Goal: Transaction & Acquisition: Book appointment/travel/reservation

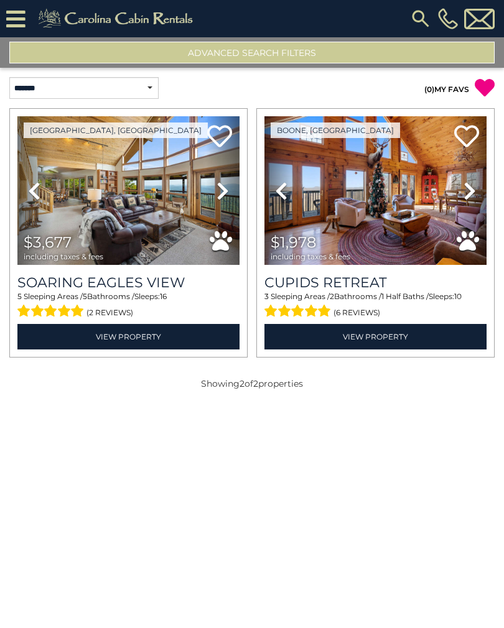
click at [419, 18] on img at bounding box center [420, 18] width 22 height 22
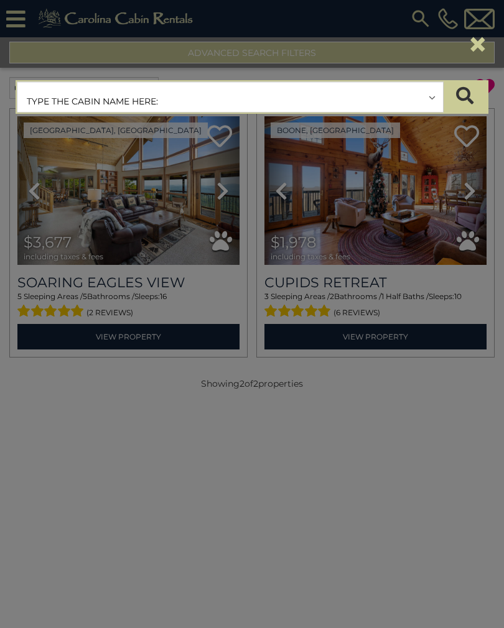
click at [390, 96] on input "text" at bounding box center [229, 97] width 425 height 31
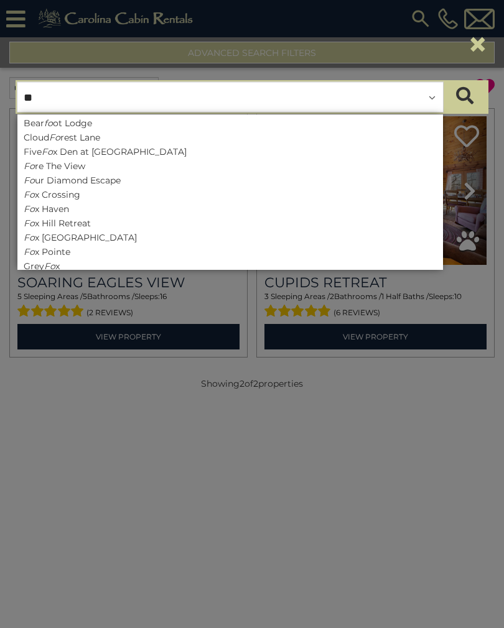
type input "***"
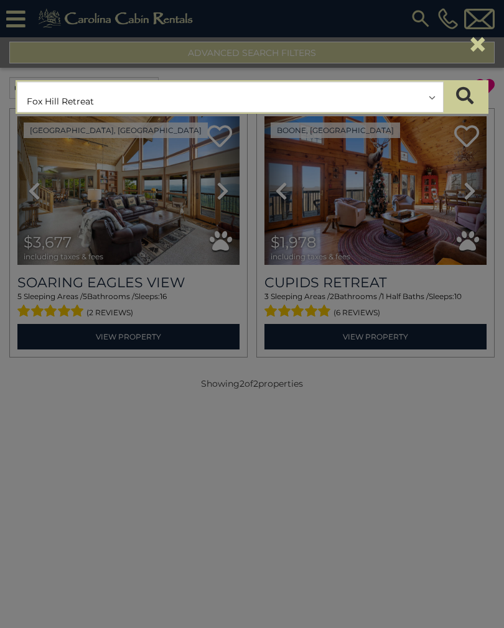
click at [464, 97] on button "submit" at bounding box center [465, 96] width 44 height 31
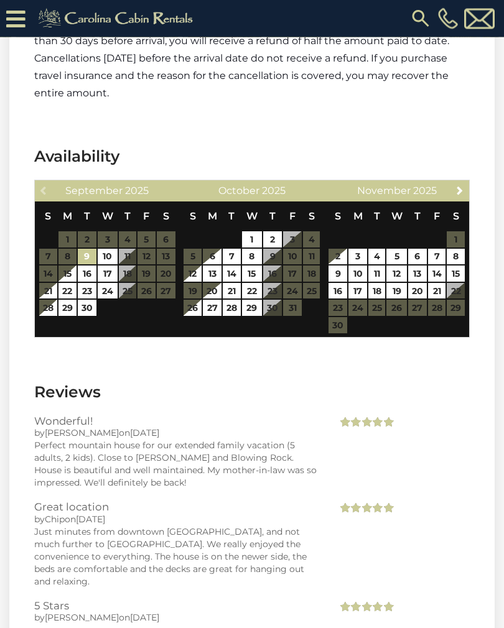
scroll to position [2638, 0]
click at [453, 182] on link "Next" at bounding box center [460, 190] width 16 height 16
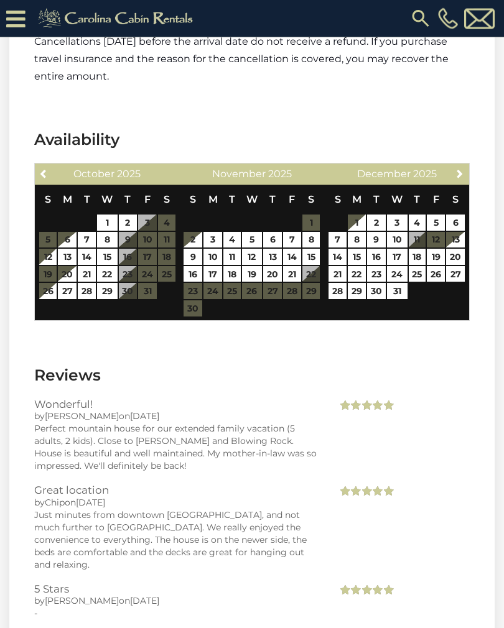
scroll to position [2655, 0]
click at [455, 266] on link "27" at bounding box center [455, 274] width 19 height 16
type input "**********"
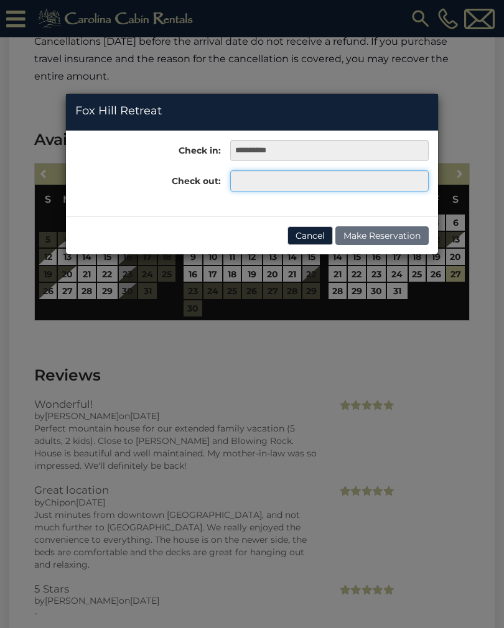
click at [405, 188] on input "text" at bounding box center [329, 180] width 198 height 21
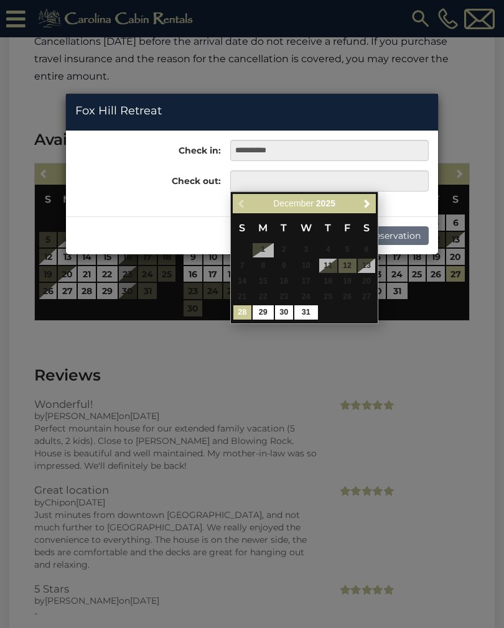
click at [313, 314] on link "31" at bounding box center [306, 312] width 24 height 14
type input "**********"
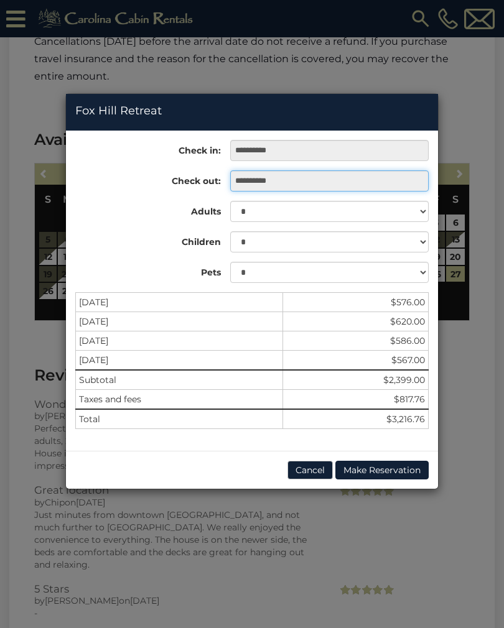
click at [382, 178] on input "**********" at bounding box center [329, 180] width 198 height 21
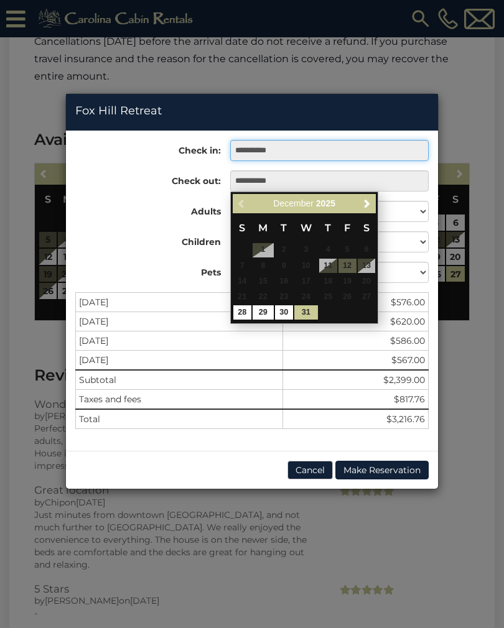
click at [390, 142] on input "**********" at bounding box center [329, 150] width 198 height 21
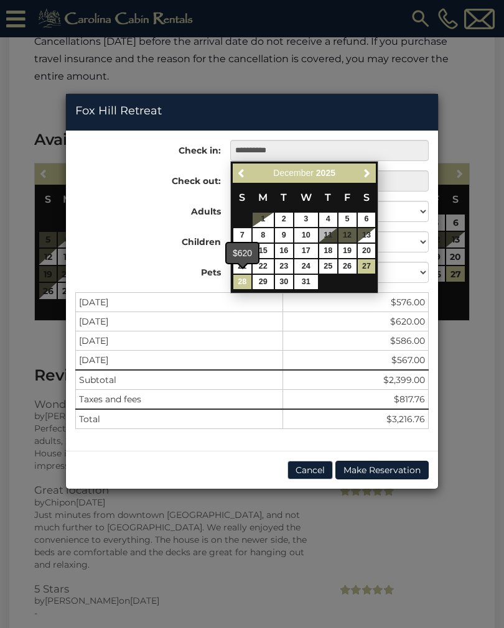
click at [246, 282] on link "28" at bounding box center [242, 282] width 18 height 14
type input "**********"
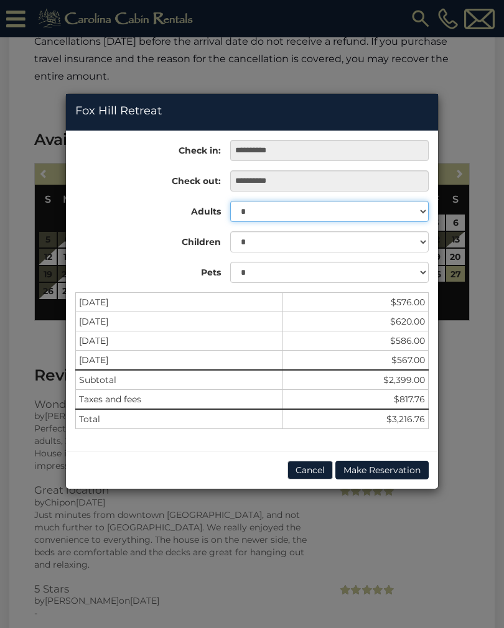
click at [424, 210] on select "* * * * * * * * *" at bounding box center [329, 211] width 198 height 21
click at [303, 470] on button "Cancel" at bounding box center [309, 470] width 45 height 19
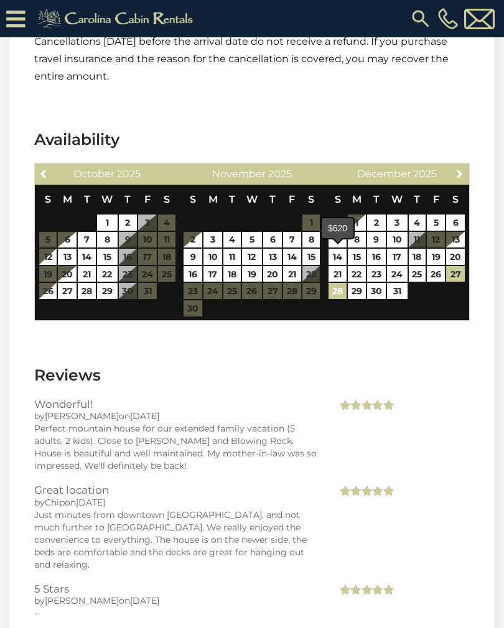
click at [334, 283] on link "28" at bounding box center [337, 291] width 18 height 16
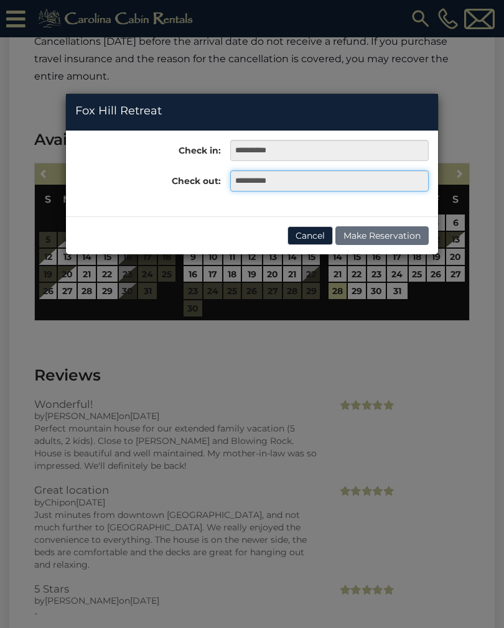
click at [401, 180] on input "**********" at bounding box center [329, 180] width 198 height 21
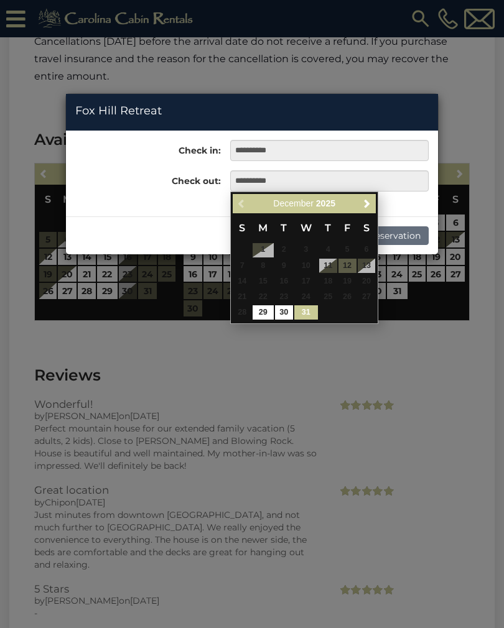
click at [306, 311] on link "31" at bounding box center [306, 312] width 24 height 14
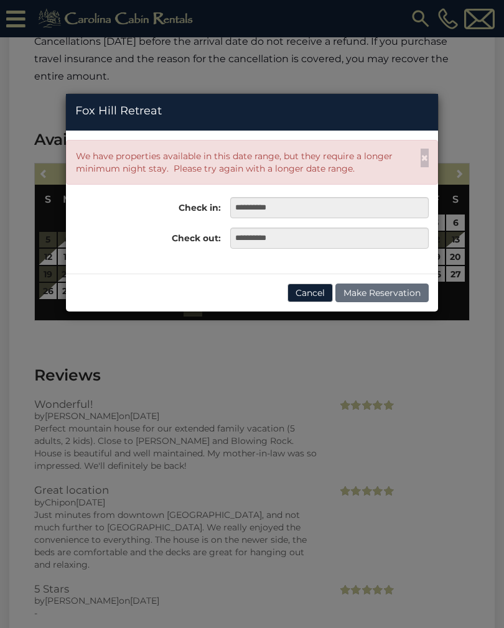
click at [310, 293] on button "Cancel" at bounding box center [309, 292] width 45 height 19
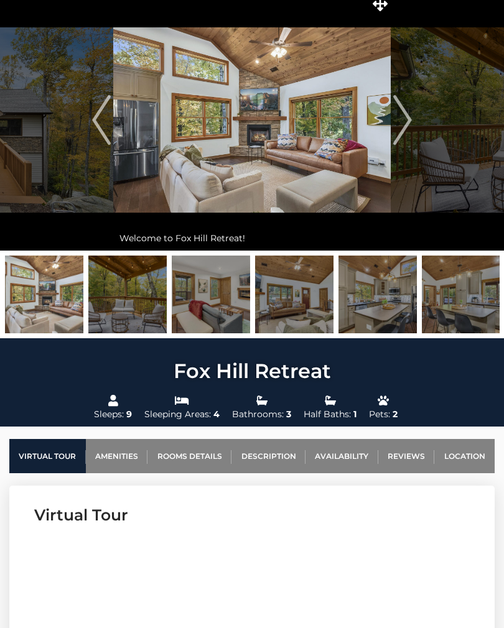
scroll to position [0, 0]
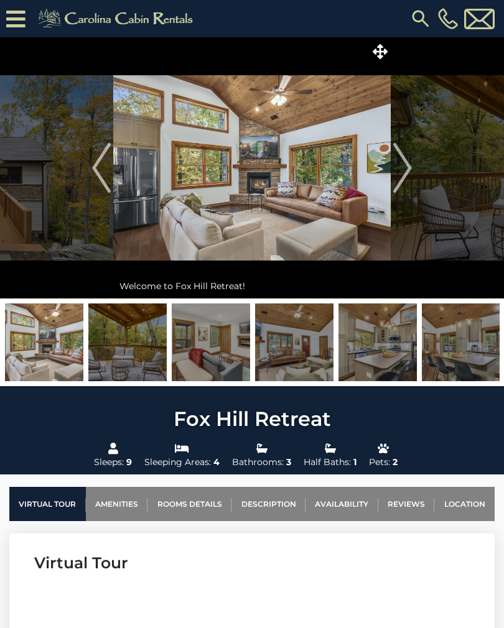
click at [395, 168] on img "Next" at bounding box center [402, 168] width 19 height 50
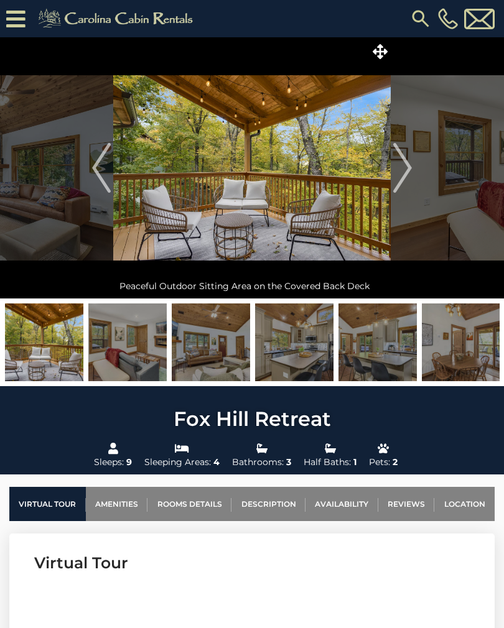
click at [396, 165] on img "Next" at bounding box center [402, 168] width 19 height 50
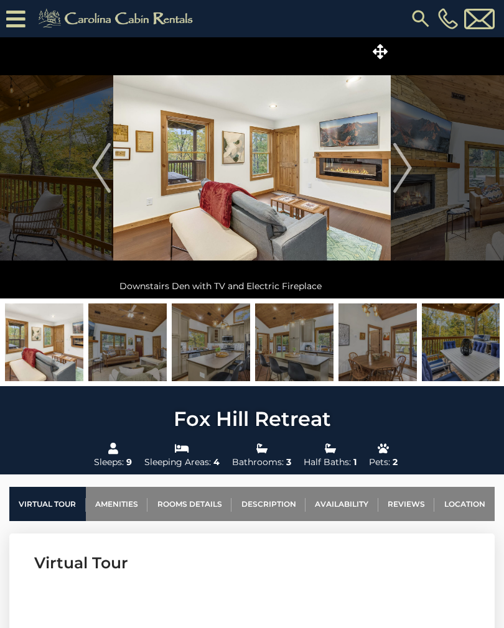
click at [403, 164] on img "Next" at bounding box center [402, 168] width 19 height 50
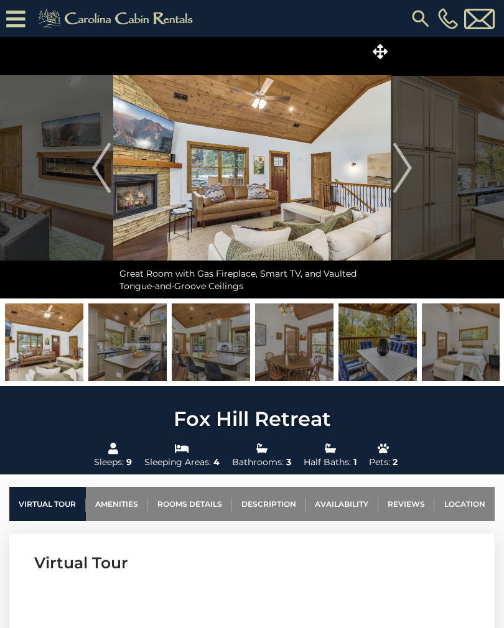
click at [403, 162] on img "Next" at bounding box center [402, 168] width 19 height 50
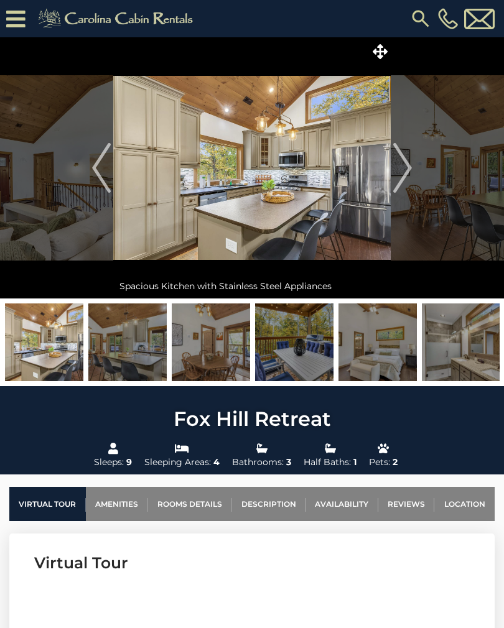
click at [402, 165] on img "Next" at bounding box center [402, 168] width 19 height 50
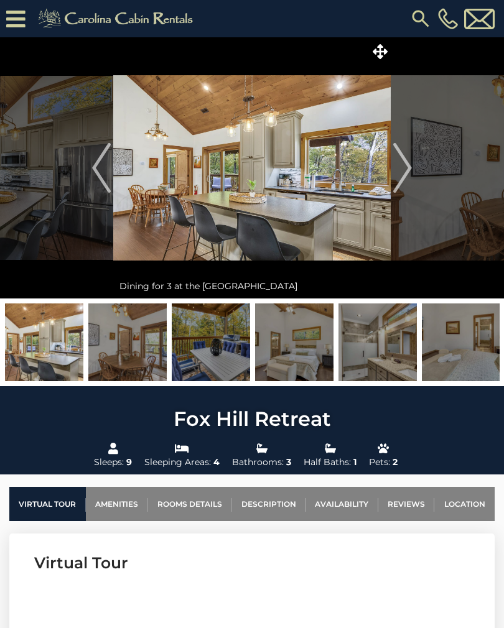
click at [405, 160] on img "Next" at bounding box center [402, 168] width 19 height 50
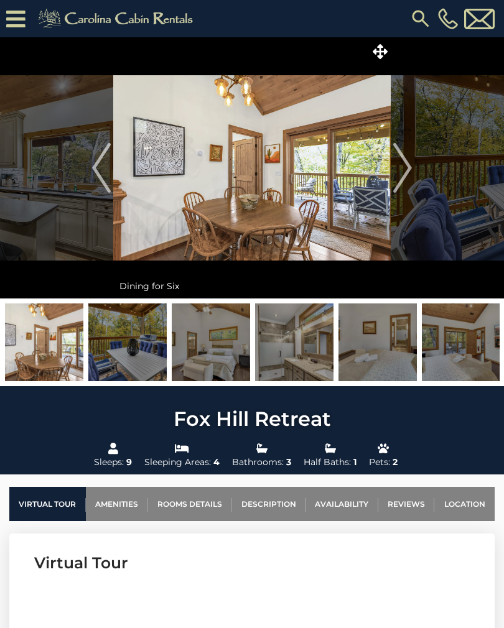
click at [408, 162] on img "Next" at bounding box center [402, 168] width 19 height 50
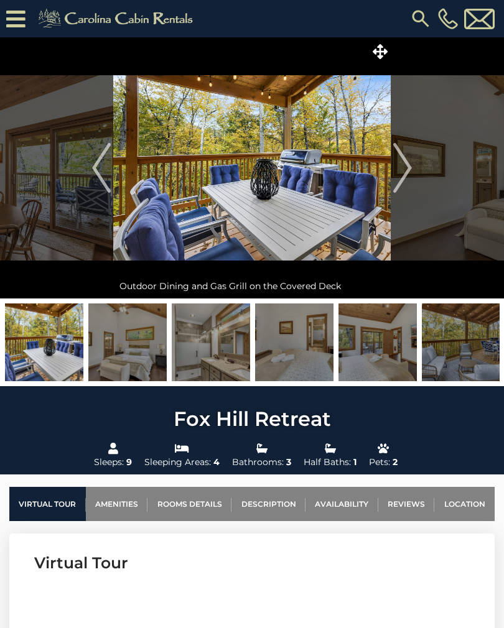
click at [405, 160] on img "Next" at bounding box center [402, 168] width 19 height 50
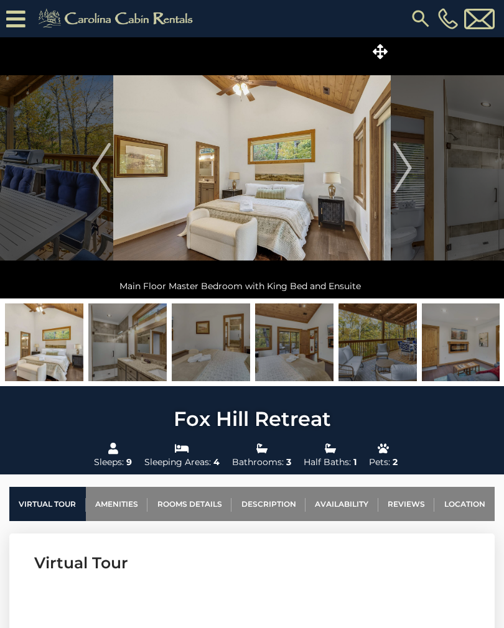
click at [403, 162] on img "Next" at bounding box center [402, 168] width 19 height 50
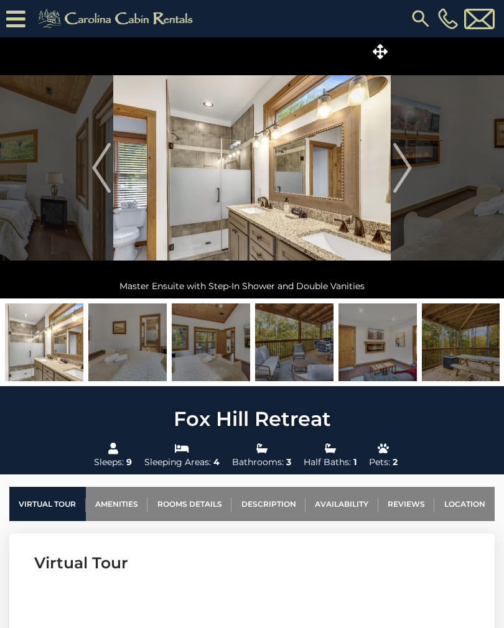
click at [402, 165] on img "Next" at bounding box center [402, 168] width 19 height 50
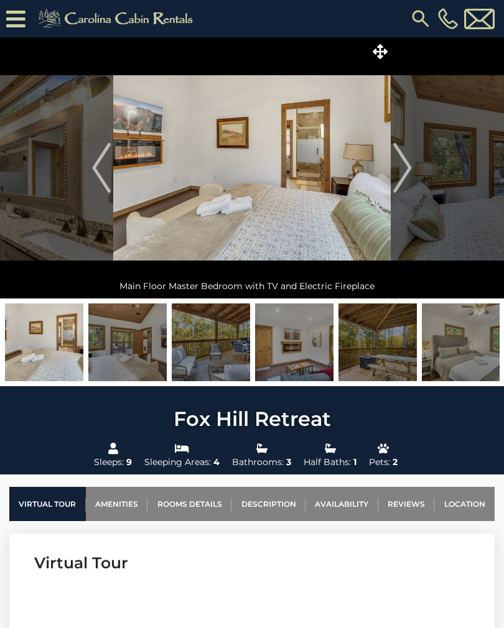
click at [405, 164] on img "Next" at bounding box center [402, 168] width 19 height 50
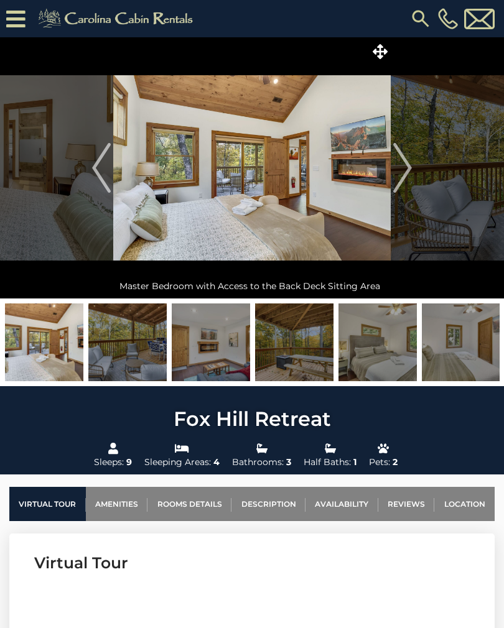
click at [405, 162] on img "Next" at bounding box center [402, 168] width 19 height 50
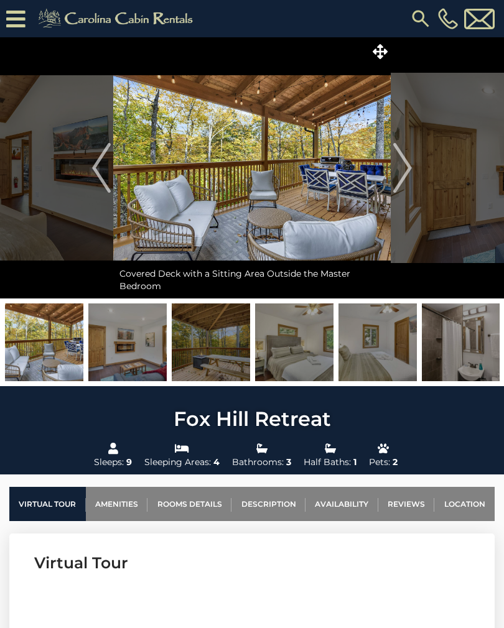
click at [402, 160] on img "Next" at bounding box center [402, 168] width 19 height 50
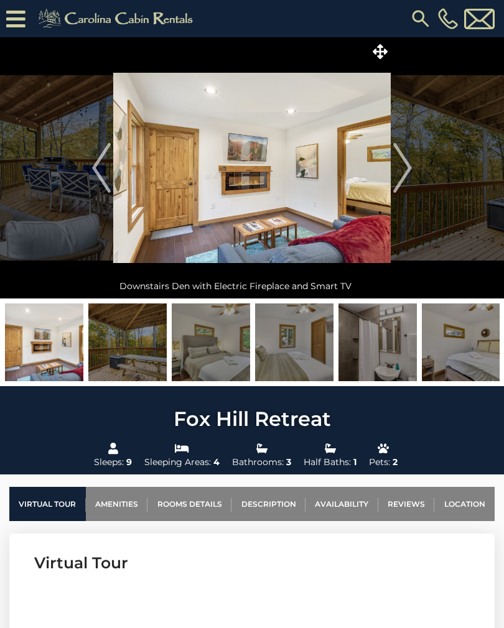
click at [403, 164] on img "Next" at bounding box center [402, 168] width 19 height 50
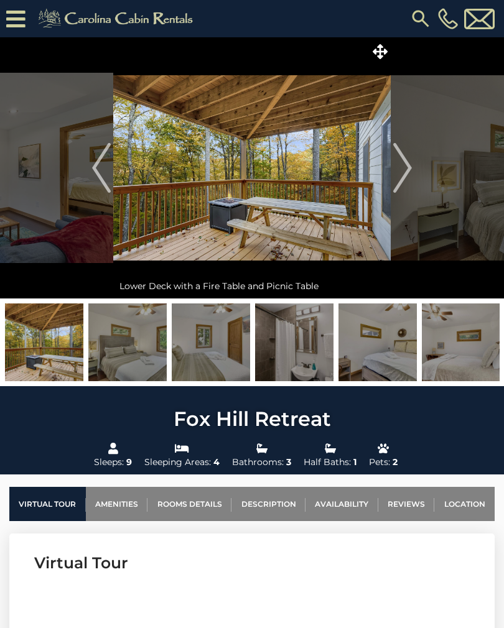
click at [403, 165] on img "Next" at bounding box center [402, 168] width 19 height 50
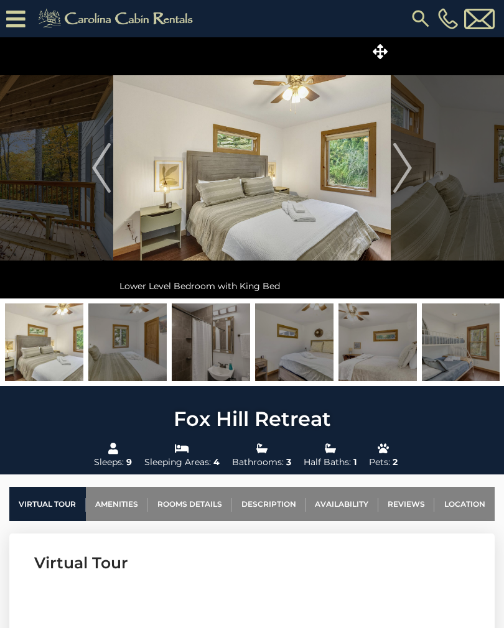
click at [403, 163] on img "Next" at bounding box center [402, 168] width 19 height 50
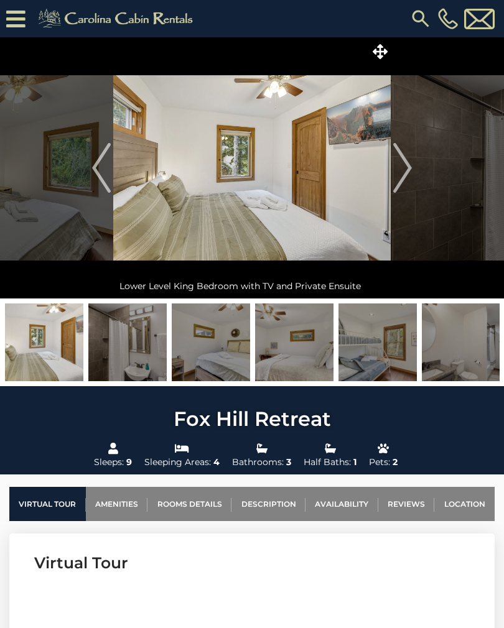
click at [403, 163] on img "Next" at bounding box center [402, 168] width 19 height 50
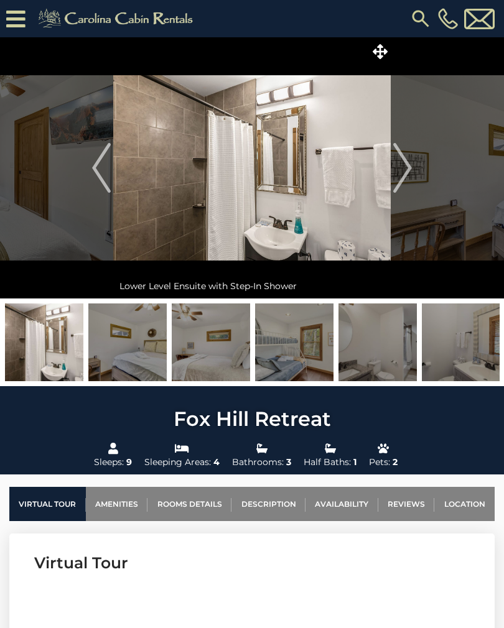
click at [403, 162] on img "Next" at bounding box center [402, 168] width 19 height 50
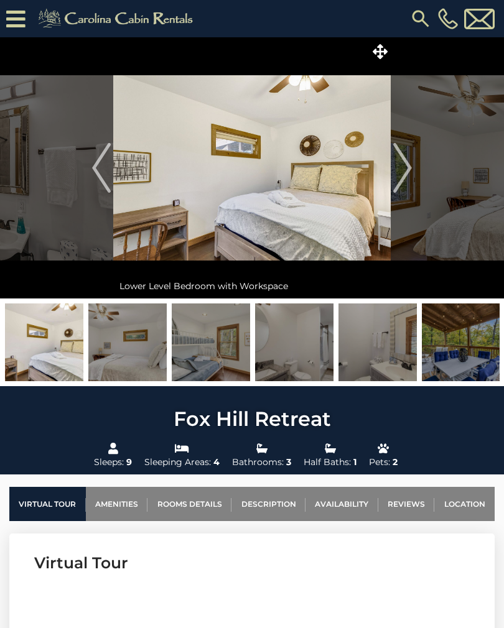
click at [403, 163] on img "Next" at bounding box center [402, 168] width 19 height 50
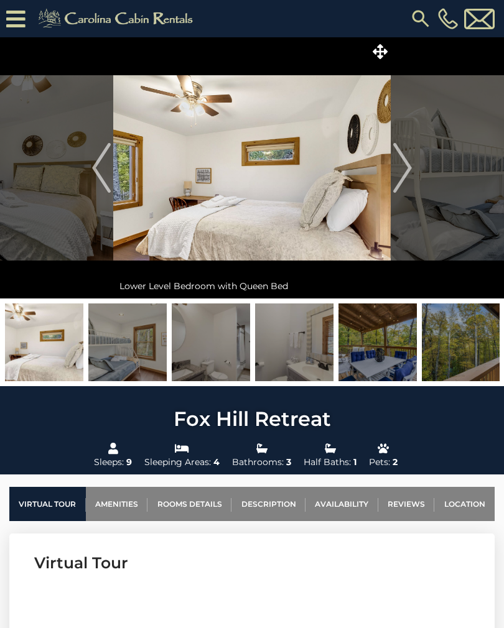
click at [402, 162] on img "Next" at bounding box center [402, 168] width 19 height 50
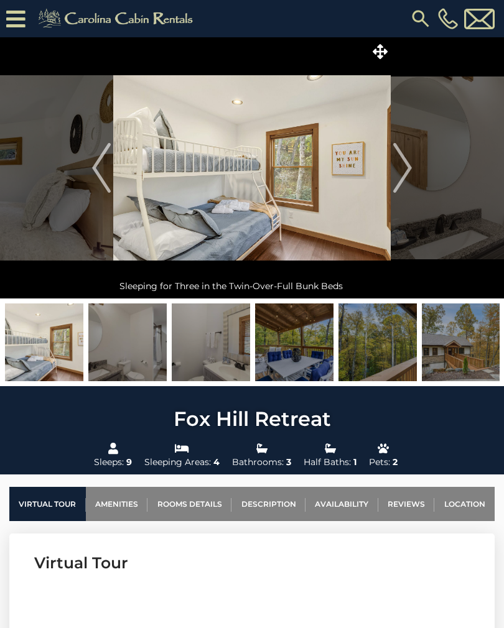
click at [403, 163] on img "Next" at bounding box center [402, 168] width 19 height 50
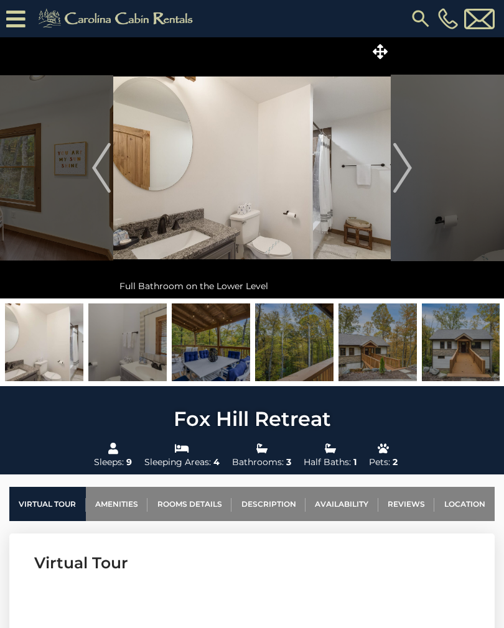
click at [402, 165] on img "Next" at bounding box center [402, 168] width 19 height 50
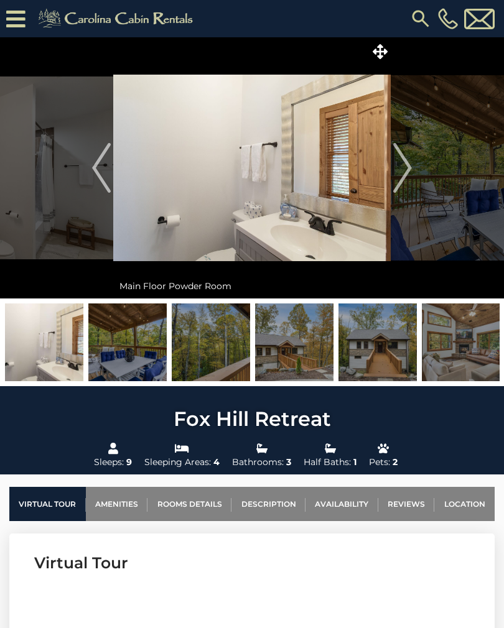
click at [400, 167] on img "Next" at bounding box center [402, 168] width 19 height 50
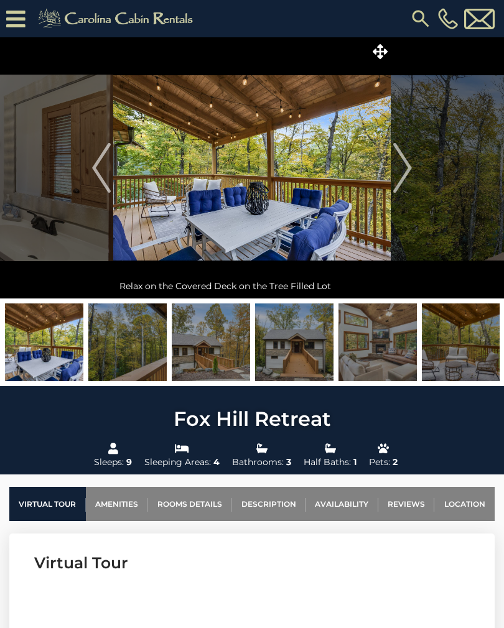
click at [400, 165] on img "Next" at bounding box center [402, 168] width 19 height 50
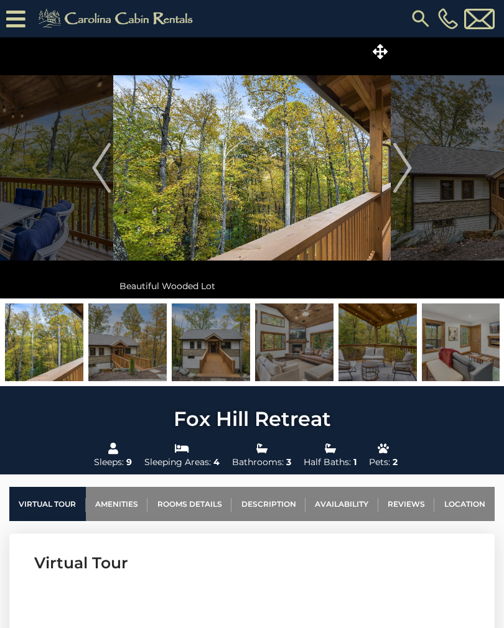
click at [402, 165] on img "Next" at bounding box center [402, 168] width 19 height 50
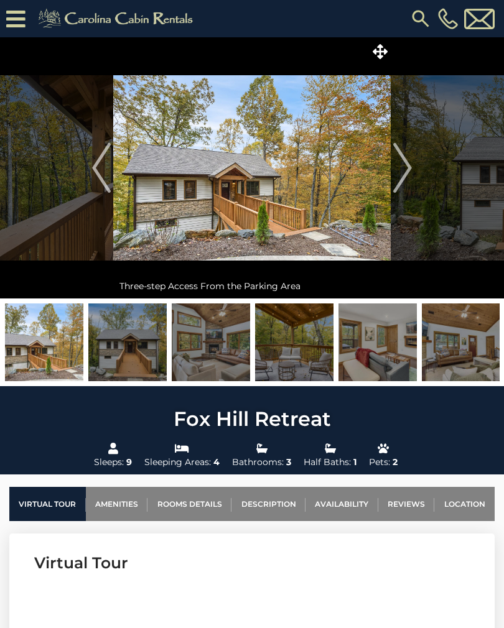
click at [403, 165] on img "Next" at bounding box center [402, 168] width 19 height 50
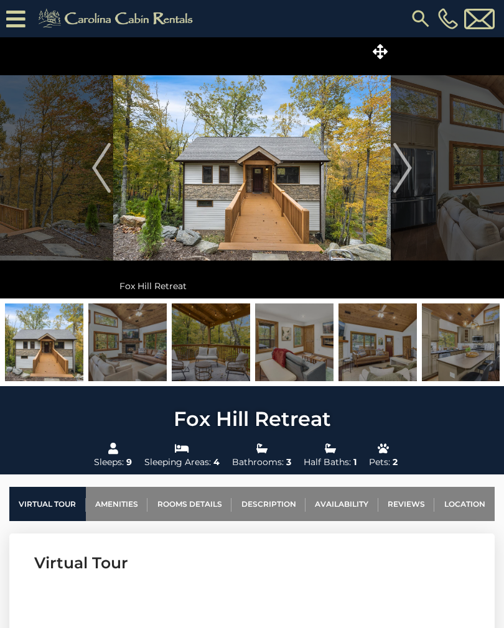
click at [402, 167] on img "Next" at bounding box center [402, 168] width 19 height 50
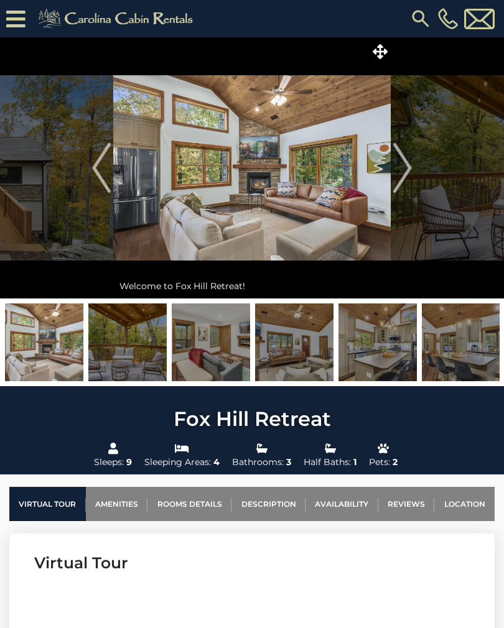
click at [152, 29] on img at bounding box center [118, 18] width 172 height 25
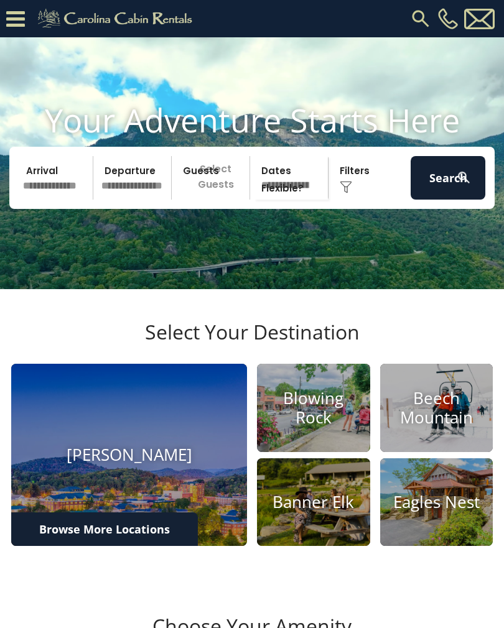
click at [62, 194] on input "text" at bounding box center [56, 178] width 75 height 44
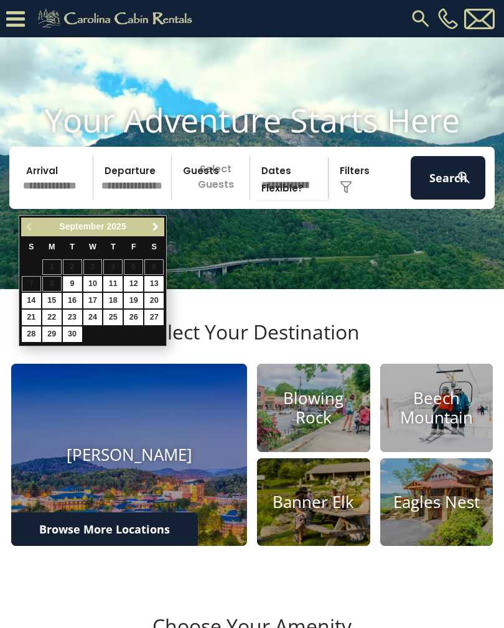
click at [152, 232] on span "Next" at bounding box center [155, 227] width 10 height 10
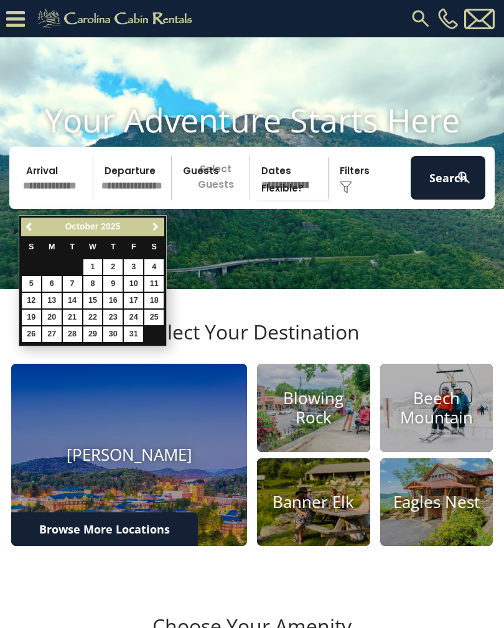
click at [154, 225] on span "Next" at bounding box center [155, 227] width 10 height 10
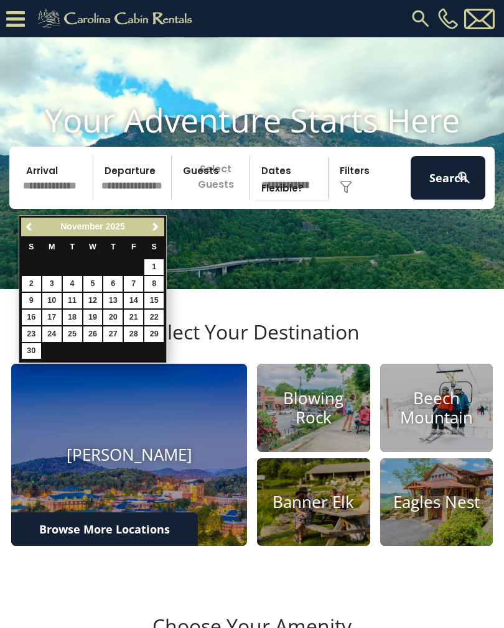
click at [157, 223] on span "Next" at bounding box center [155, 227] width 10 height 10
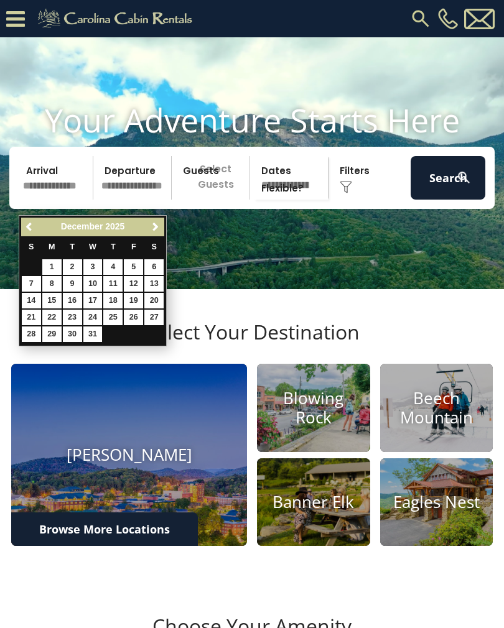
click at [157, 321] on link "27" at bounding box center [153, 318] width 19 height 16
type input "********"
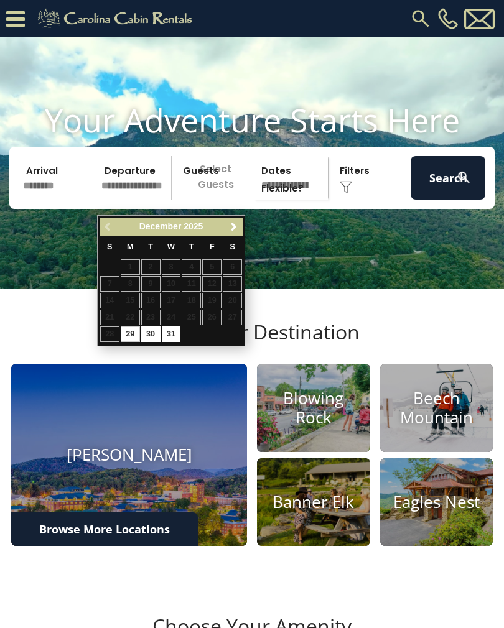
click at [174, 331] on link "31" at bounding box center [171, 334] width 19 height 16
type input "********"
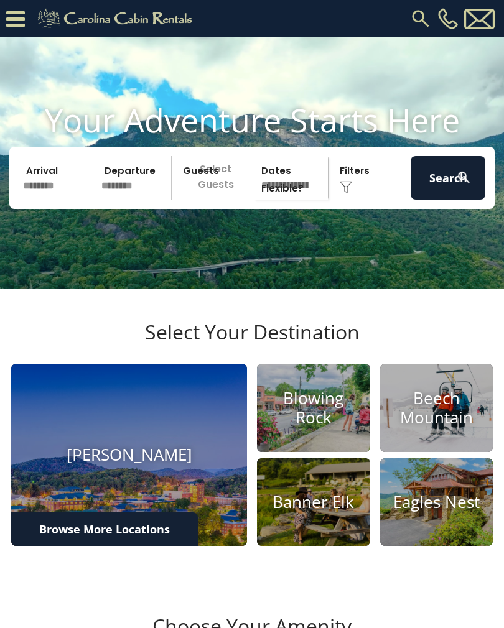
click at [228, 200] on p "Select Guests" at bounding box center [212, 178] width 74 height 44
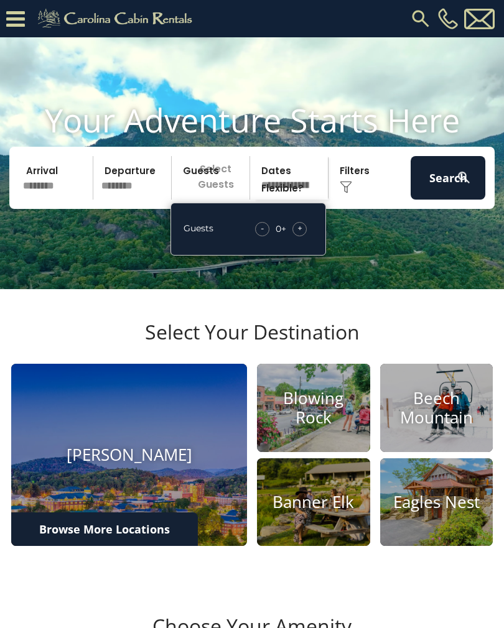
click at [305, 236] on div "+" at bounding box center [299, 229] width 14 height 14
click at [302, 236] on div "+" at bounding box center [299, 229] width 14 height 14
click at [299, 236] on div "+" at bounding box center [299, 229] width 14 height 14
click at [300, 234] on span "+" at bounding box center [299, 228] width 5 height 12
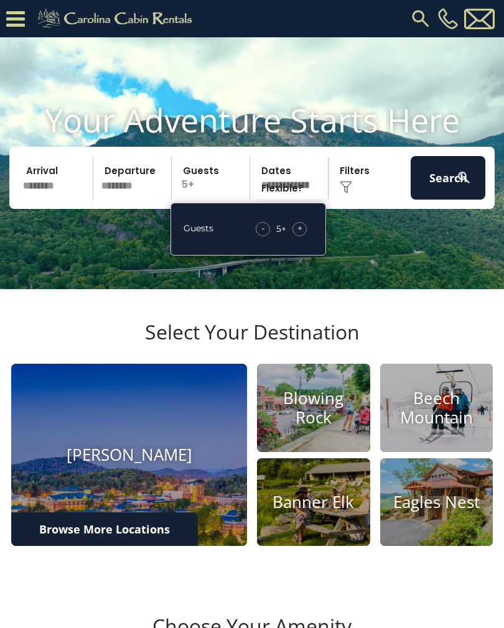
click at [296, 236] on div "+" at bounding box center [299, 229] width 14 height 14
click at [297, 234] on span "+" at bounding box center [299, 228] width 5 height 12
click at [296, 236] on div "+" at bounding box center [299, 229] width 14 height 14
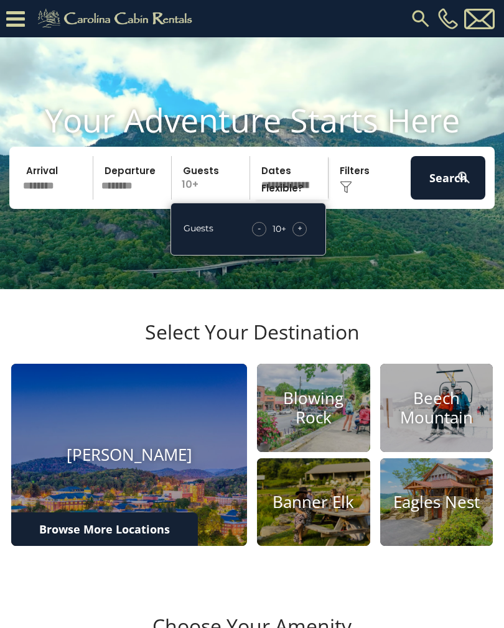
click at [295, 236] on div "+" at bounding box center [299, 229] width 14 height 14
click at [267, 236] on div "-" at bounding box center [261, 229] width 14 height 14
click at [437, 200] on button "Search" at bounding box center [447, 178] width 75 height 44
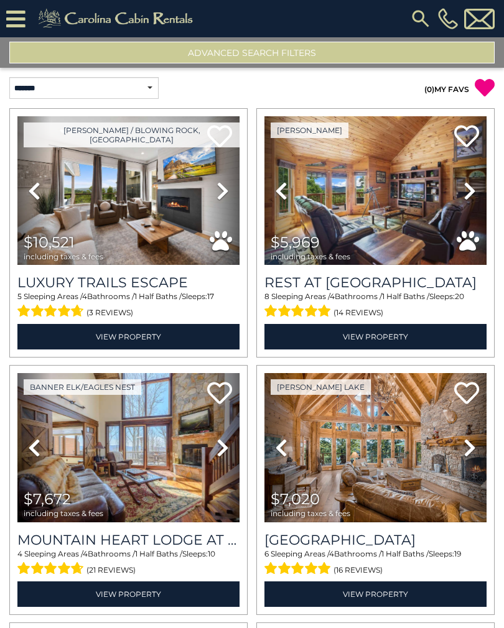
click at [442, 51] on button "Advanced Search Filters" at bounding box center [251, 53] width 485 height 22
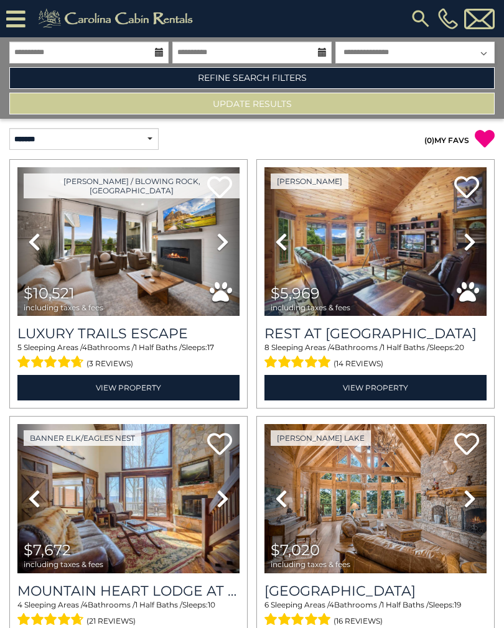
click at [444, 79] on link "Refine Search Filters" at bounding box center [251, 78] width 485 height 22
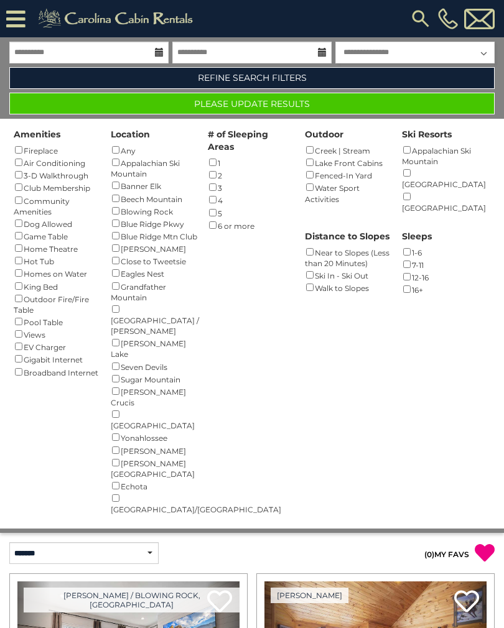
click at [404, 103] on button "Please Update Results" at bounding box center [251, 104] width 485 height 22
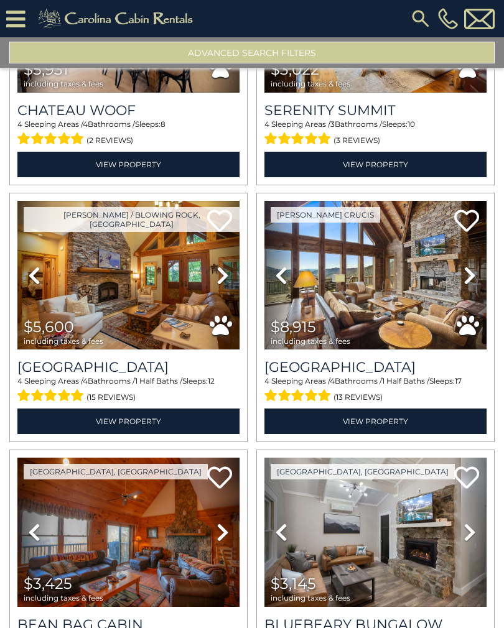
scroll to position [431, 0]
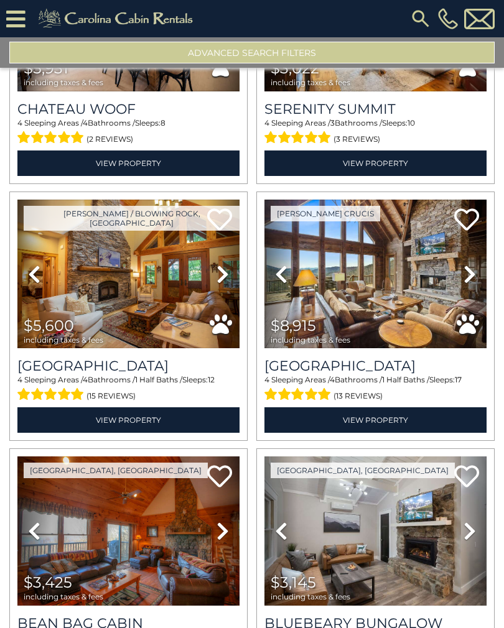
click at [223, 276] on icon at bounding box center [222, 274] width 12 height 20
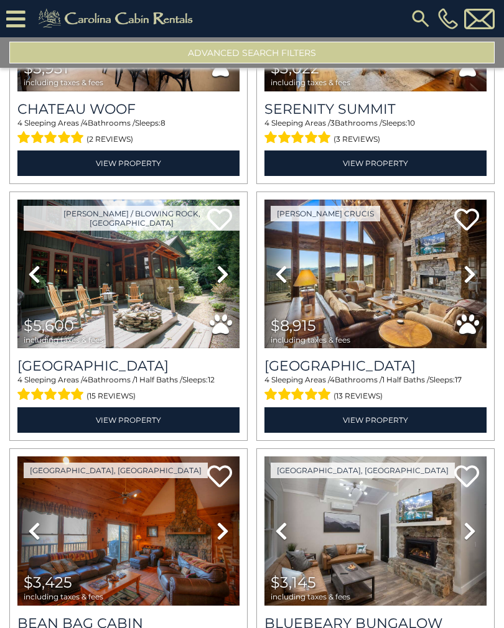
click at [228, 277] on icon at bounding box center [222, 274] width 12 height 20
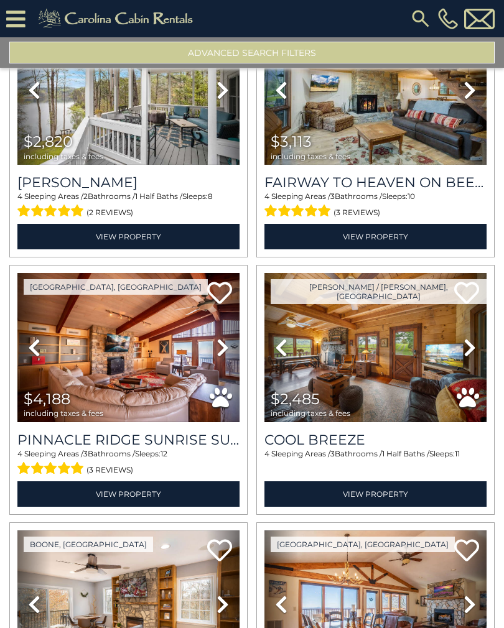
scroll to position [1133, 0]
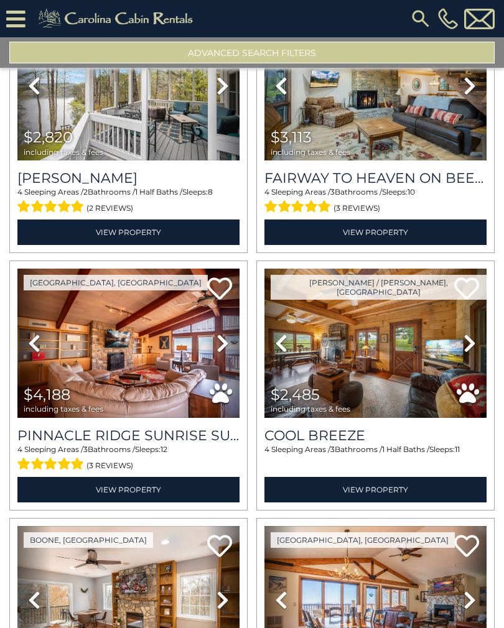
click at [468, 351] on icon at bounding box center [469, 343] width 12 height 20
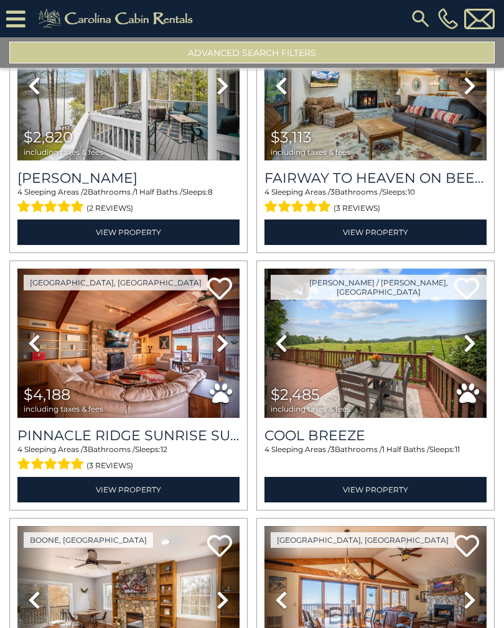
click at [469, 344] on icon at bounding box center [469, 343] width 12 height 20
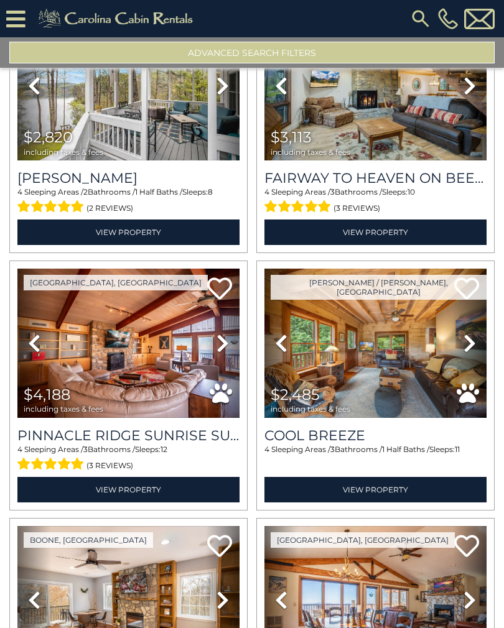
click at [467, 348] on icon at bounding box center [469, 343] width 12 height 20
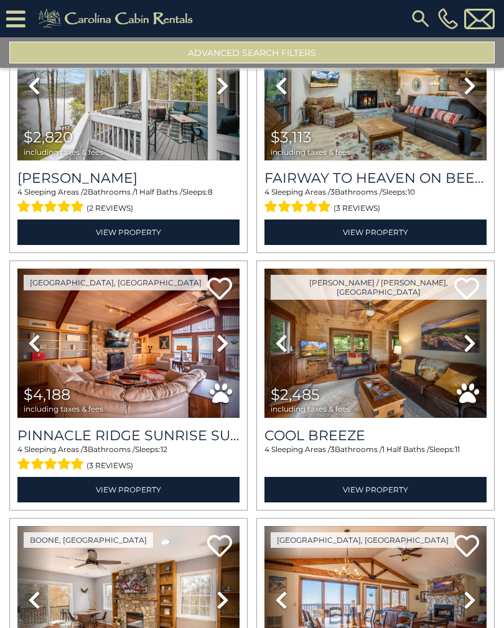
click at [464, 347] on icon at bounding box center [469, 343] width 12 height 20
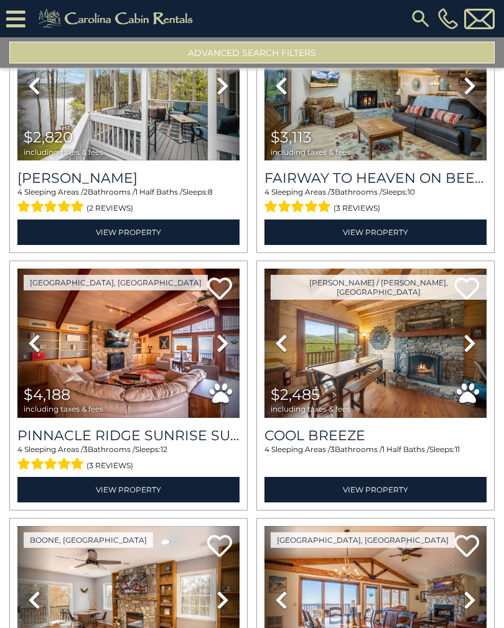
click at [468, 348] on icon at bounding box center [469, 343] width 12 height 20
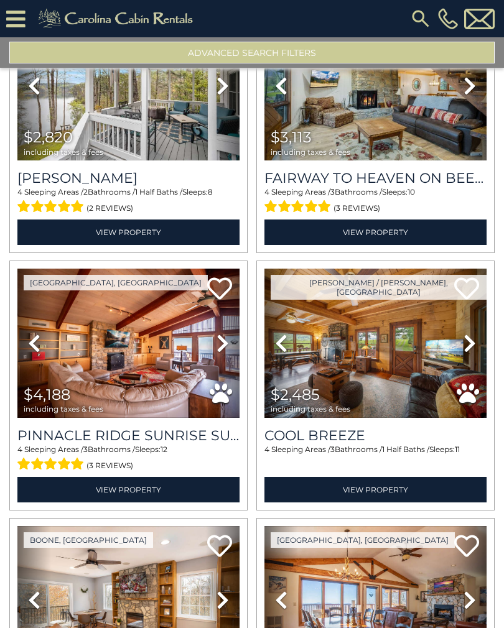
click at [467, 346] on icon at bounding box center [469, 343] width 12 height 20
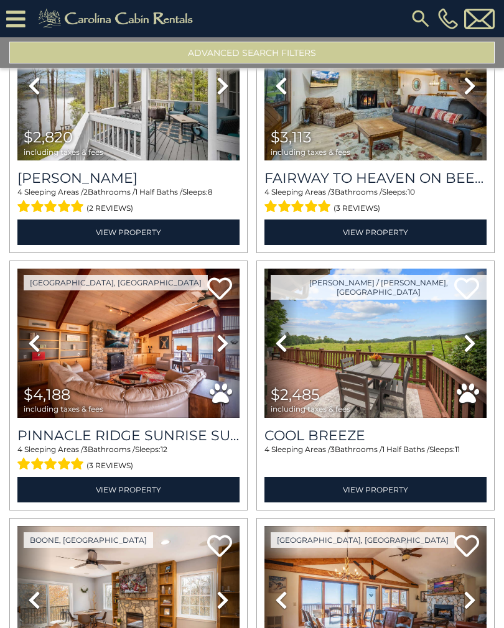
click at [407, 444] on h3 "Cool Breeze" at bounding box center [375, 435] width 222 height 17
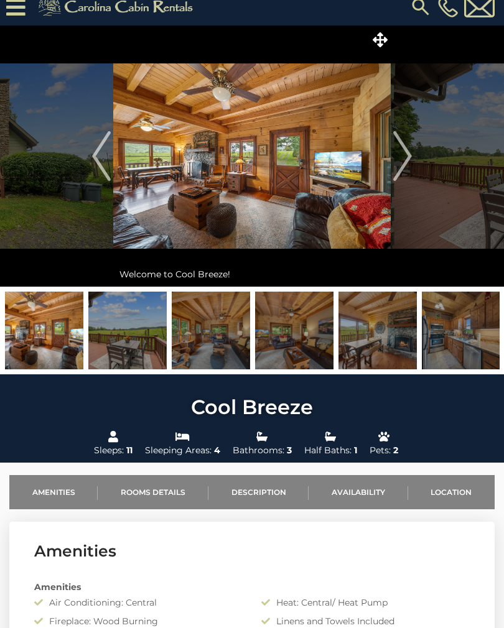
scroll to position [12, 0]
click at [400, 157] on img "Next" at bounding box center [402, 156] width 19 height 50
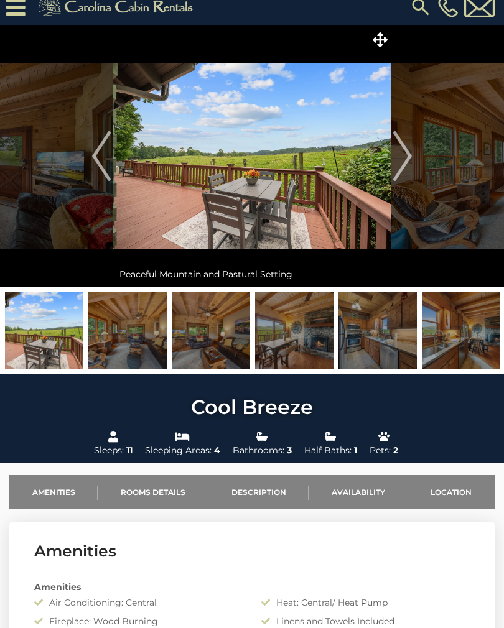
click at [405, 155] on img "Next" at bounding box center [402, 156] width 19 height 50
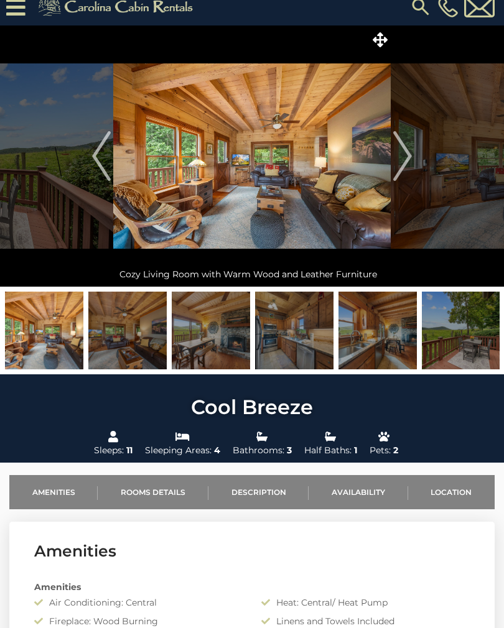
click at [407, 157] on img "Next" at bounding box center [402, 156] width 19 height 50
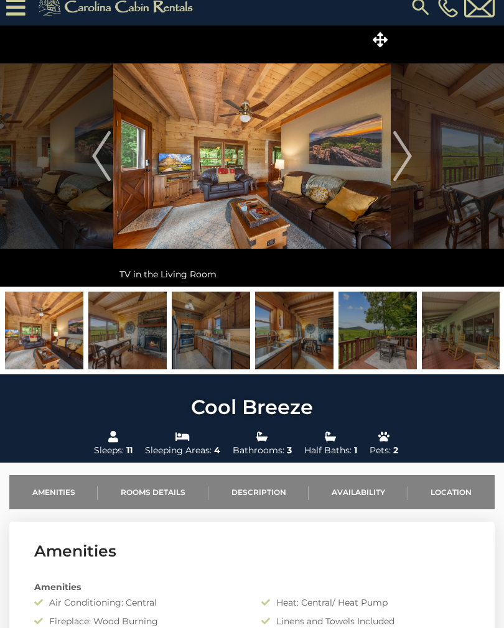
click at [403, 158] on img "Next" at bounding box center [402, 156] width 19 height 50
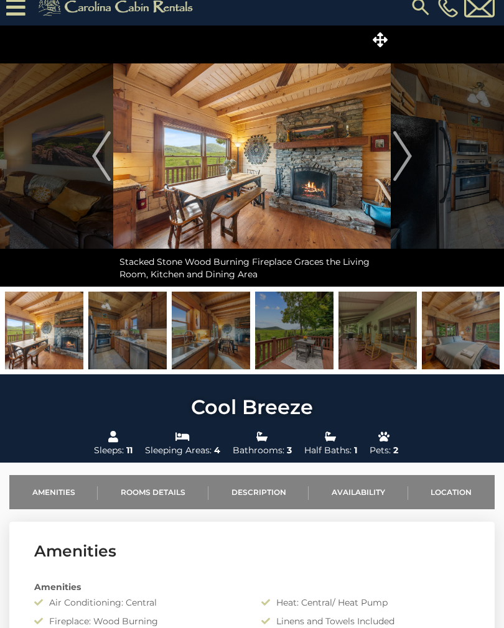
click at [403, 159] on img "Next" at bounding box center [402, 156] width 19 height 50
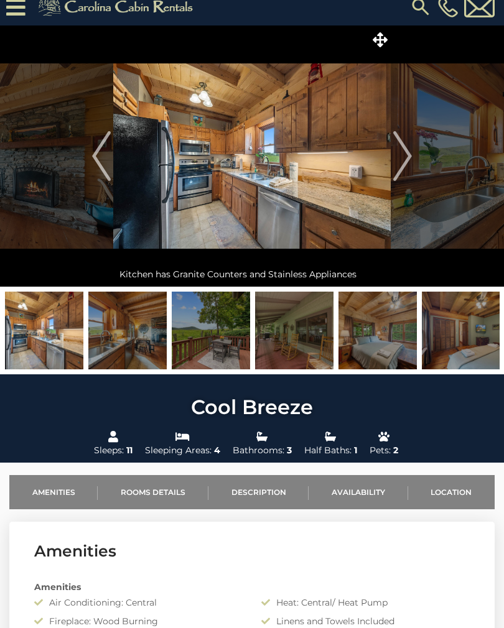
click at [408, 156] on img "Next" at bounding box center [402, 156] width 19 height 50
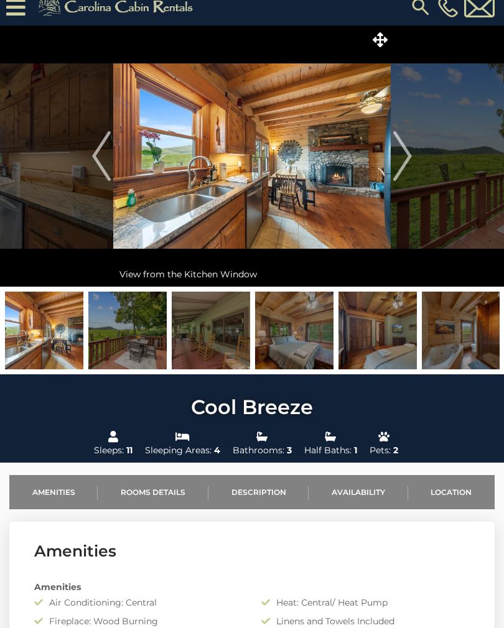
click at [403, 157] on img "Next" at bounding box center [402, 156] width 19 height 50
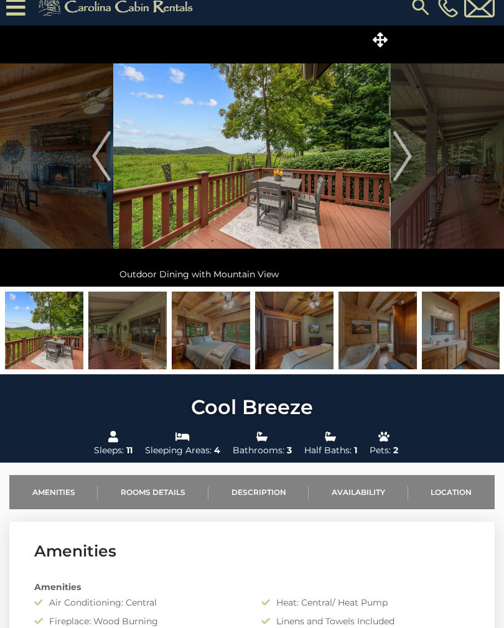
click at [400, 159] on img "Next" at bounding box center [402, 156] width 19 height 50
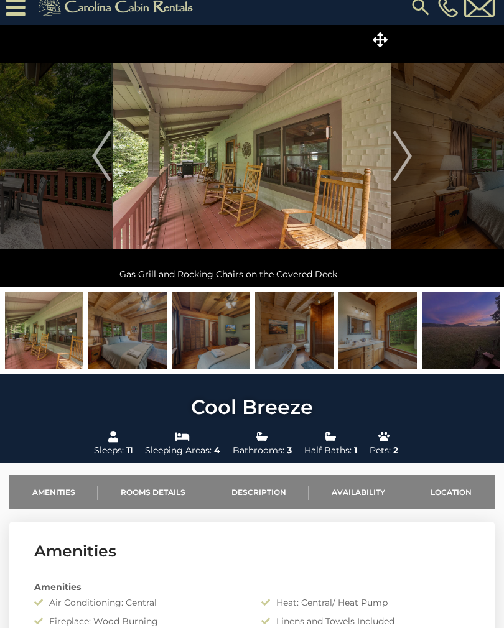
click at [399, 160] on img "Next" at bounding box center [402, 156] width 19 height 50
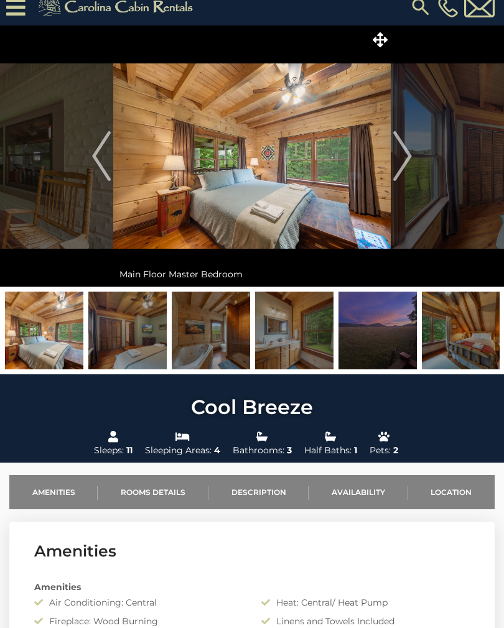
click at [402, 159] on img "Next" at bounding box center [402, 156] width 19 height 50
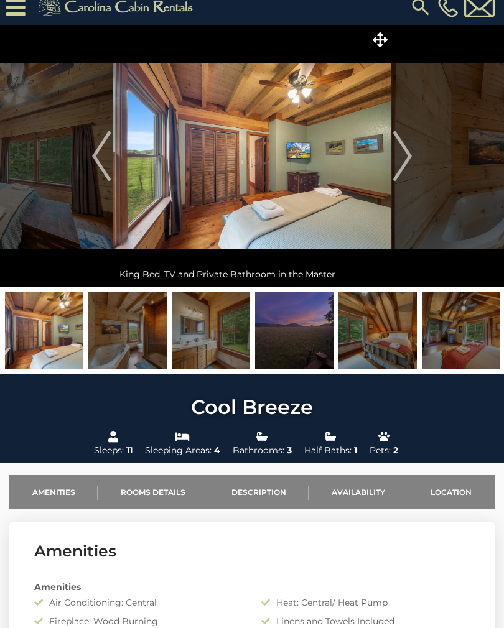
click at [400, 159] on img "Next" at bounding box center [402, 156] width 19 height 50
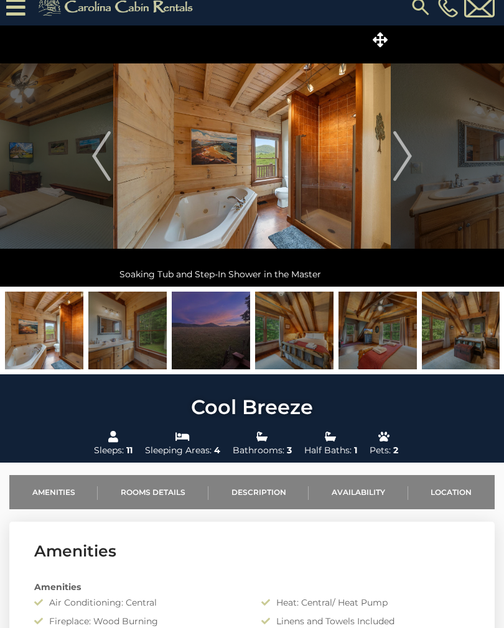
click at [403, 157] on img "Next" at bounding box center [402, 156] width 19 height 50
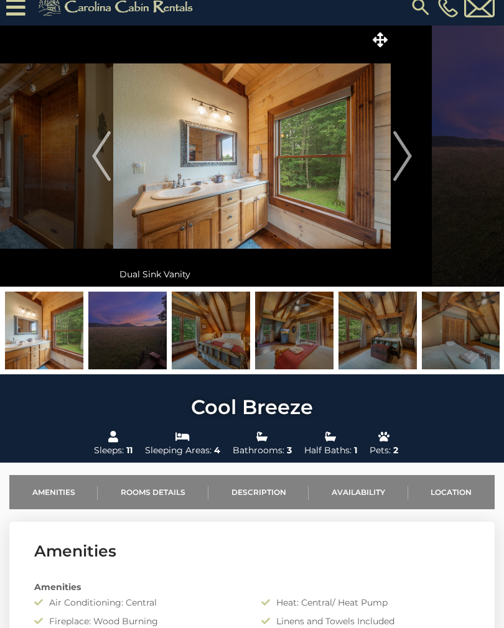
click at [403, 159] on img "Next" at bounding box center [402, 156] width 19 height 50
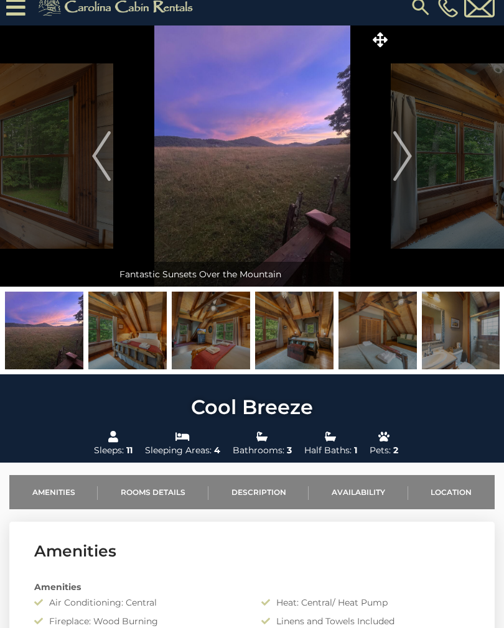
click at [402, 159] on img "Next" at bounding box center [402, 156] width 19 height 50
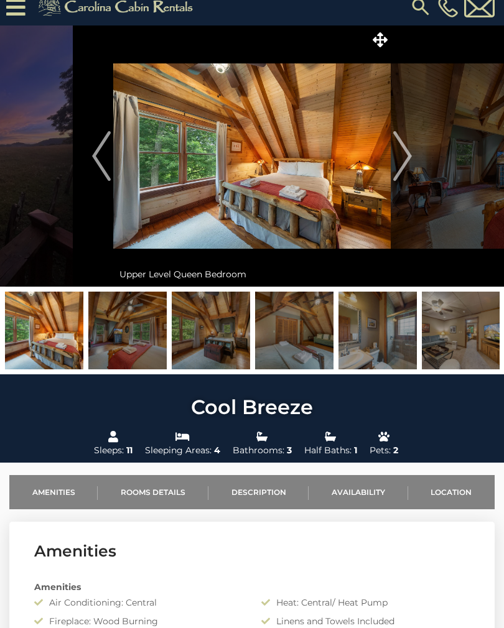
click at [405, 159] on img "Next" at bounding box center [402, 156] width 19 height 50
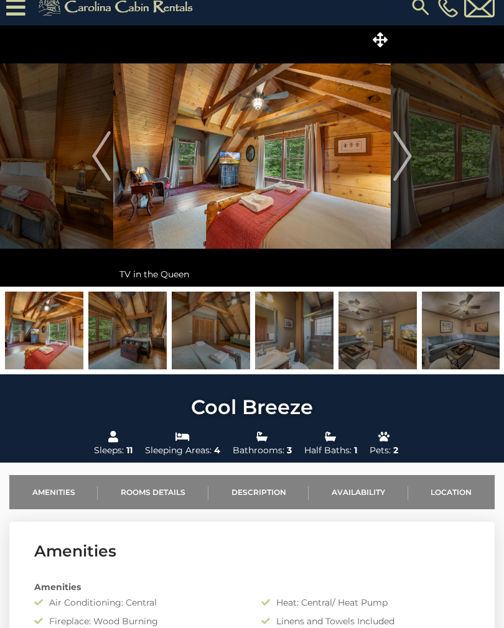
click at [407, 157] on img "Next" at bounding box center [402, 156] width 19 height 50
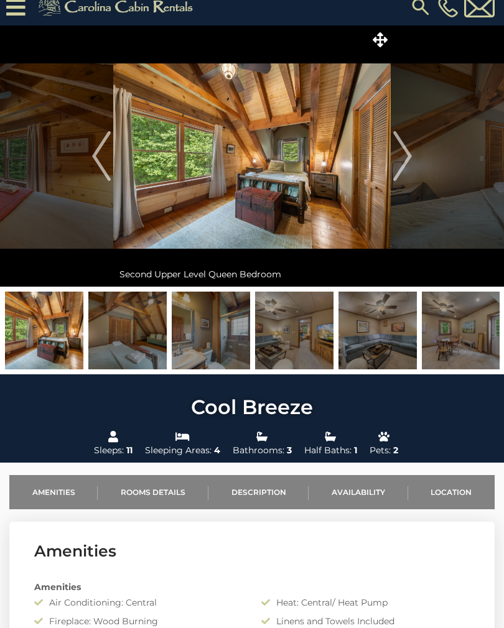
click at [403, 157] on img "Next" at bounding box center [402, 156] width 19 height 50
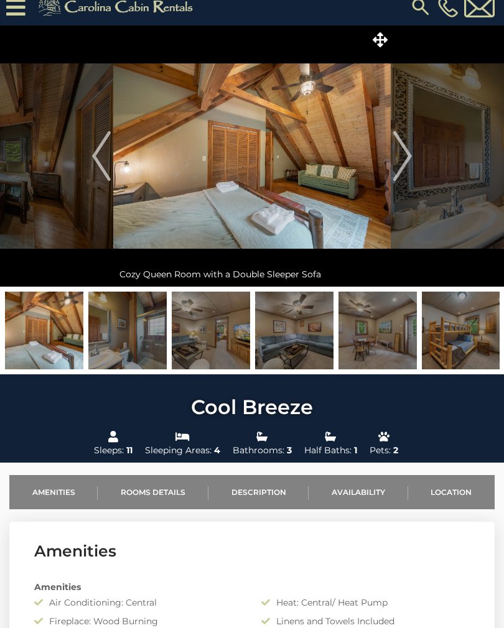
click at [405, 157] on img "Next" at bounding box center [402, 156] width 19 height 50
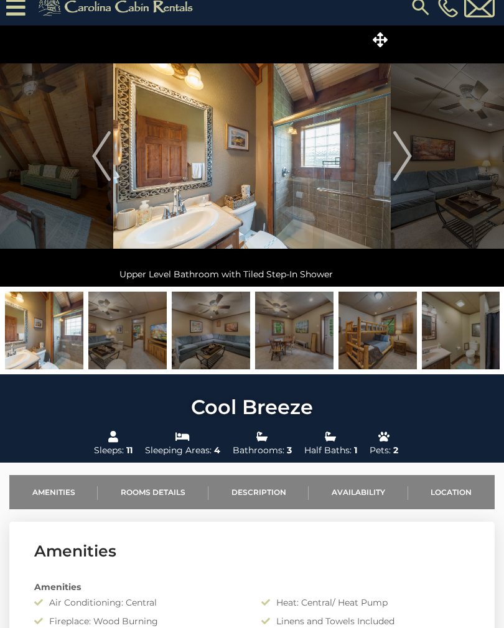
click at [405, 157] on img "Next" at bounding box center [402, 156] width 19 height 50
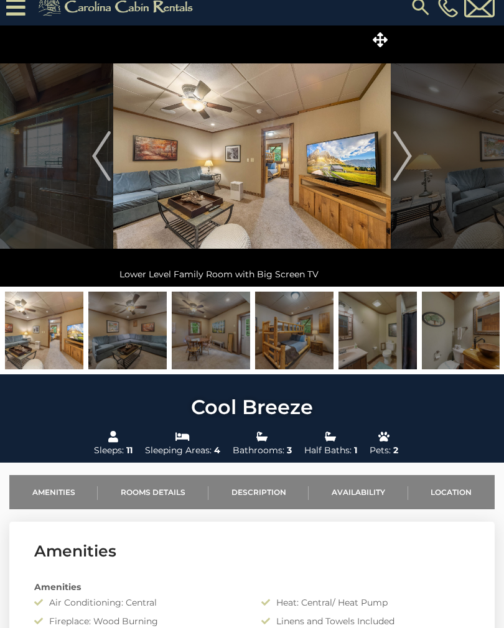
click at [410, 155] on img "Next" at bounding box center [402, 156] width 19 height 50
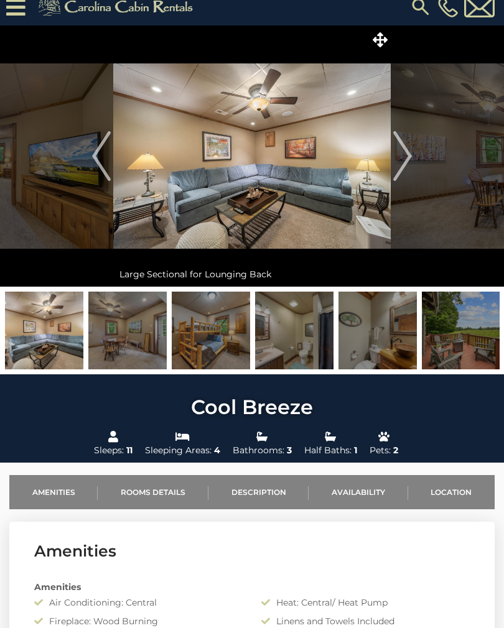
click at [406, 157] on img "Next" at bounding box center [402, 156] width 19 height 50
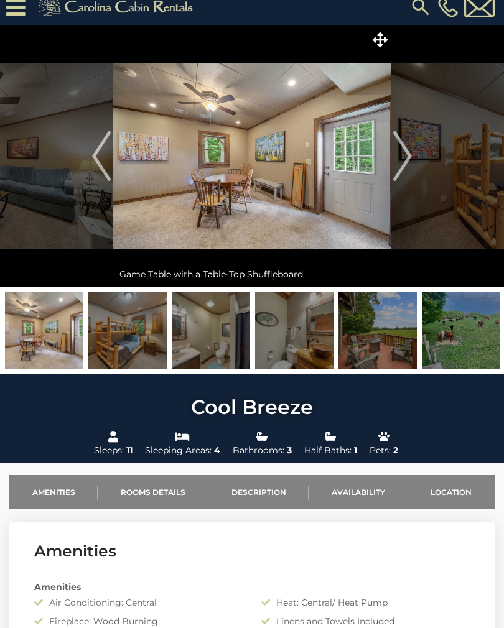
click at [407, 157] on img "Next" at bounding box center [402, 156] width 19 height 50
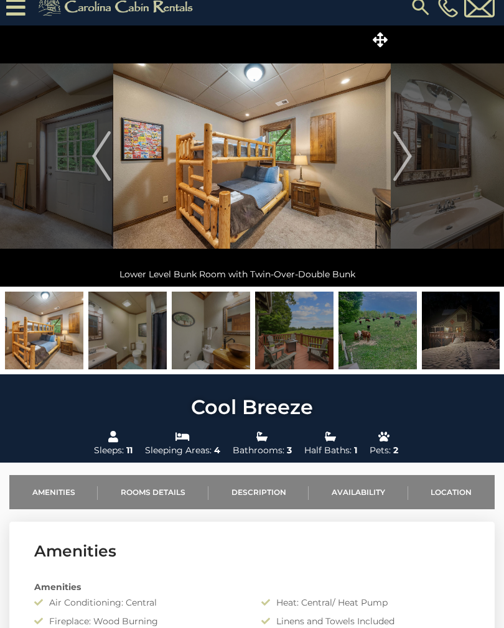
click at [406, 156] on img "Next" at bounding box center [402, 156] width 19 height 50
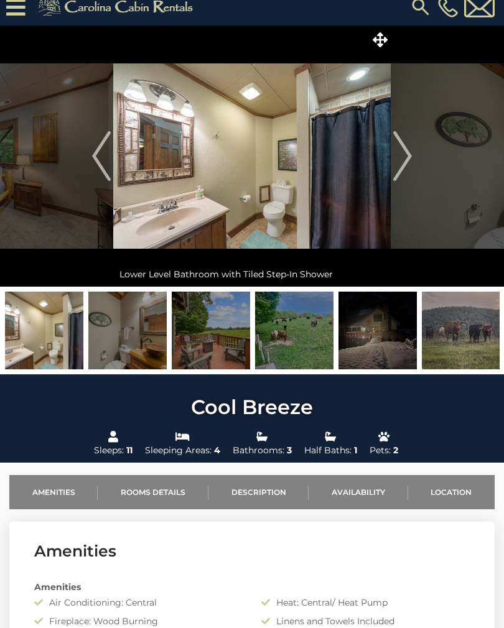
click at [400, 159] on img "Next" at bounding box center [402, 156] width 19 height 50
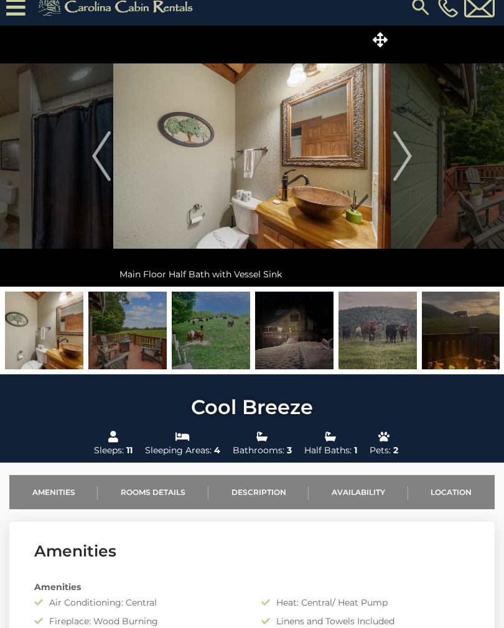
click at [400, 160] on img "Next" at bounding box center [402, 156] width 19 height 50
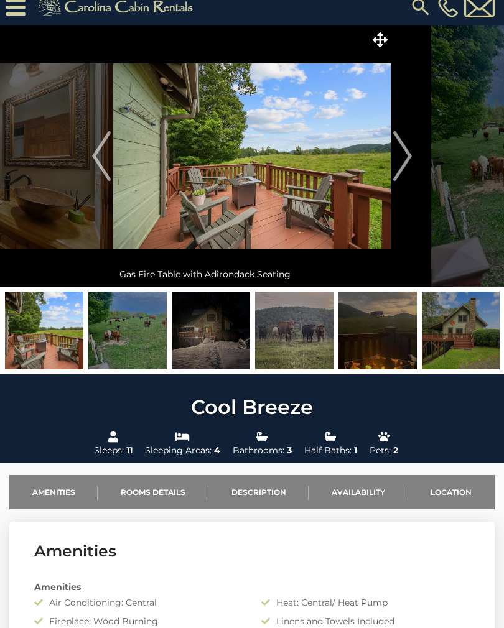
click at [403, 159] on img "Next" at bounding box center [402, 156] width 19 height 50
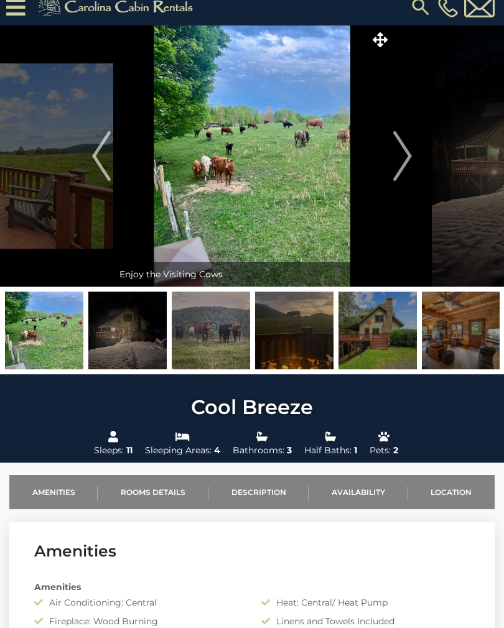
click at [403, 159] on img "Next" at bounding box center [402, 156] width 19 height 50
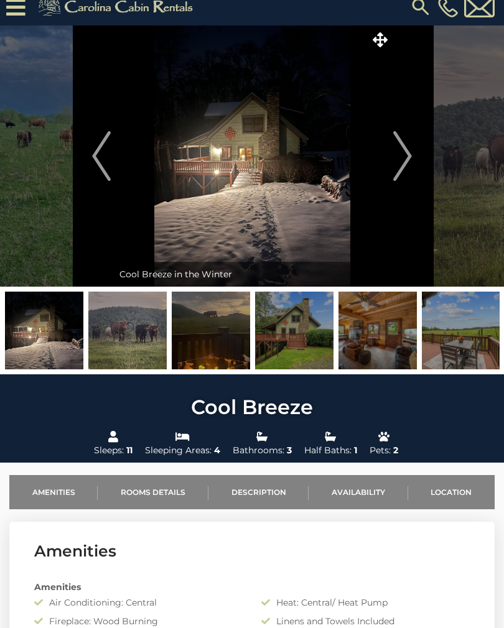
click at [110, 162] on img "Previous" at bounding box center [101, 156] width 19 height 50
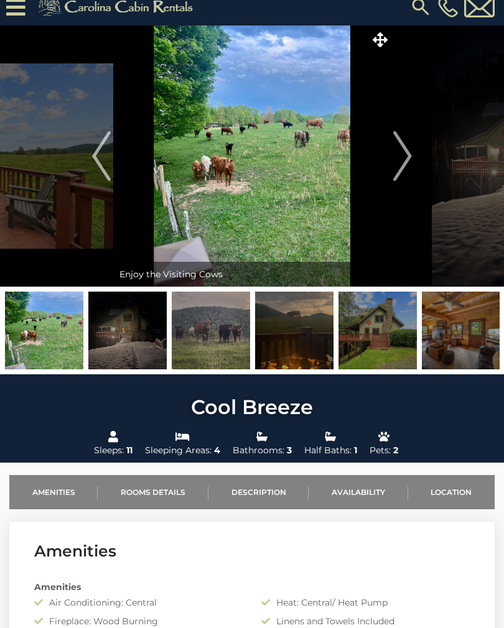
click at [101, 160] on img "Previous" at bounding box center [101, 156] width 19 height 50
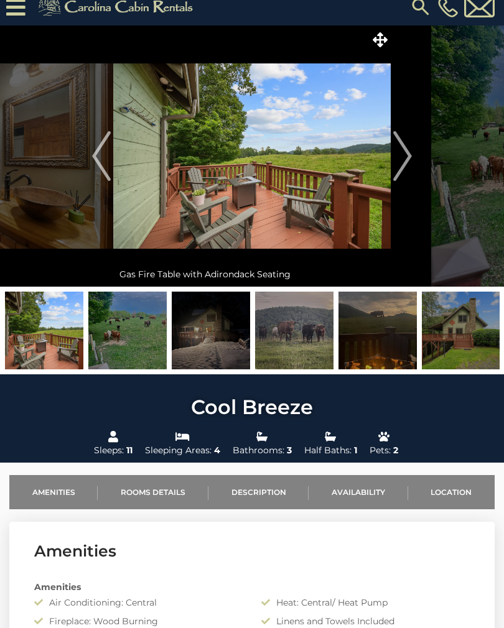
click at [405, 155] on img "Next" at bounding box center [402, 156] width 19 height 50
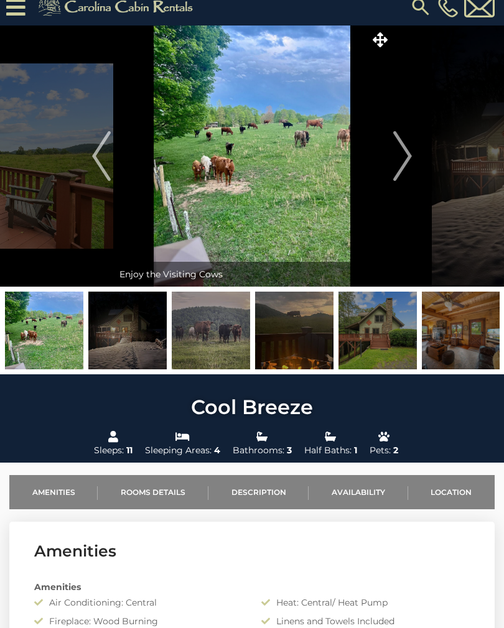
click at [404, 155] on img "Next" at bounding box center [402, 156] width 19 height 50
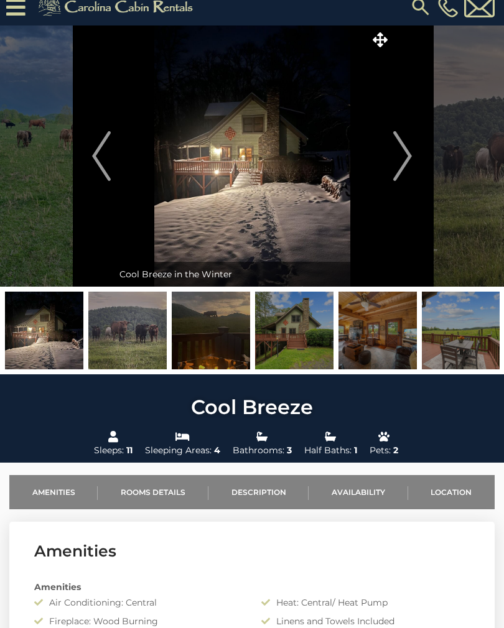
click at [408, 152] on img "Next" at bounding box center [402, 156] width 19 height 50
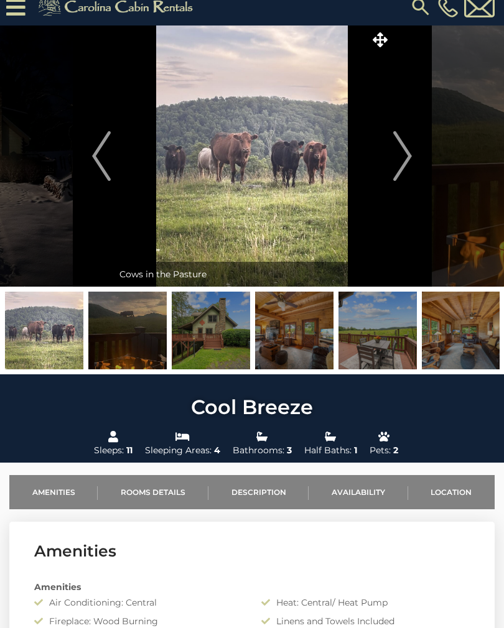
click at [408, 149] on img "Next" at bounding box center [402, 156] width 19 height 50
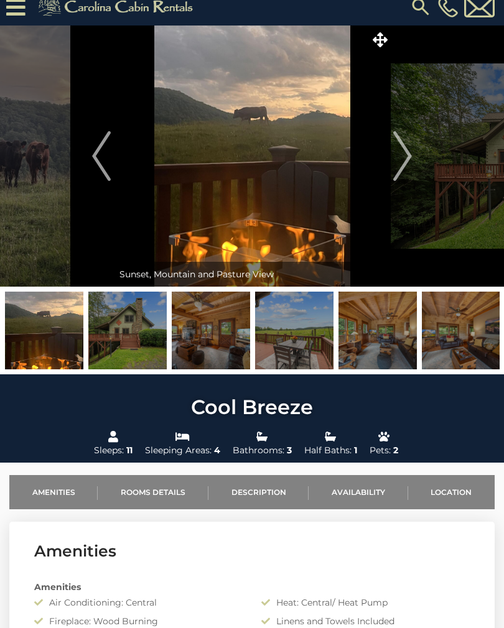
click at [409, 150] on img "Next" at bounding box center [402, 156] width 19 height 50
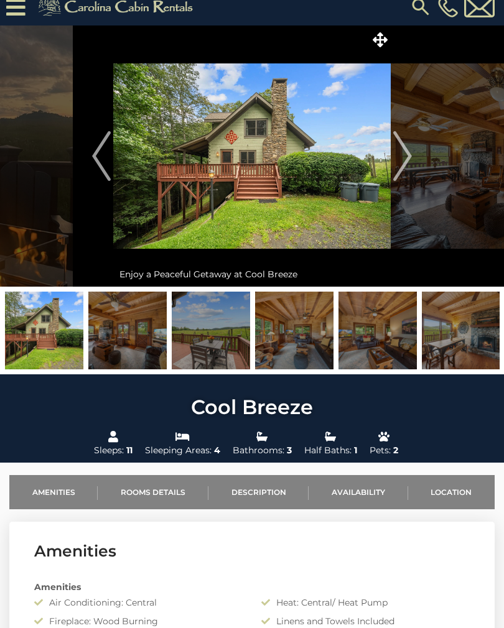
click at [407, 148] on img "Next" at bounding box center [402, 156] width 19 height 50
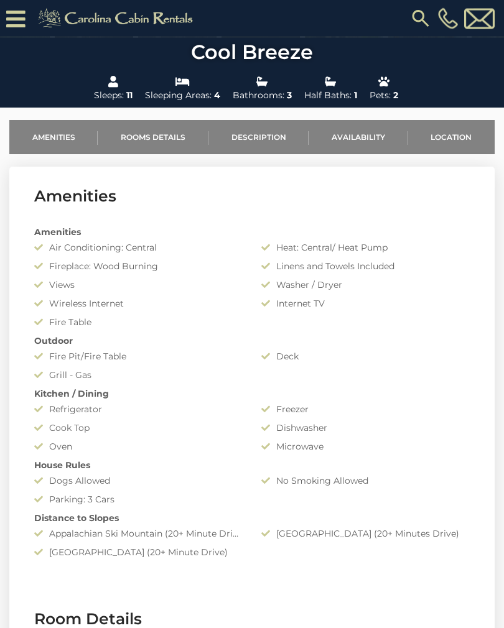
scroll to position [392, 0]
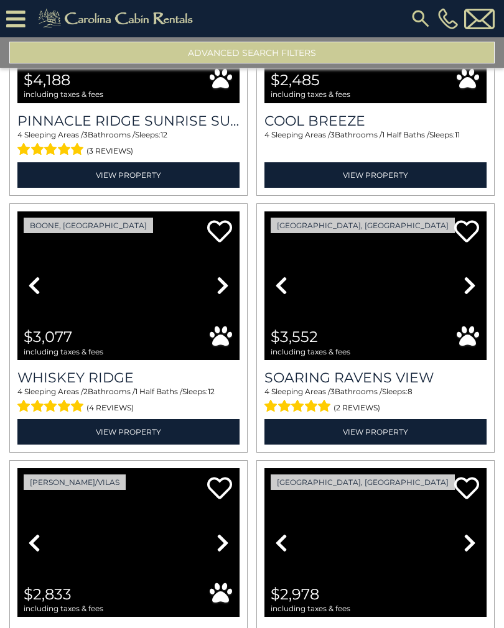
scroll to position [1448, 0]
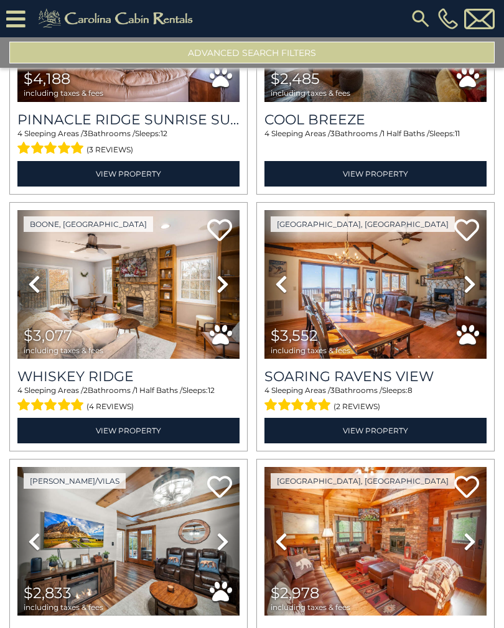
click at [230, 285] on link "Next" at bounding box center [223, 284] width 34 height 149
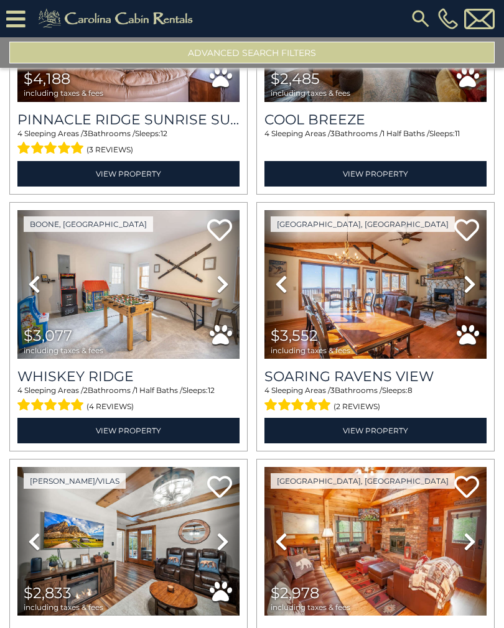
click at [228, 285] on icon at bounding box center [222, 284] width 12 height 20
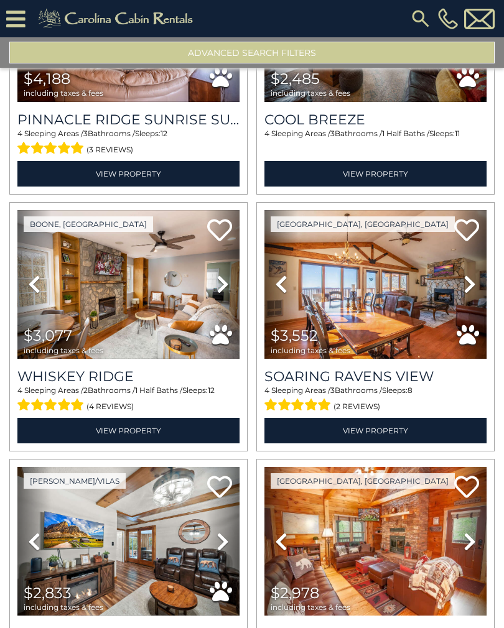
click at [225, 287] on icon at bounding box center [222, 284] width 12 height 20
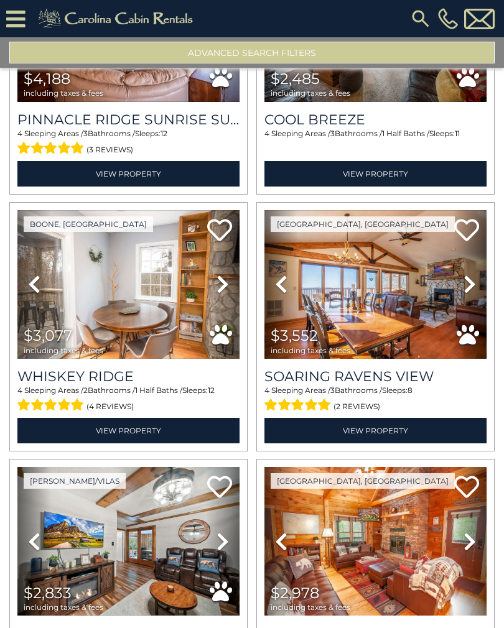
click at [228, 285] on icon at bounding box center [222, 284] width 12 height 20
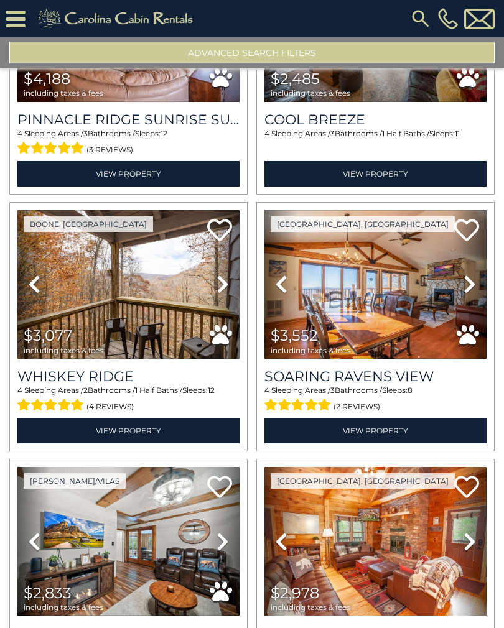
click at [227, 285] on icon at bounding box center [222, 284] width 12 height 20
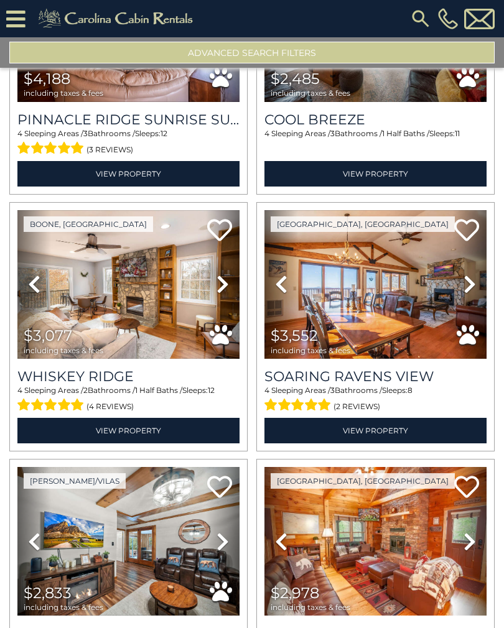
click at [227, 285] on icon at bounding box center [222, 284] width 12 height 20
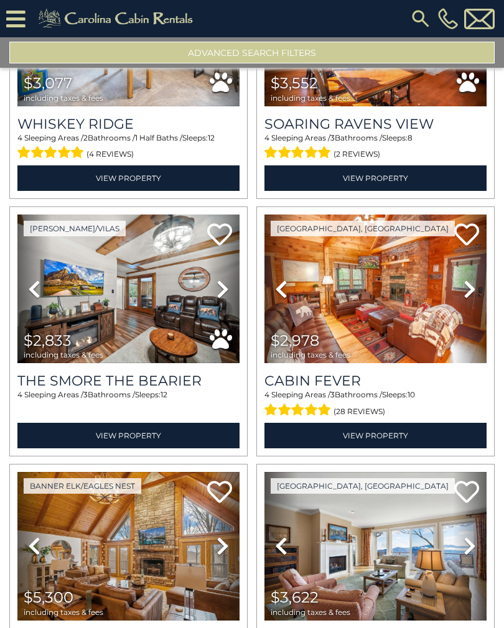
scroll to position [1702, 0]
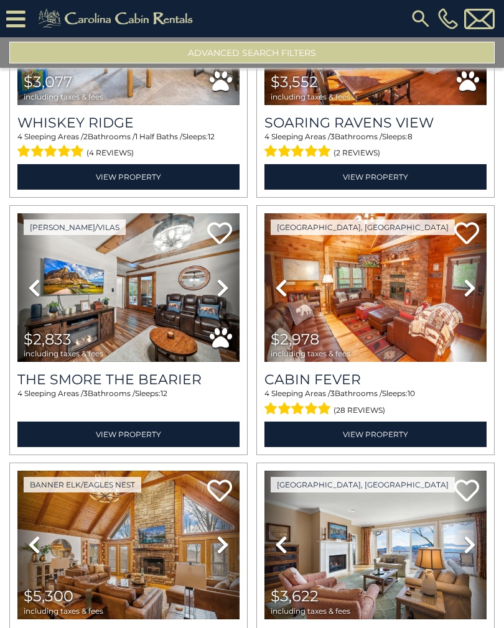
click at [470, 293] on icon at bounding box center [469, 288] width 12 height 20
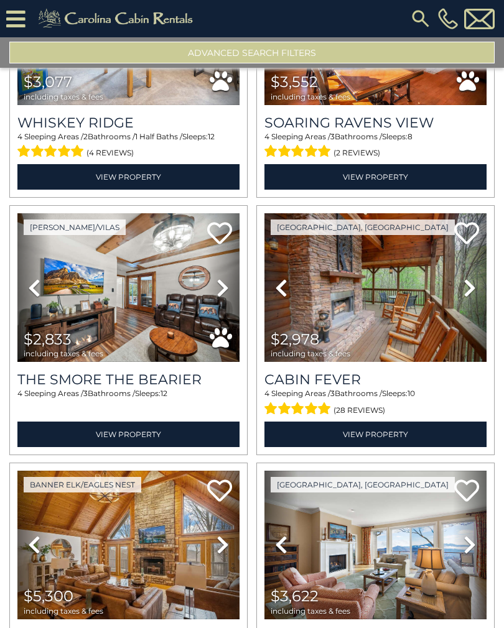
click at [468, 291] on icon at bounding box center [469, 288] width 12 height 20
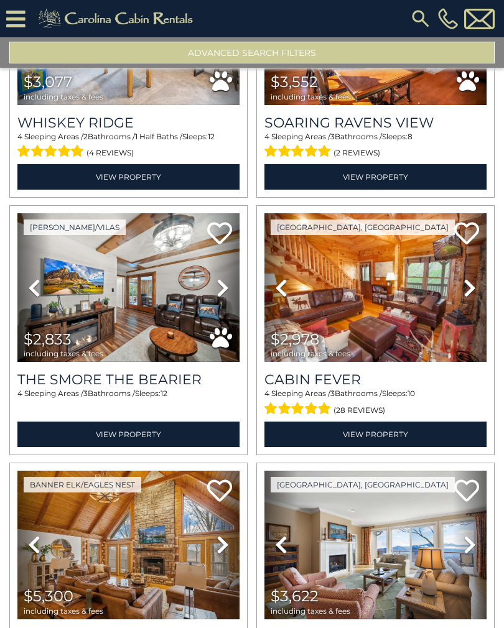
click at [467, 293] on icon at bounding box center [469, 288] width 12 height 20
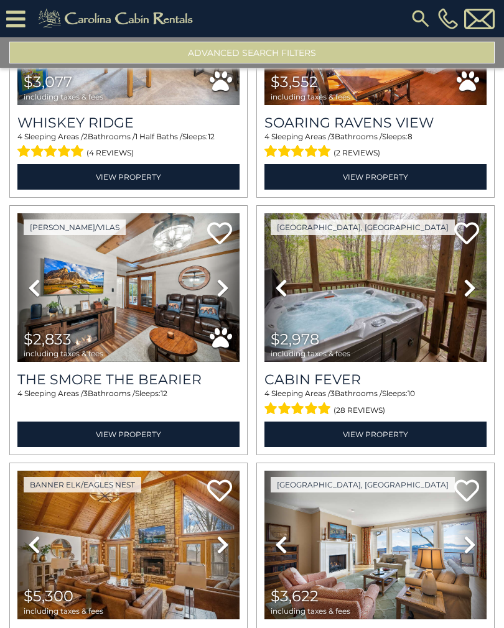
click at [464, 298] on icon at bounding box center [469, 288] width 12 height 20
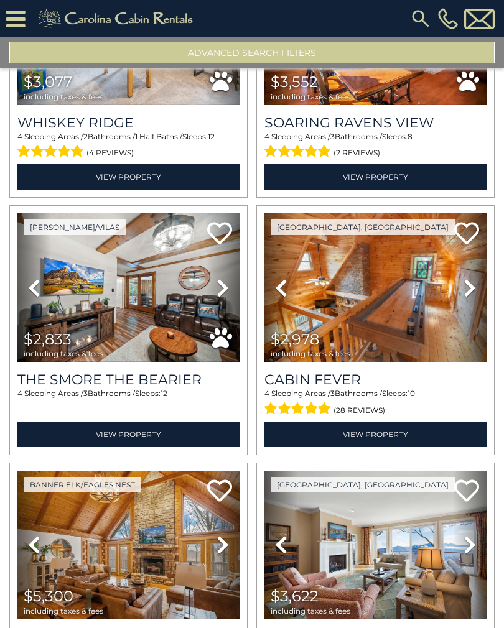
click at [466, 294] on icon at bounding box center [469, 288] width 12 height 20
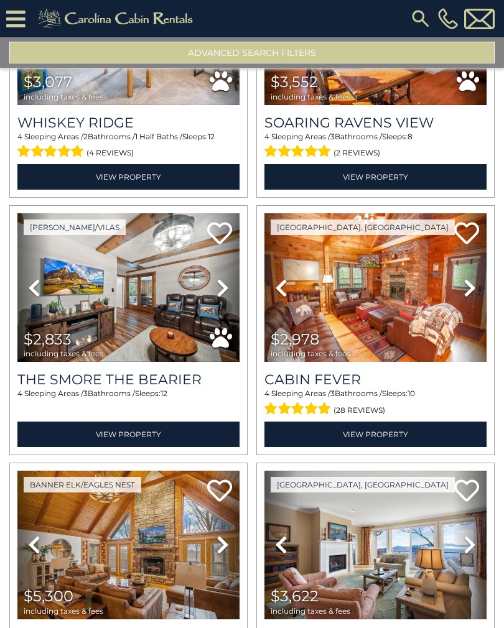
click at [469, 289] on icon at bounding box center [469, 288] width 12 height 20
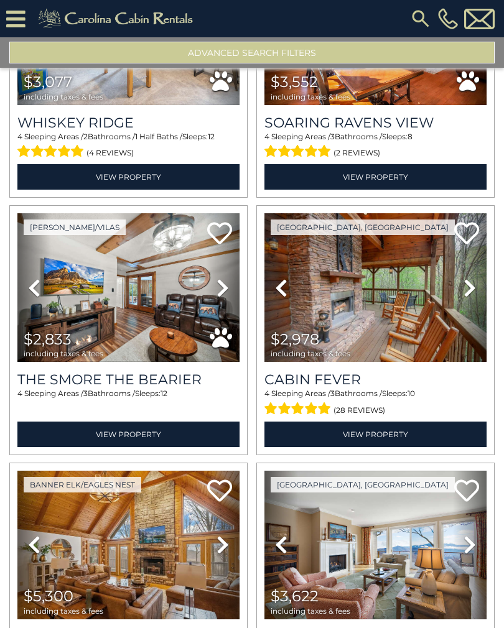
click at [193, 440] on link "View Property" at bounding box center [128, 433] width 222 height 25
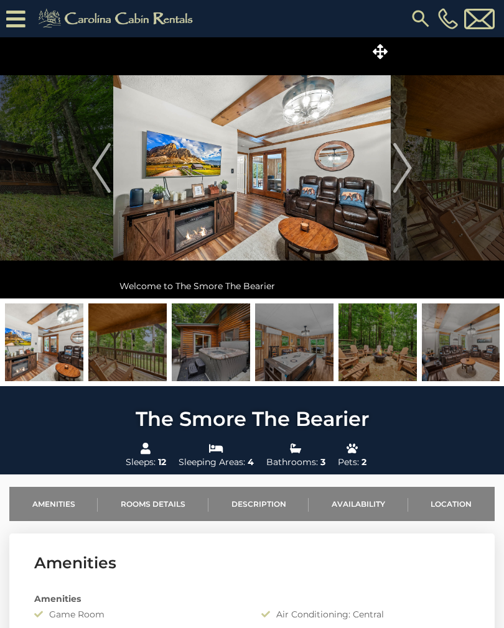
click at [336, 206] on img at bounding box center [251, 167] width 277 height 261
click at [311, 166] on img at bounding box center [251, 167] width 277 height 261
click at [404, 160] on img "Next" at bounding box center [402, 168] width 19 height 50
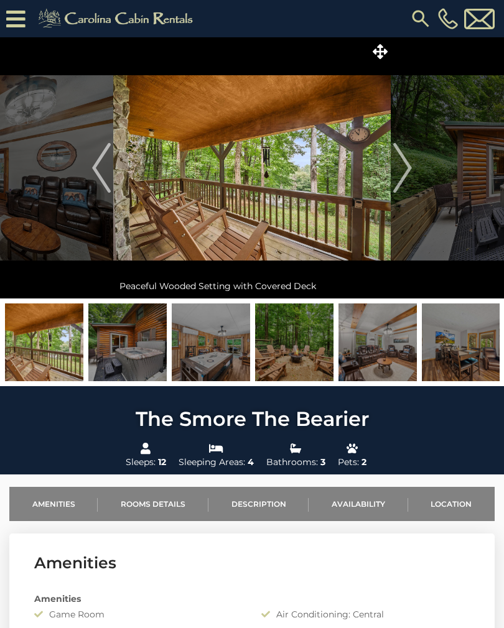
click at [396, 178] on img "Next" at bounding box center [402, 168] width 19 height 50
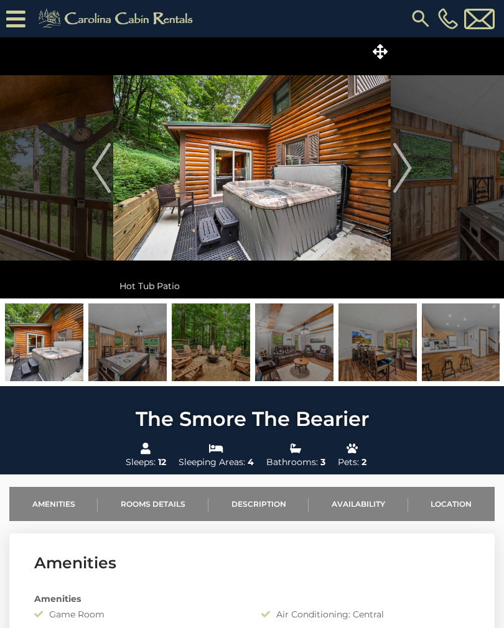
click at [400, 180] on img "Next" at bounding box center [402, 168] width 19 height 50
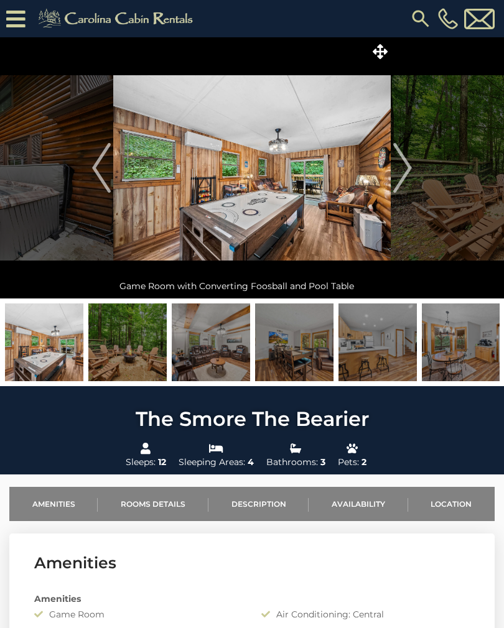
click at [398, 178] on img "Next" at bounding box center [402, 168] width 19 height 50
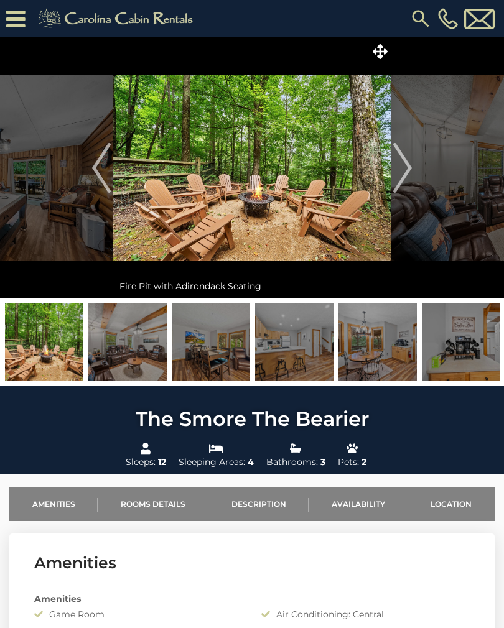
click at [396, 182] on img "Next" at bounding box center [402, 168] width 19 height 50
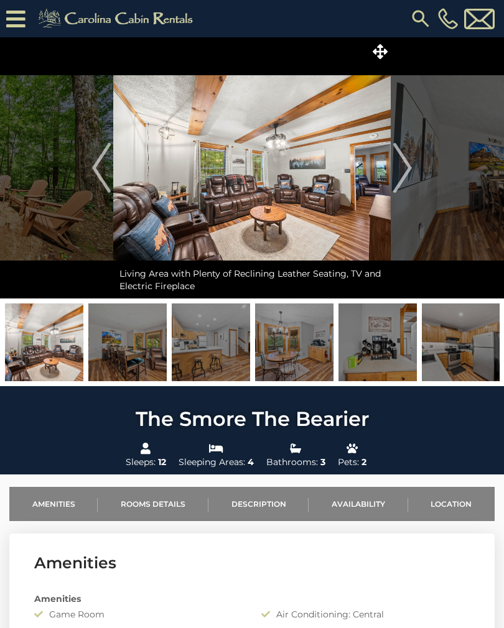
click at [402, 182] on img "Next" at bounding box center [402, 168] width 19 height 50
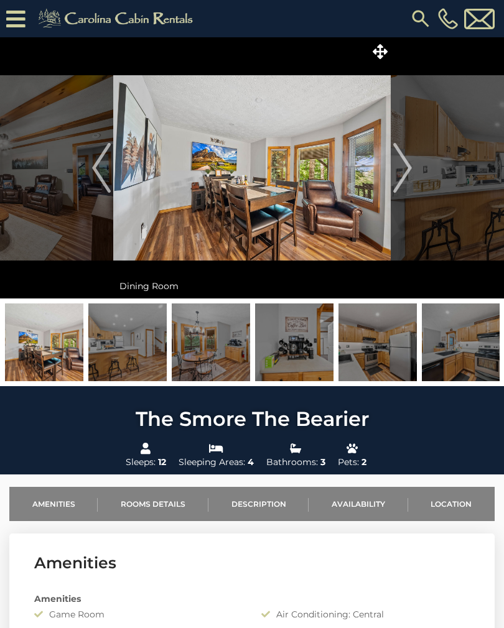
click at [400, 182] on img "Next" at bounding box center [402, 168] width 19 height 50
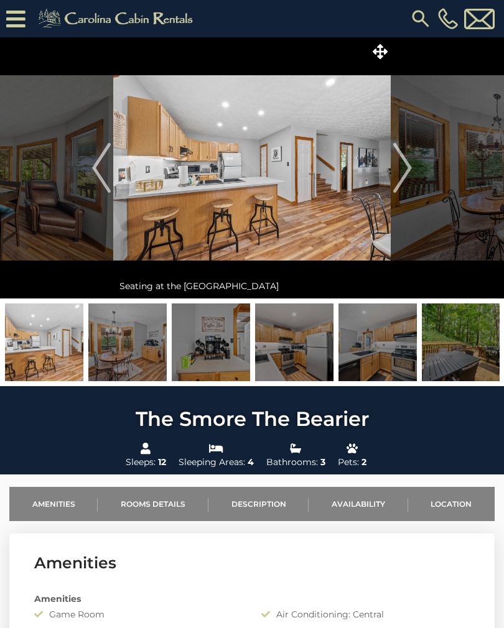
click at [398, 182] on img "Next" at bounding box center [402, 168] width 19 height 50
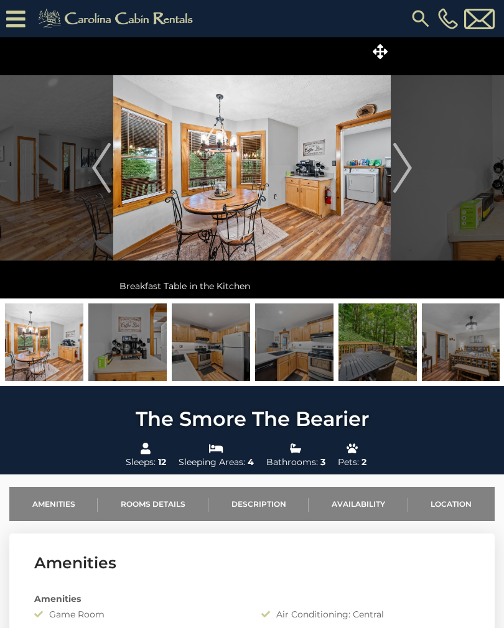
click at [403, 182] on img "Next" at bounding box center [402, 168] width 19 height 50
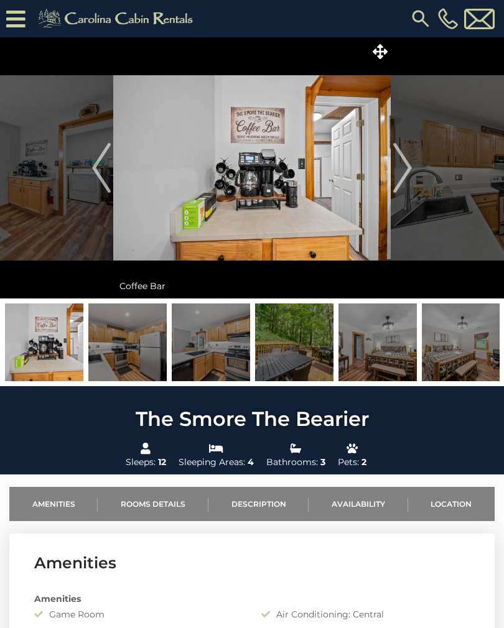
click at [404, 182] on img "Next" at bounding box center [402, 168] width 19 height 50
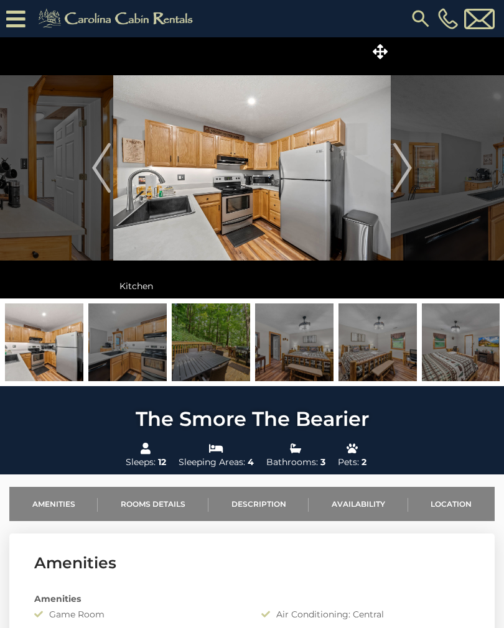
click at [401, 182] on img "Next" at bounding box center [402, 168] width 19 height 50
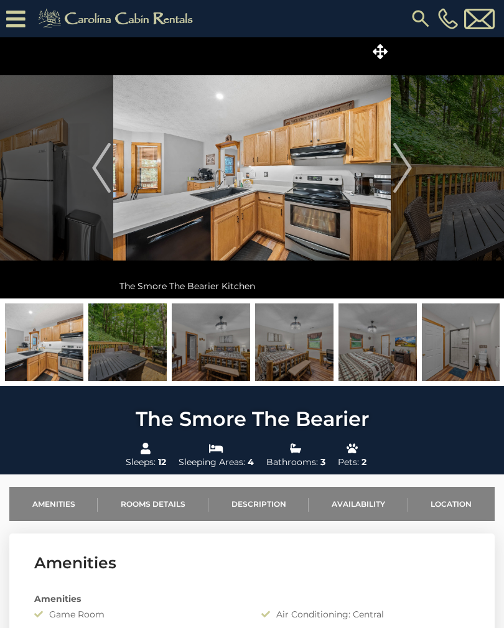
click at [403, 180] on img "Next" at bounding box center [402, 168] width 19 height 50
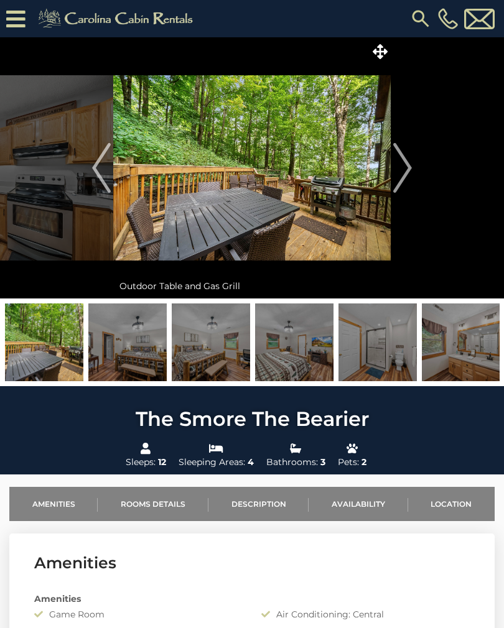
click at [401, 181] on img "Next" at bounding box center [402, 168] width 19 height 50
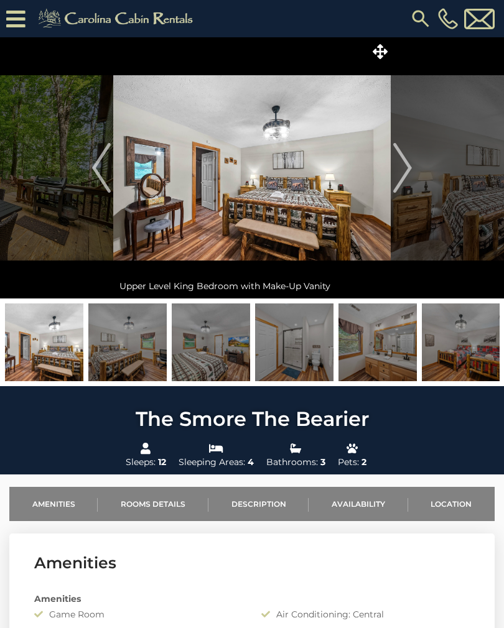
click at [402, 182] on img "Next" at bounding box center [402, 168] width 19 height 50
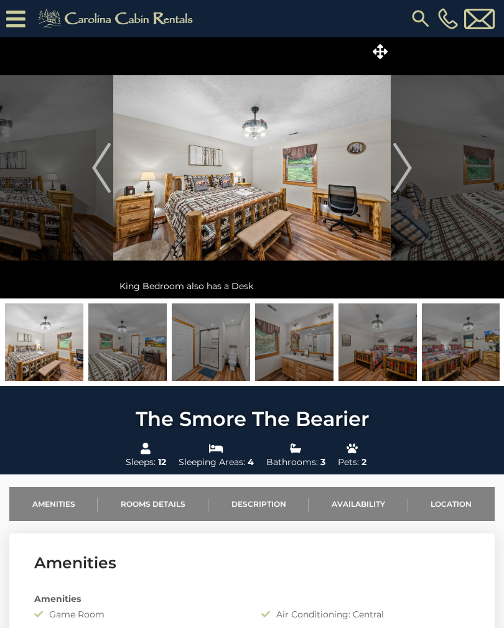
click at [401, 182] on img "Next" at bounding box center [402, 168] width 19 height 50
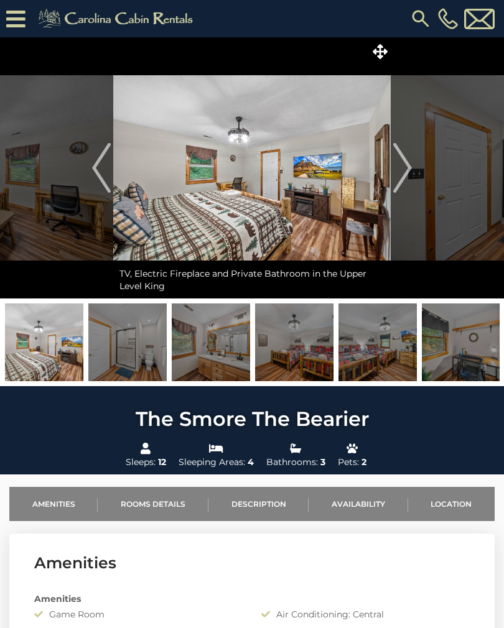
click at [401, 182] on img "Next" at bounding box center [402, 168] width 19 height 50
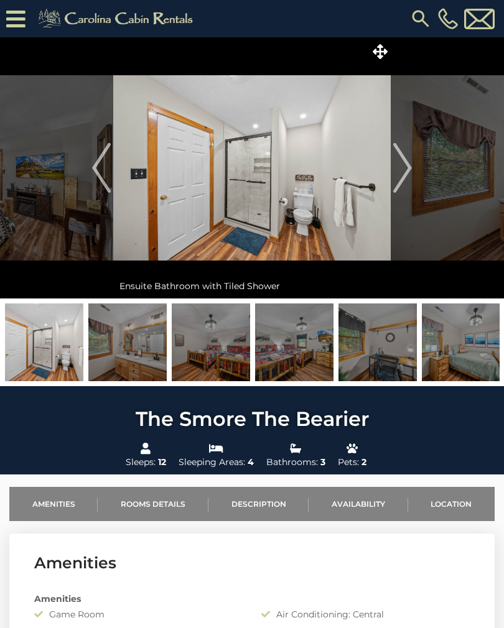
click at [403, 181] on img "Next" at bounding box center [402, 168] width 19 height 50
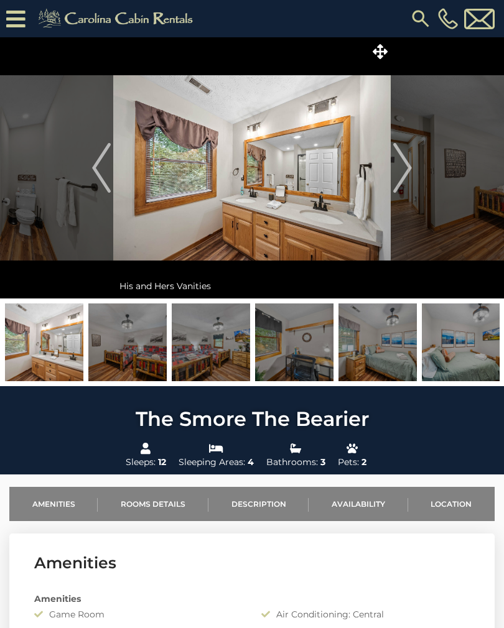
click at [403, 180] on img "Next" at bounding box center [402, 168] width 19 height 50
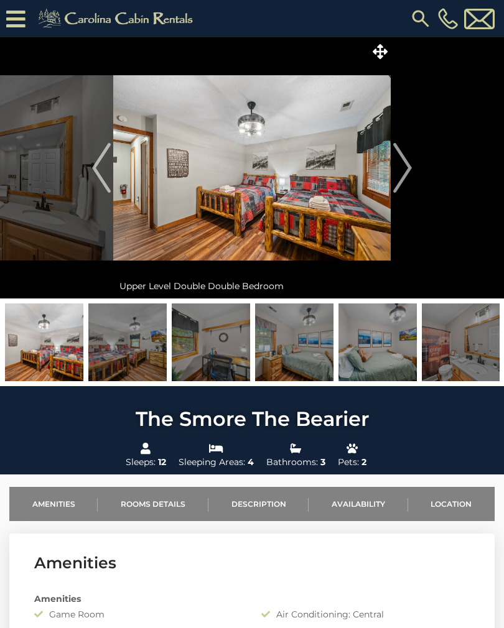
click at [402, 180] on img "Next" at bounding box center [402, 168] width 19 height 50
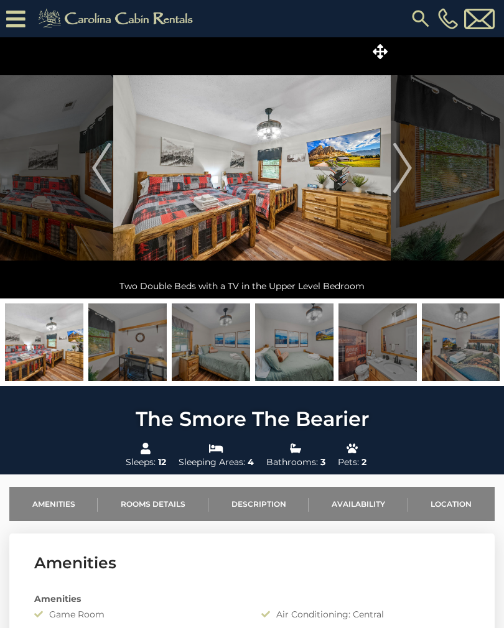
click at [402, 181] on img "Next" at bounding box center [402, 168] width 19 height 50
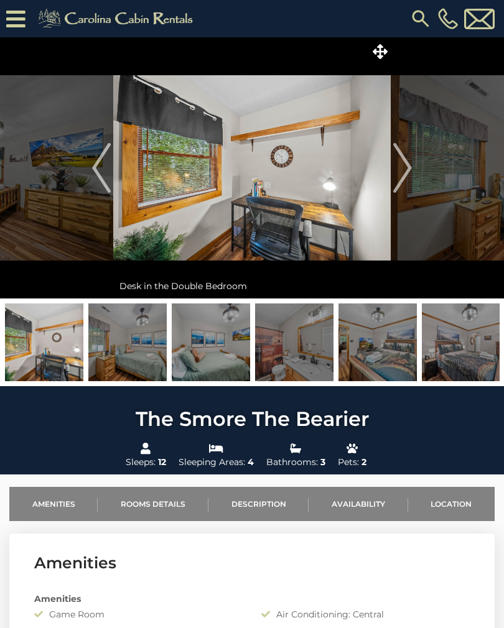
click at [402, 180] on img "Next" at bounding box center [402, 168] width 19 height 50
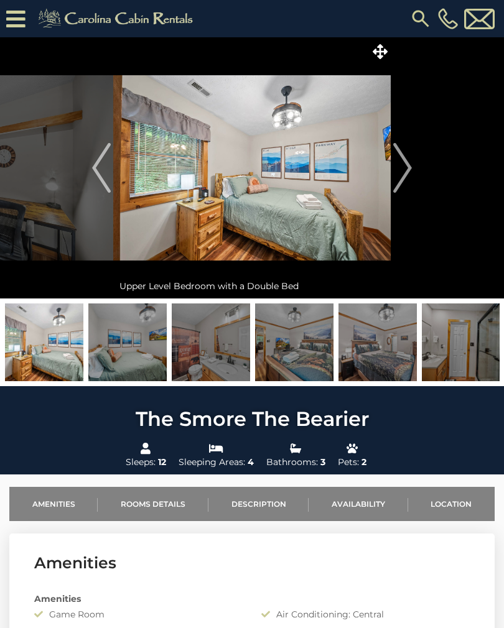
click at [398, 182] on img "Next" at bounding box center [402, 168] width 19 height 50
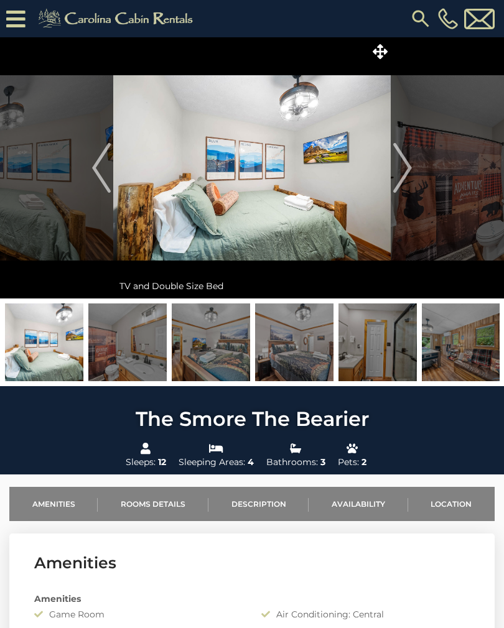
click at [403, 180] on img "Next" at bounding box center [402, 168] width 19 height 50
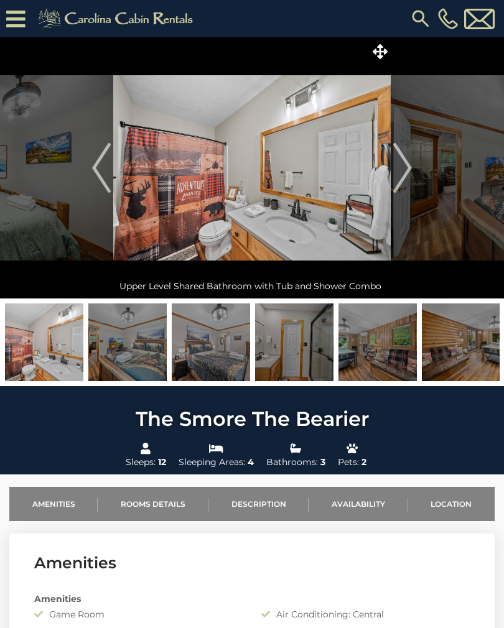
click at [401, 180] on img "Next" at bounding box center [402, 168] width 19 height 50
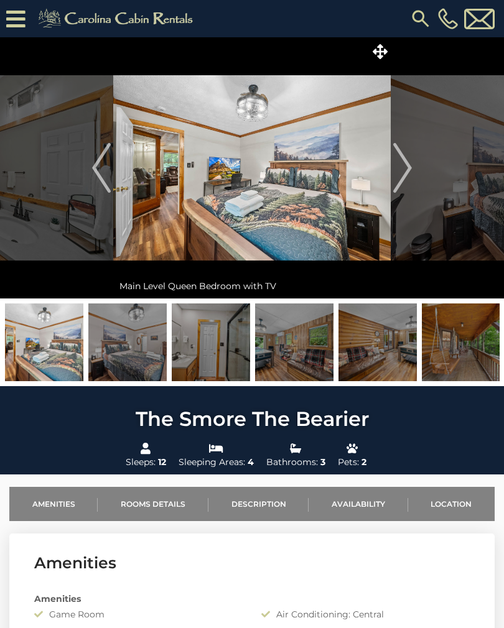
click at [400, 180] on img "Next" at bounding box center [402, 168] width 19 height 50
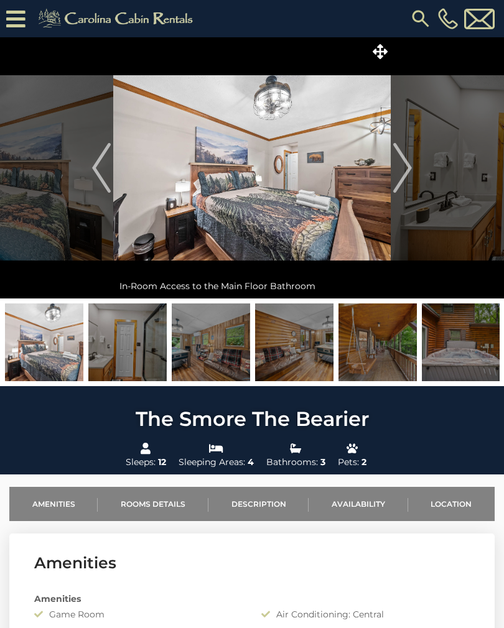
click at [401, 180] on img "Next" at bounding box center [402, 168] width 19 height 50
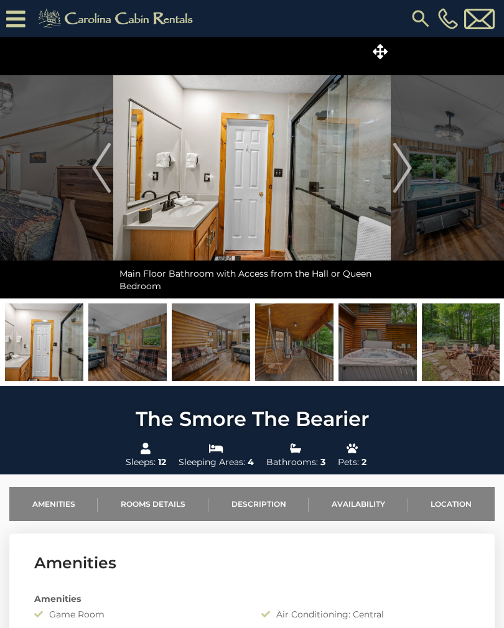
click at [400, 180] on img "Next" at bounding box center [402, 168] width 19 height 50
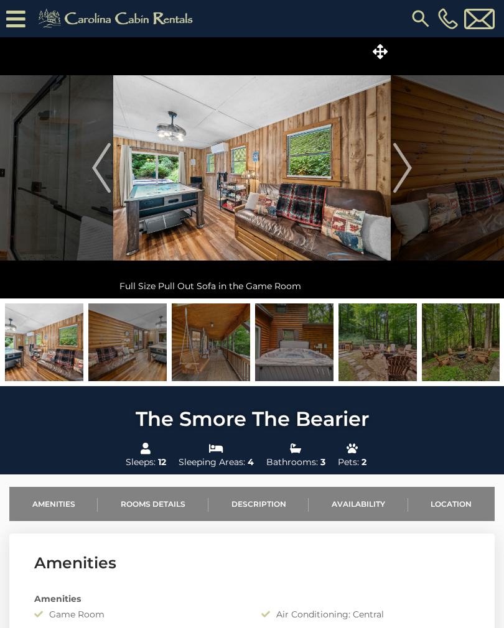
click at [398, 182] on img "Next" at bounding box center [402, 168] width 19 height 50
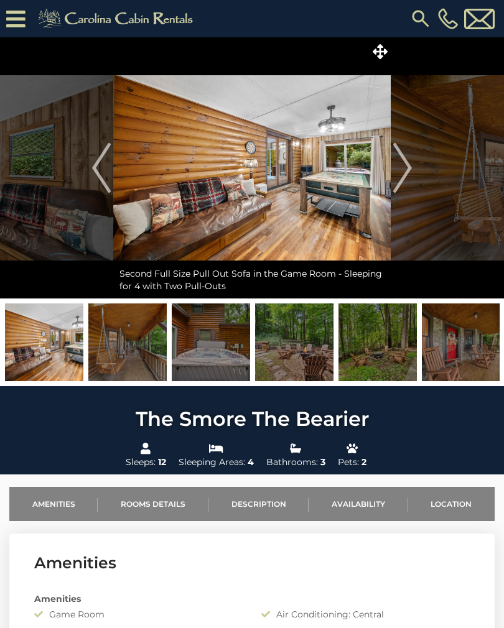
click at [399, 181] on img "Next" at bounding box center [402, 168] width 19 height 50
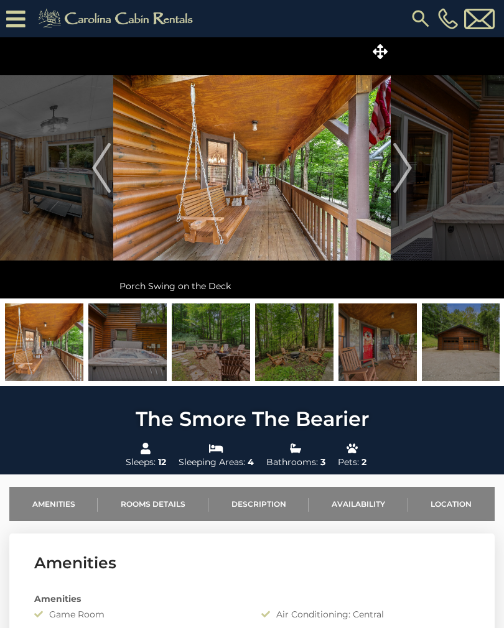
click at [401, 180] on img "Next" at bounding box center [402, 168] width 19 height 50
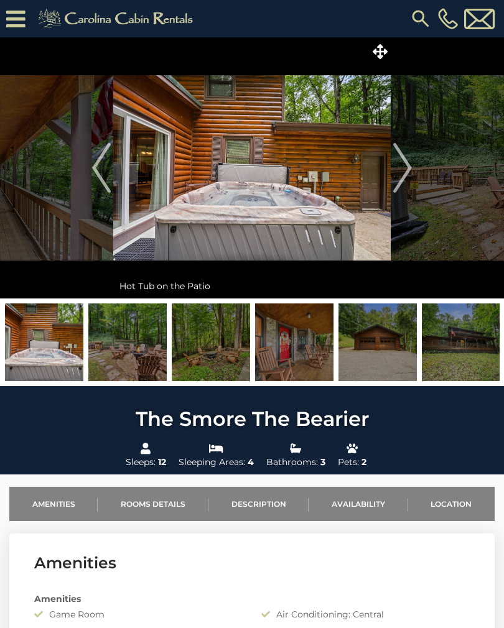
click at [402, 180] on img "Next" at bounding box center [402, 168] width 19 height 50
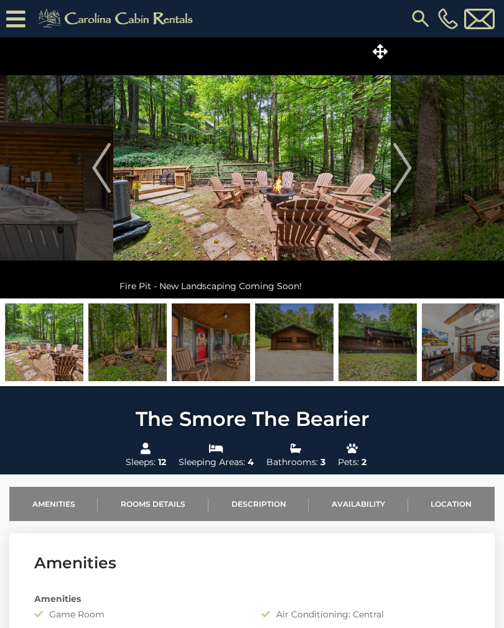
click at [401, 181] on img "Next" at bounding box center [402, 168] width 19 height 50
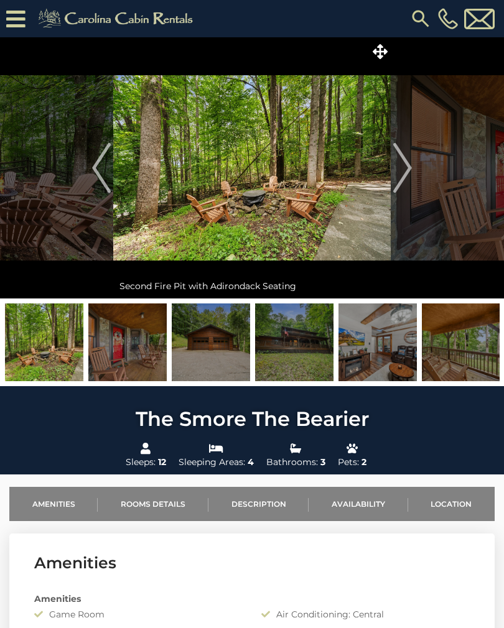
click at [402, 179] on img "Next" at bounding box center [402, 168] width 19 height 50
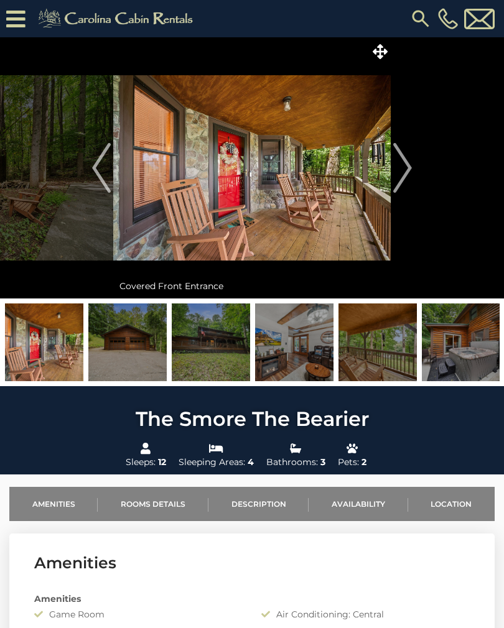
click at [400, 180] on img "Next" at bounding box center [402, 168] width 19 height 50
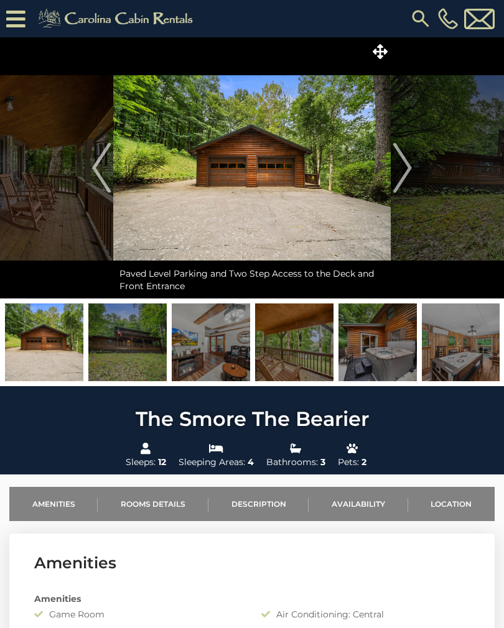
click at [402, 179] on img "Next" at bounding box center [402, 168] width 19 height 50
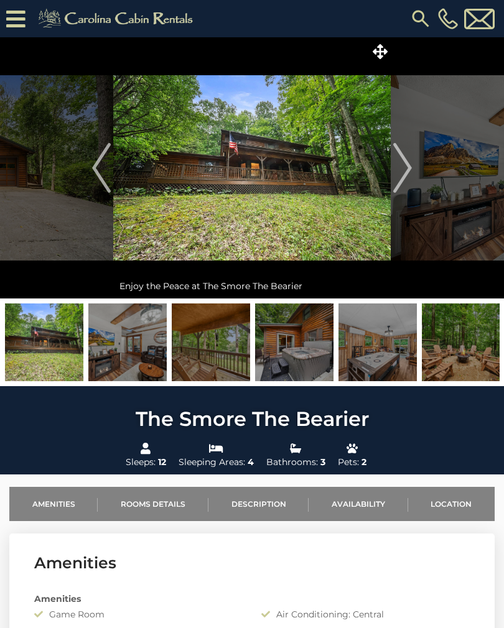
click at [403, 177] on img "Next" at bounding box center [402, 168] width 19 height 50
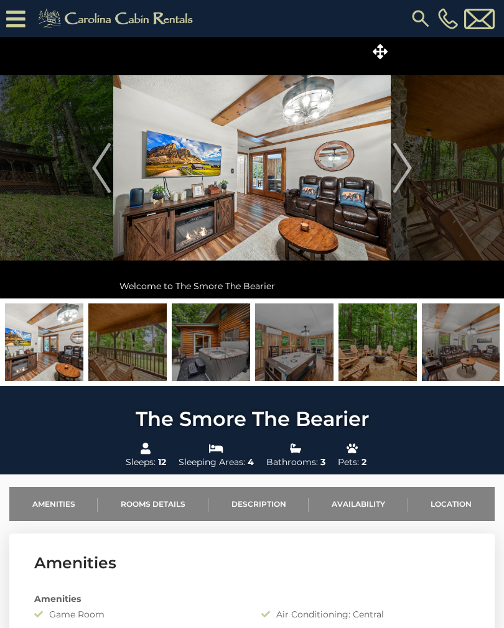
click at [404, 177] on img "Next" at bounding box center [402, 168] width 19 height 50
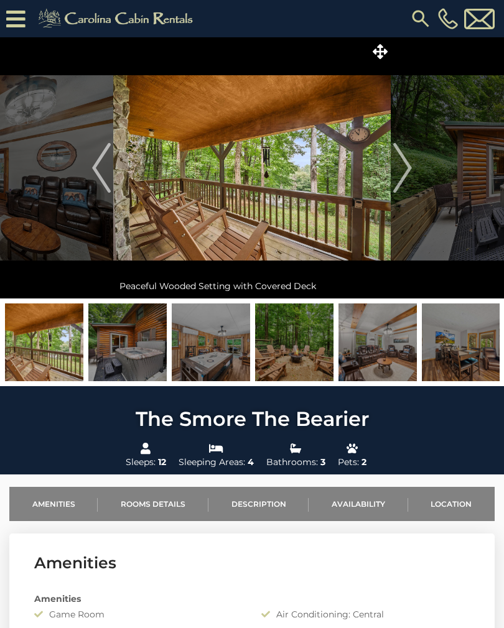
click at [407, 177] on img "Next" at bounding box center [402, 168] width 19 height 50
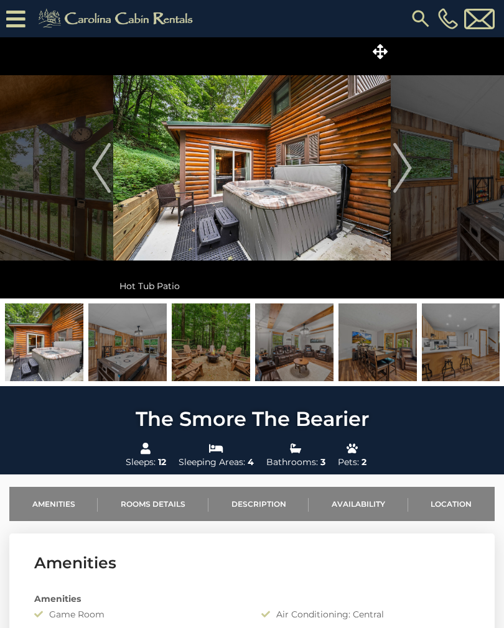
click at [407, 178] on img "Next" at bounding box center [402, 168] width 19 height 50
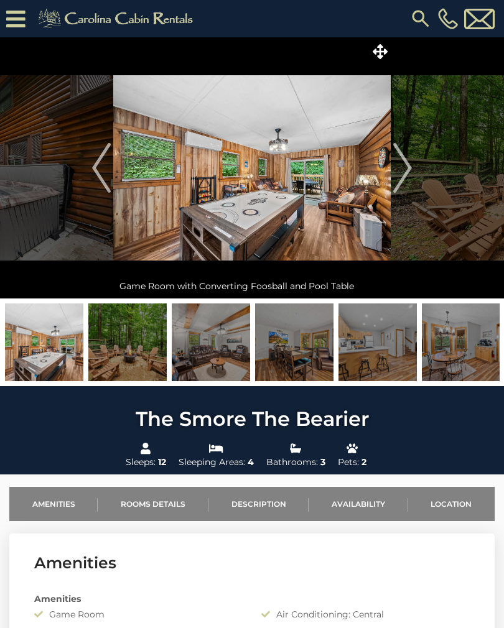
click at [404, 180] on img "Next" at bounding box center [402, 168] width 19 height 50
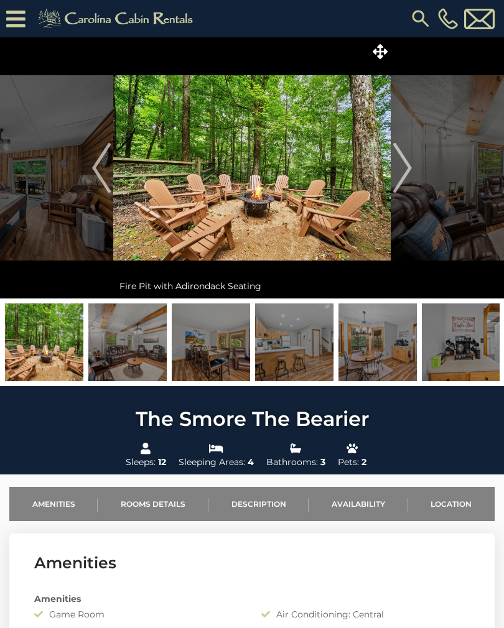
click at [403, 178] on img "Next" at bounding box center [402, 168] width 19 height 50
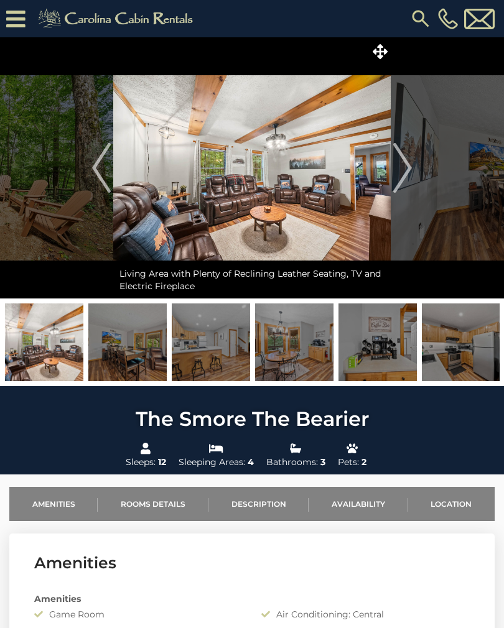
click at [404, 178] on img "Next" at bounding box center [402, 168] width 19 height 50
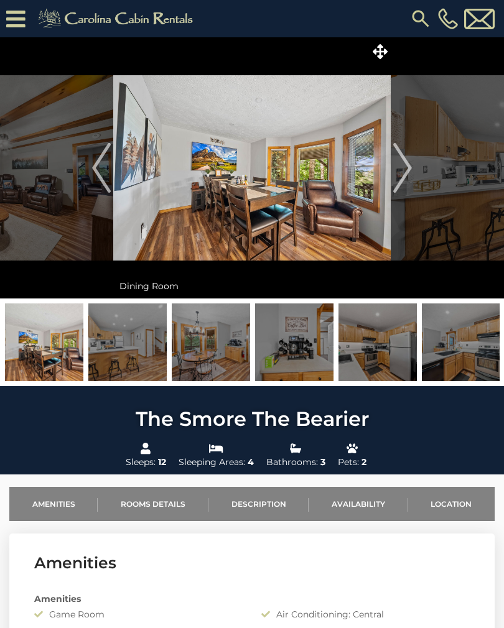
click at [407, 174] on img "Next" at bounding box center [402, 168] width 19 height 50
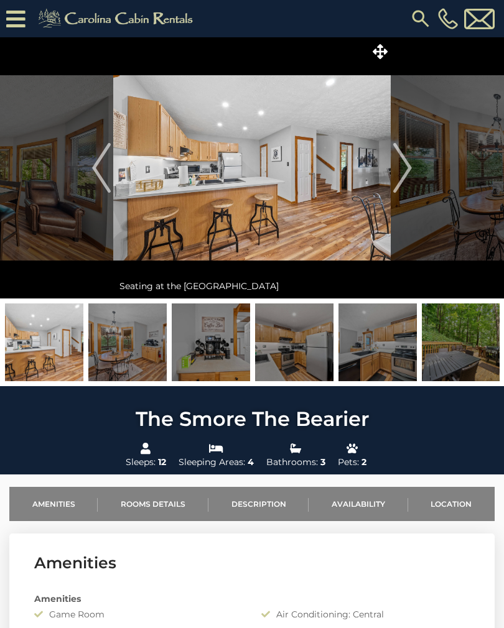
click at [410, 175] on img "Next" at bounding box center [402, 168] width 19 height 50
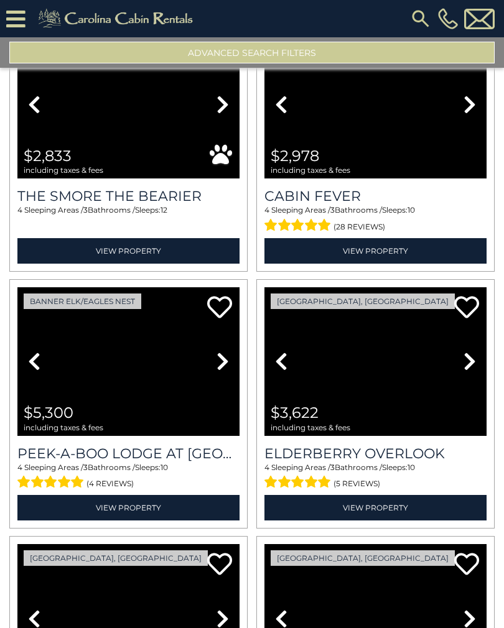
scroll to position [1897, 0]
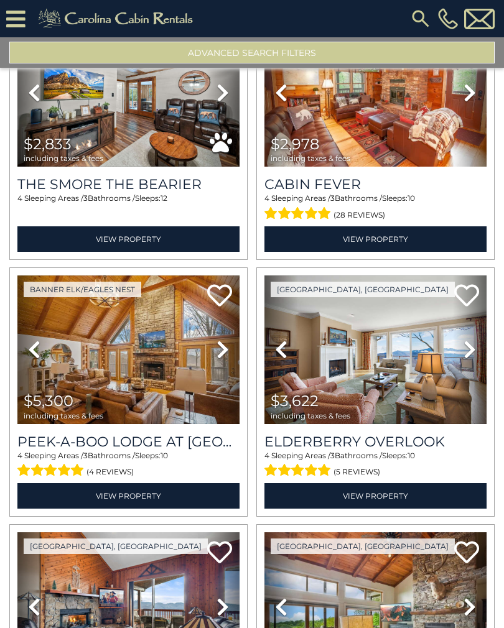
click at [434, 240] on link "View Property" at bounding box center [375, 238] width 222 height 25
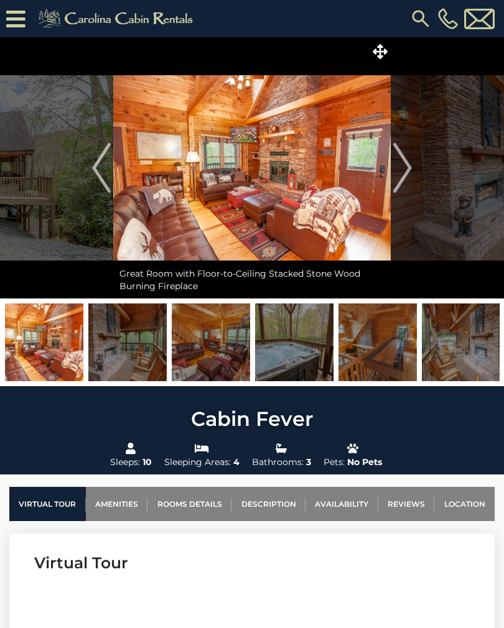
click at [399, 173] on img "Next" at bounding box center [402, 168] width 19 height 50
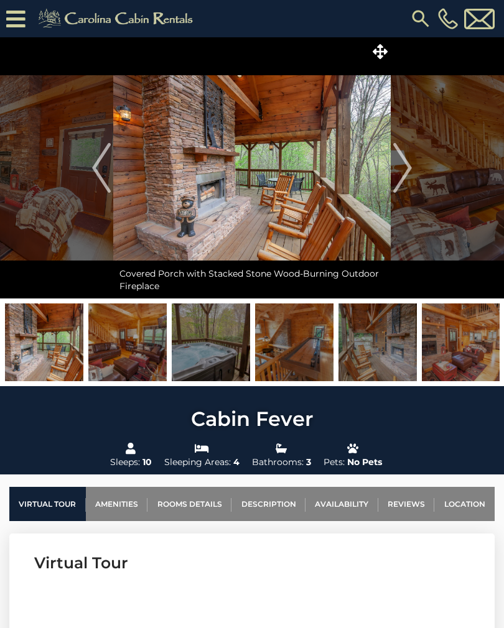
click at [402, 168] on img "Next" at bounding box center [402, 168] width 19 height 50
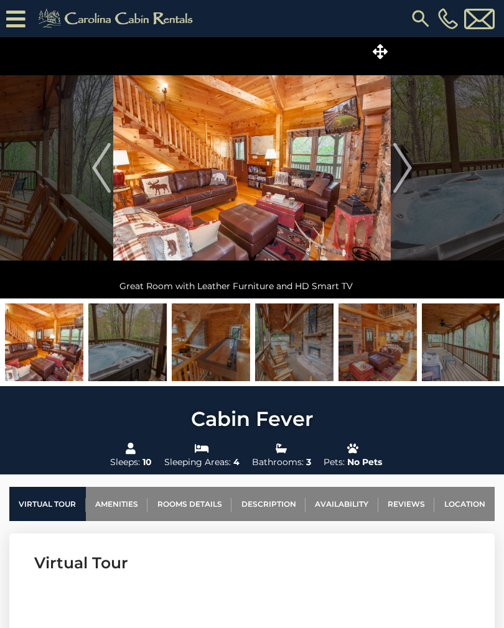
click at [404, 157] on img "Next" at bounding box center [402, 168] width 19 height 50
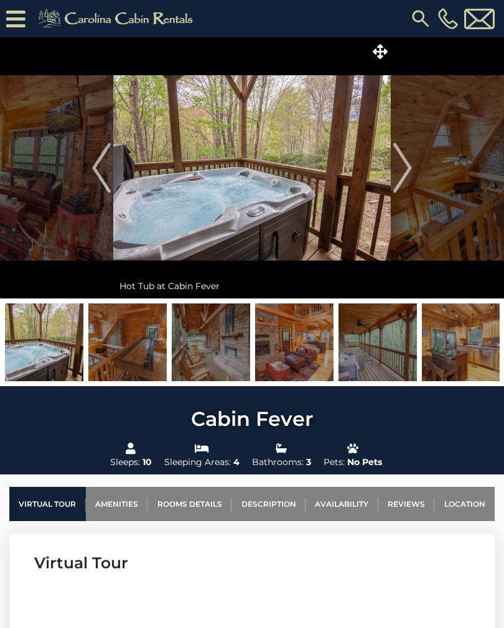
click at [398, 169] on img "Next" at bounding box center [402, 168] width 19 height 50
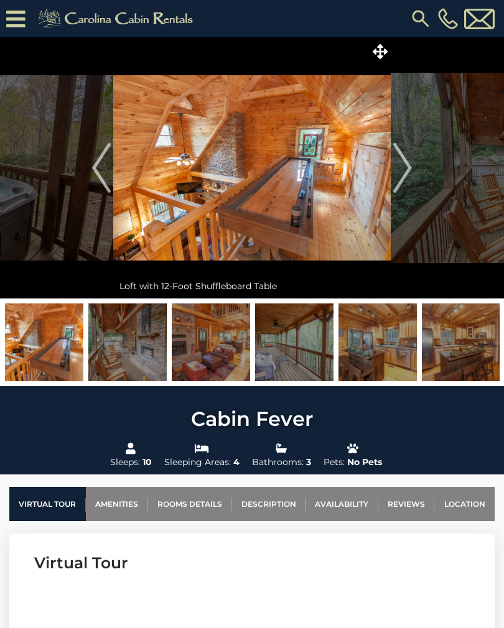
click at [399, 160] on img "Next" at bounding box center [402, 168] width 19 height 50
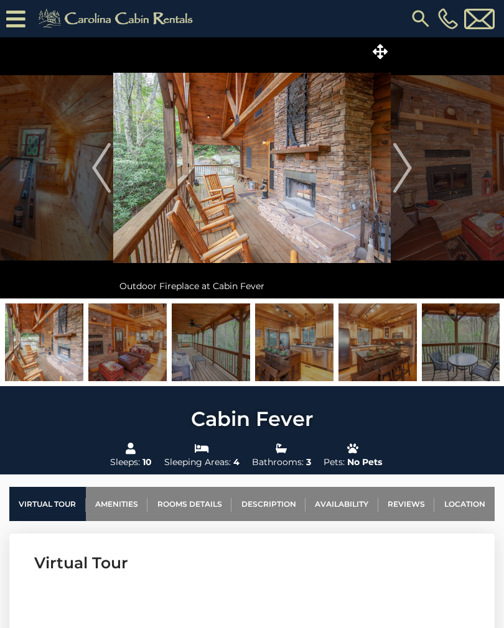
click at [399, 160] on img "Next" at bounding box center [402, 168] width 19 height 50
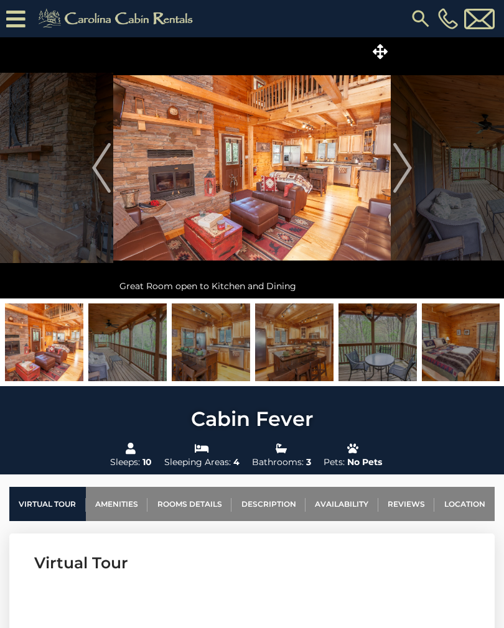
click at [400, 156] on img "Next" at bounding box center [402, 168] width 19 height 50
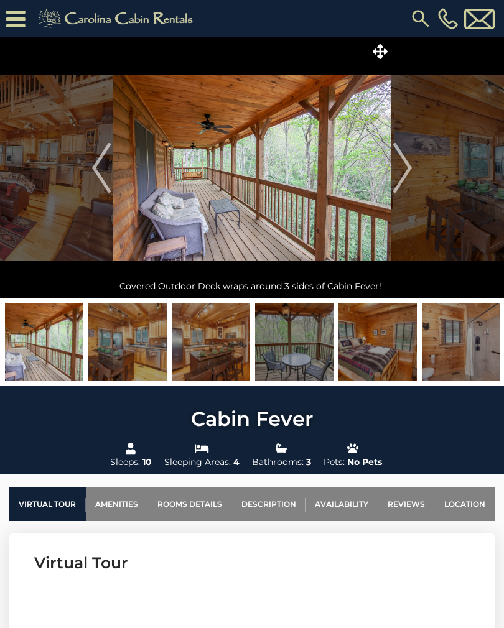
click at [398, 159] on img "Next" at bounding box center [402, 168] width 19 height 50
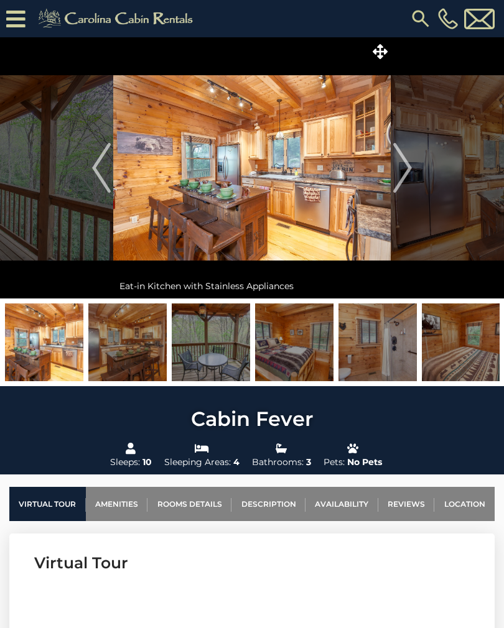
click at [403, 163] on img "Next" at bounding box center [402, 168] width 19 height 50
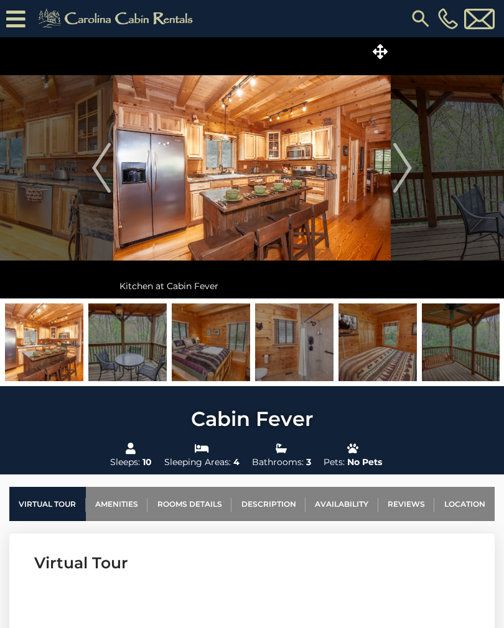
click at [403, 162] on img "Next" at bounding box center [402, 168] width 19 height 50
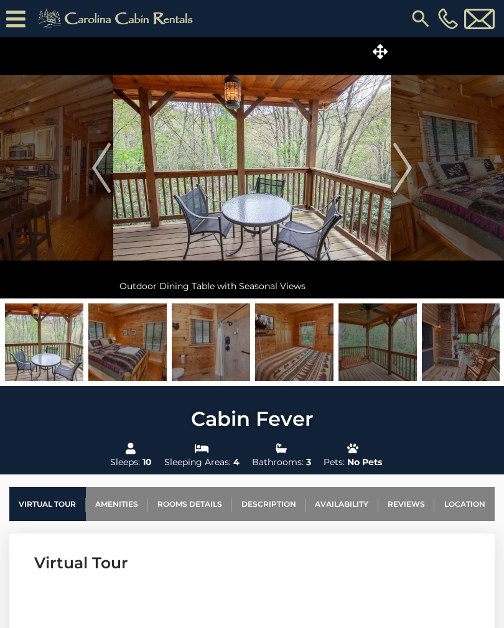
click at [404, 163] on img "Next" at bounding box center [402, 168] width 19 height 50
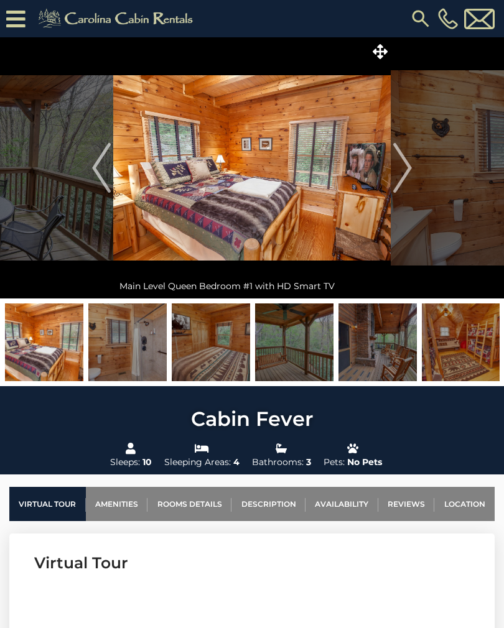
click at [403, 160] on img "Next" at bounding box center [402, 168] width 19 height 50
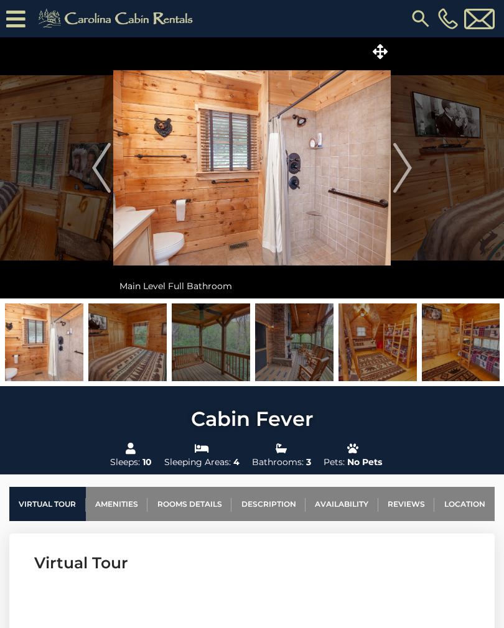
click at [402, 165] on img "Next" at bounding box center [402, 168] width 19 height 50
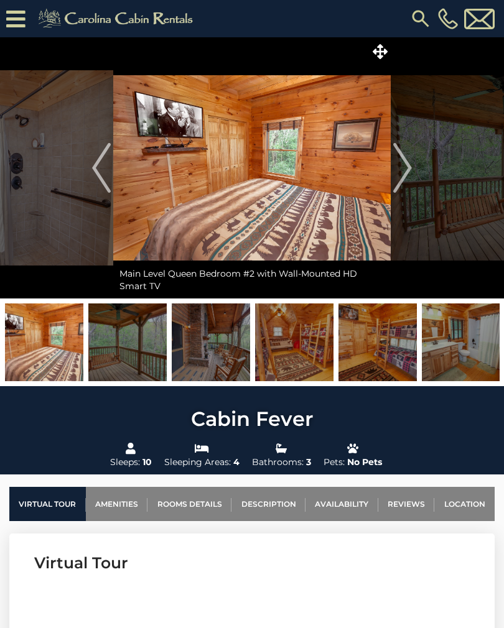
click at [403, 163] on img "Next" at bounding box center [402, 168] width 19 height 50
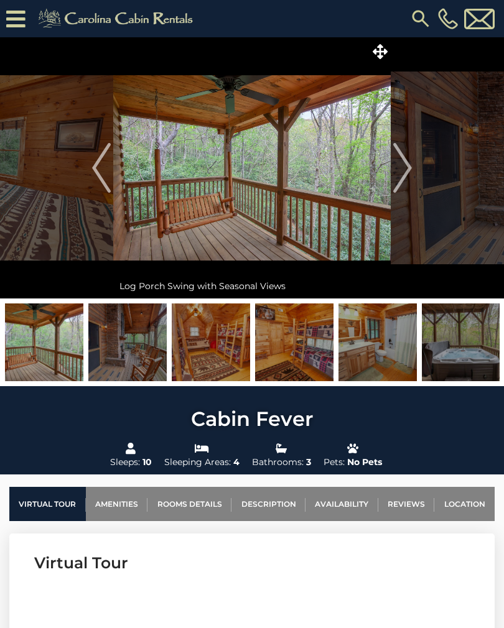
click at [405, 162] on img "Next" at bounding box center [402, 168] width 19 height 50
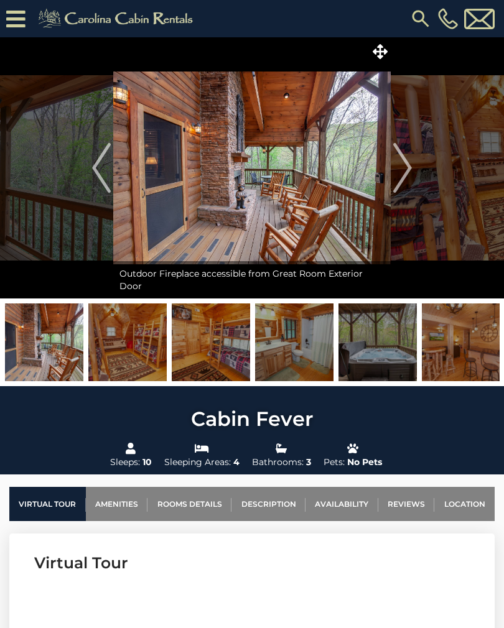
click at [407, 163] on img "Next" at bounding box center [402, 168] width 19 height 50
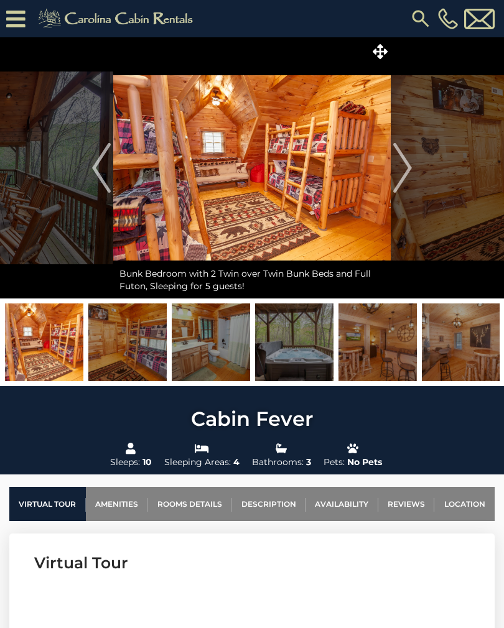
click at [407, 161] on img "Next" at bounding box center [402, 168] width 19 height 50
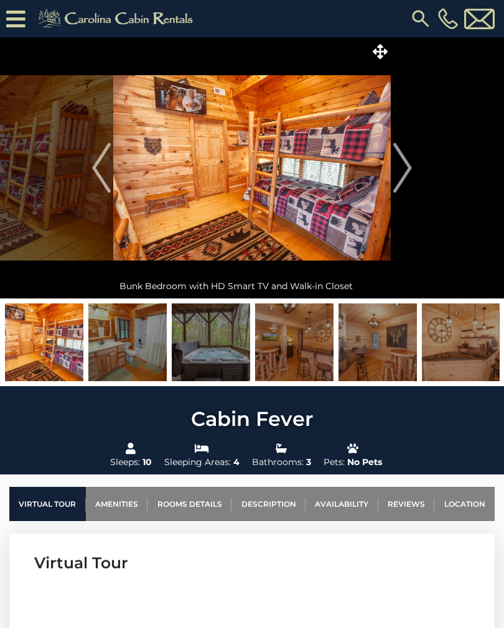
click at [404, 162] on img "Next" at bounding box center [402, 168] width 19 height 50
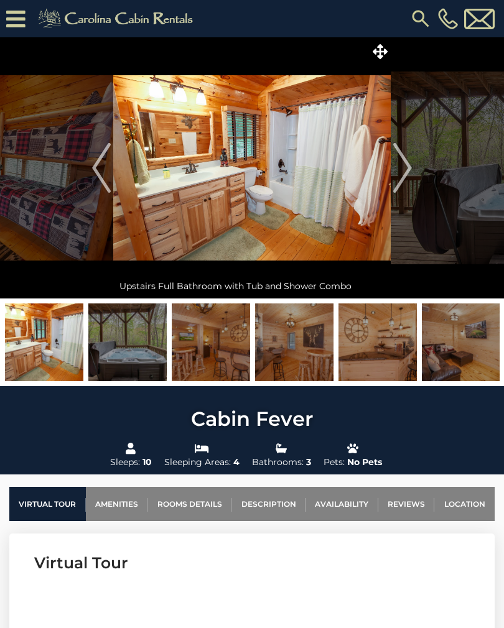
click at [405, 162] on img "Next" at bounding box center [402, 168] width 19 height 50
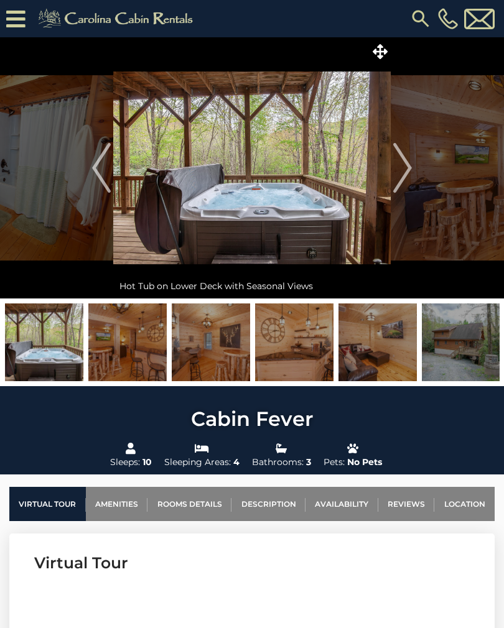
click at [402, 165] on img "Next" at bounding box center [402, 168] width 19 height 50
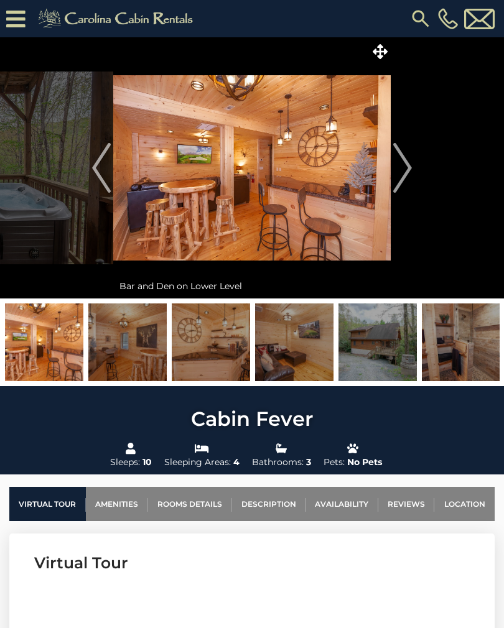
click at [401, 160] on img "Next" at bounding box center [402, 168] width 19 height 50
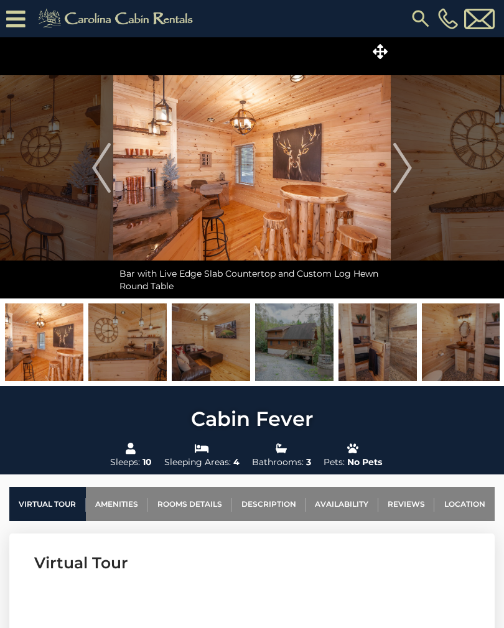
click at [401, 163] on img "Next" at bounding box center [402, 168] width 19 height 50
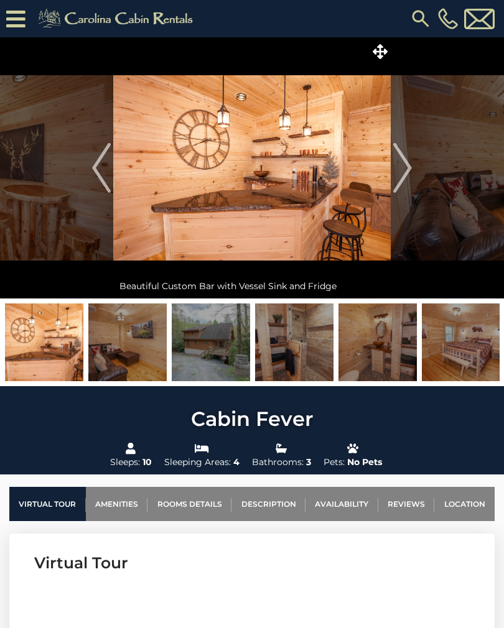
click at [400, 167] on img "Next" at bounding box center [402, 168] width 19 height 50
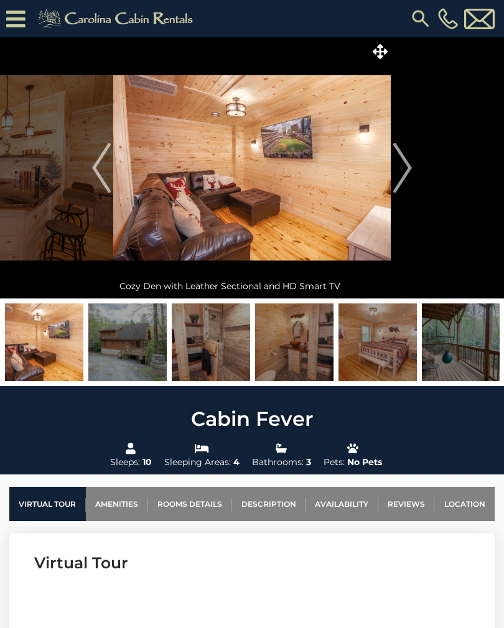
click at [405, 163] on img "Next" at bounding box center [402, 168] width 19 height 50
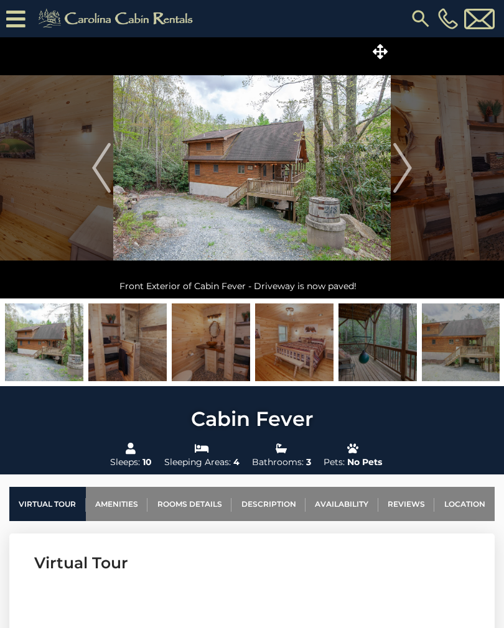
click at [403, 163] on img "Next" at bounding box center [402, 168] width 19 height 50
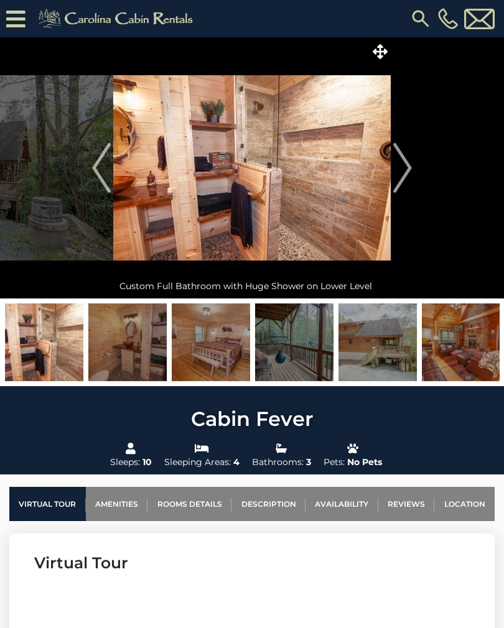
click at [404, 165] on img "Next" at bounding box center [402, 168] width 19 height 50
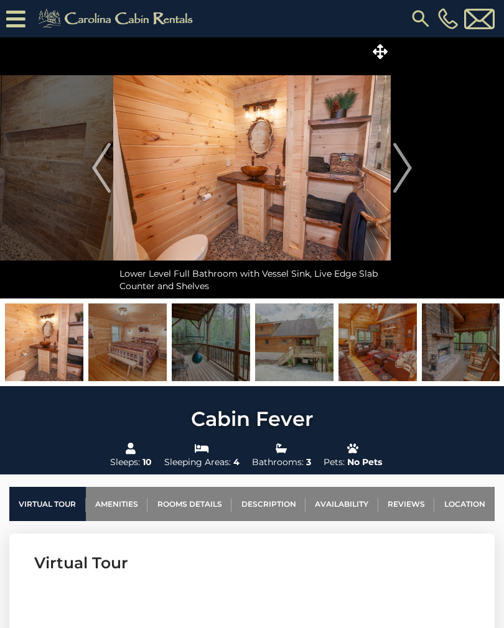
click at [405, 162] on img "Next" at bounding box center [402, 168] width 19 height 50
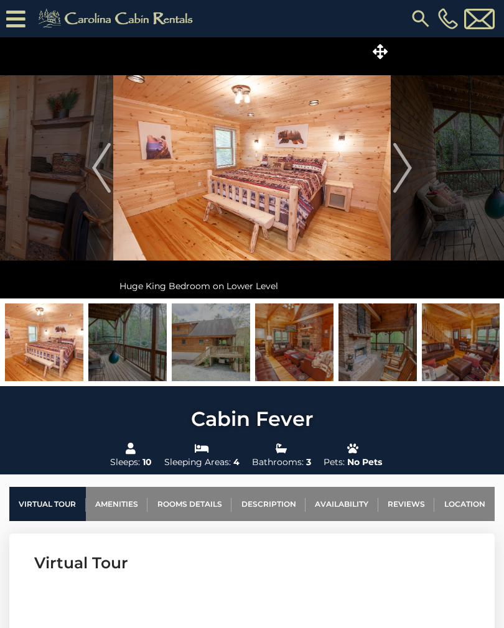
click at [402, 165] on img "Next" at bounding box center [402, 168] width 19 height 50
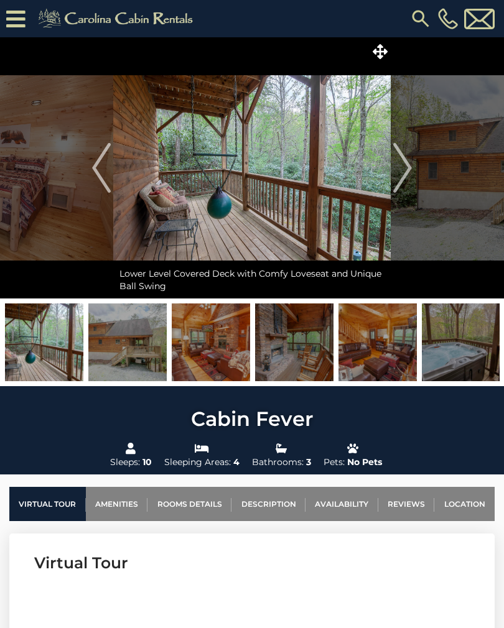
click at [402, 164] on img "Next" at bounding box center [402, 168] width 19 height 50
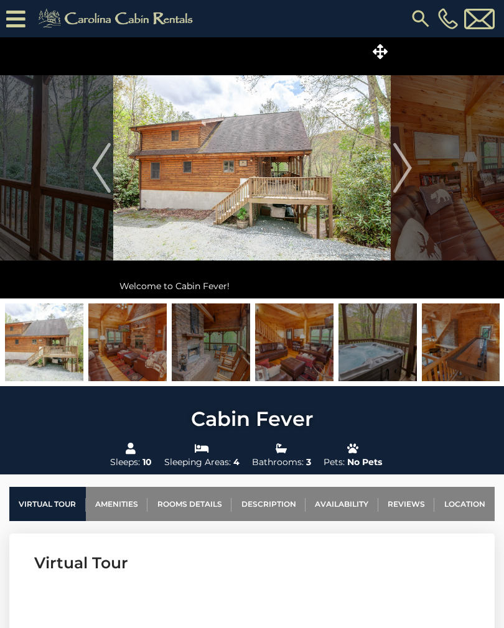
click at [403, 166] on img "Next" at bounding box center [402, 168] width 19 height 50
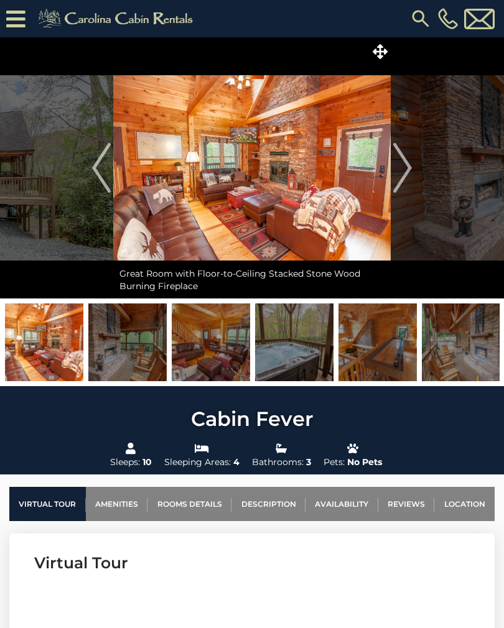
click at [403, 166] on img "Next" at bounding box center [402, 168] width 19 height 50
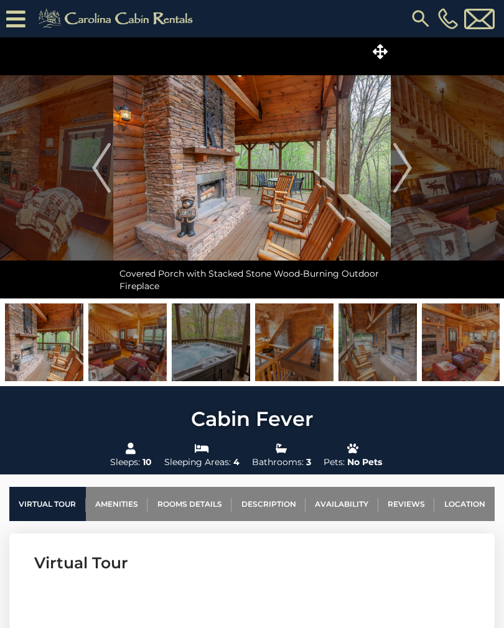
click at [404, 165] on img "Next" at bounding box center [402, 168] width 19 height 50
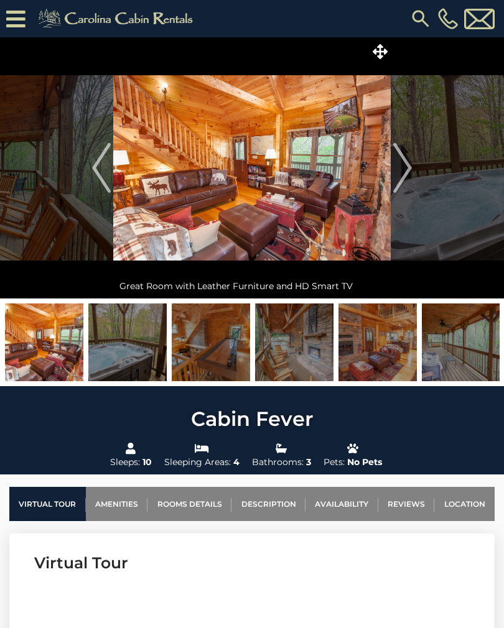
click at [405, 165] on img "Next" at bounding box center [402, 168] width 19 height 50
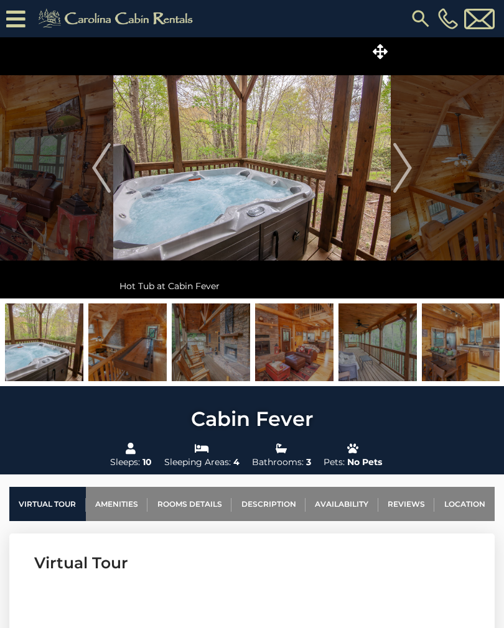
click at [406, 165] on img "Next" at bounding box center [402, 168] width 19 height 50
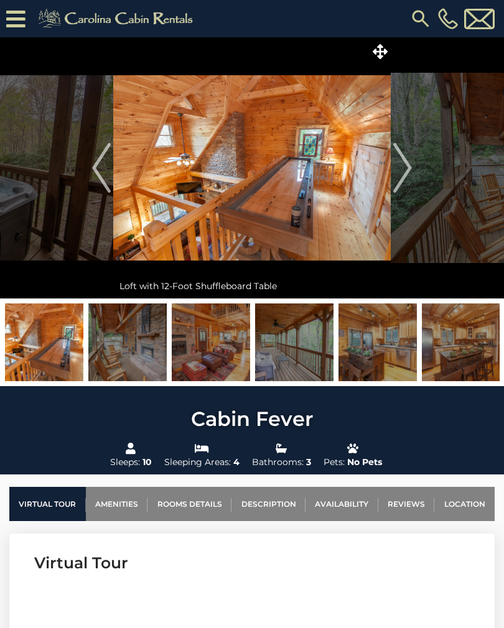
click at [404, 164] on img "Next" at bounding box center [402, 168] width 19 height 50
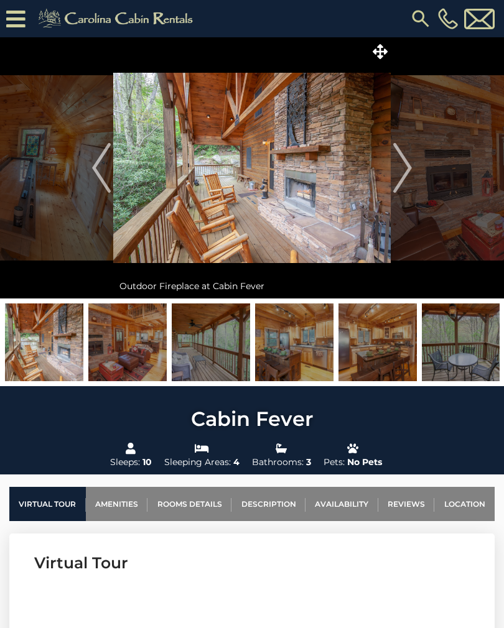
click at [404, 163] on img "Next" at bounding box center [402, 168] width 19 height 50
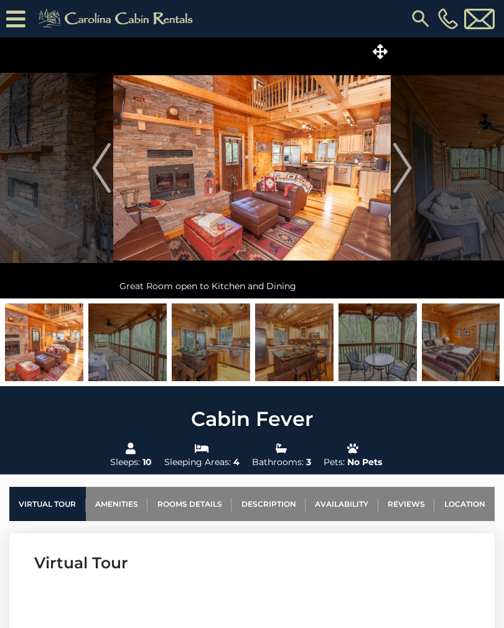
click at [402, 165] on img "Next" at bounding box center [402, 168] width 19 height 50
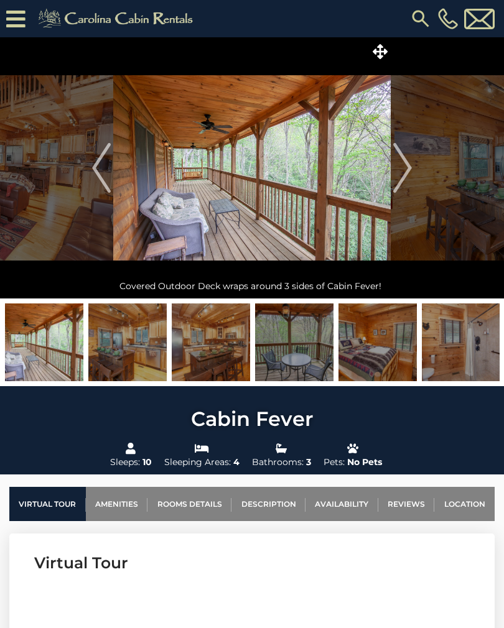
click at [402, 165] on img "Next" at bounding box center [402, 168] width 19 height 50
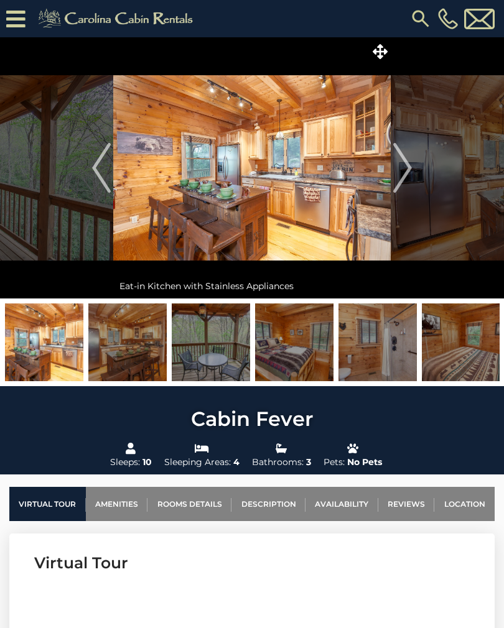
click at [403, 163] on img "Next" at bounding box center [402, 168] width 19 height 50
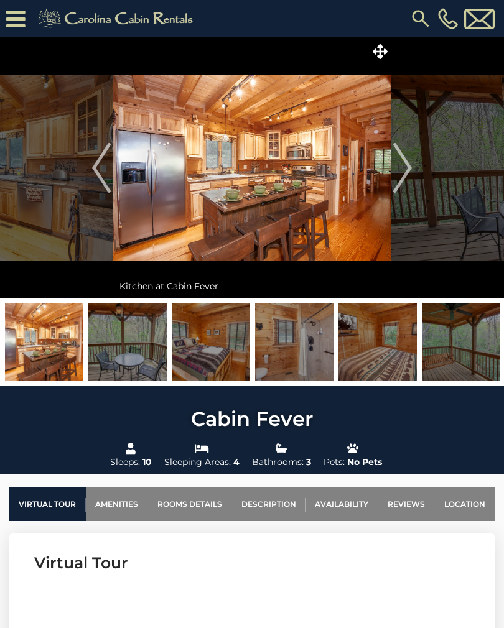
click at [402, 160] on img "Next" at bounding box center [402, 168] width 19 height 50
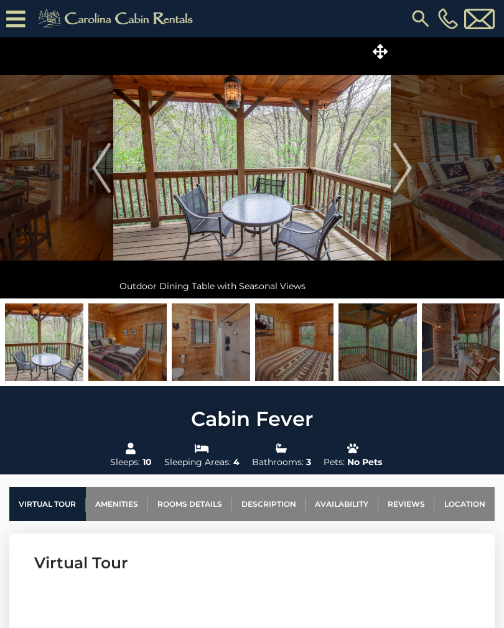
click at [402, 162] on img "Next" at bounding box center [402, 168] width 19 height 50
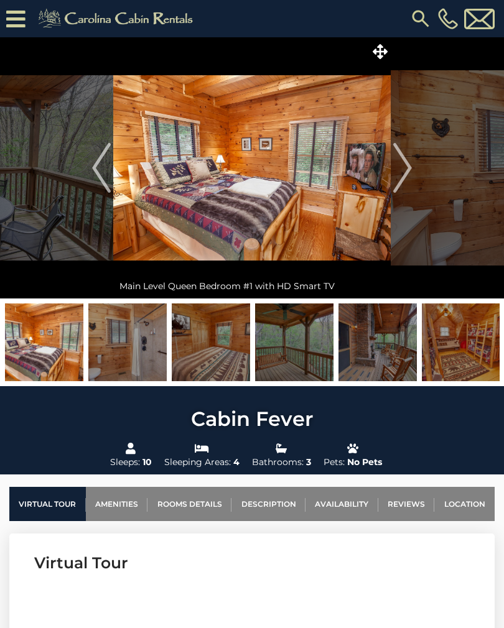
click at [403, 163] on img "Next" at bounding box center [402, 168] width 19 height 50
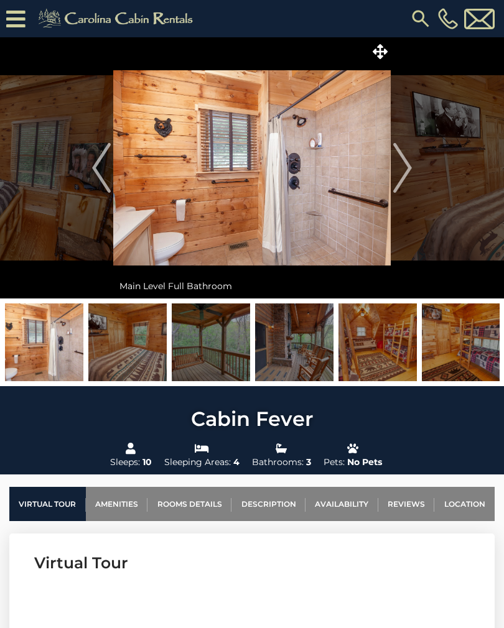
click at [405, 162] on img "Next" at bounding box center [402, 168] width 19 height 50
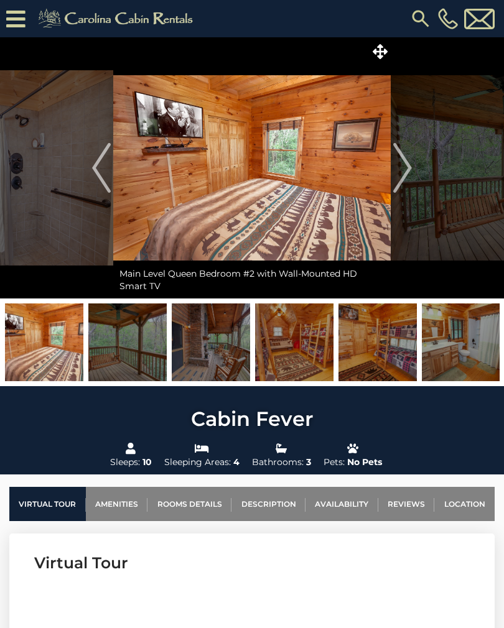
click at [405, 162] on img "Next" at bounding box center [402, 168] width 19 height 50
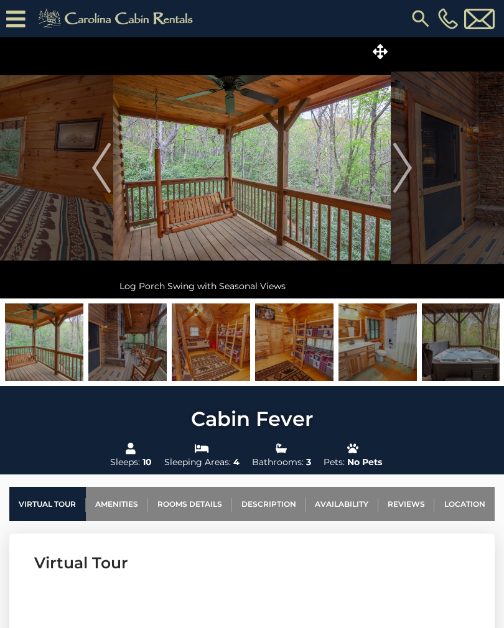
click at [405, 162] on img "Next" at bounding box center [402, 168] width 19 height 50
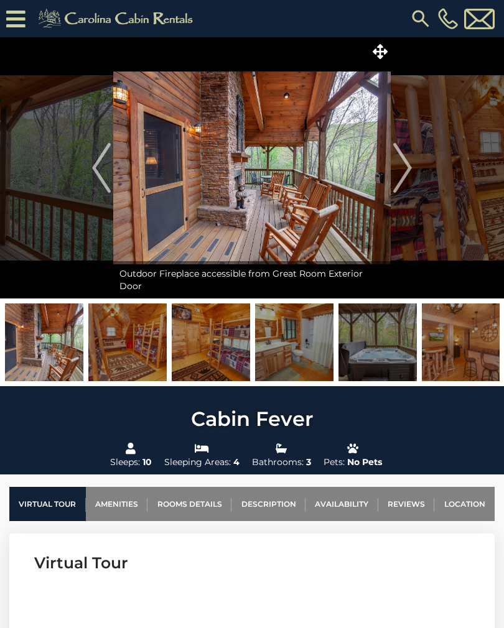
click at [404, 163] on img "Next" at bounding box center [402, 168] width 19 height 50
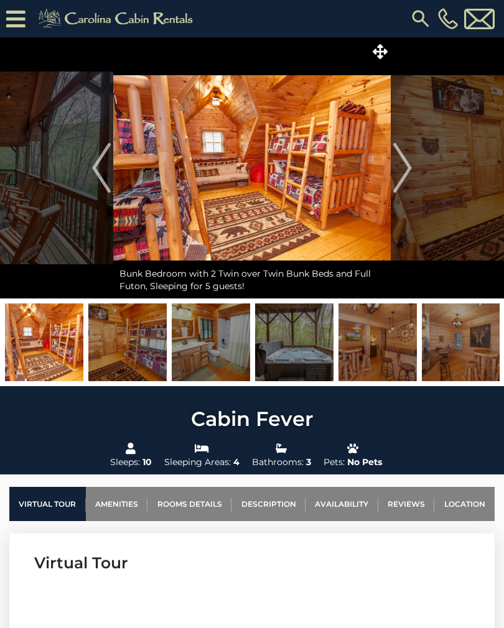
click at [404, 163] on img "Next" at bounding box center [402, 168] width 19 height 50
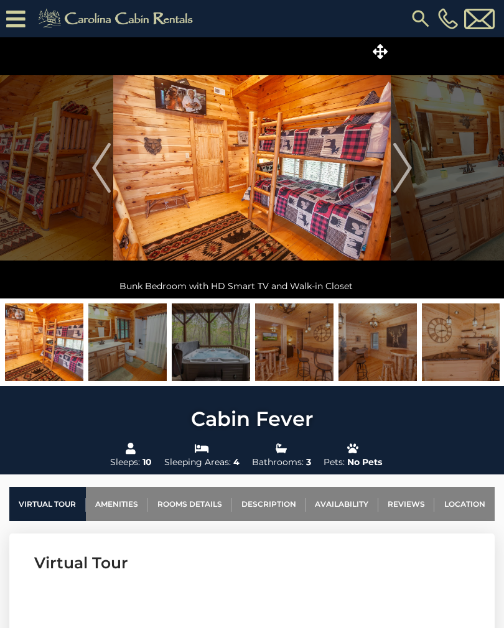
click at [405, 165] on img "Next" at bounding box center [402, 168] width 19 height 50
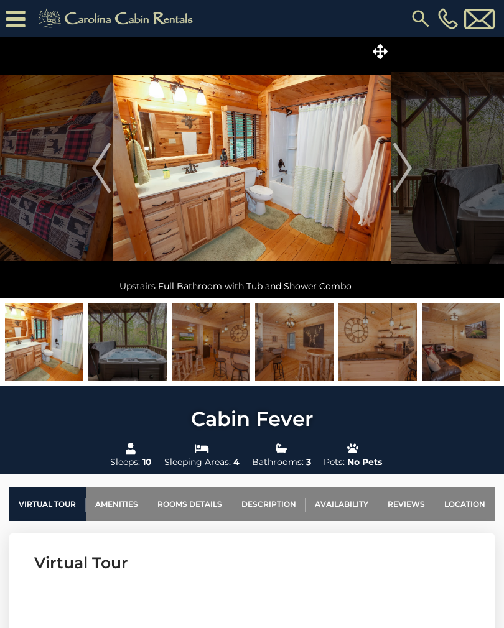
click at [404, 165] on img "Next" at bounding box center [402, 168] width 19 height 50
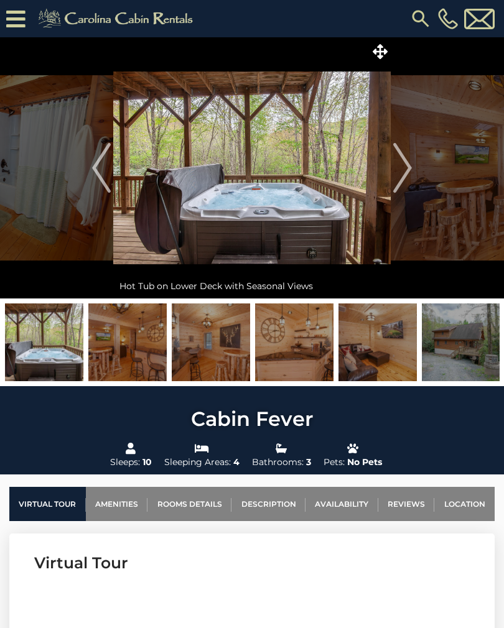
click at [405, 165] on img "Next" at bounding box center [402, 168] width 19 height 50
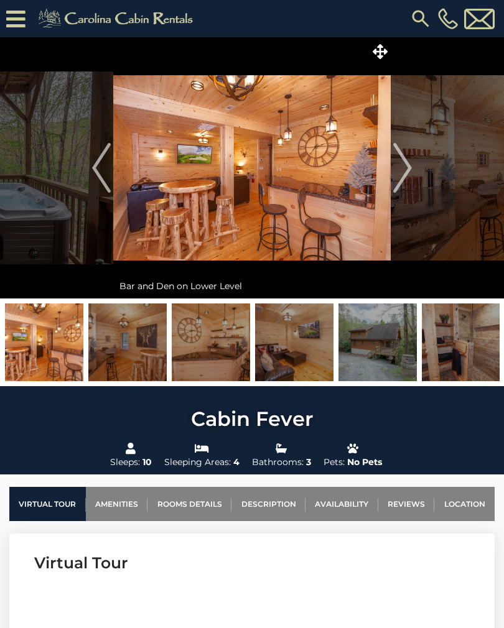
click at [404, 166] on img "Next" at bounding box center [402, 168] width 19 height 50
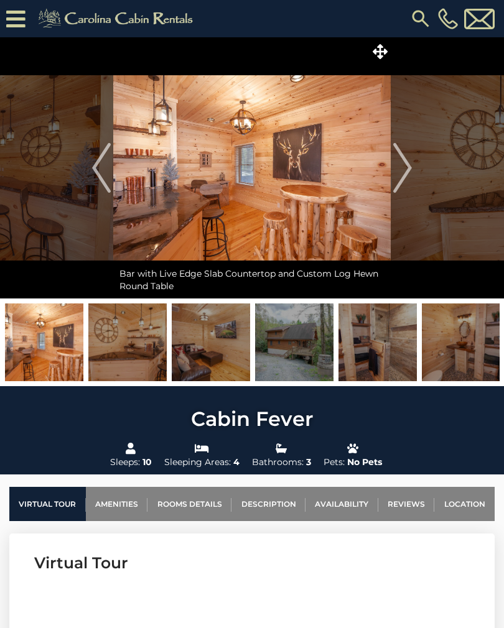
click at [405, 164] on img "Next" at bounding box center [402, 168] width 19 height 50
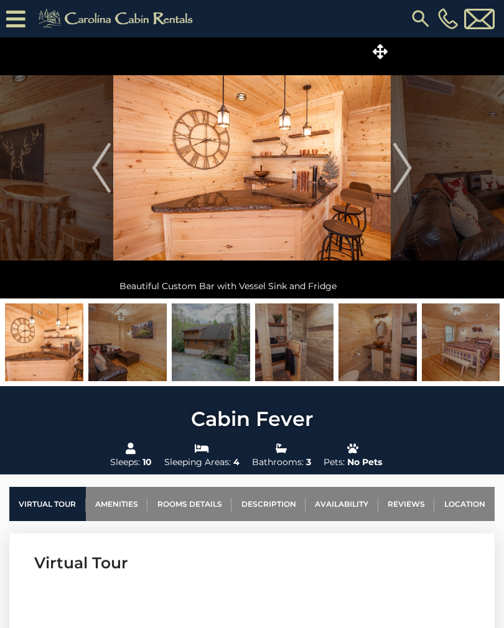
click at [405, 163] on img "Next" at bounding box center [402, 168] width 19 height 50
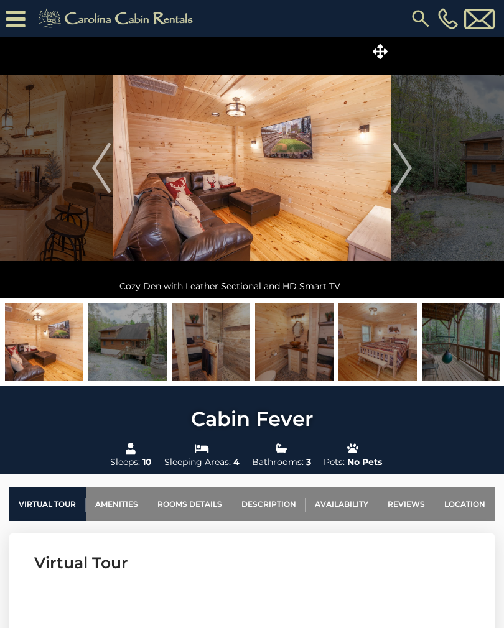
click at [406, 163] on img "Next" at bounding box center [402, 168] width 19 height 50
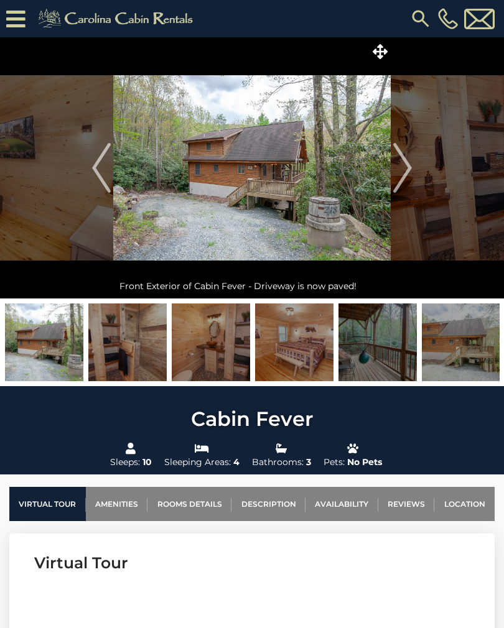
click at [405, 165] on img "Next" at bounding box center [402, 168] width 19 height 50
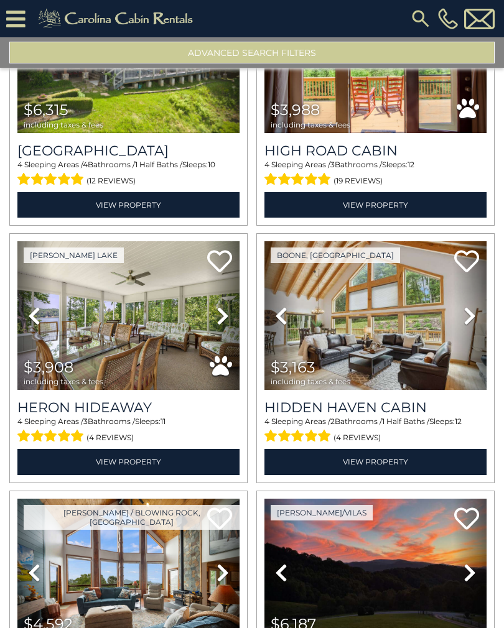
scroll to position [2717, 0]
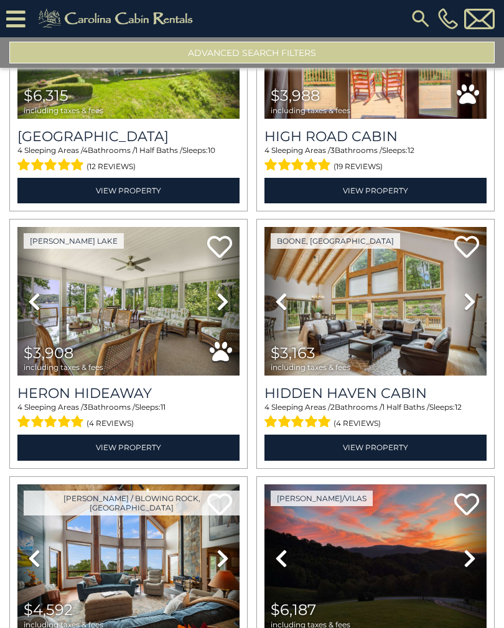
click at [478, 306] on link "Next" at bounding box center [470, 301] width 34 height 149
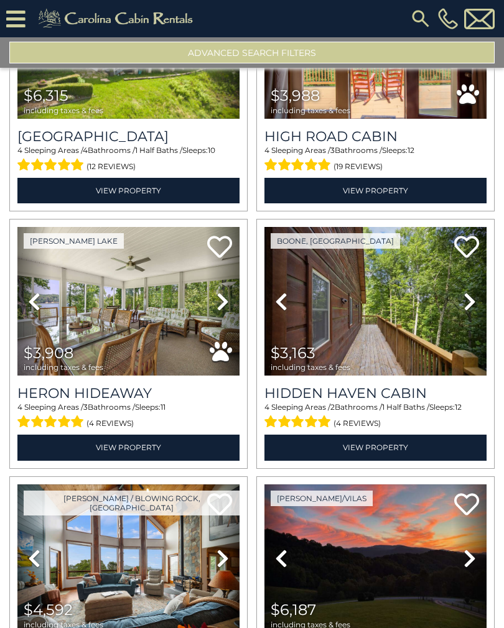
click at [475, 308] on icon at bounding box center [469, 302] width 12 height 20
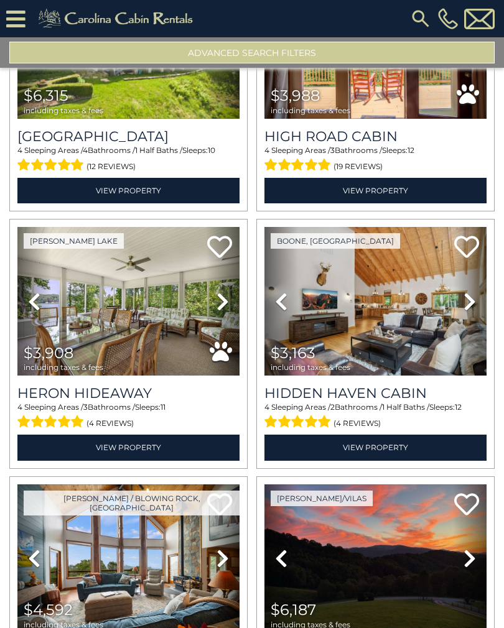
click at [468, 311] on icon at bounding box center [469, 302] width 12 height 20
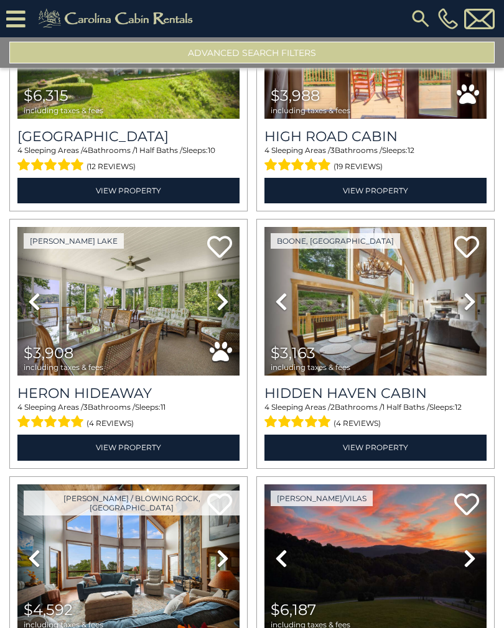
click at [473, 311] on icon at bounding box center [469, 302] width 12 height 20
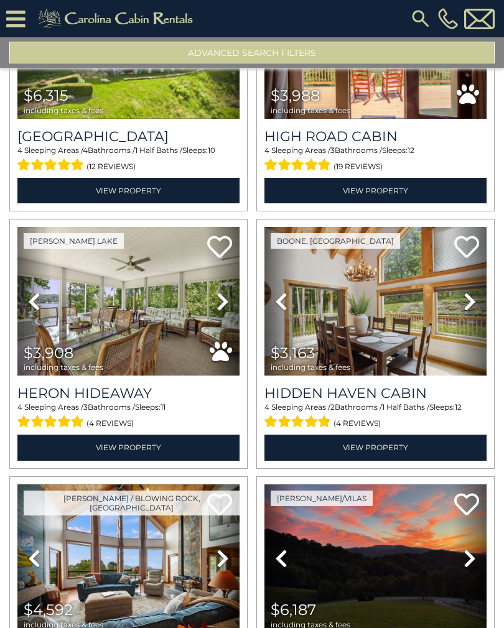
click at [477, 312] on link "Next" at bounding box center [470, 301] width 34 height 149
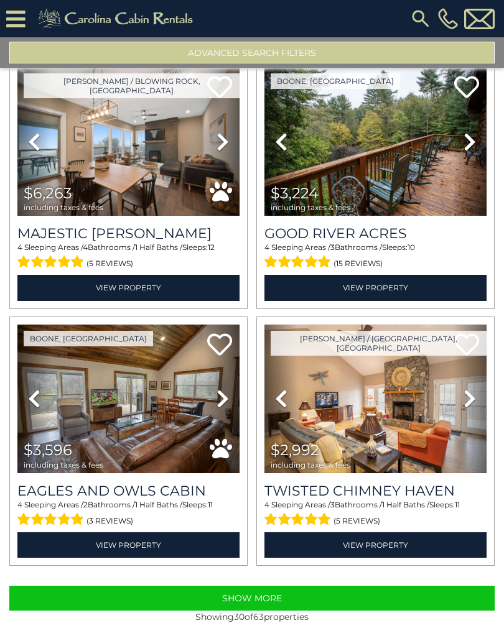
scroll to position [3390, 0]
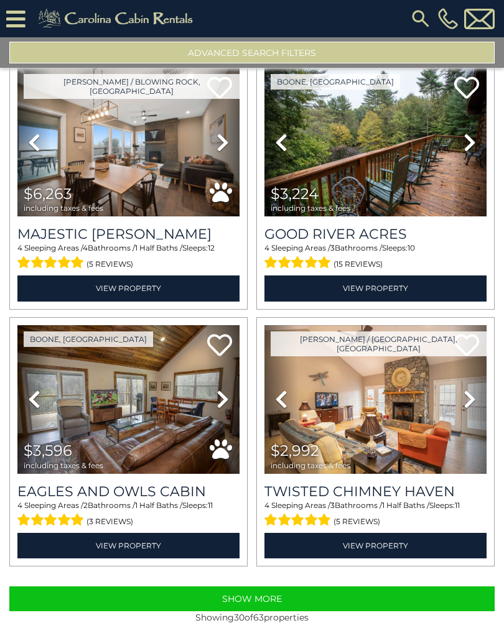
click at [469, 409] on icon at bounding box center [469, 399] width 12 height 20
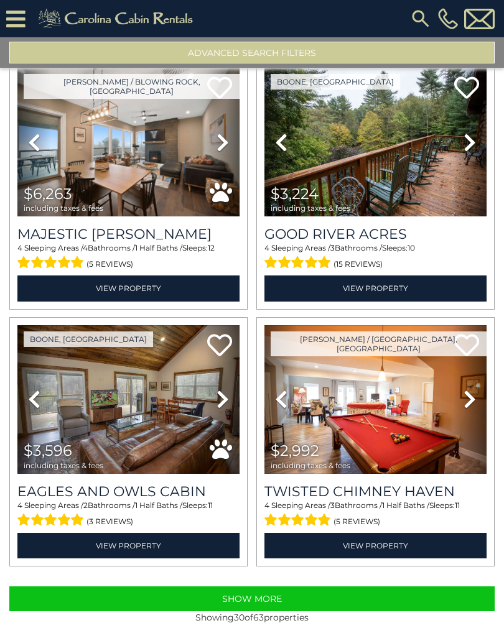
click at [467, 414] on link "Next" at bounding box center [470, 399] width 34 height 149
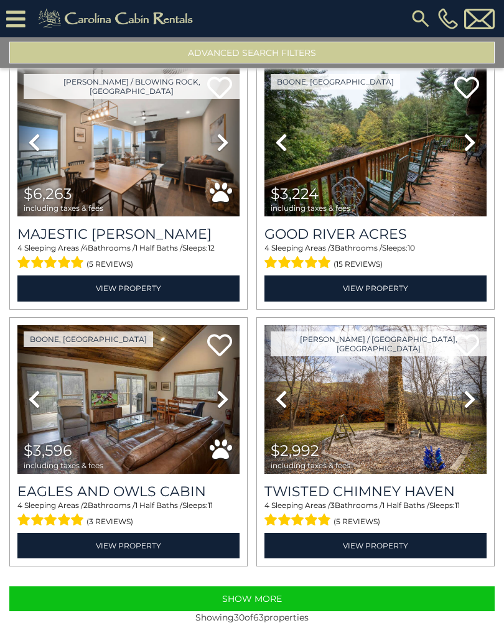
click at [468, 417] on link "Next" at bounding box center [470, 399] width 34 height 149
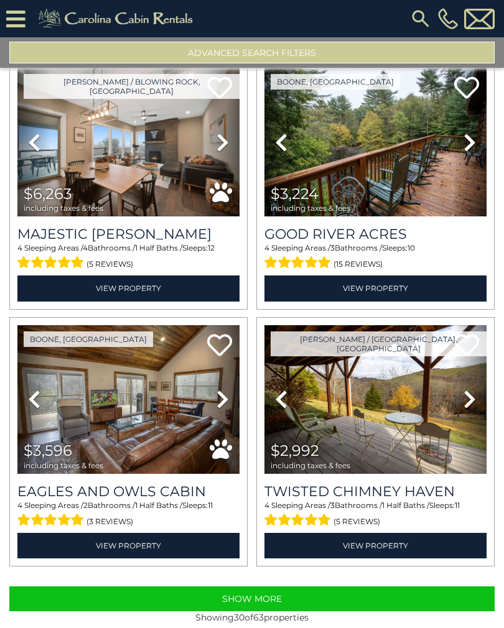
click at [469, 415] on link "Next" at bounding box center [470, 399] width 34 height 149
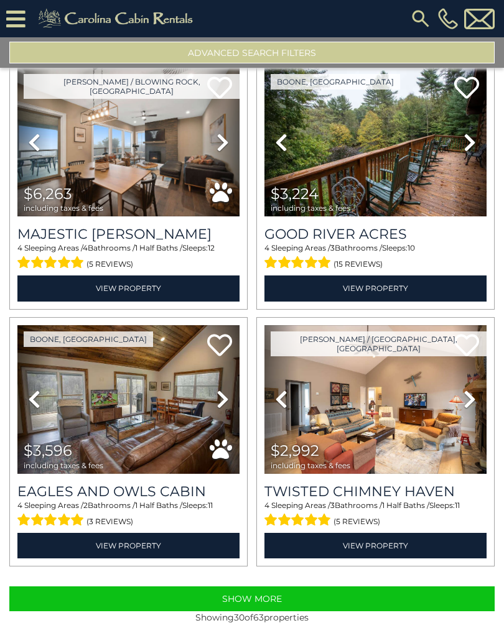
scroll to position [19, 0]
click at [389, 586] on button "Show More" at bounding box center [251, 598] width 485 height 25
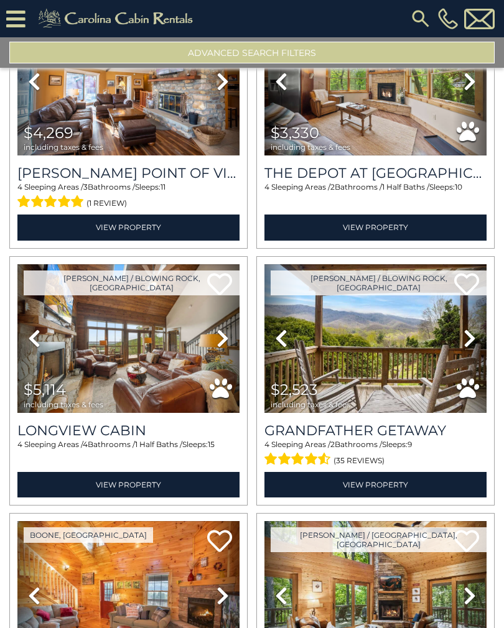
scroll to position [3966, 0]
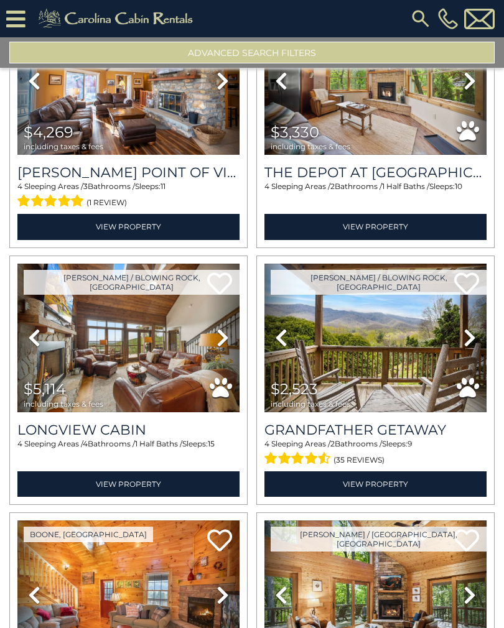
click at [471, 328] on icon at bounding box center [469, 338] width 12 height 20
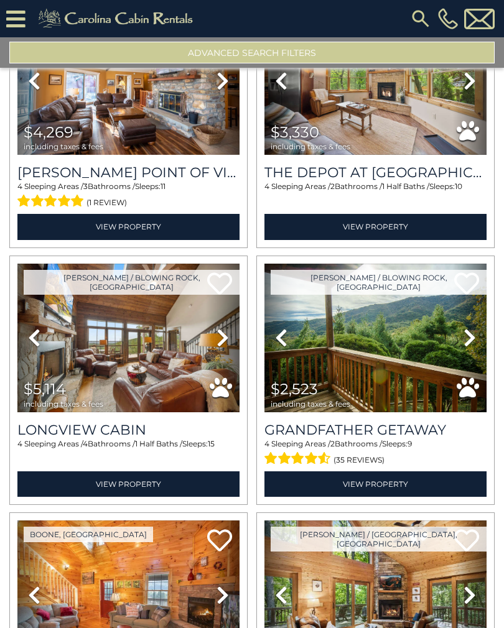
click at [472, 328] on icon at bounding box center [469, 338] width 12 height 20
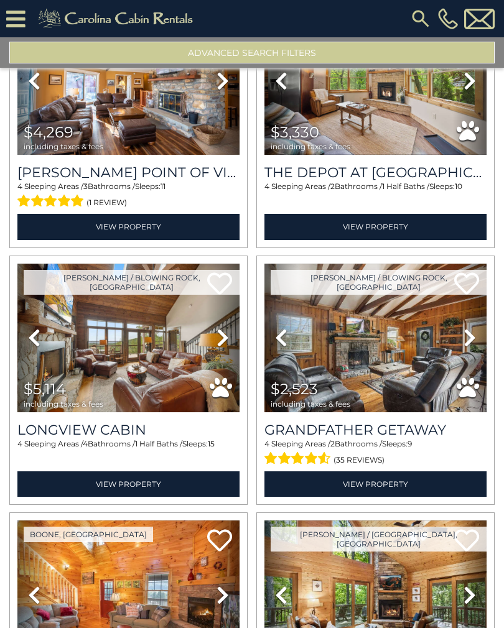
click at [472, 329] on icon at bounding box center [469, 338] width 12 height 20
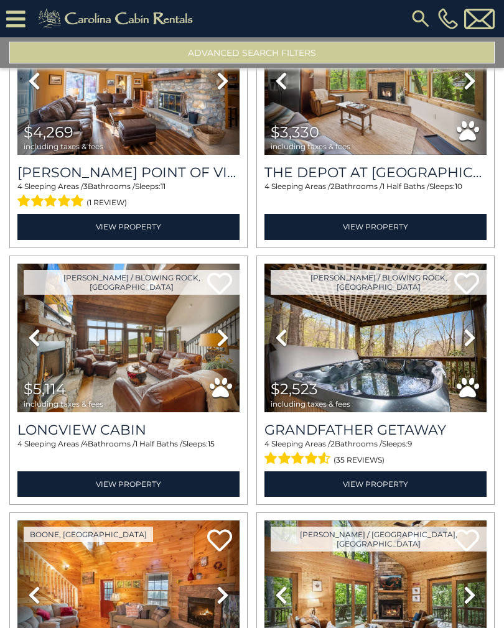
click at [476, 330] on link "Next" at bounding box center [470, 338] width 34 height 149
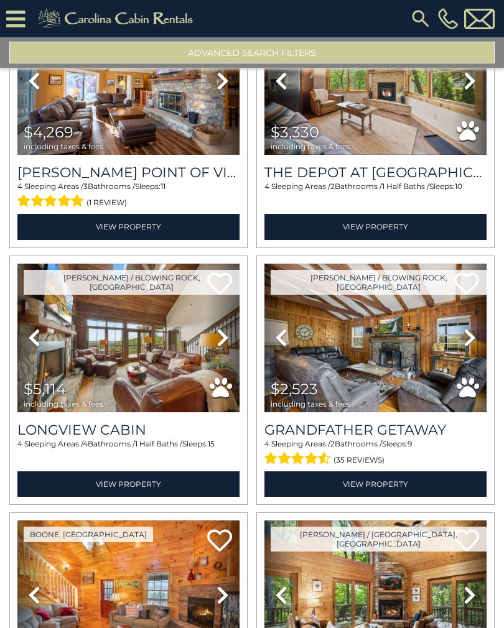
click at [478, 329] on link "Next" at bounding box center [470, 338] width 34 height 149
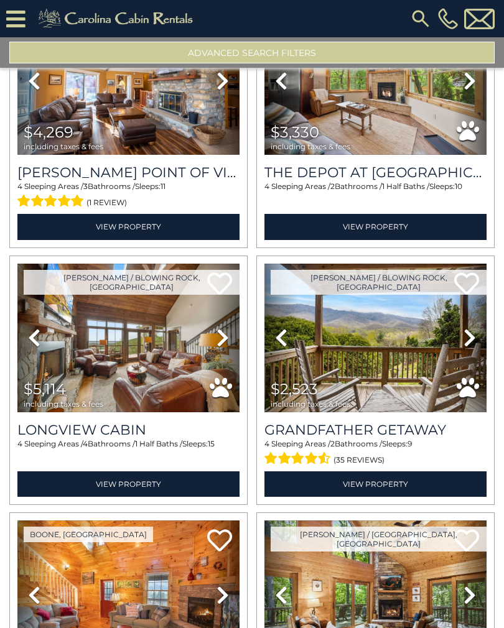
click at [478, 327] on link "Next" at bounding box center [470, 338] width 34 height 149
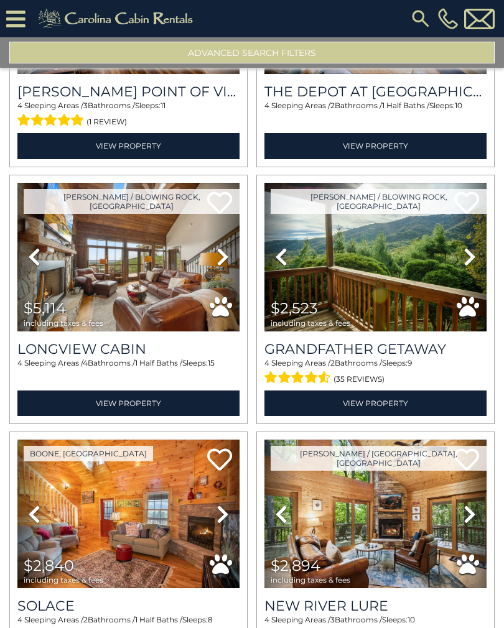
scroll to position [4051, 0]
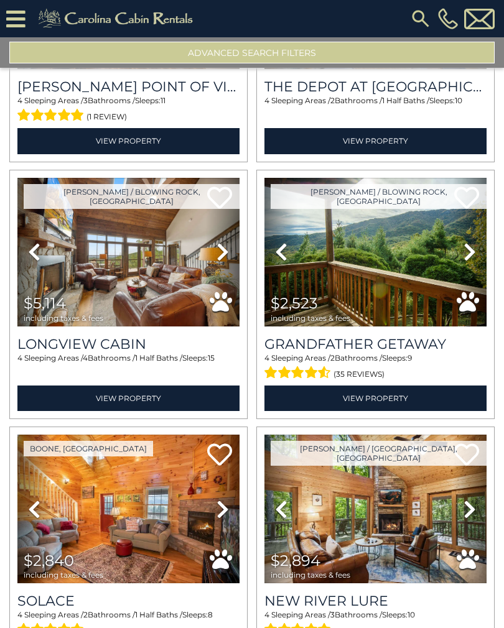
click at [423, 385] on link "View Property" at bounding box center [375, 397] width 222 height 25
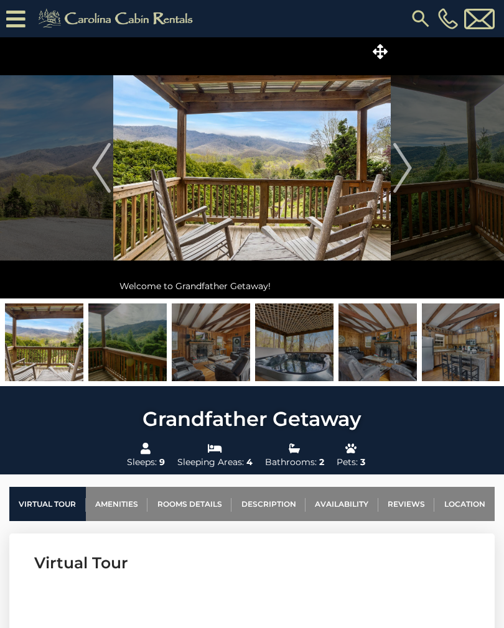
click at [460, 352] on img at bounding box center [460, 342] width 78 height 78
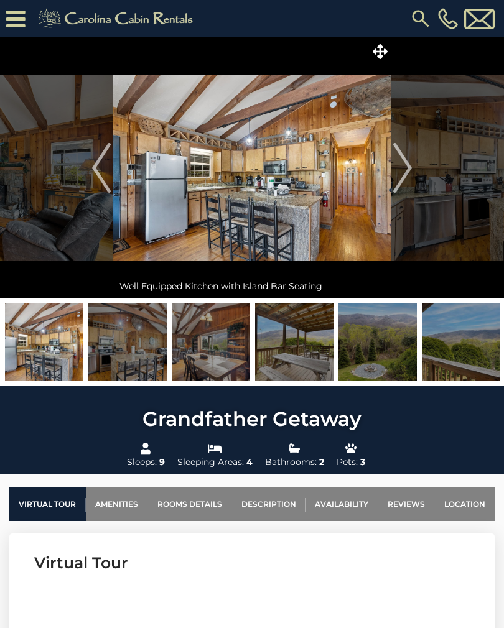
click at [402, 178] on img "Next" at bounding box center [402, 168] width 19 height 50
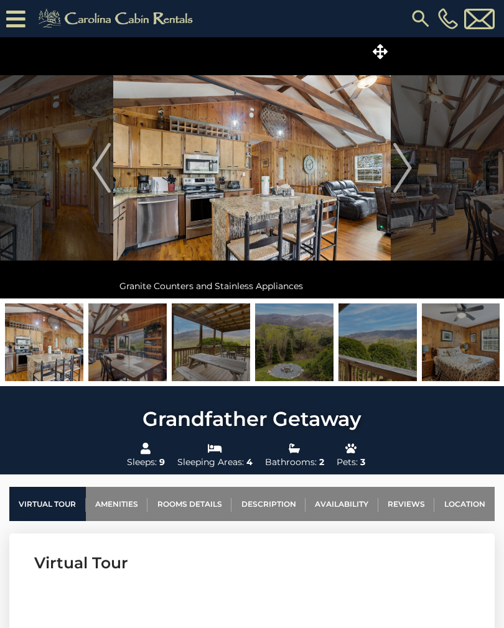
click at [407, 175] on img "Next" at bounding box center [402, 168] width 19 height 50
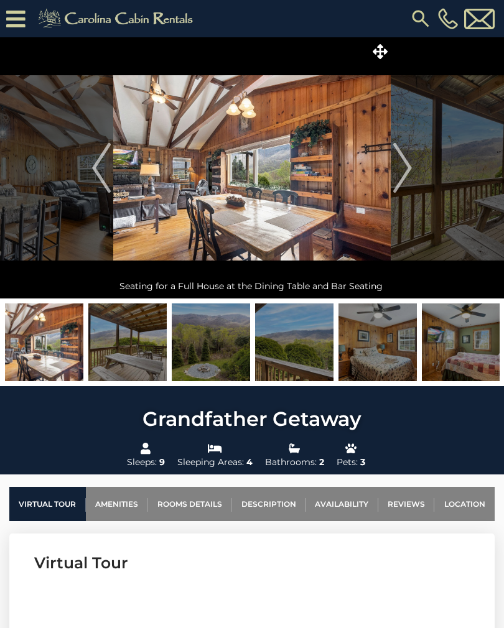
click at [403, 177] on img "Next" at bounding box center [402, 168] width 19 height 50
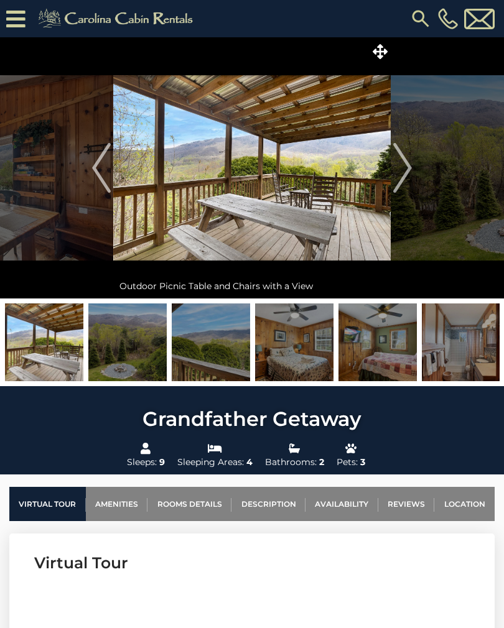
click at [405, 177] on img "Next" at bounding box center [402, 168] width 19 height 50
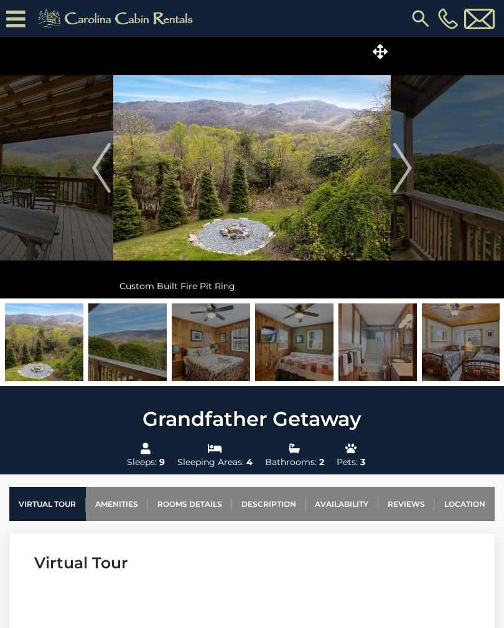
click at [404, 178] on img "Next" at bounding box center [402, 168] width 19 height 50
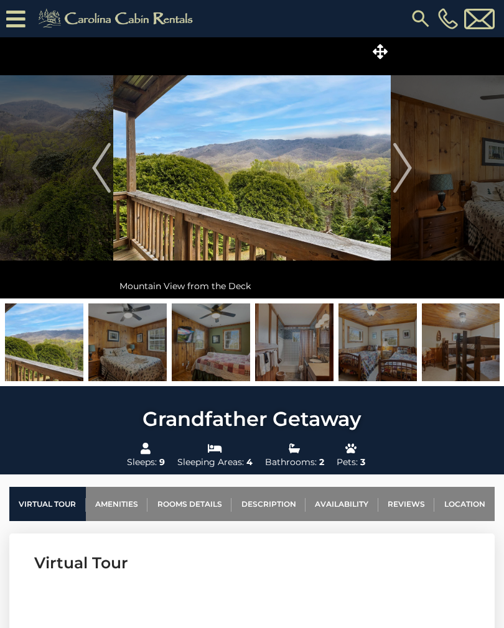
click at [405, 180] on img "Next" at bounding box center [402, 168] width 19 height 50
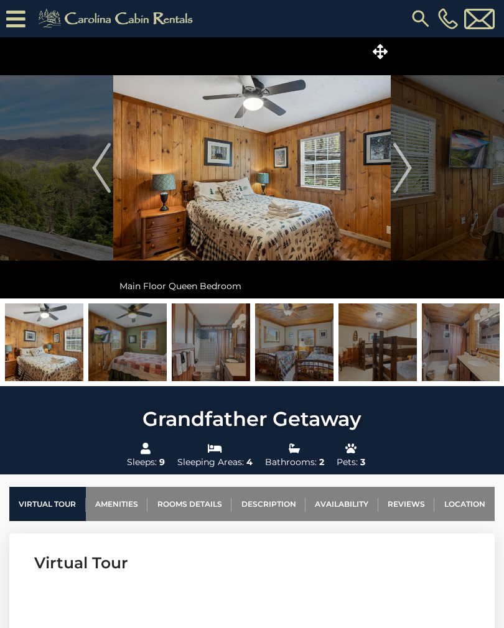
click at [403, 181] on img "Next" at bounding box center [402, 168] width 19 height 50
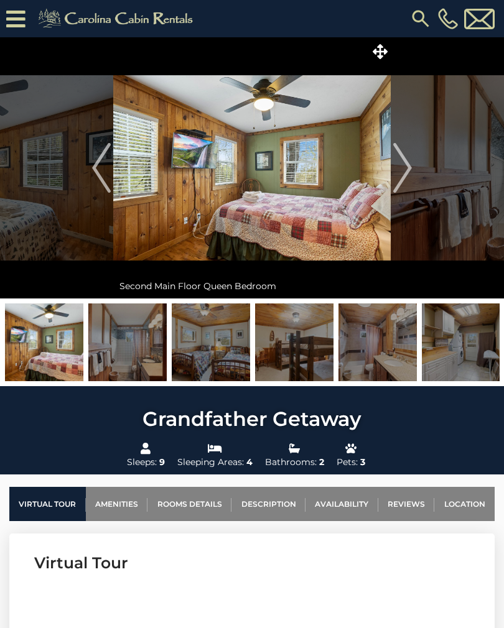
click at [405, 180] on img "Next" at bounding box center [402, 168] width 19 height 50
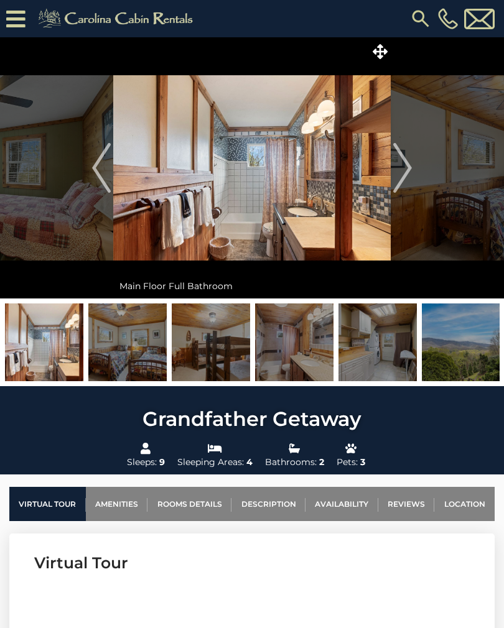
click at [406, 179] on img "Next" at bounding box center [402, 168] width 19 height 50
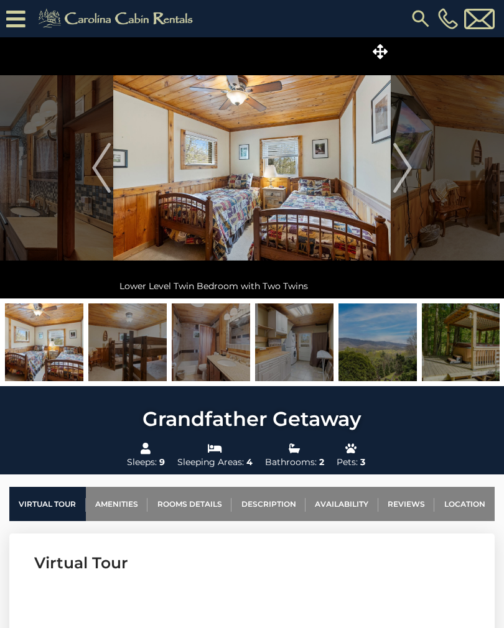
click at [406, 179] on img "Next" at bounding box center [402, 168] width 19 height 50
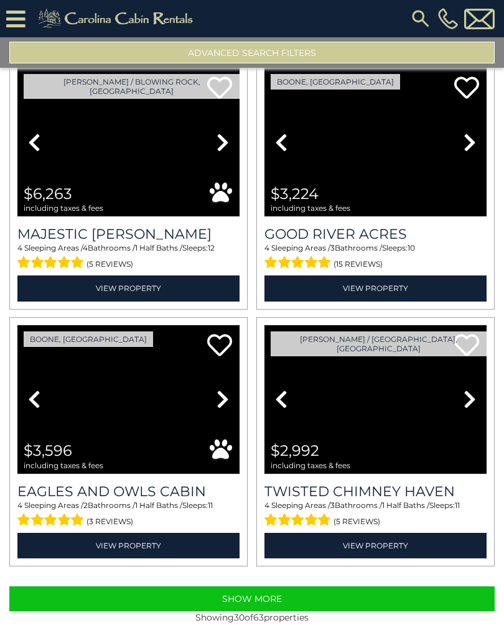
scroll to position [3390, 0]
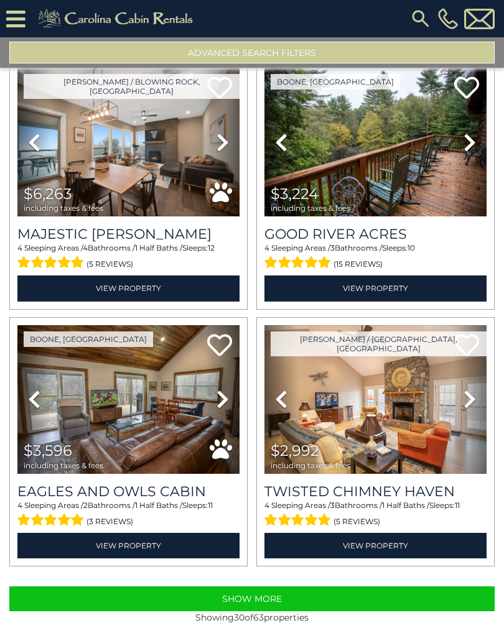
click at [382, 604] on button "Show More" at bounding box center [251, 598] width 485 height 25
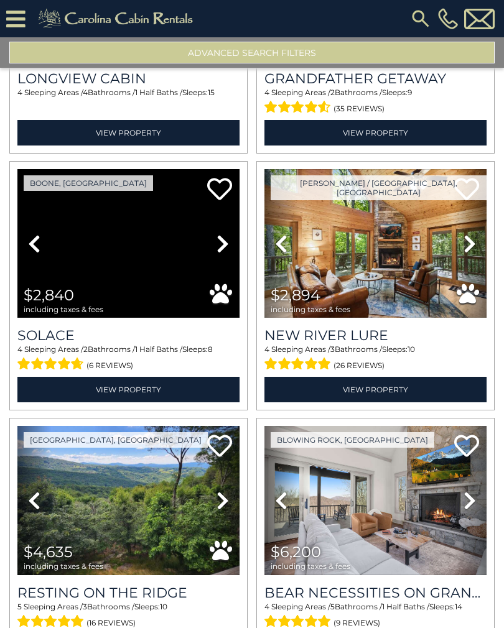
scroll to position [4319, 0]
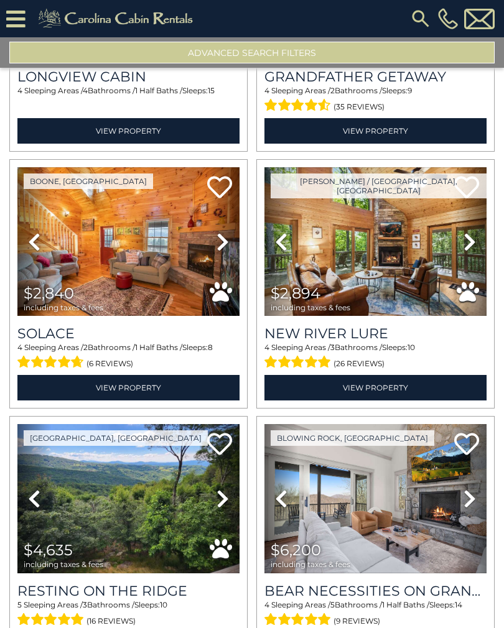
click at [472, 245] on icon at bounding box center [469, 242] width 12 height 20
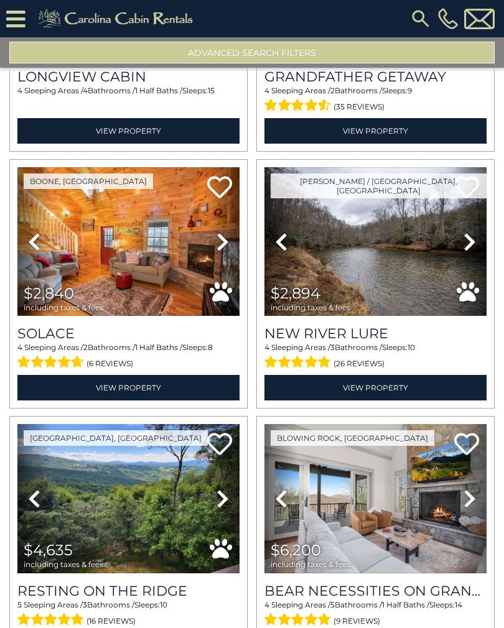
click at [473, 252] on icon at bounding box center [469, 242] width 12 height 20
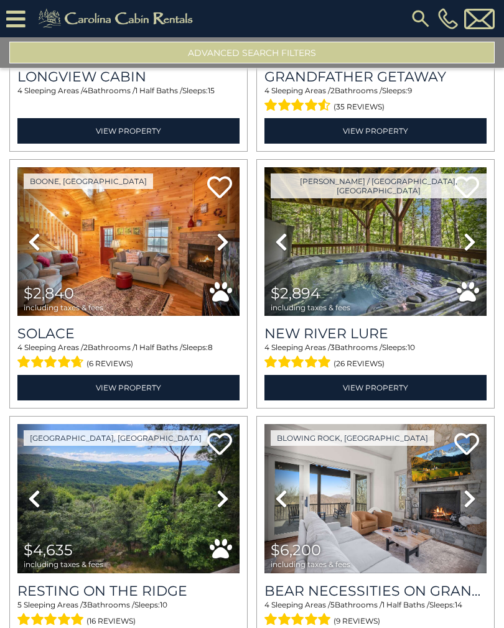
click at [476, 255] on link "Next" at bounding box center [470, 241] width 34 height 149
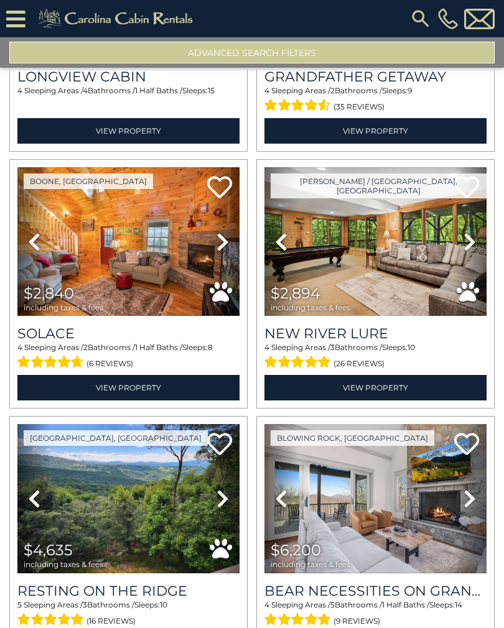
click at [477, 254] on link "Next" at bounding box center [470, 241] width 34 height 149
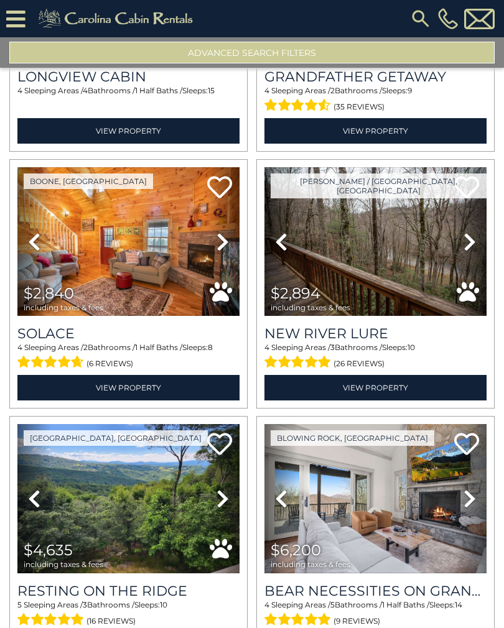
click at [478, 253] on link "Next" at bounding box center [470, 241] width 34 height 149
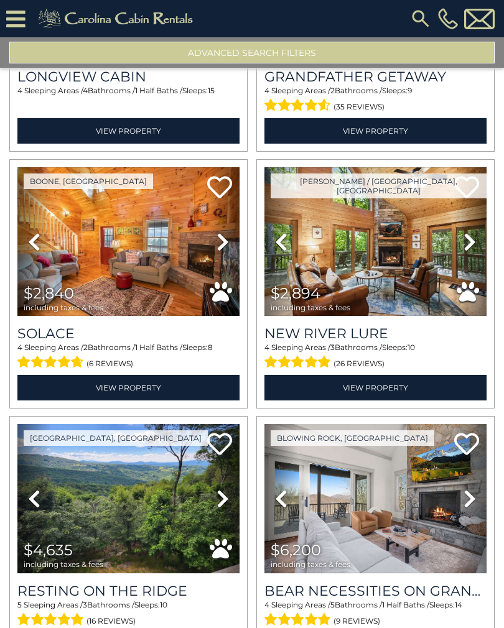
click at [477, 253] on link "Next" at bounding box center [470, 241] width 34 height 149
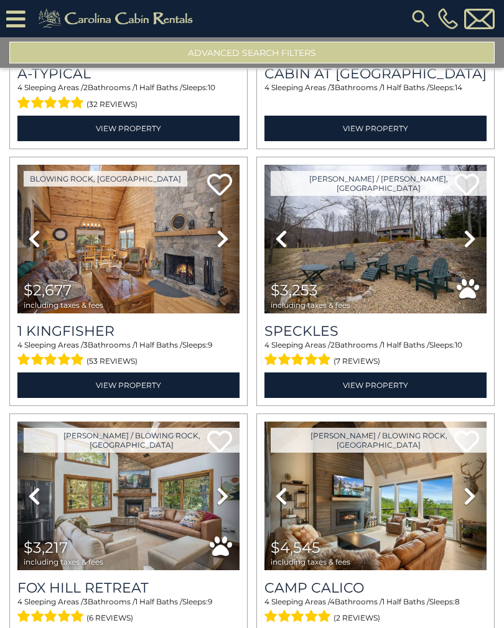
scroll to position [6877, 0]
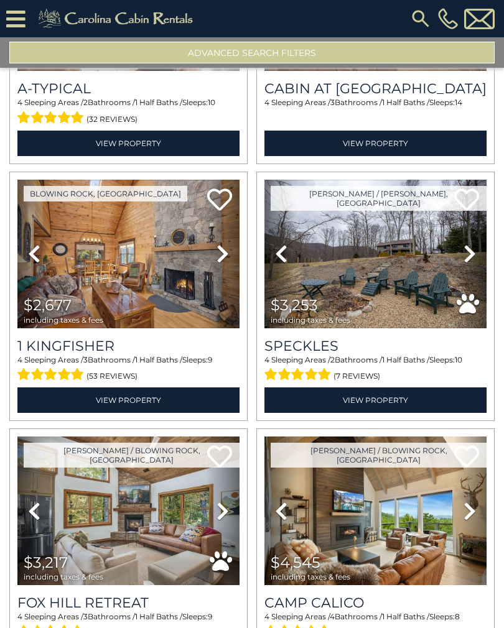
click at [207, 410] on link "View Property" at bounding box center [128, 399] width 222 height 25
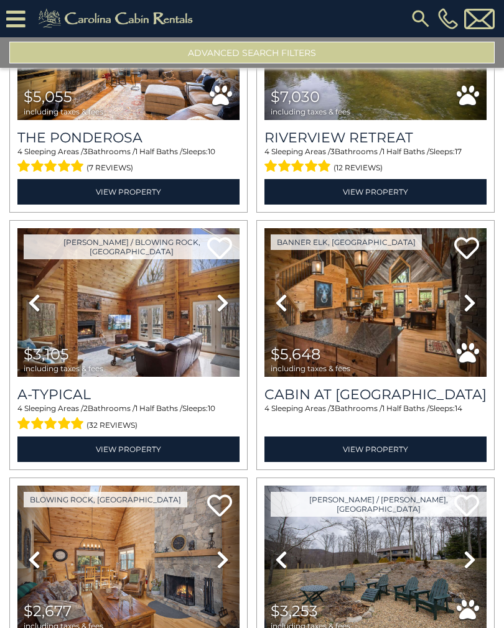
scroll to position [6572, 0]
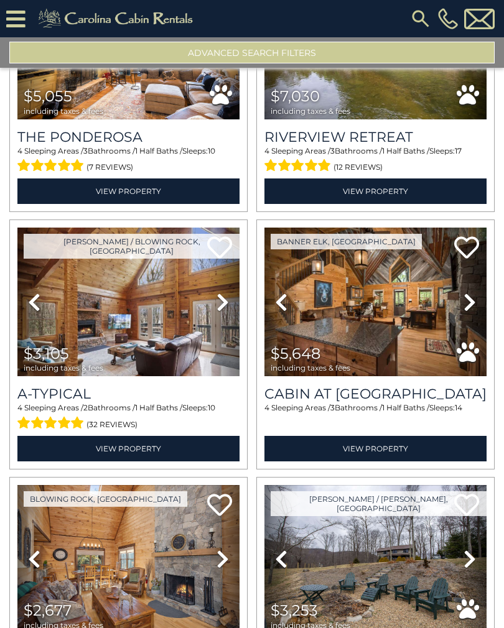
click at [229, 311] on icon at bounding box center [222, 302] width 12 height 20
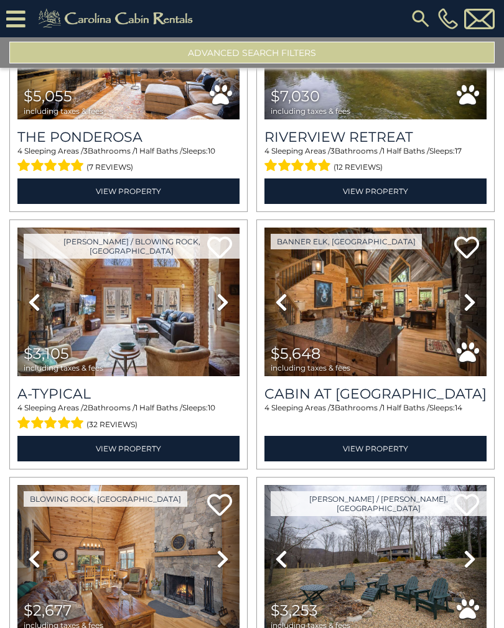
click at [223, 312] on icon at bounding box center [222, 302] width 12 height 20
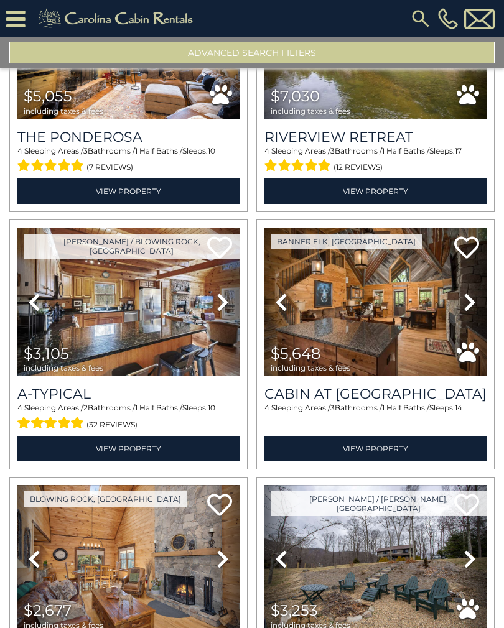
click at [222, 311] on icon at bounding box center [222, 302] width 12 height 20
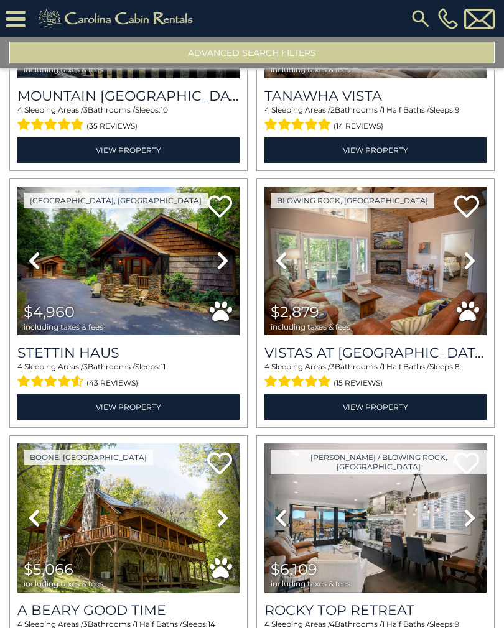
scroll to position [5311, 0]
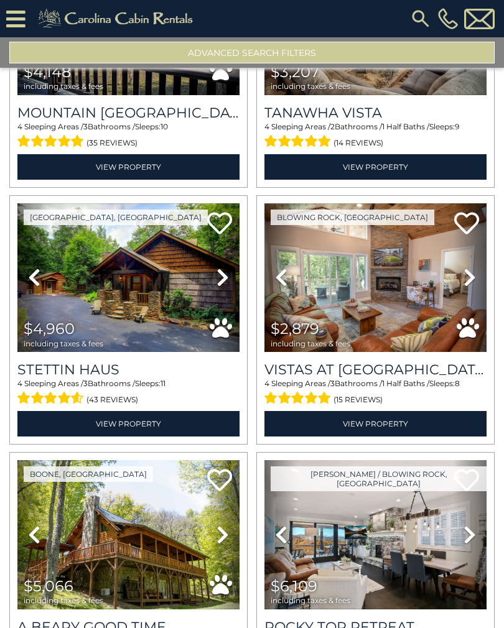
click at [472, 287] on icon at bounding box center [469, 277] width 12 height 20
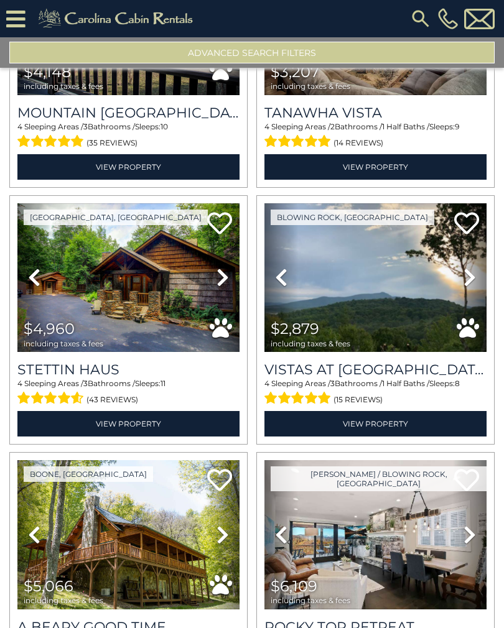
click at [466, 283] on icon at bounding box center [469, 277] width 12 height 20
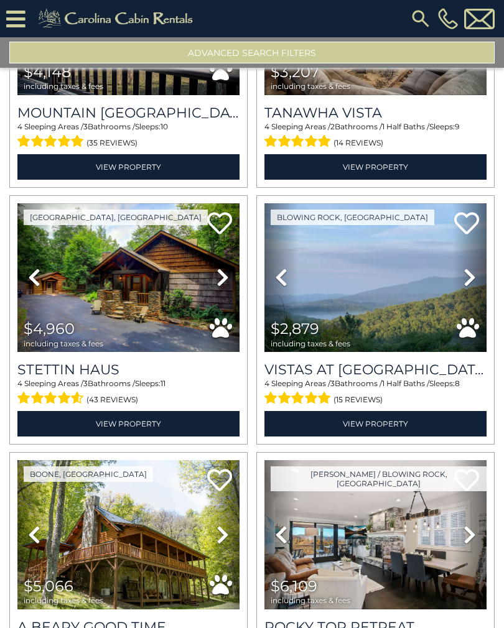
click at [466, 282] on icon at bounding box center [469, 277] width 12 height 20
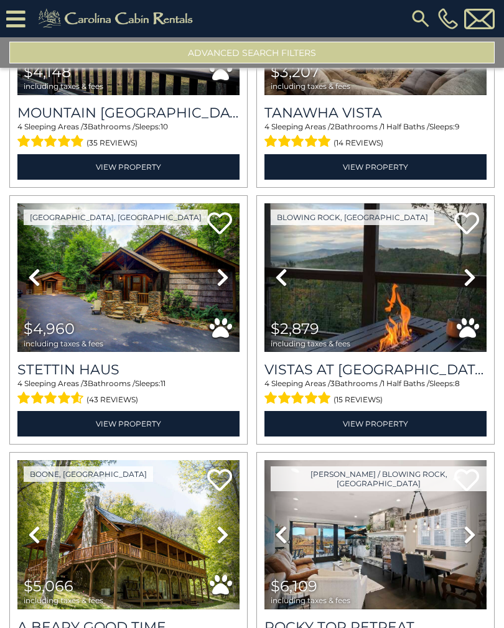
click at [469, 285] on icon at bounding box center [469, 277] width 12 height 20
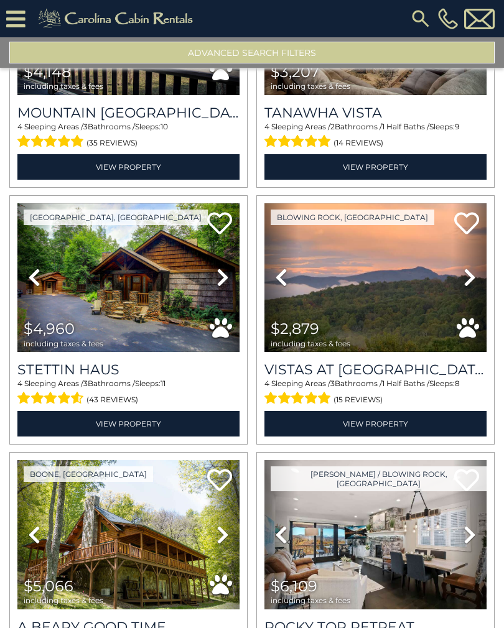
click at [467, 287] on icon at bounding box center [469, 277] width 12 height 20
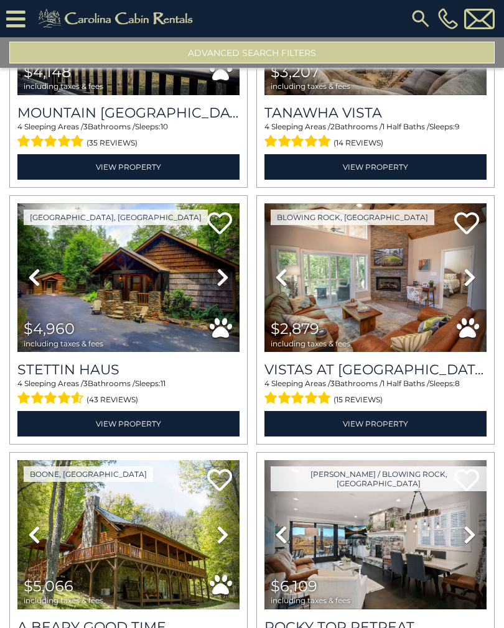
click at [415, 428] on link "View Property" at bounding box center [375, 423] width 222 height 25
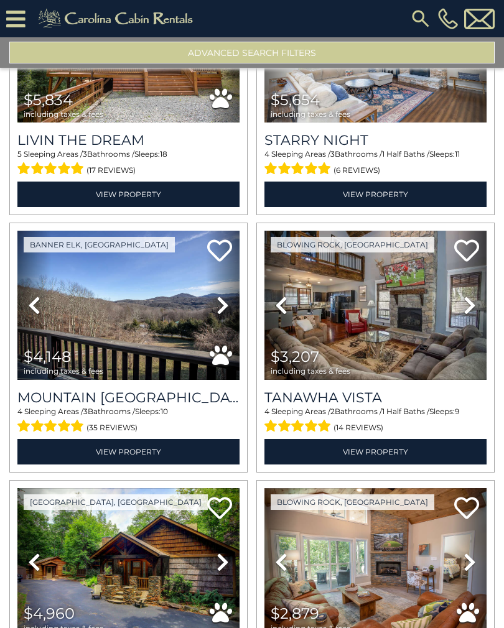
scroll to position [5025, 0]
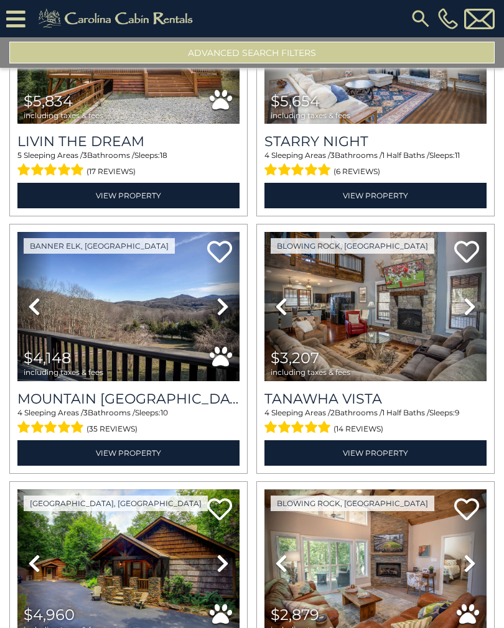
click at [470, 316] on icon at bounding box center [469, 307] width 12 height 20
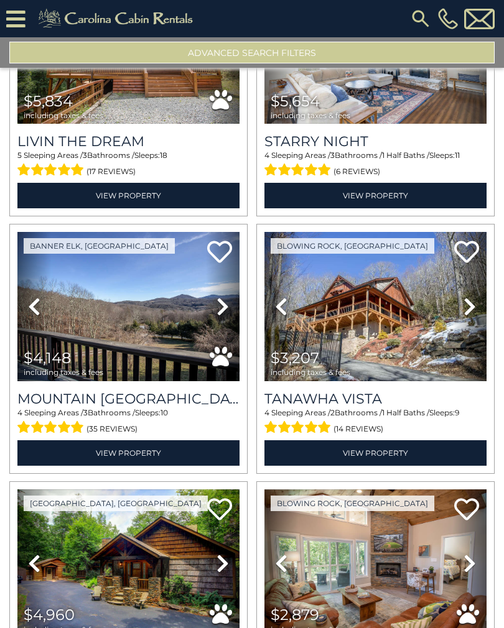
click at [469, 316] on icon at bounding box center [469, 307] width 12 height 20
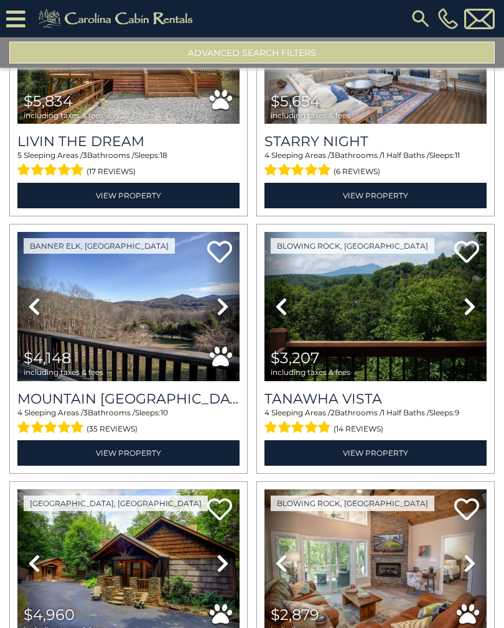
click at [465, 316] on icon at bounding box center [469, 307] width 12 height 20
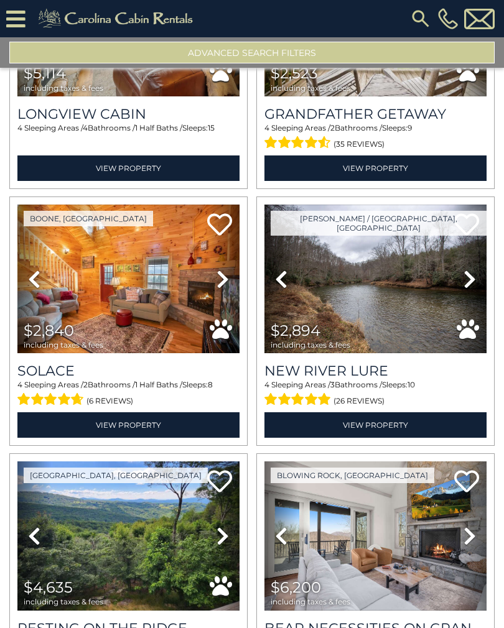
scroll to position [4278, 0]
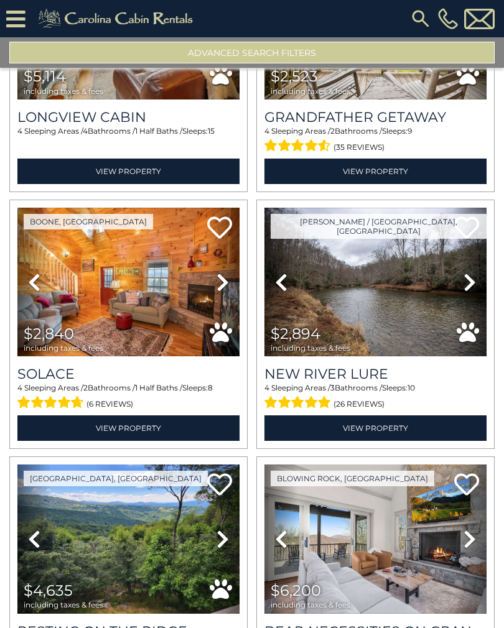
click at [430, 433] on link "View Property" at bounding box center [375, 427] width 222 height 25
click at [191, 426] on link "View Property" at bounding box center [128, 427] width 222 height 25
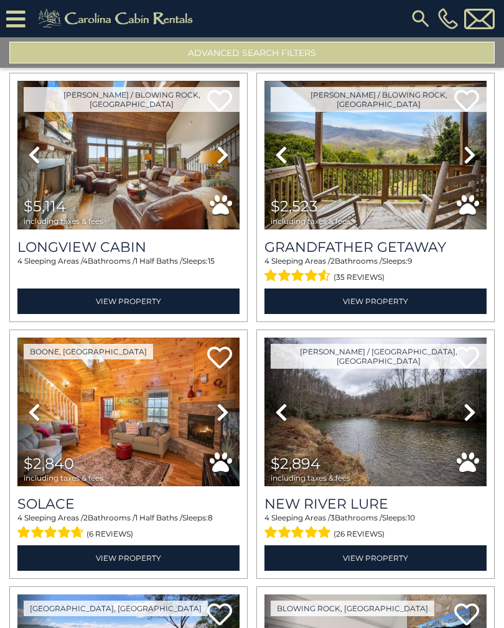
scroll to position [4145, 0]
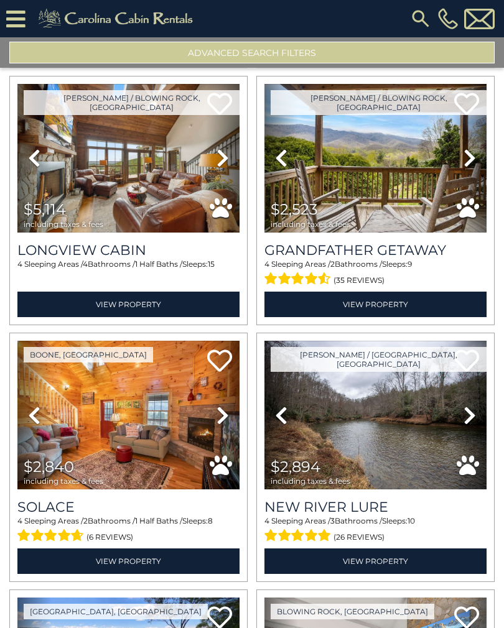
click at [400, 311] on link "View Property" at bounding box center [375, 304] width 222 height 25
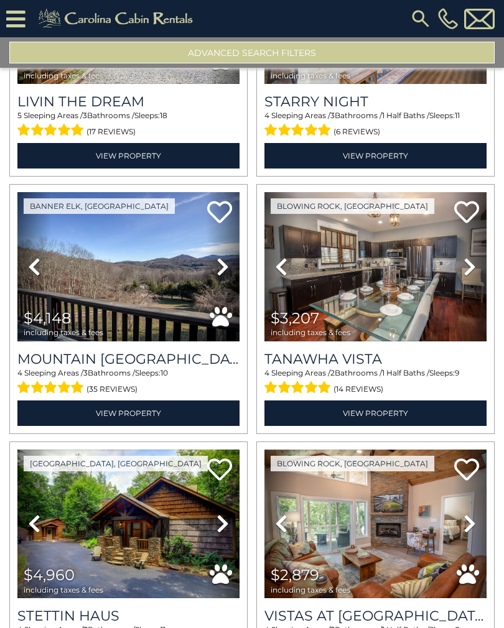
scroll to position [5072, 0]
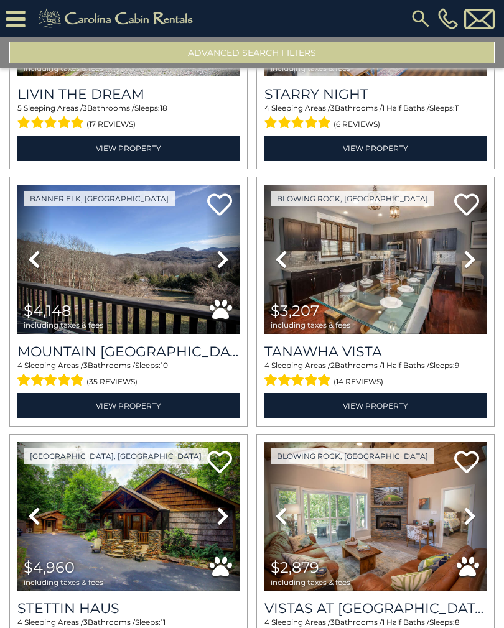
click at [469, 269] on icon at bounding box center [469, 259] width 12 height 20
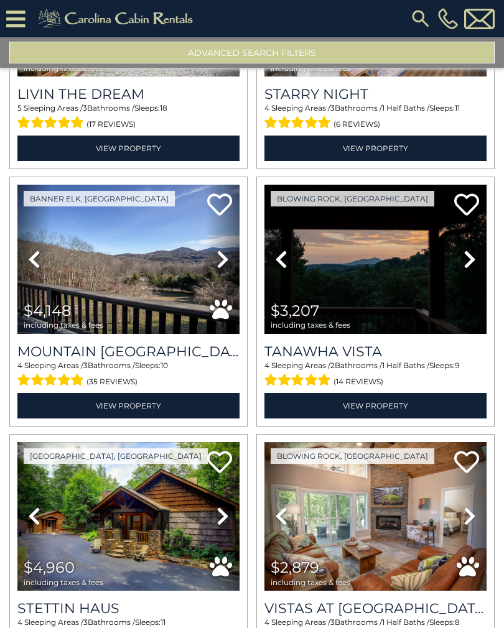
click at [466, 269] on icon at bounding box center [469, 259] width 12 height 20
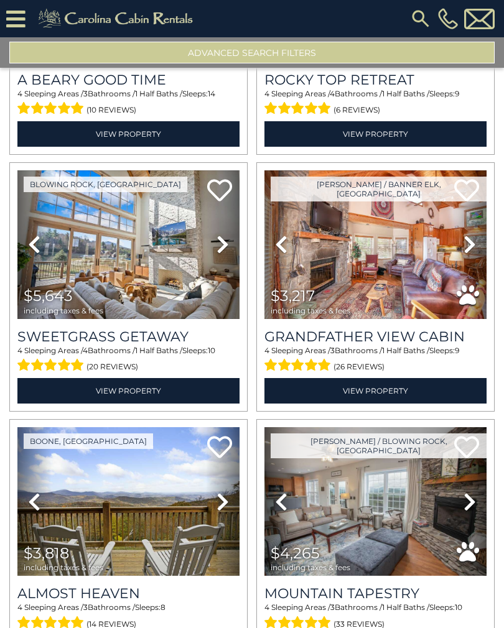
scroll to position [5859, 0]
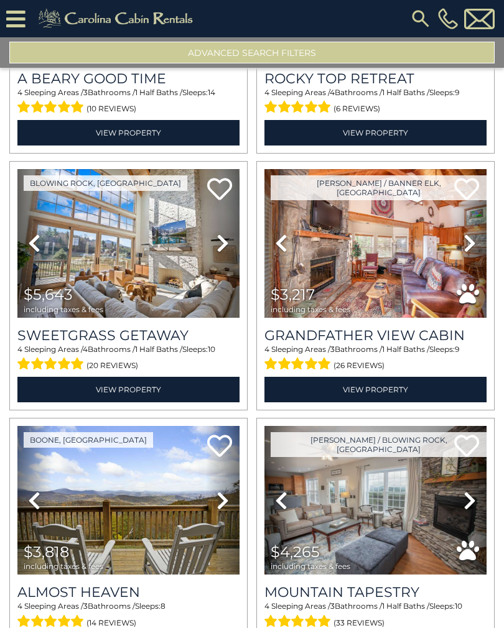
click at [474, 295] on icon at bounding box center [467, 294] width 22 height 22
click at [472, 261] on link "Next" at bounding box center [470, 243] width 34 height 149
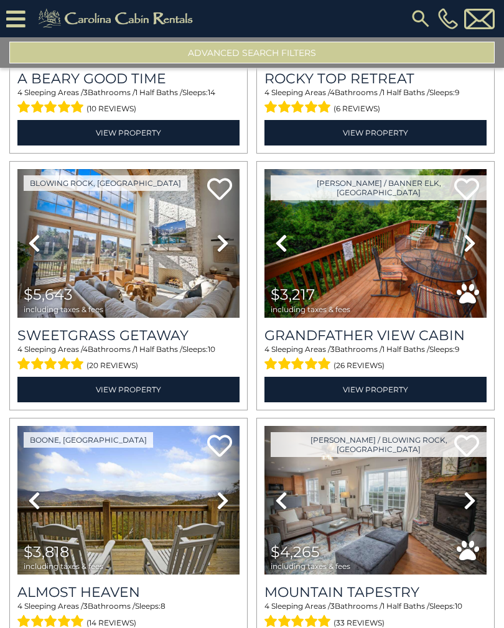
click at [470, 262] on link "Next" at bounding box center [470, 243] width 34 height 149
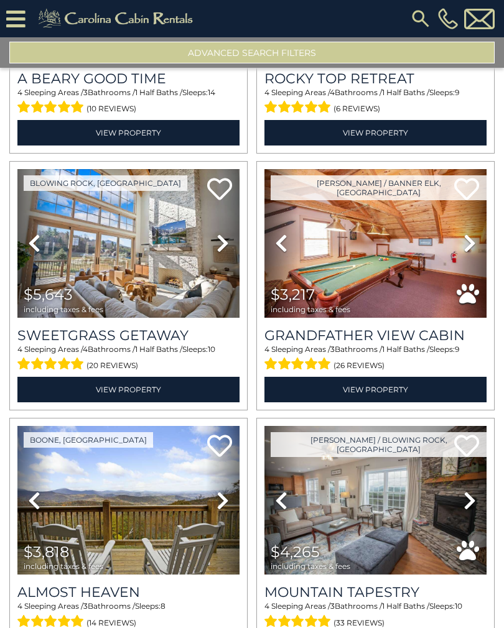
click at [473, 253] on icon at bounding box center [469, 243] width 12 height 20
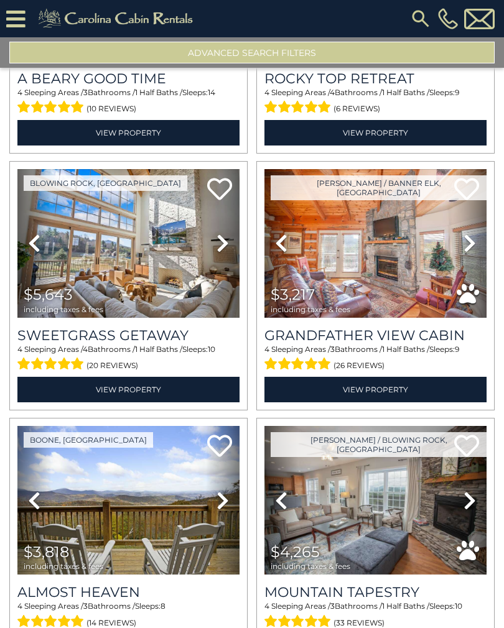
click at [477, 257] on link "Next" at bounding box center [470, 243] width 34 height 149
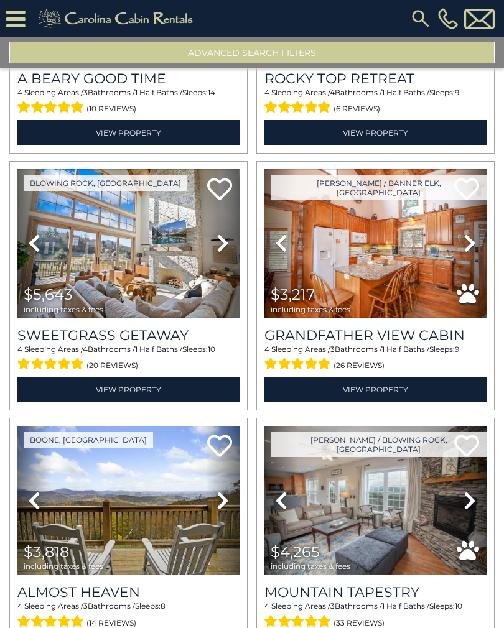
click at [473, 253] on icon at bounding box center [469, 243] width 12 height 20
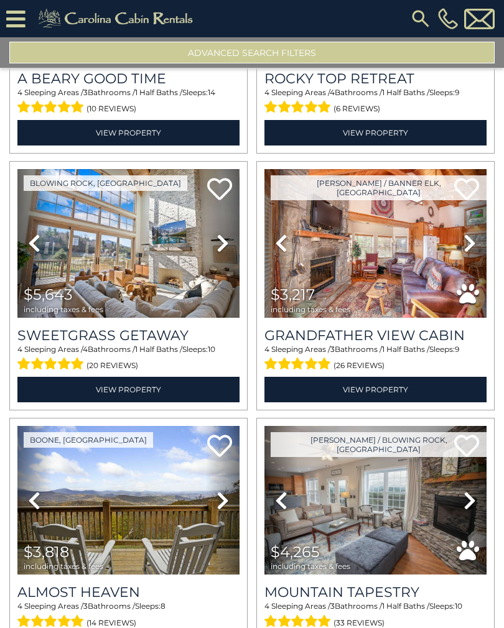
click at [467, 253] on icon at bounding box center [469, 243] width 12 height 20
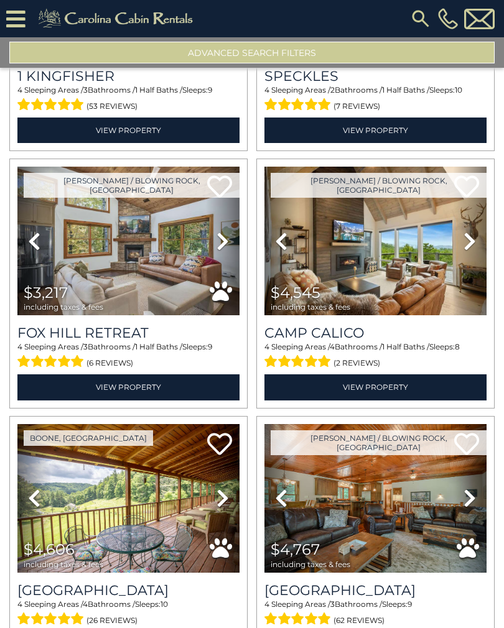
scroll to position [7147, 0]
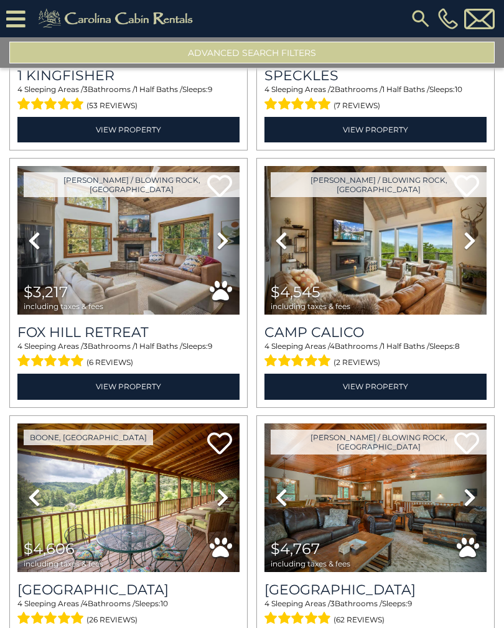
click at [200, 392] on link "View Property" at bounding box center [128, 386] width 222 height 25
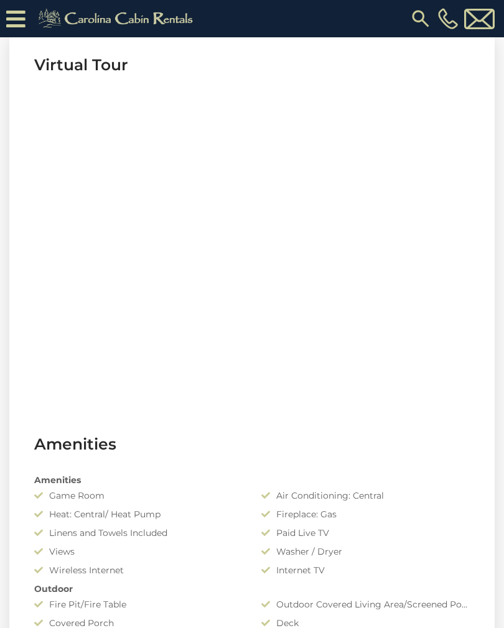
scroll to position [472, 0]
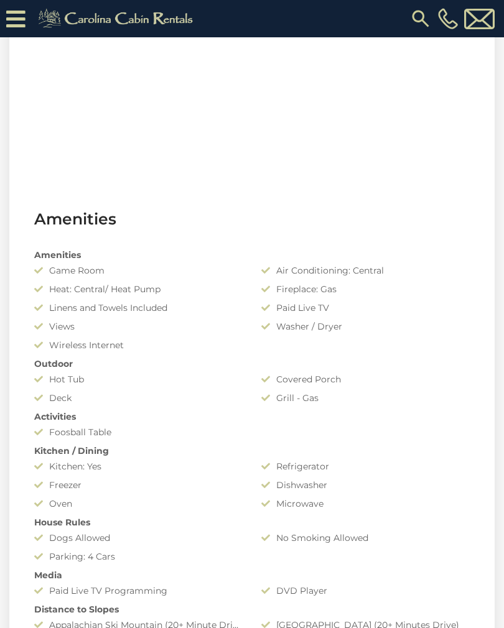
scroll to position [719, 0]
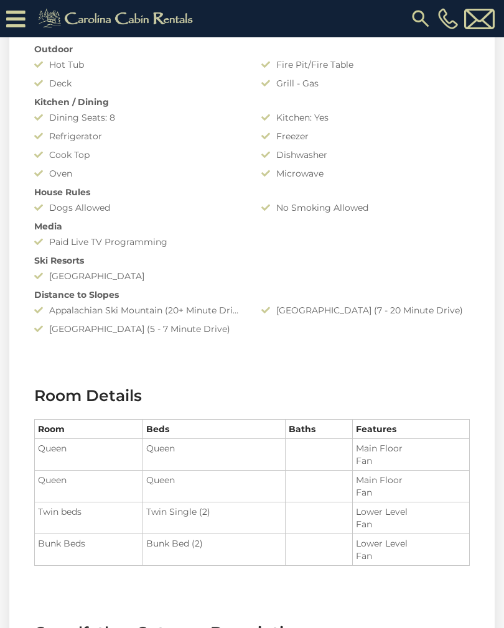
scroll to position [987, 0]
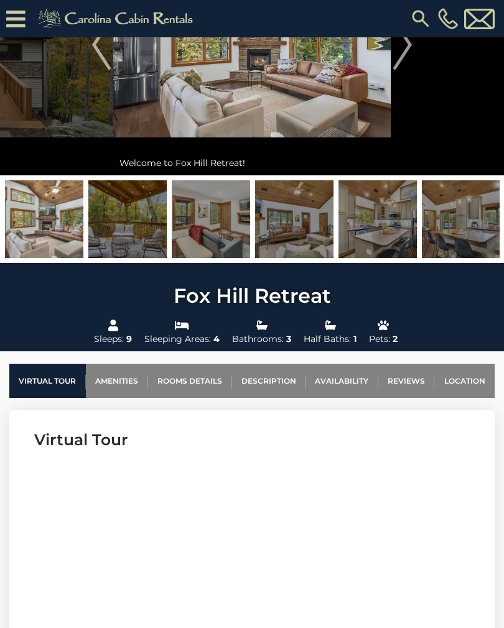
scroll to position [146, 0]
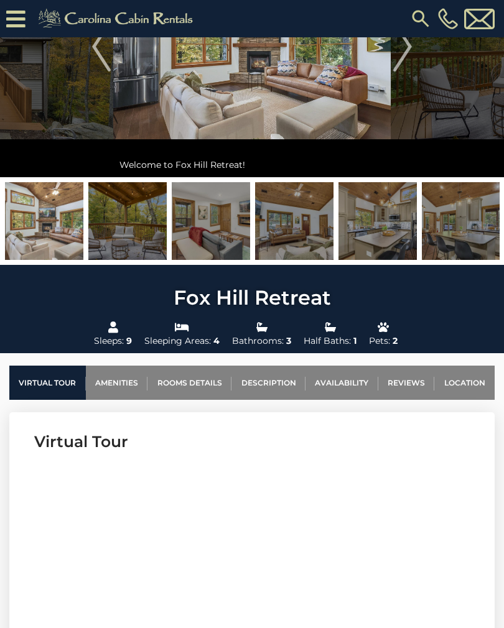
click at [463, 224] on img at bounding box center [460, 221] width 78 height 78
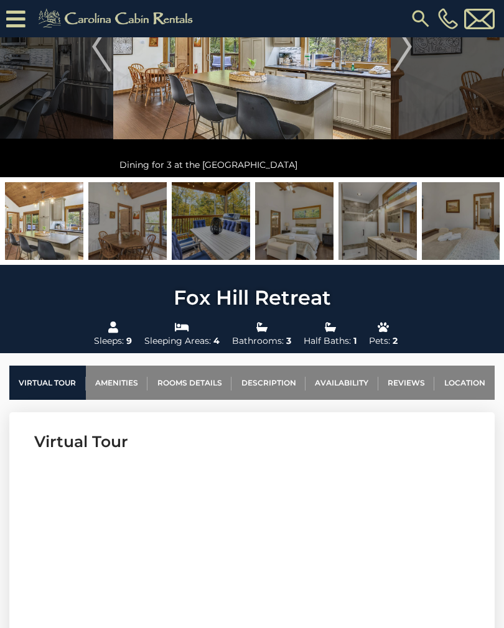
click at [457, 226] on img at bounding box center [460, 221] width 78 height 78
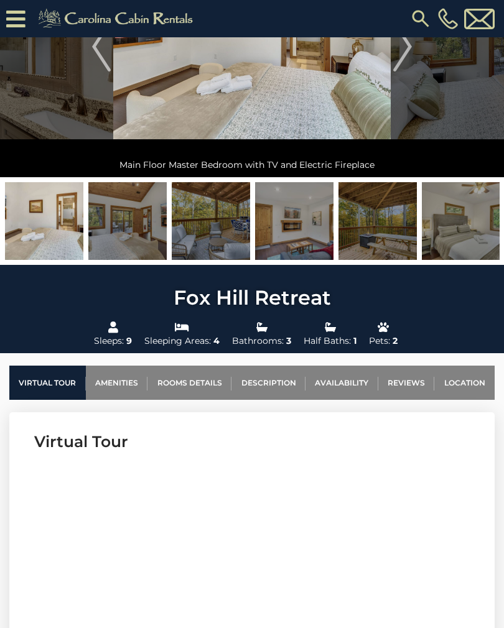
click at [463, 214] on img at bounding box center [460, 221] width 78 height 78
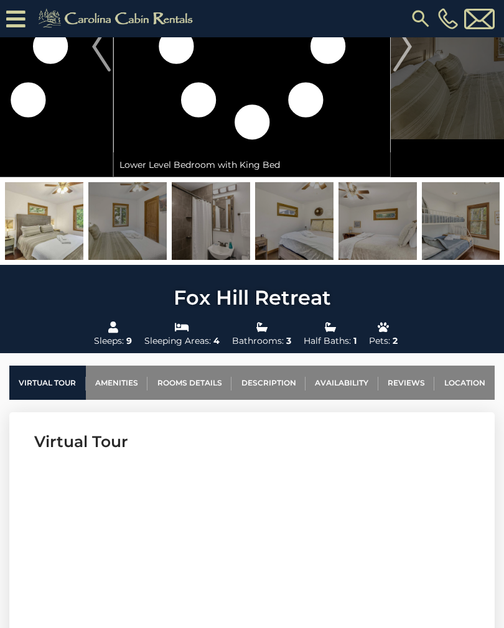
click at [462, 223] on img at bounding box center [460, 221] width 78 height 78
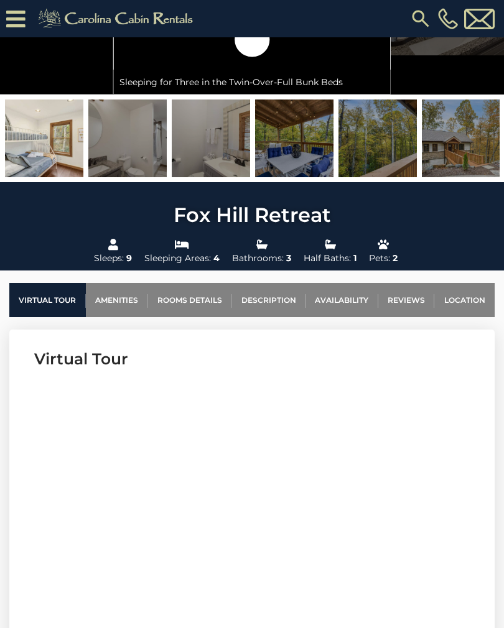
scroll to position [0, 0]
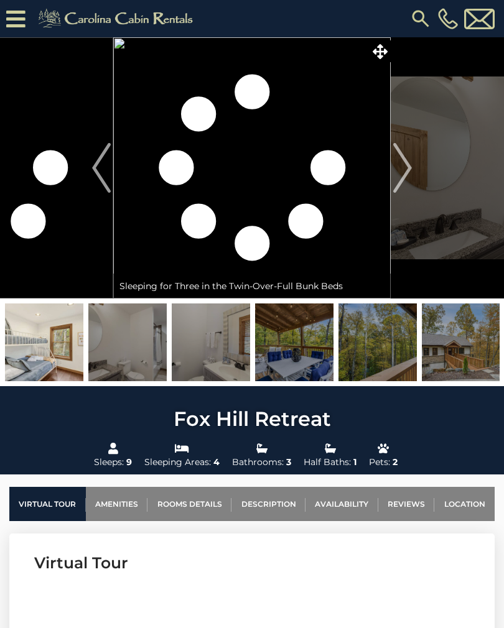
click at [457, 341] on img at bounding box center [460, 342] width 78 height 78
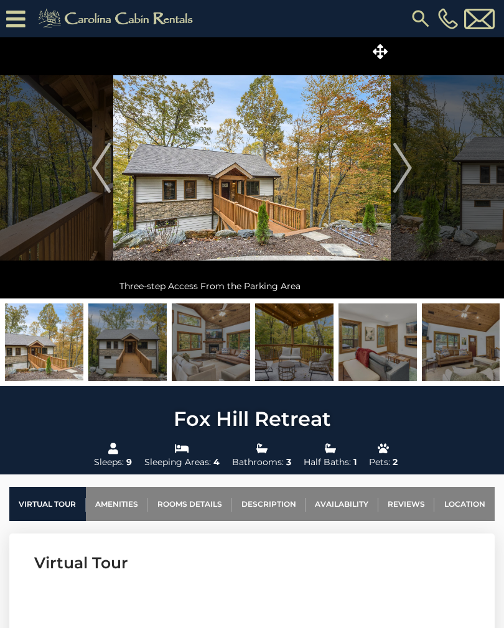
click at [407, 167] on img "Next" at bounding box center [402, 168] width 19 height 50
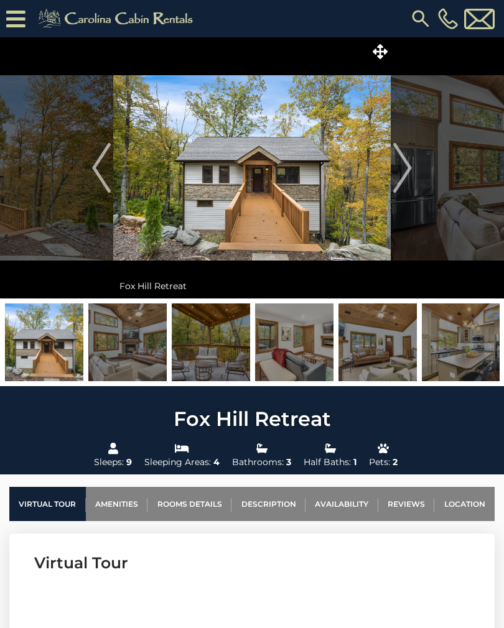
click at [405, 164] on img "Next" at bounding box center [402, 168] width 19 height 50
click at [395, 163] on img "Next" at bounding box center [402, 168] width 19 height 50
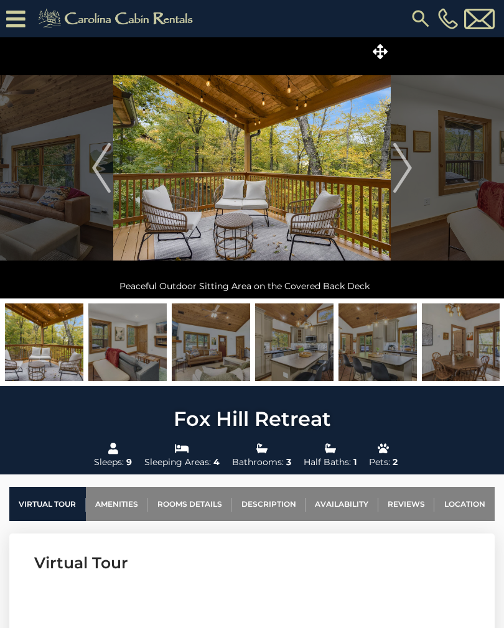
click at [397, 165] on img "Next" at bounding box center [402, 168] width 19 height 50
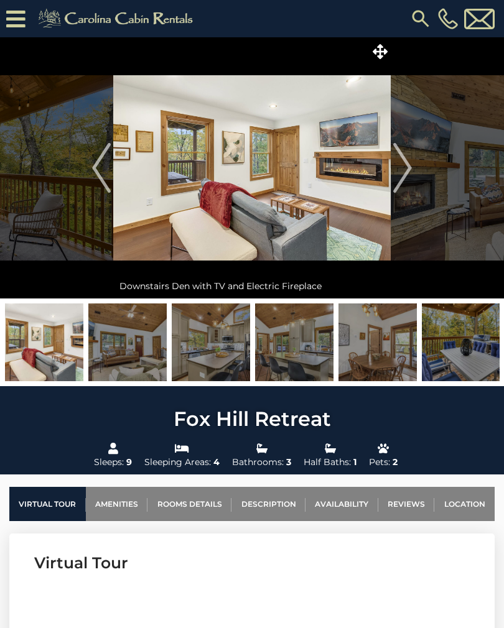
click at [403, 163] on img "Next" at bounding box center [402, 168] width 19 height 50
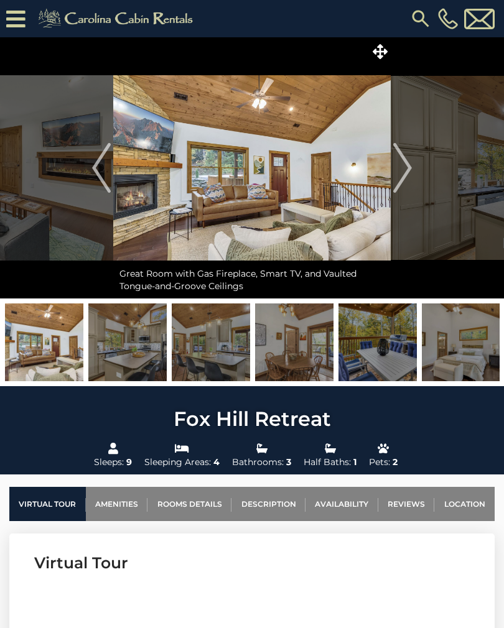
click at [399, 164] on img "Next" at bounding box center [402, 168] width 19 height 50
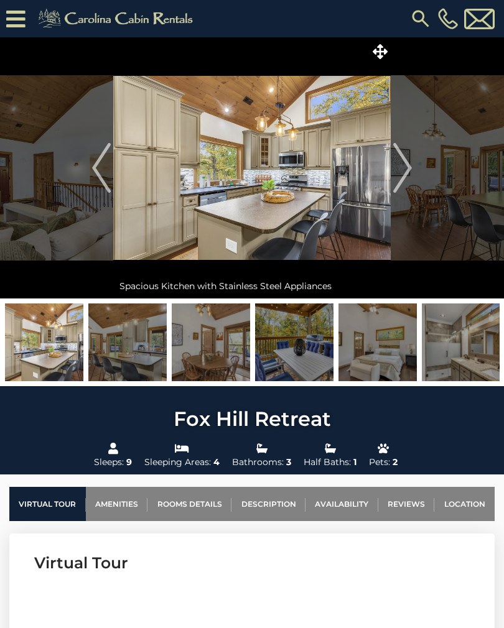
click at [399, 164] on img "Next" at bounding box center [402, 168] width 19 height 50
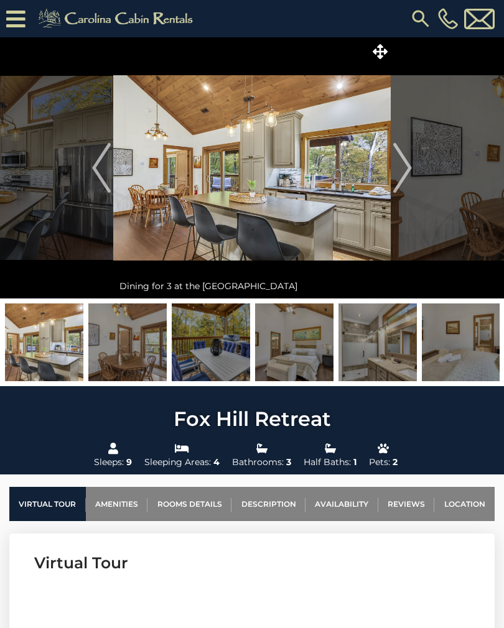
click at [398, 165] on img "Next" at bounding box center [402, 168] width 19 height 50
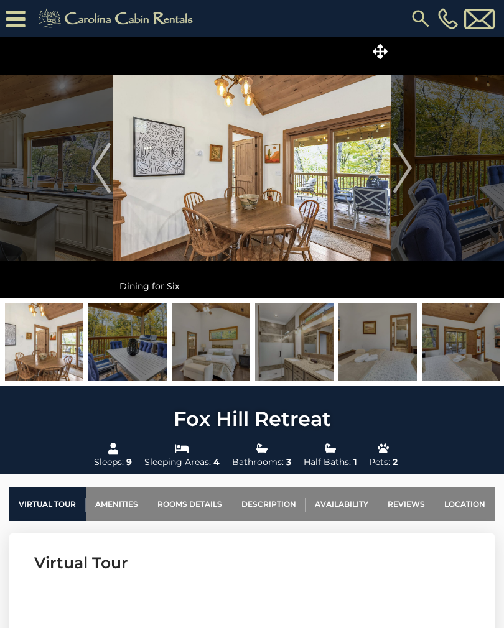
click at [402, 163] on img "Next" at bounding box center [402, 168] width 19 height 50
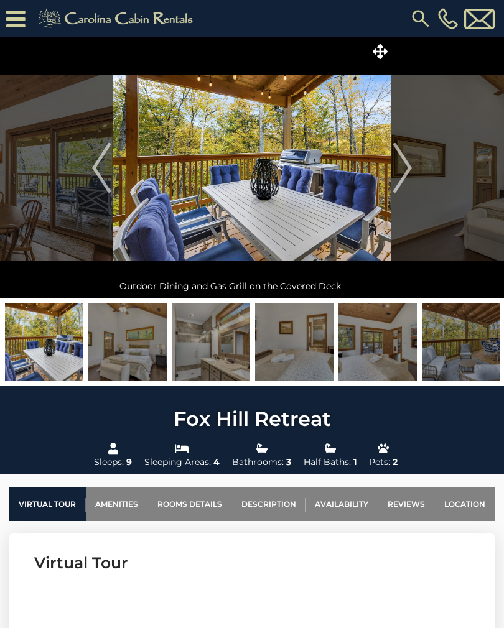
click at [400, 163] on img "Next" at bounding box center [402, 168] width 19 height 50
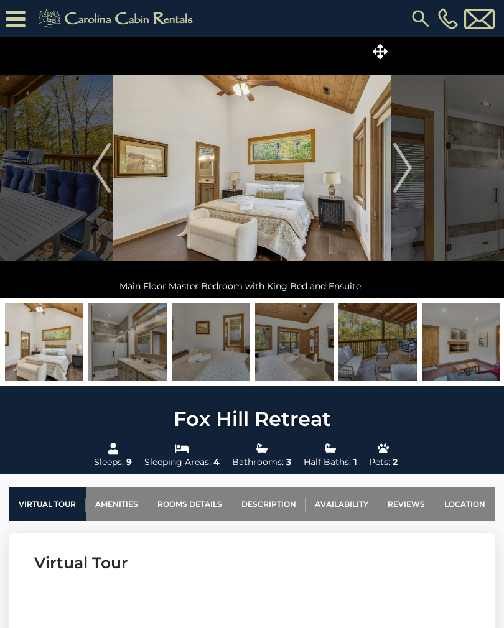
click at [398, 163] on img "Next" at bounding box center [402, 168] width 19 height 50
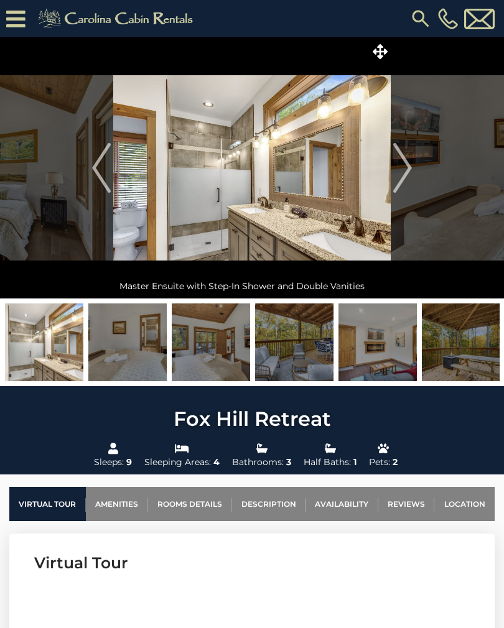
click at [398, 165] on img "Next" at bounding box center [402, 168] width 19 height 50
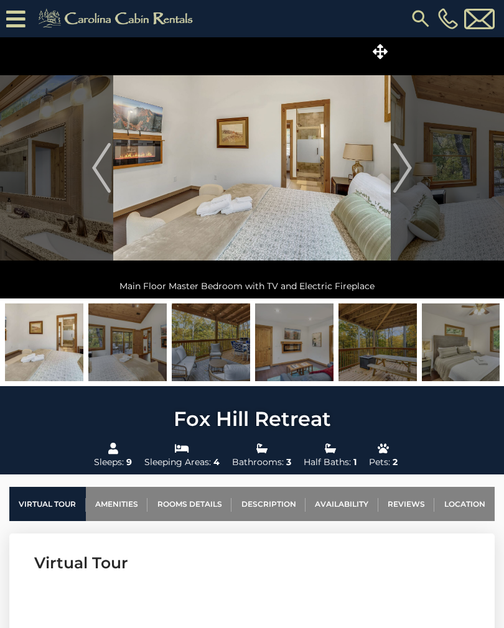
click at [399, 164] on img "Next" at bounding box center [402, 168] width 19 height 50
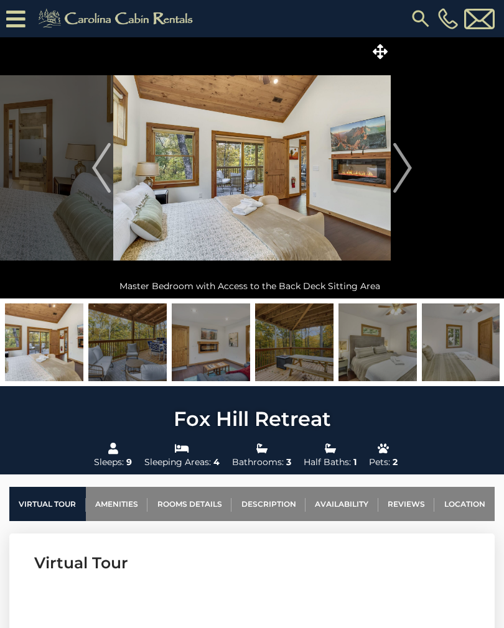
click at [398, 165] on img "Next" at bounding box center [402, 168] width 19 height 50
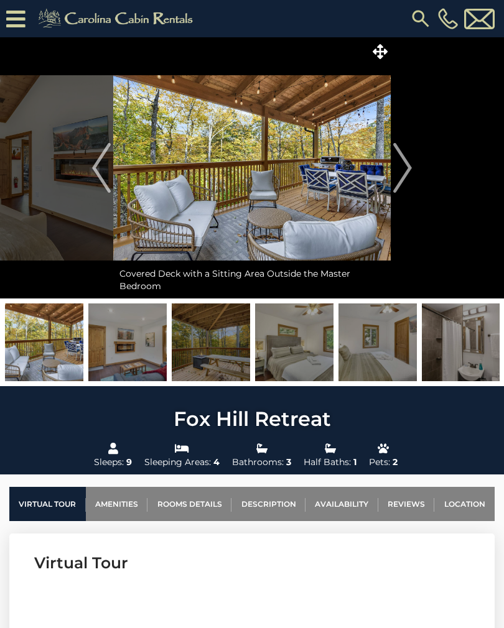
click at [398, 165] on img "Next" at bounding box center [402, 168] width 19 height 50
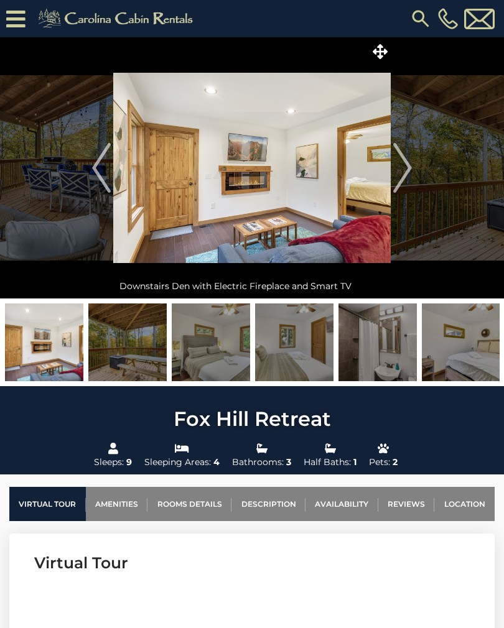
click at [400, 165] on img "Next" at bounding box center [402, 168] width 19 height 50
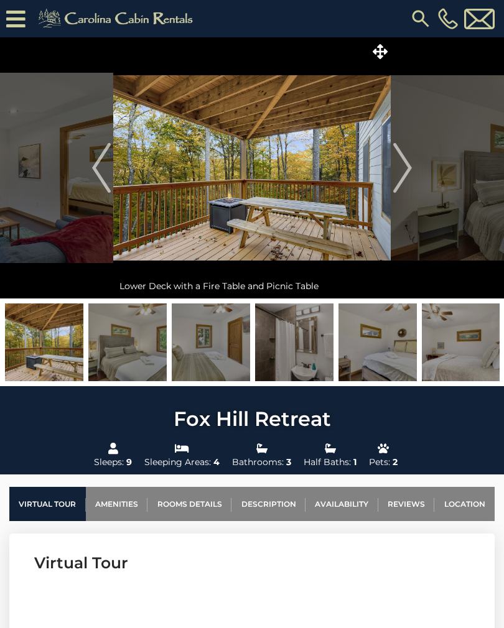
click at [402, 163] on img "Next" at bounding box center [402, 168] width 19 height 50
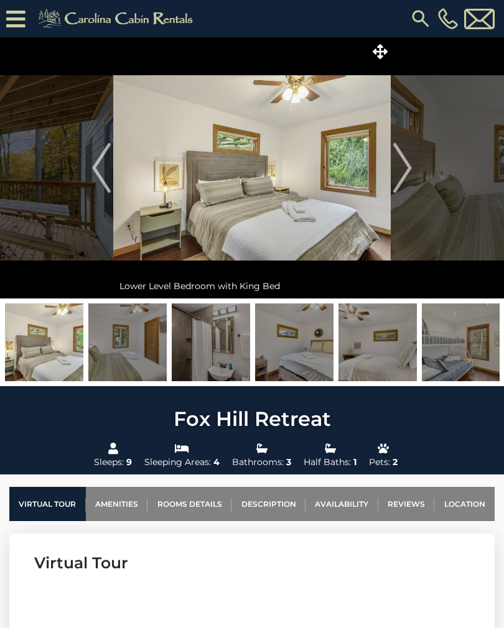
click at [402, 162] on img "Next" at bounding box center [402, 168] width 19 height 50
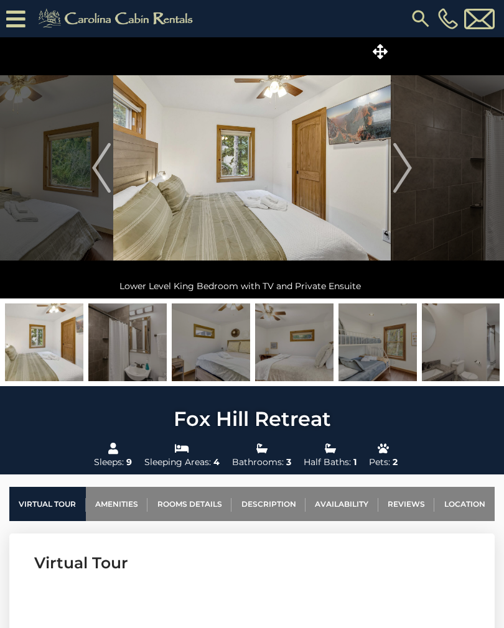
click at [399, 164] on img "Next" at bounding box center [402, 168] width 19 height 50
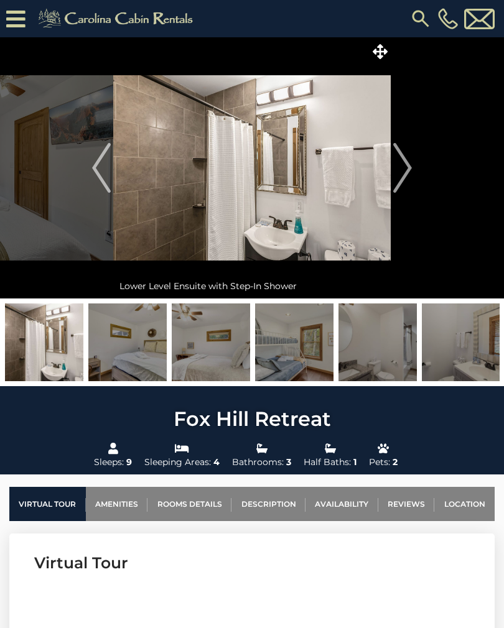
click at [397, 165] on img "Next" at bounding box center [402, 168] width 19 height 50
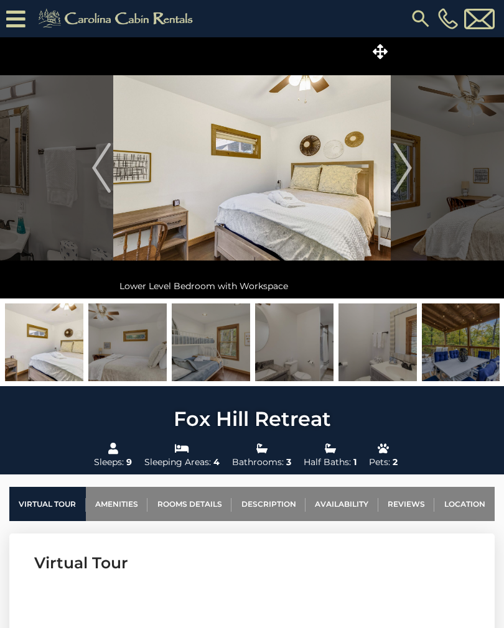
click at [400, 163] on img "Next" at bounding box center [402, 168] width 19 height 50
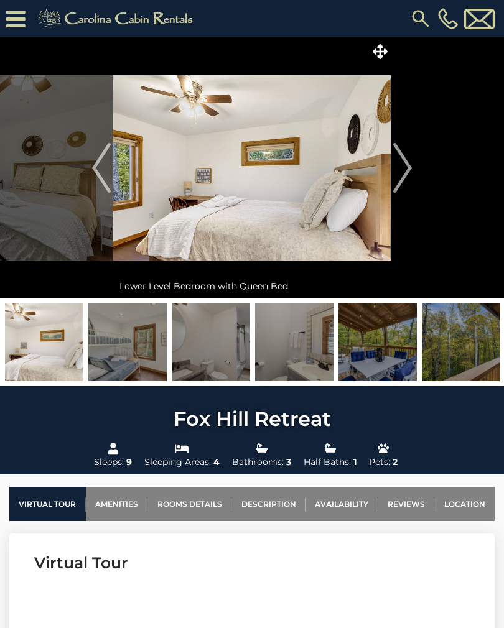
click at [399, 164] on img "Next" at bounding box center [402, 168] width 19 height 50
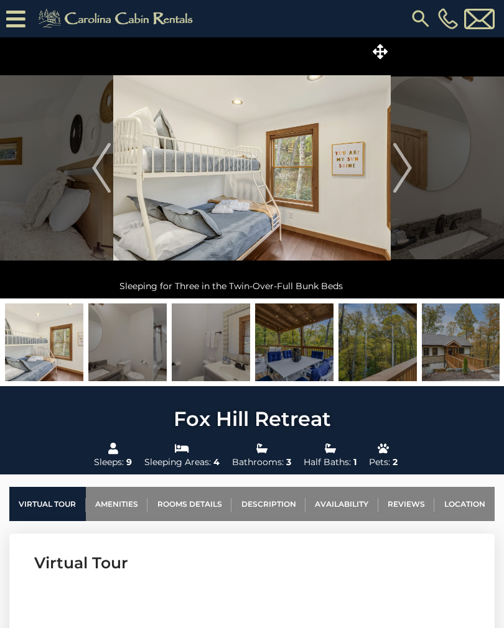
click at [400, 163] on img "Next" at bounding box center [402, 168] width 19 height 50
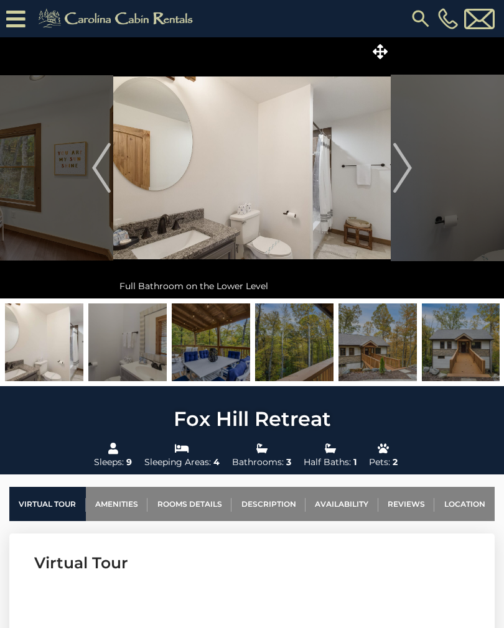
click at [401, 163] on img "Next" at bounding box center [402, 168] width 19 height 50
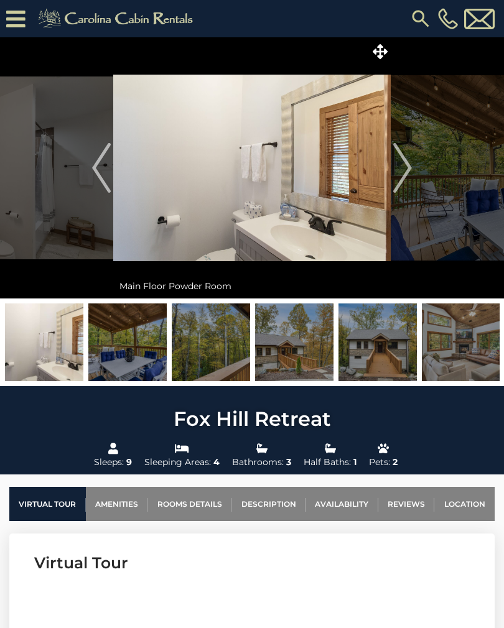
click at [400, 164] on img "Next" at bounding box center [402, 168] width 19 height 50
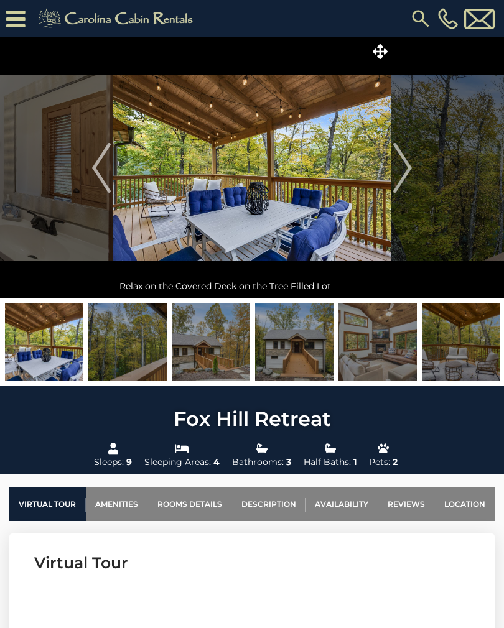
click at [399, 165] on img "Next" at bounding box center [402, 168] width 19 height 50
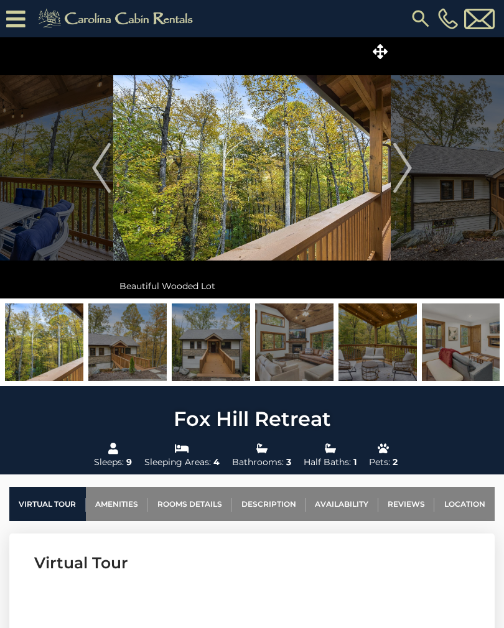
click at [400, 163] on img "Next" at bounding box center [402, 168] width 19 height 50
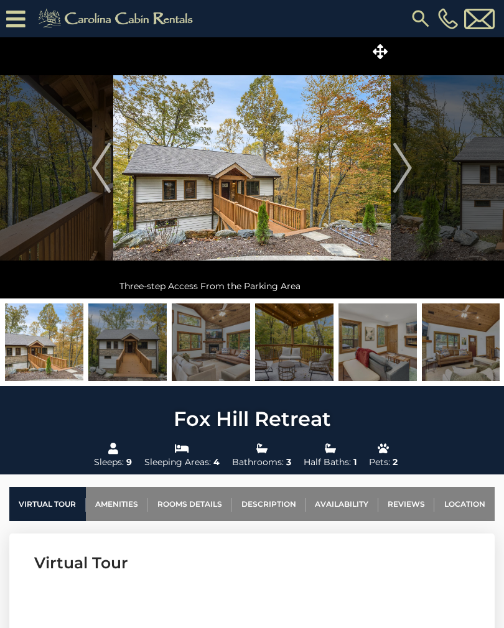
click at [402, 164] on img "Next" at bounding box center [402, 168] width 19 height 50
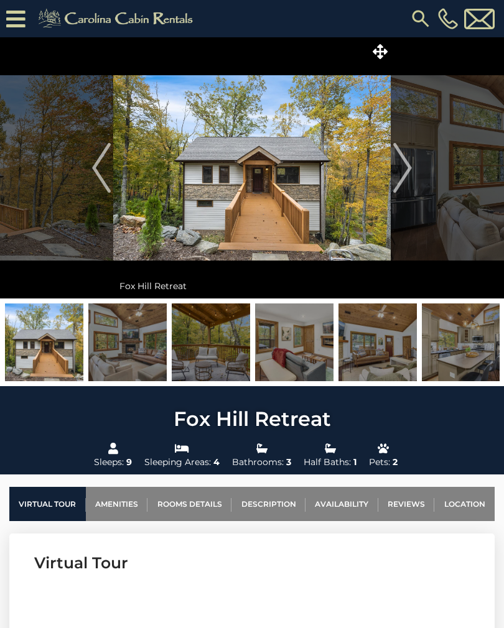
click at [399, 163] on img "Next" at bounding box center [402, 168] width 19 height 50
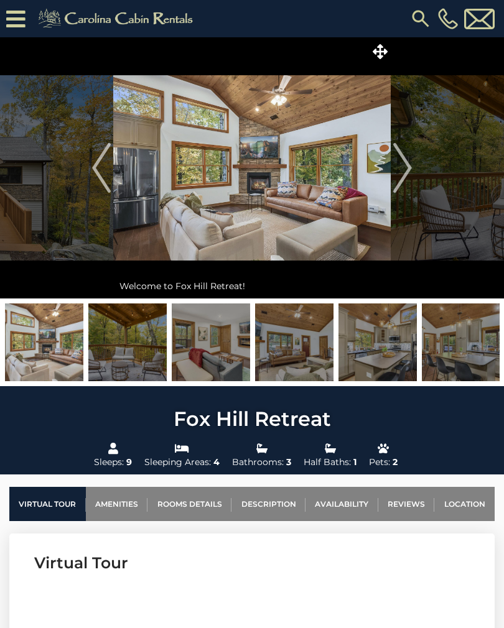
click at [398, 165] on img "Next" at bounding box center [402, 168] width 19 height 50
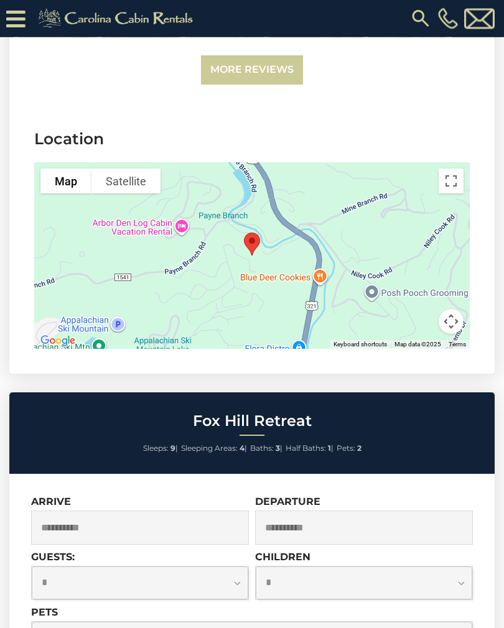
scroll to position [3323, 0]
click at [449, 168] on button "Toggle fullscreen view" at bounding box center [450, 180] width 25 height 25
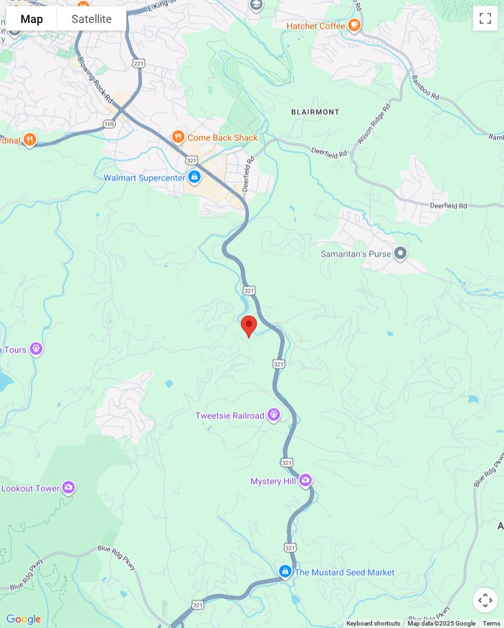
scroll to position [3665, 0]
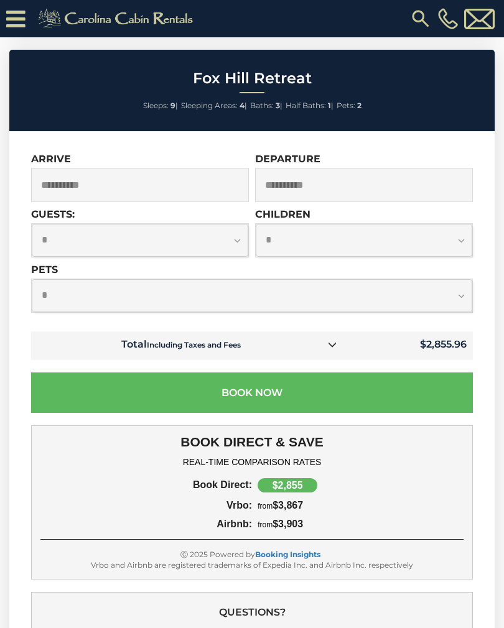
click at [241, 168] on input "**********" at bounding box center [140, 185] width 218 height 34
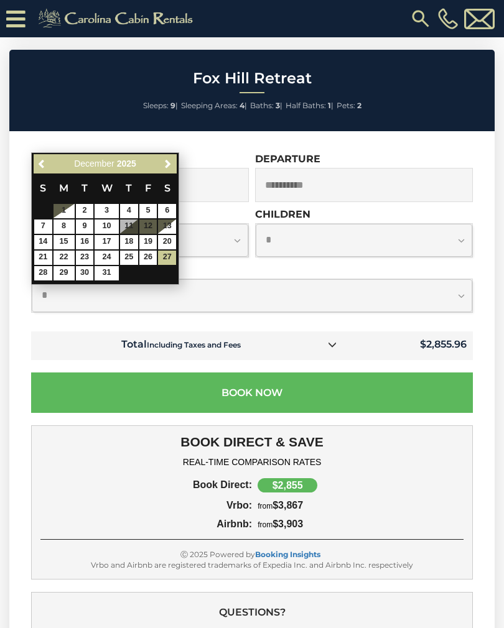
click at [207, 168] on input "**********" at bounding box center [140, 185] width 218 height 34
click at [49, 271] on link "28" at bounding box center [43, 273] width 18 height 14
type input "**********"
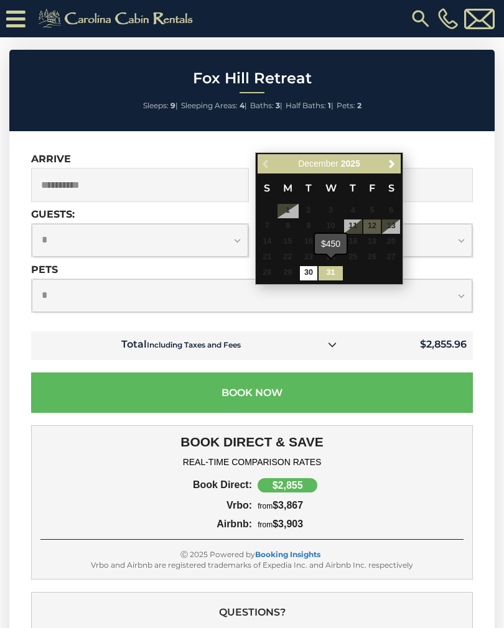
click at [329, 274] on link "31" at bounding box center [330, 273] width 24 height 14
type input "**********"
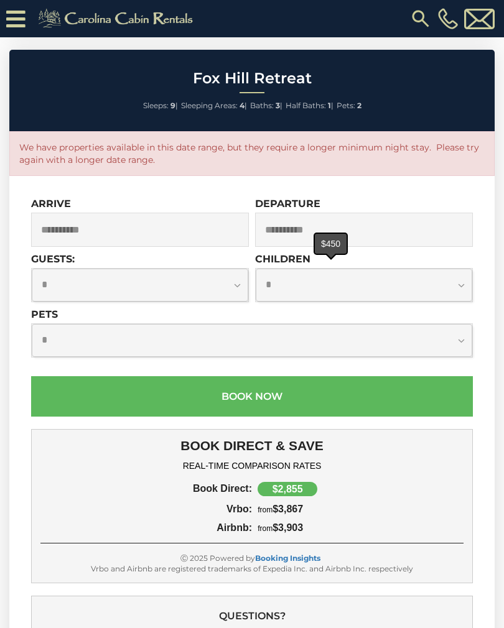
click at [210, 213] on input "**********" at bounding box center [140, 230] width 218 height 34
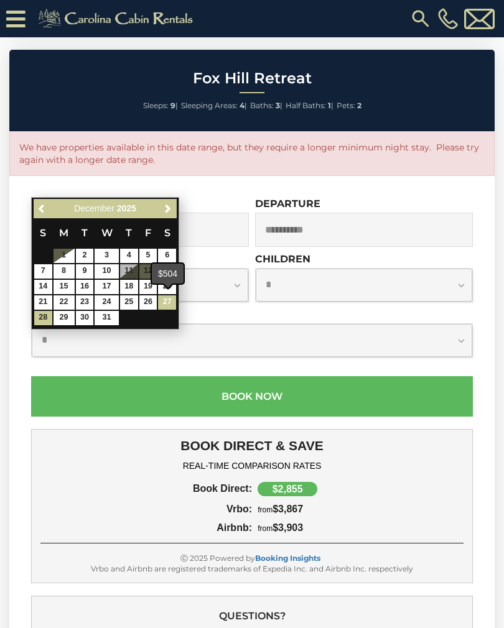
click at [168, 297] on link "27" at bounding box center [167, 302] width 18 height 14
type input "**********"
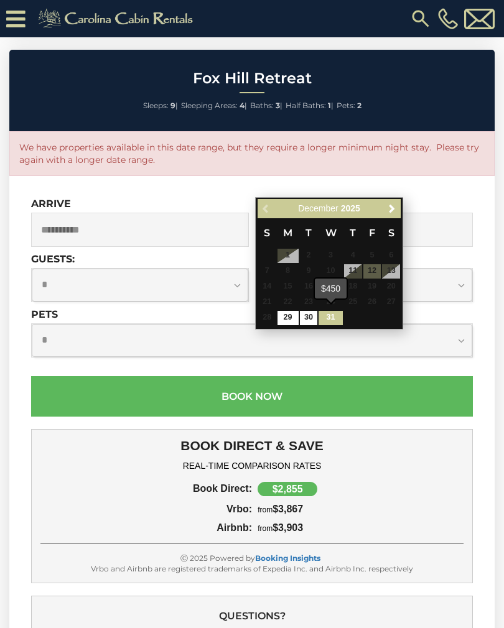
click at [338, 318] on link "31" at bounding box center [330, 318] width 24 height 14
type input "**********"
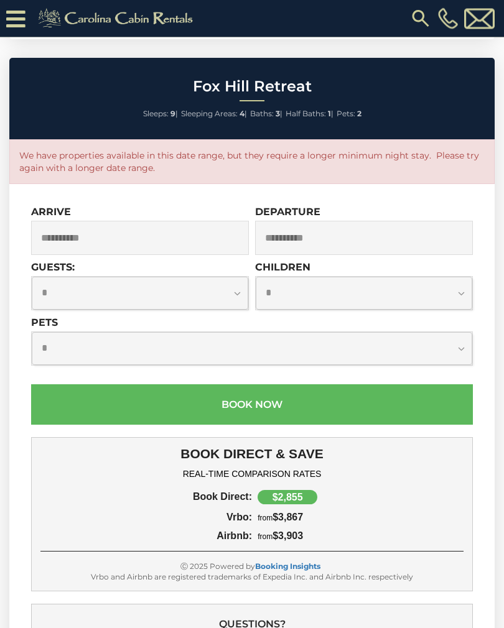
scroll to position [3585, 0]
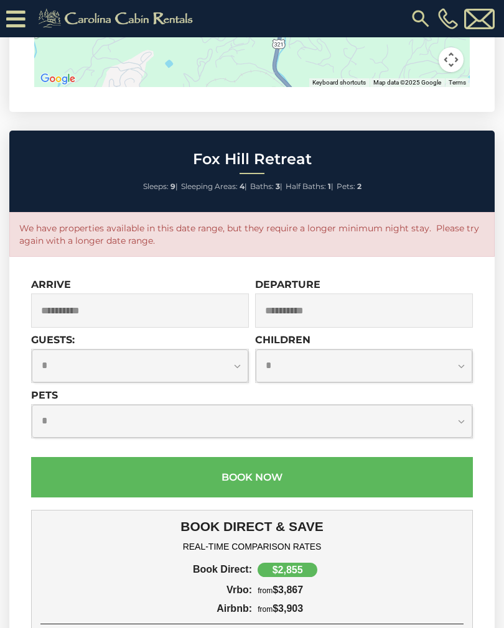
click at [226, 349] on select "**********" at bounding box center [140, 365] width 216 height 33
click at [238, 349] on select "**********" at bounding box center [140, 365] width 216 height 33
select select "*"
click at [386, 293] on input "**********" at bounding box center [364, 310] width 218 height 34
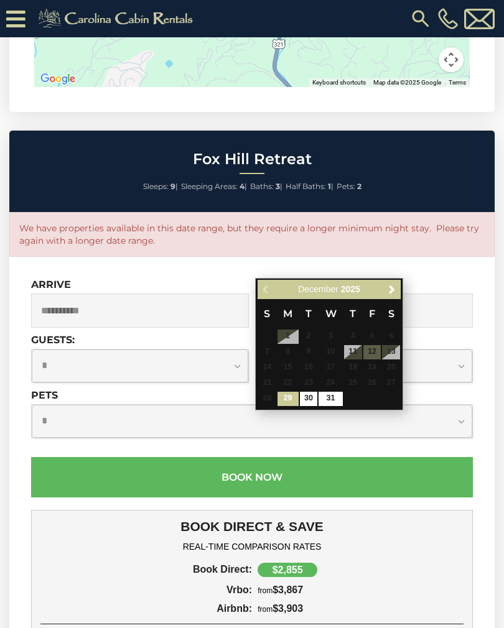
click at [334, 402] on link "31" at bounding box center [330, 399] width 24 height 14
type input "**********"
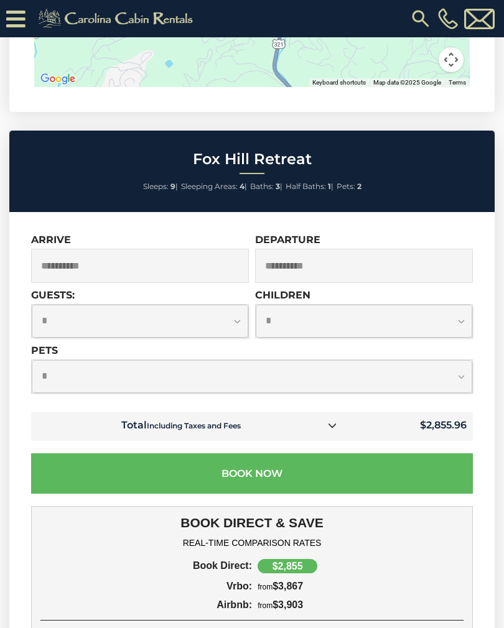
click at [238, 305] on select "**********" at bounding box center [140, 321] width 216 height 33
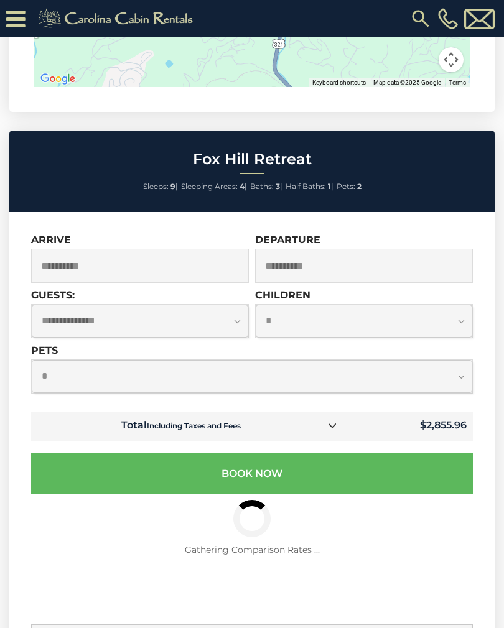
click at [240, 305] on select "**********" at bounding box center [140, 321] width 216 height 33
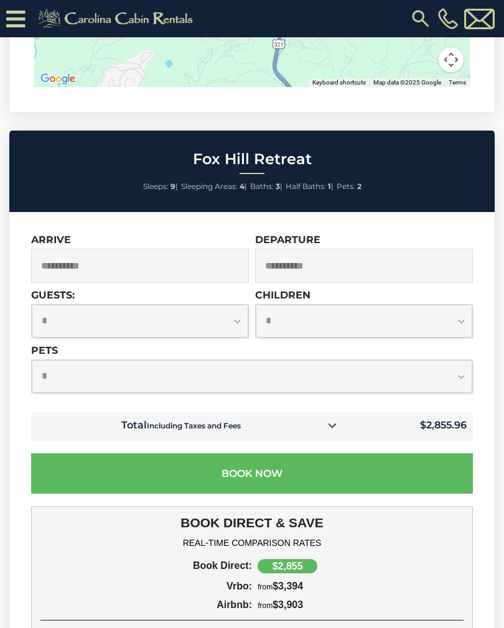
click at [242, 305] on select "**********" at bounding box center [140, 321] width 216 height 33
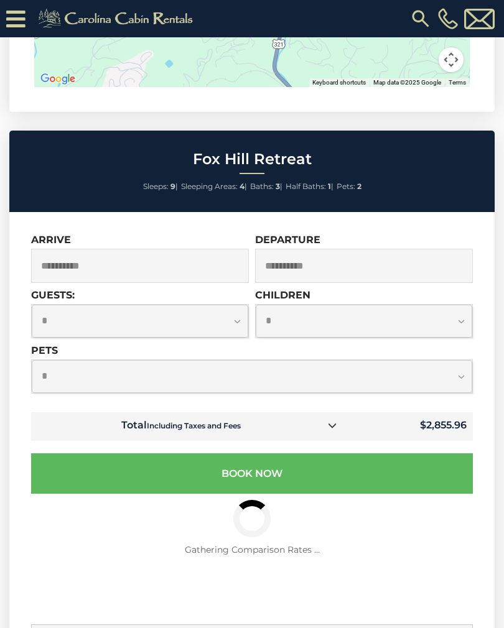
select select "*"
click at [337, 305] on select "**********" at bounding box center [364, 321] width 216 height 33
select select "*"
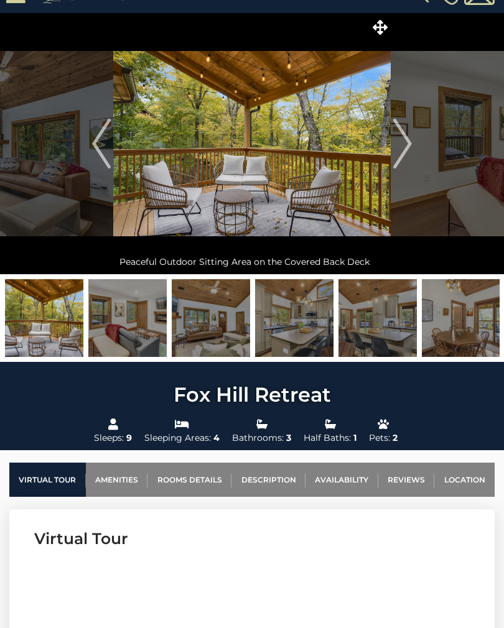
scroll to position [0, 0]
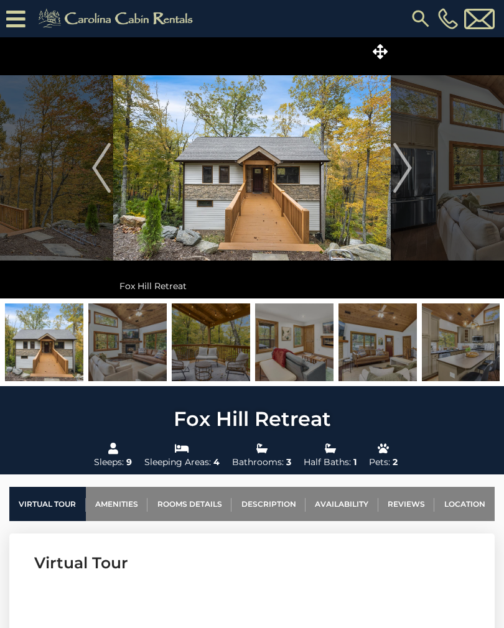
click at [409, 168] on img "Next" at bounding box center [402, 168] width 19 height 50
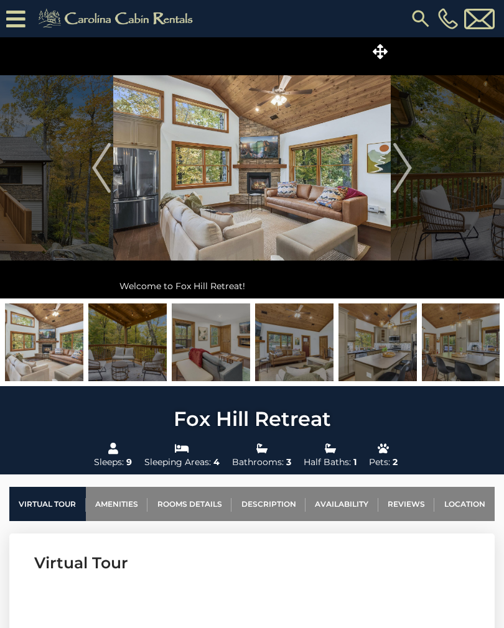
click at [408, 168] on img "Next" at bounding box center [402, 168] width 19 height 50
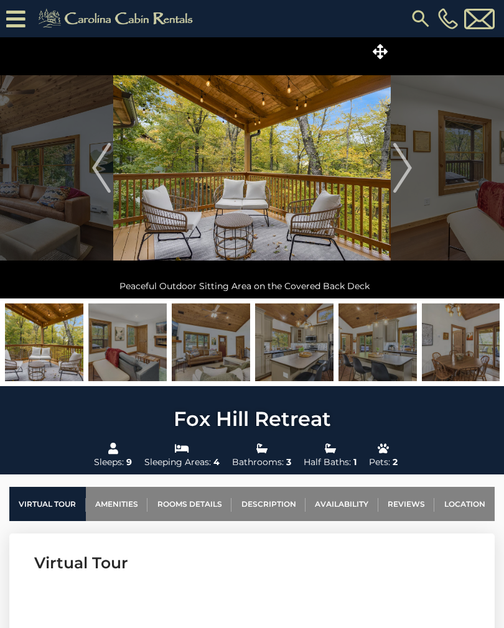
click at [397, 167] on img "Next" at bounding box center [402, 168] width 19 height 50
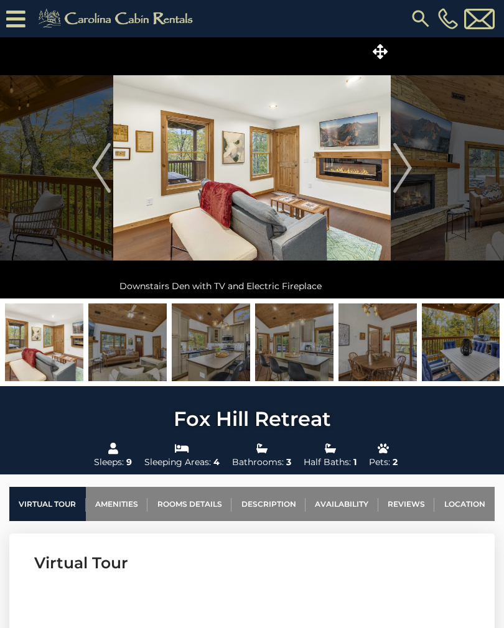
click at [96, 165] on img "Previous" at bounding box center [101, 168] width 19 height 50
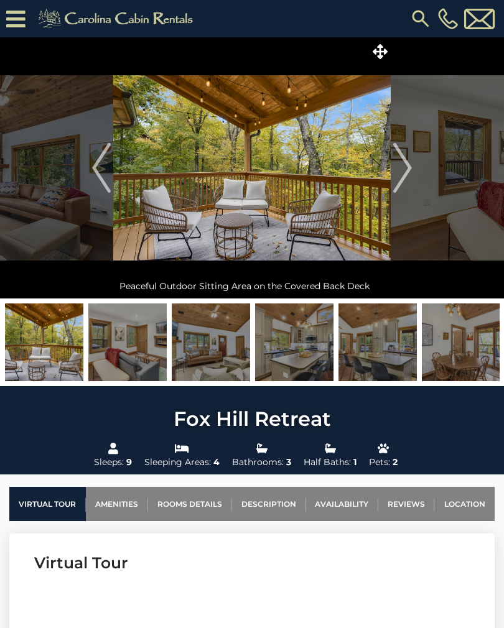
click at [287, 167] on img at bounding box center [251, 167] width 277 height 261
click at [376, 52] on icon at bounding box center [379, 51] width 15 height 15
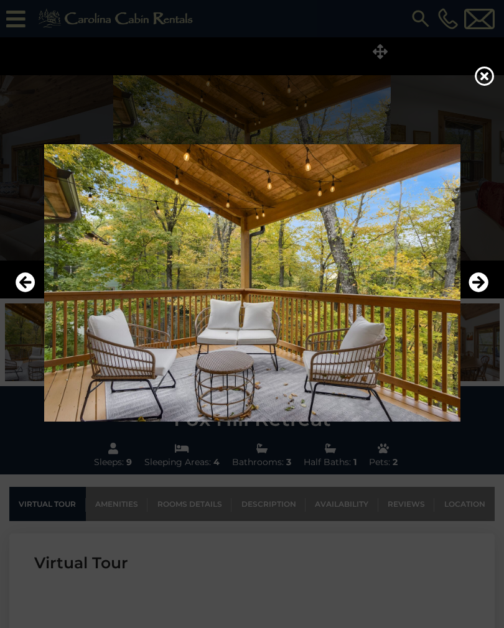
click at [474, 291] on icon "Next" at bounding box center [478, 282] width 20 height 20
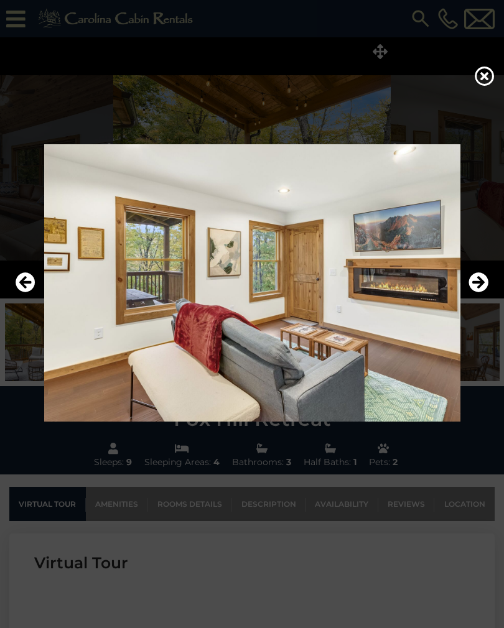
click at [479, 279] on button "Next" at bounding box center [478, 283] width 20 height 29
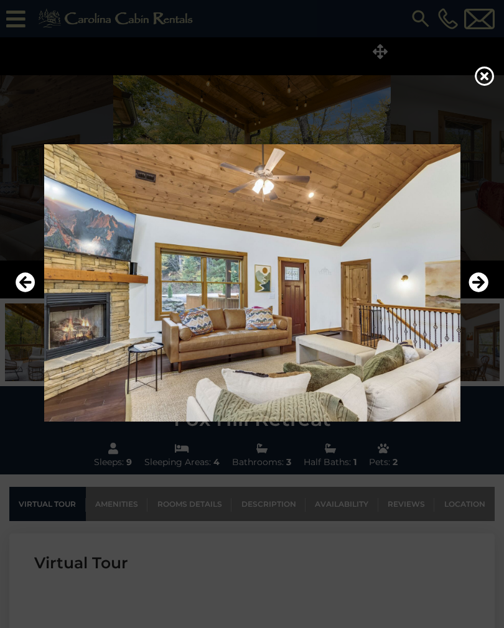
click at [480, 287] on icon "Next" at bounding box center [478, 282] width 20 height 20
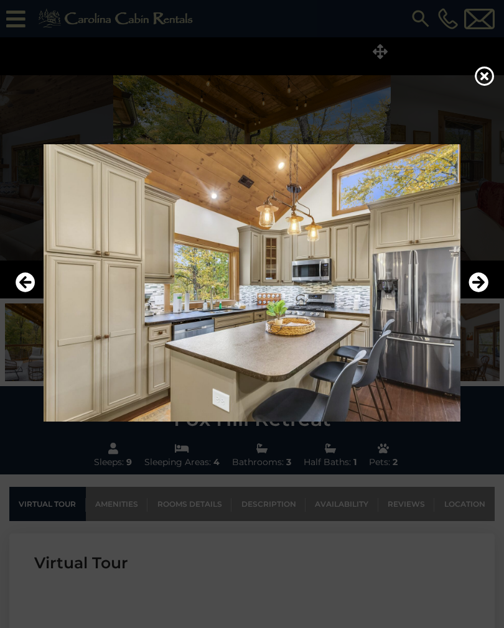
click at [479, 288] on icon "Next" at bounding box center [478, 282] width 20 height 20
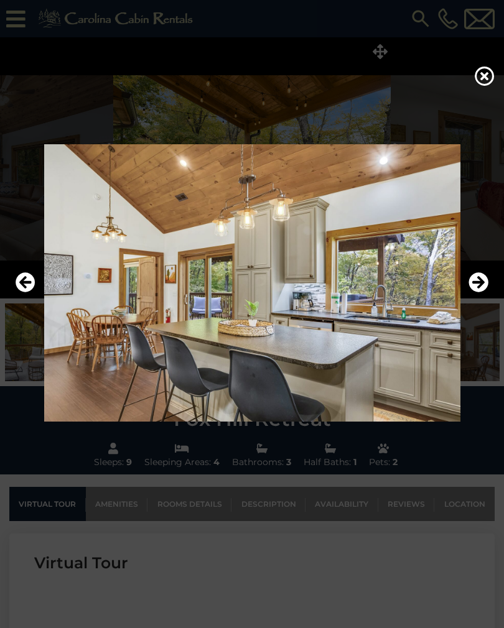
click at [479, 288] on icon "Next" at bounding box center [478, 282] width 20 height 20
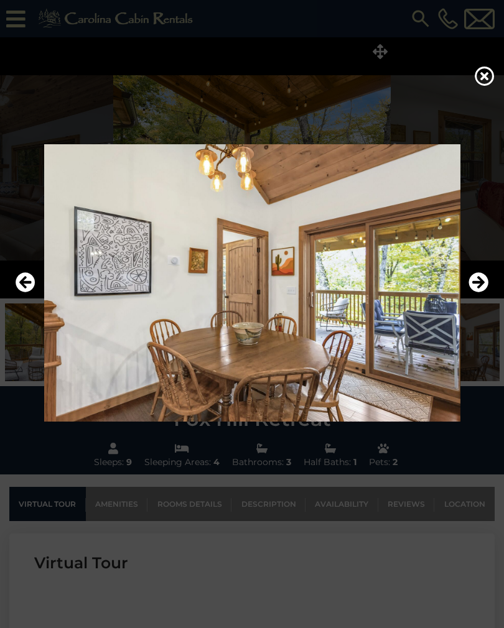
click at [479, 288] on icon "Next" at bounding box center [478, 282] width 20 height 20
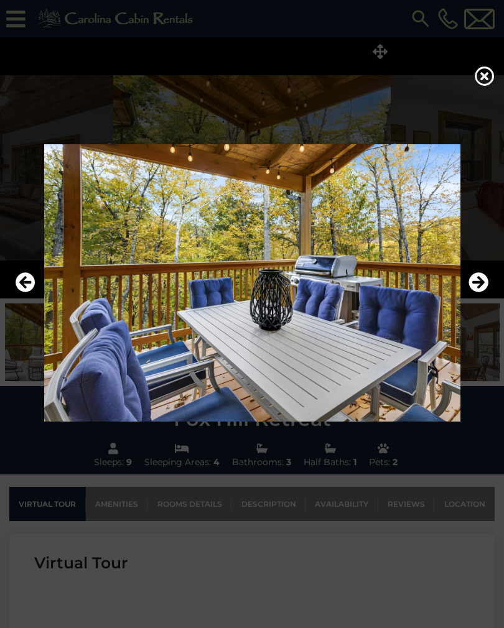
click at [473, 286] on icon "Next" at bounding box center [478, 282] width 20 height 20
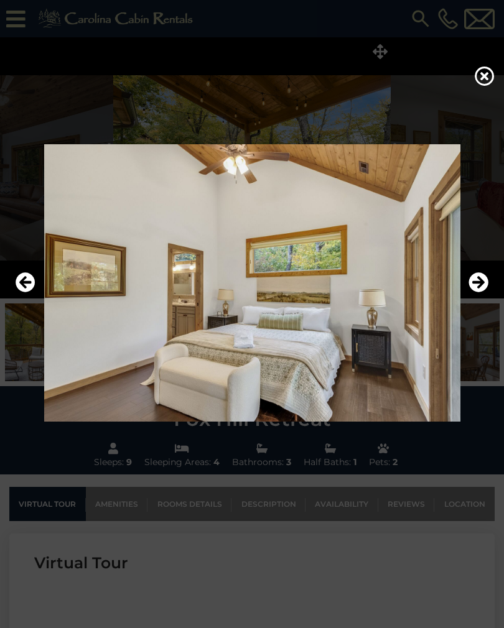
click at [472, 287] on icon "Next" at bounding box center [478, 282] width 20 height 20
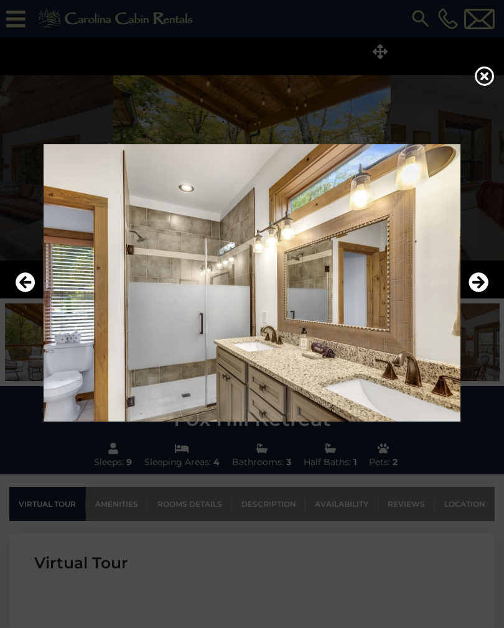
click at [479, 287] on icon "Next" at bounding box center [478, 282] width 20 height 20
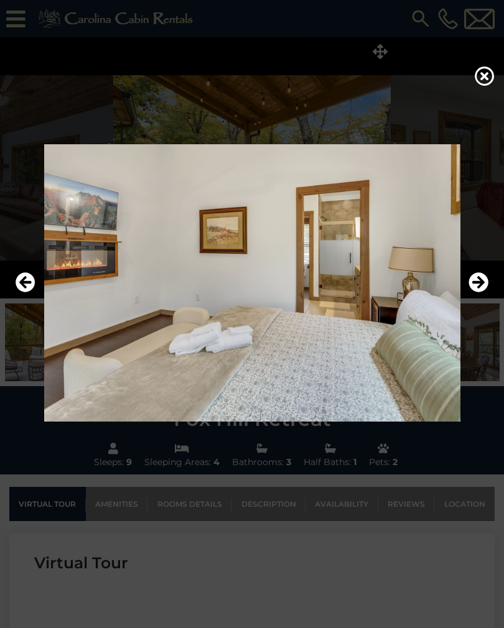
click at [477, 283] on icon "Next" at bounding box center [478, 282] width 20 height 20
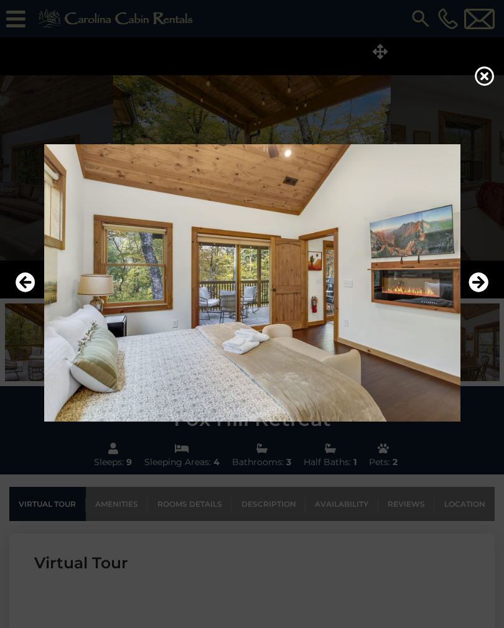
click at [482, 289] on icon "Next" at bounding box center [478, 282] width 20 height 20
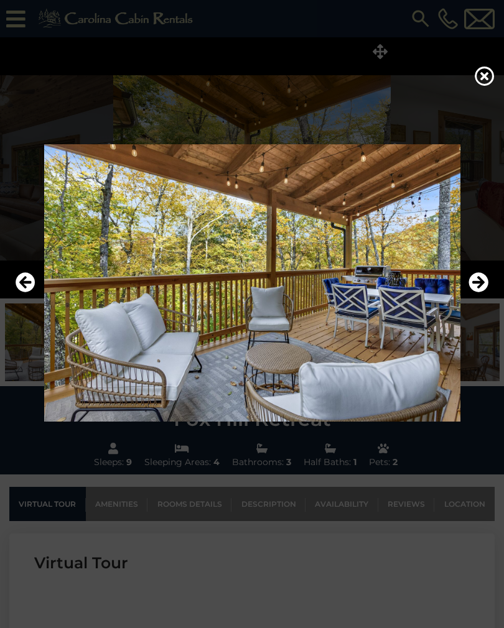
click at [476, 290] on icon "Next" at bounding box center [478, 282] width 20 height 20
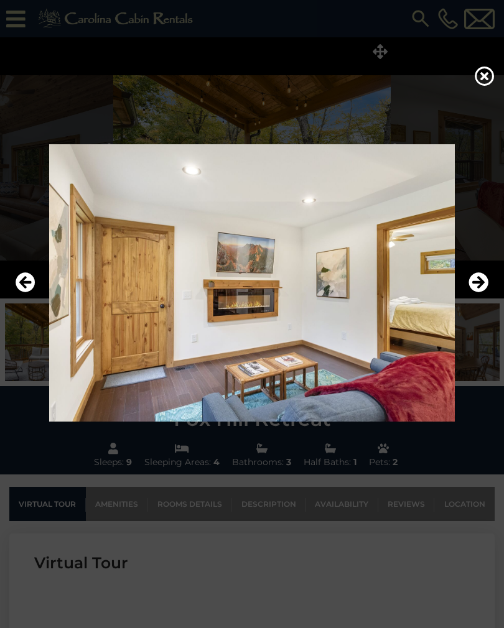
click at [477, 290] on icon "Next" at bounding box center [478, 282] width 20 height 20
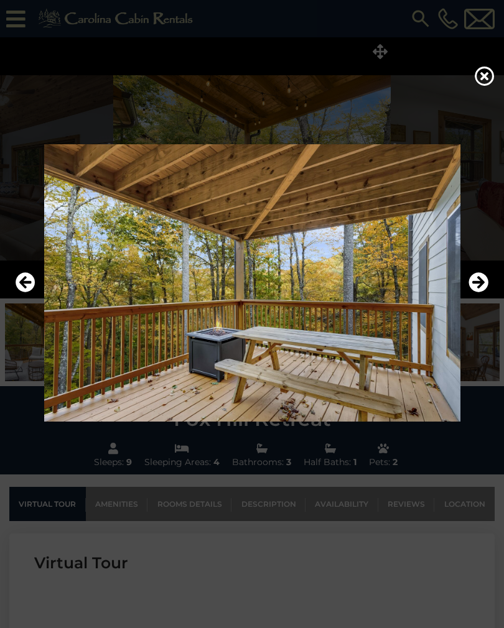
click at [469, 292] on icon "Next" at bounding box center [478, 282] width 20 height 20
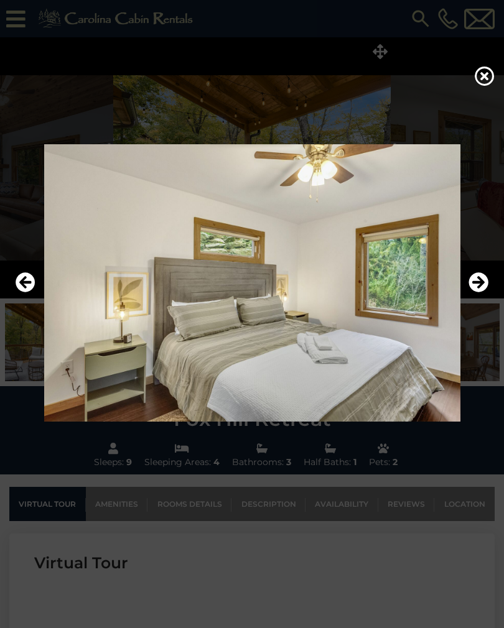
click at [472, 291] on icon "Next" at bounding box center [478, 282] width 20 height 20
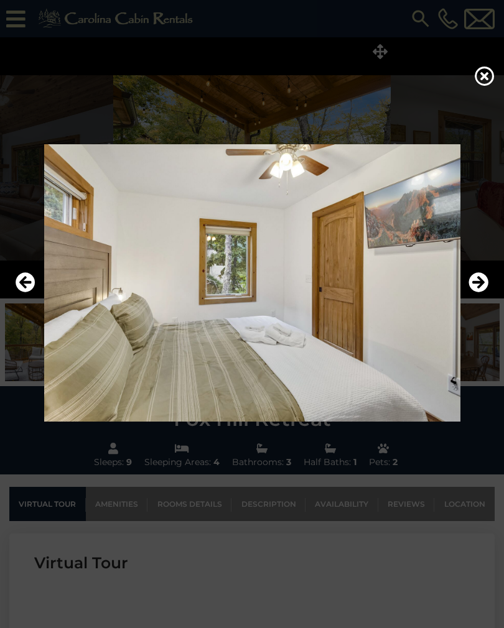
click at [471, 292] on icon "Next" at bounding box center [478, 282] width 20 height 20
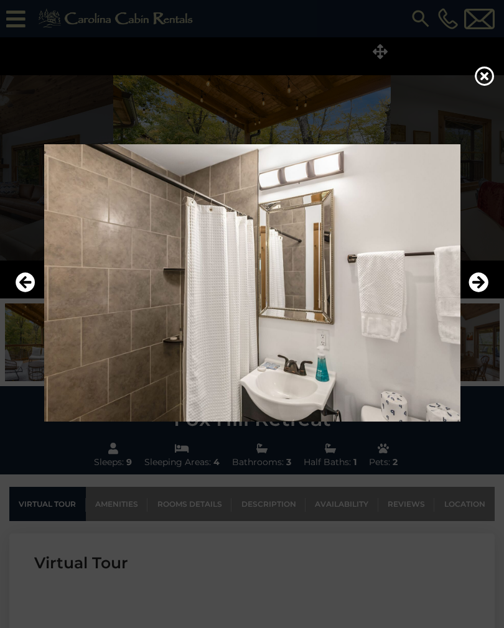
click at [471, 292] on icon "Next" at bounding box center [478, 282] width 20 height 20
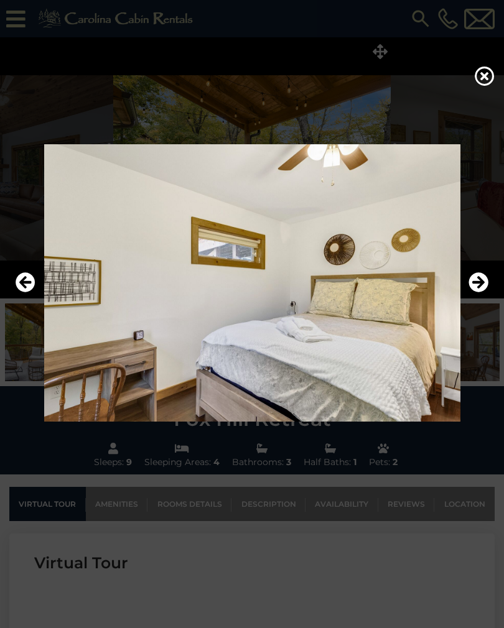
click at [471, 292] on icon "Next" at bounding box center [478, 282] width 20 height 20
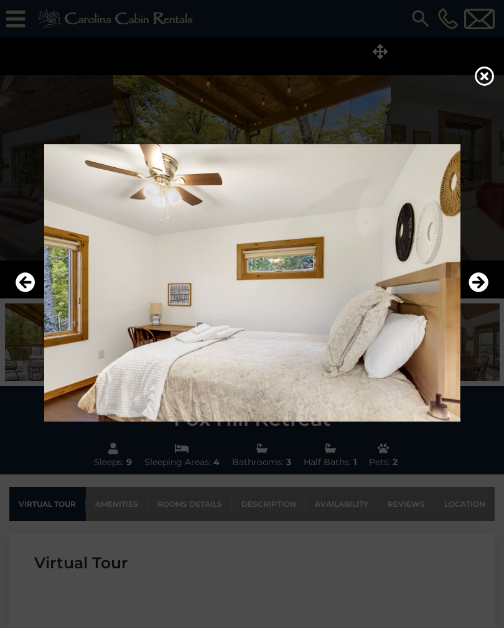
click at [475, 292] on icon "Next" at bounding box center [478, 282] width 20 height 20
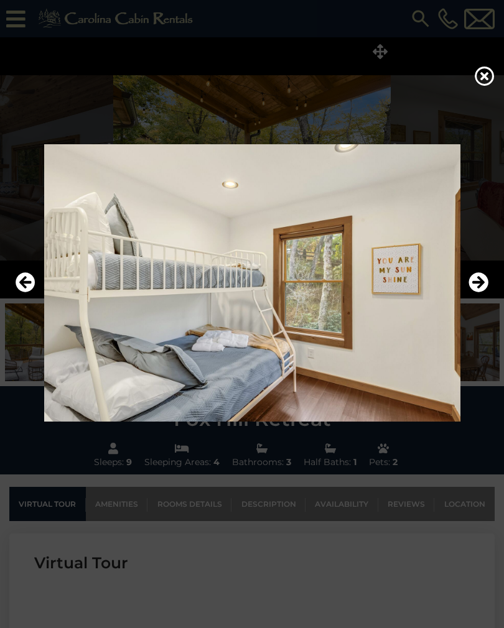
click at [472, 292] on icon "Next" at bounding box center [478, 282] width 20 height 20
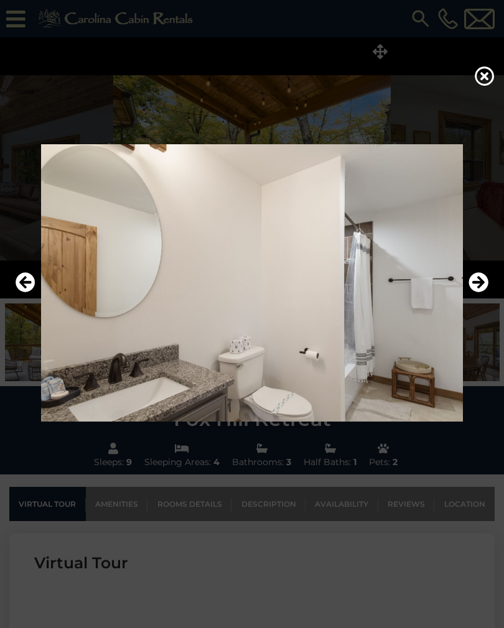
click at [477, 292] on icon "Next" at bounding box center [478, 282] width 20 height 20
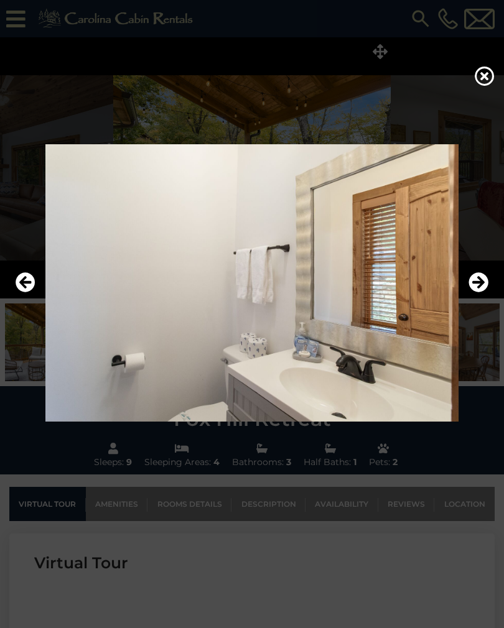
click at [478, 286] on icon "Next" at bounding box center [478, 282] width 20 height 20
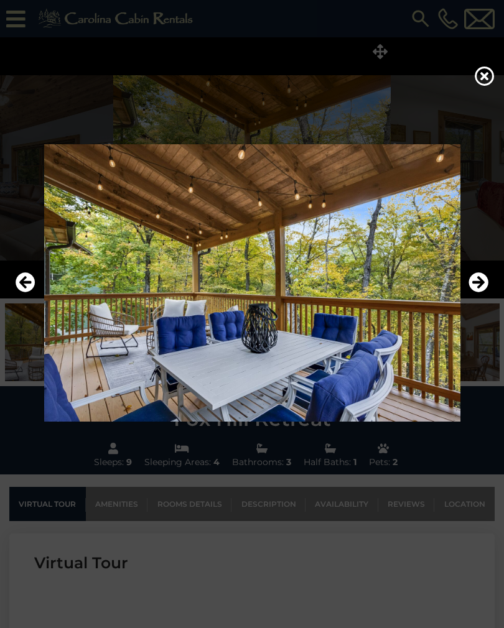
click at [467, 298] on img at bounding box center [251, 282] width 479 height 277
click at [476, 292] on icon "Next" at bounding box center [478, 282] width 20 height 20
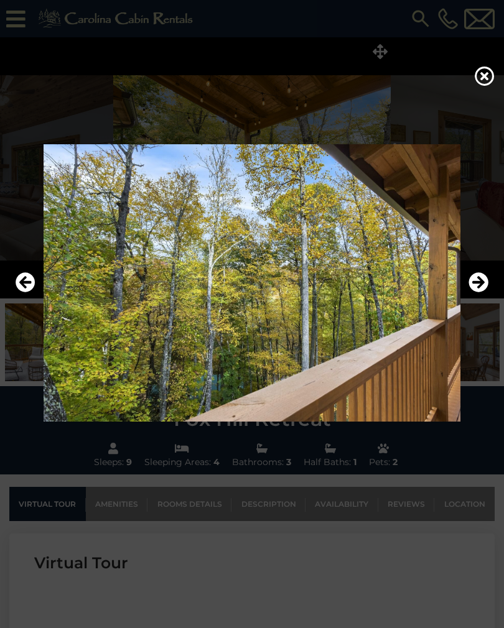
click at [481, 291] on icon "Next" at bounding box center [478, 282] width 20 height 20
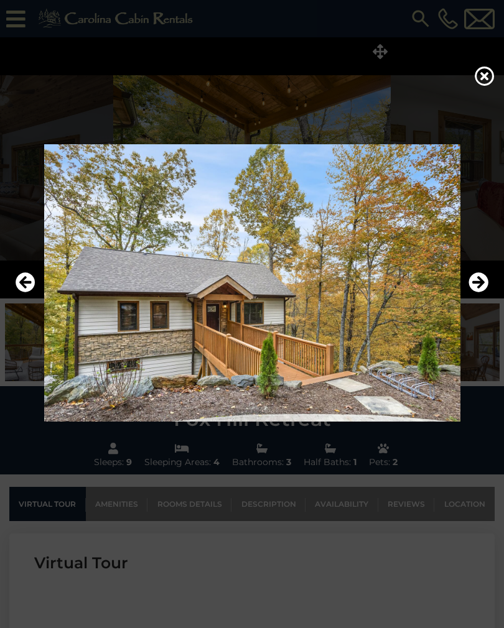
click at [479, 290] on icon "Next" at bounding box center [478, 282] width 20 height 20
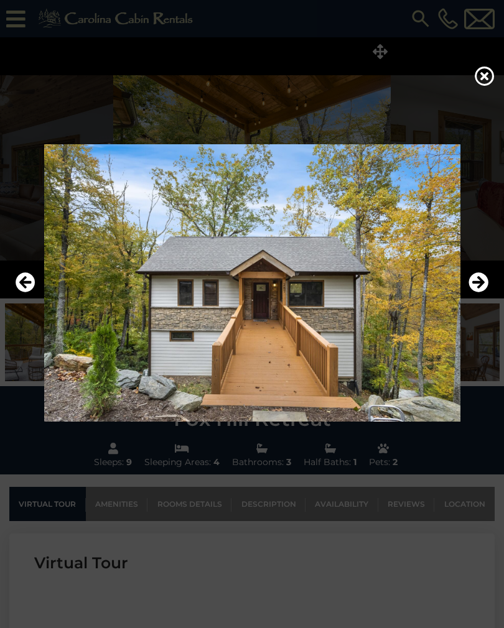
click at [474, 292] on icon "Next" at bounding box center [478, 282] width 20 height 20
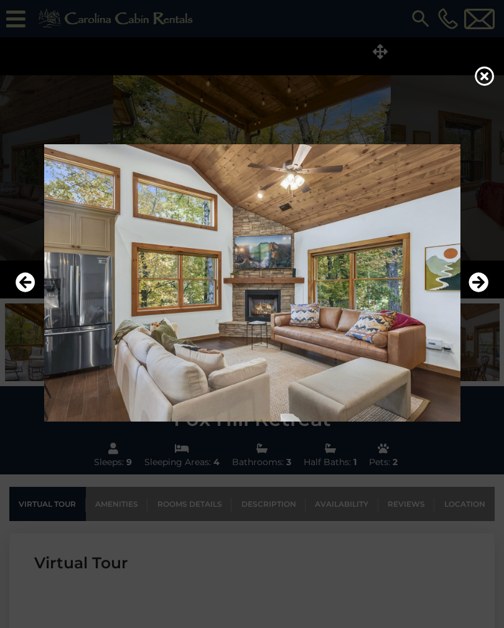
click at [475, 292] on icon "Next" at bounding box center [478, 282] width 20 height 20
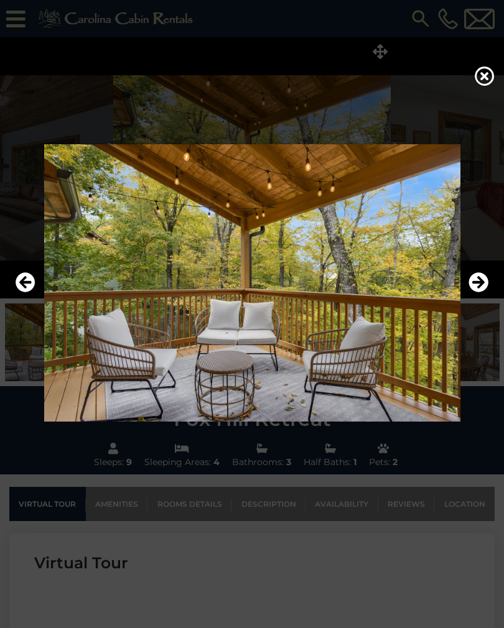
click at [481, 292] on icon "Next" at bounding box center [478, 282] width 20 height 20
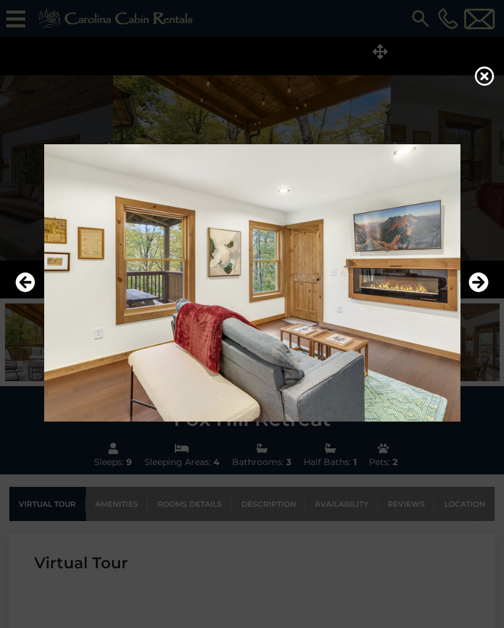
click at [474, 292] on icon "Next" at bounding box center [478, 282] width 20 height 20
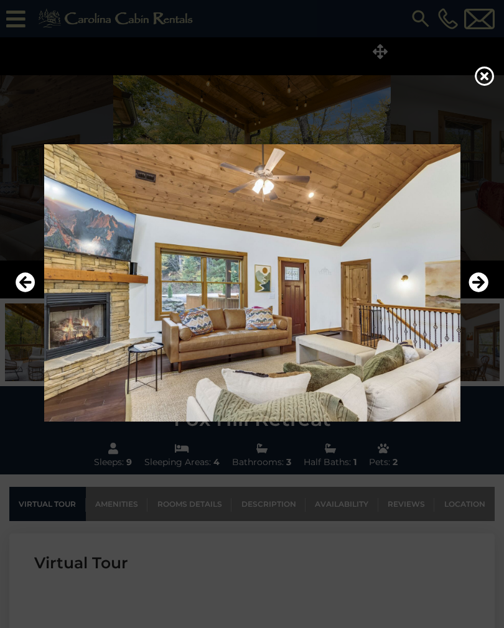
click at [475, 84] on icon at bounding box center [484, 76] width 20 height 20
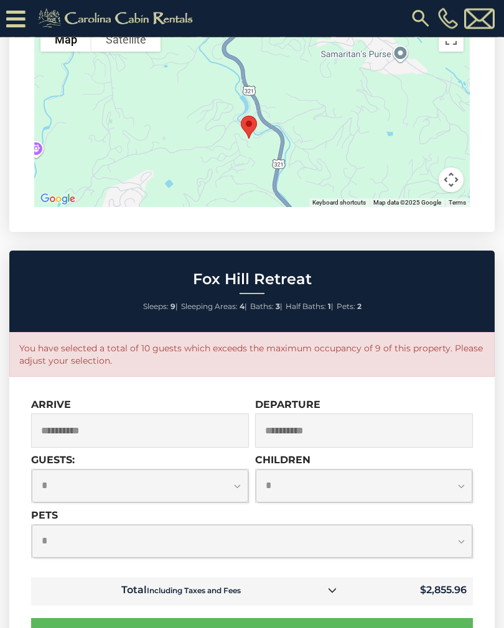
scroll to position [3465, 0]
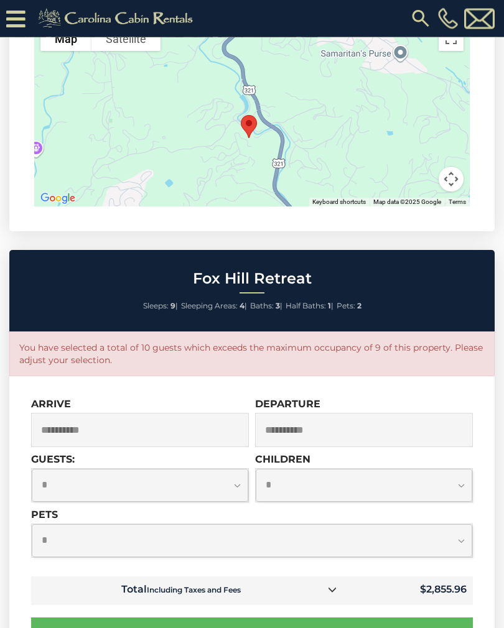
click at [225, 469] on select "**********" at bounding box center [140, 485] width 216 height 33
select select "*"
click at [405, 469] on select "**********" at bounding box center [364, 485] width 216 height 33
select select "*"
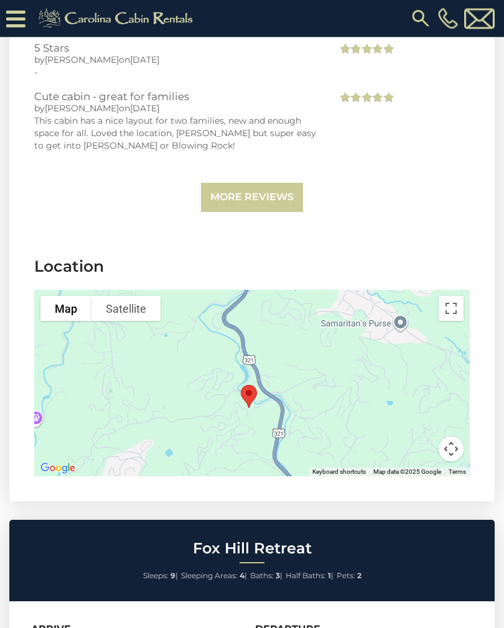
scroll to position [3189, 0]
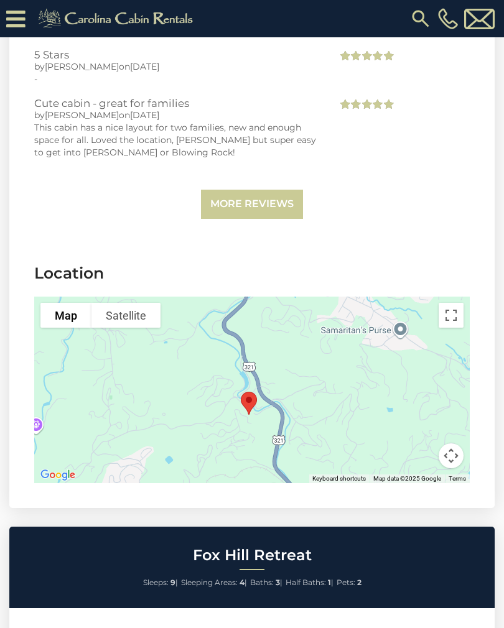
click at [447, 303] on button "Toggle fullscreen view" at bounding box center [450, 315] width 25 height 25
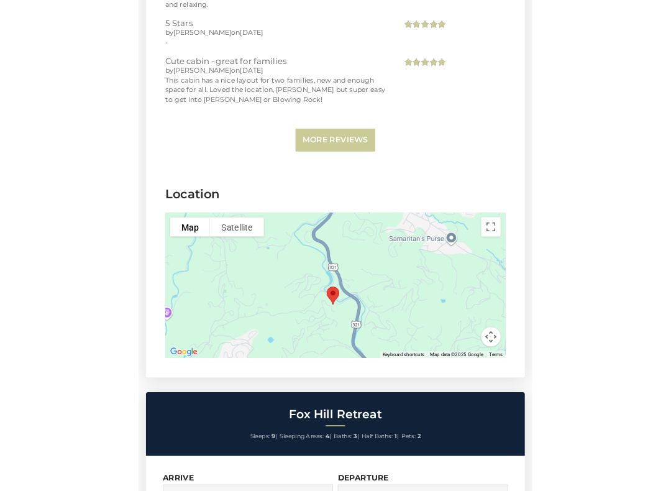
scroll to position [0, 0]
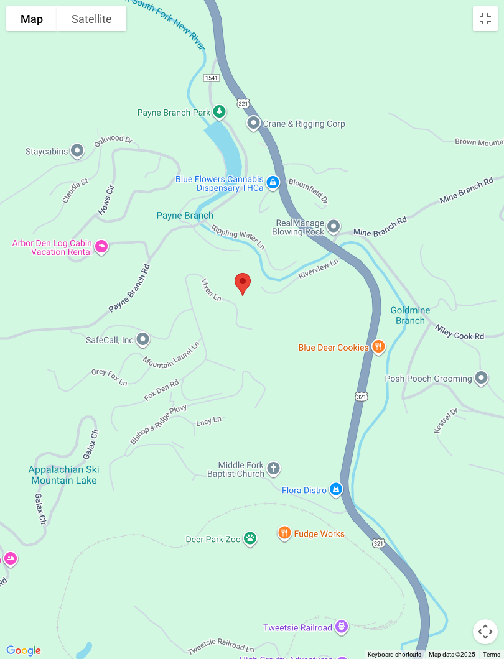
click at [99, 24] on button "Satellite" at bounding box center [91, 18] width 69 height 25
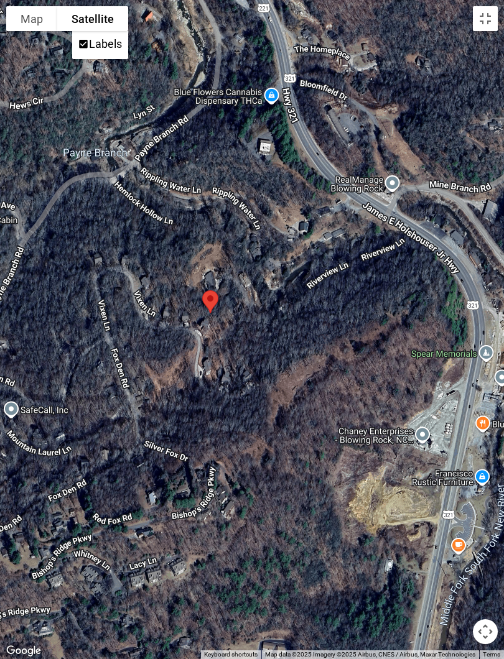
click at [104, 22] on button "Satellite" at bounding box center [92, 18] width 71 height 25
click at [93, 16] on button "Satellite" at bounding box center [92, 18] width 71 height 25
click at [89, 37] on label "Labels" at bounding box center [105, 43] width 33 height 13
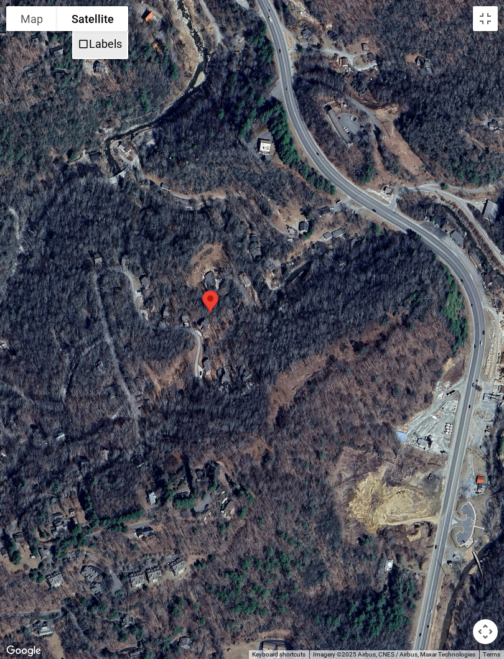
click at [89, 47] on label "Labels" at bounding box center [105, 43] width 33 height 13
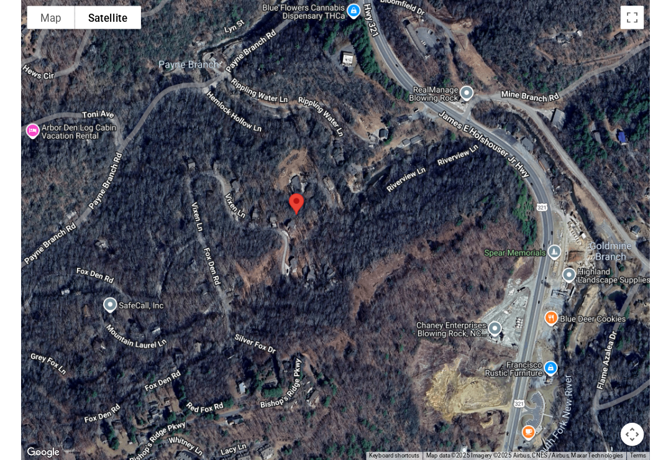
scroll to position [2981, 0]
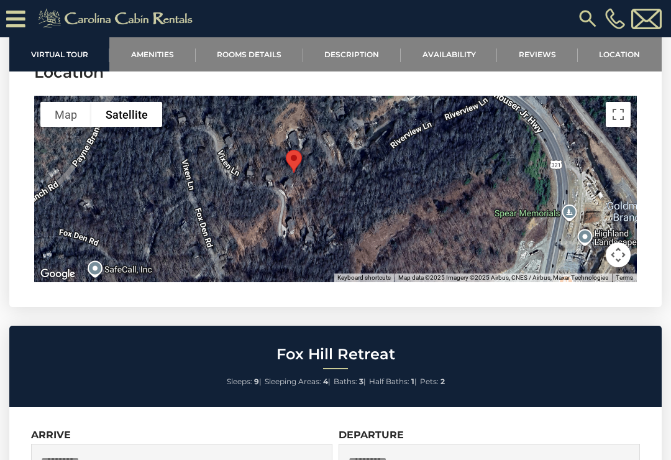
click at [70, 105] on button "Map" at bounding box center [65, 114] width 51 height 25
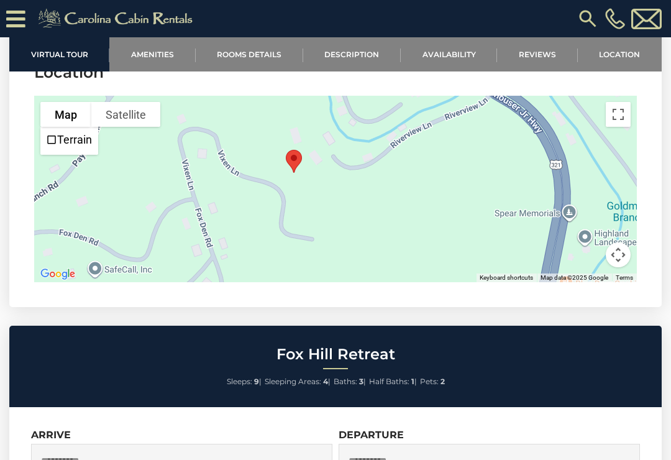
click at [503, 117] on button "Toggle fullscreen view" at bounding box center [618, 114] width 25 height 25
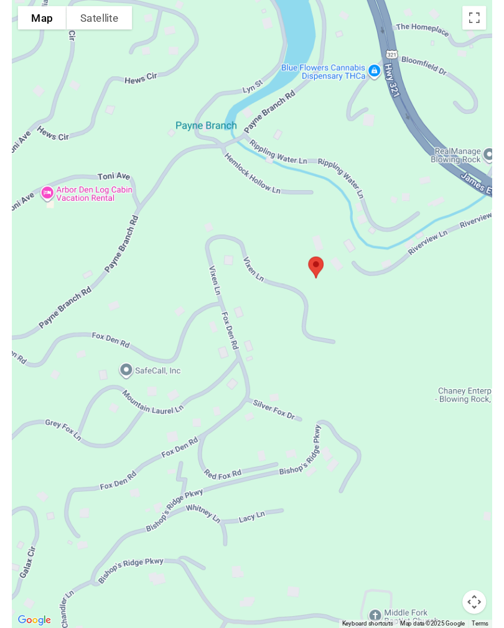
scroll to position [3190, 0]
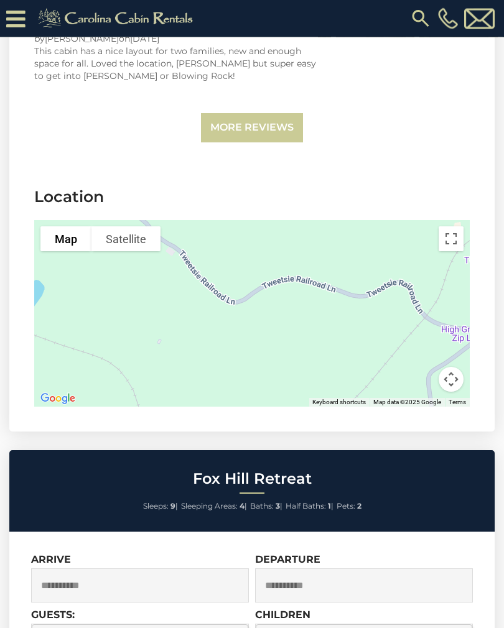
click at [454, 227] on button "Toggle fullscreen view" at bounding box center [450, 239] width 25 height 25
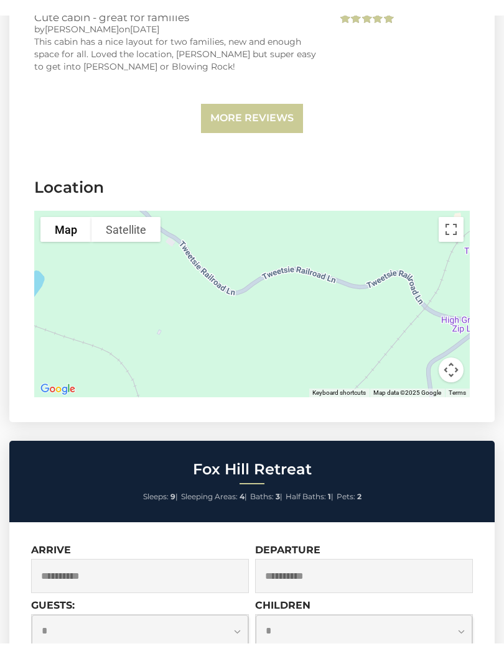
scroll to position [0, 0]
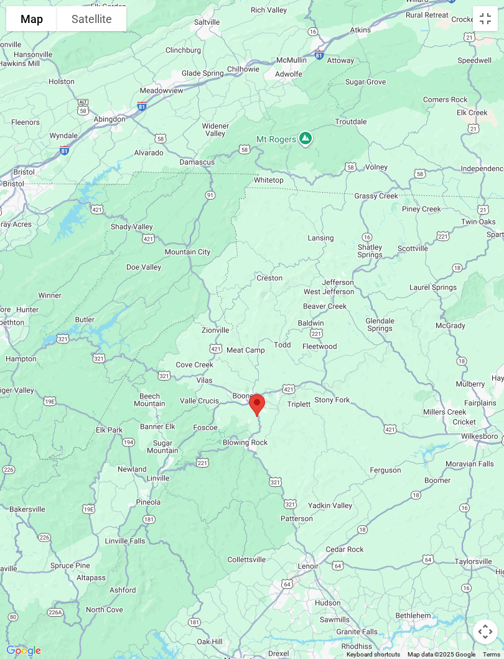
click at [496, 6] on button "Toggle fullscreen view" at bounding box center [484, 18] width 25 height 25
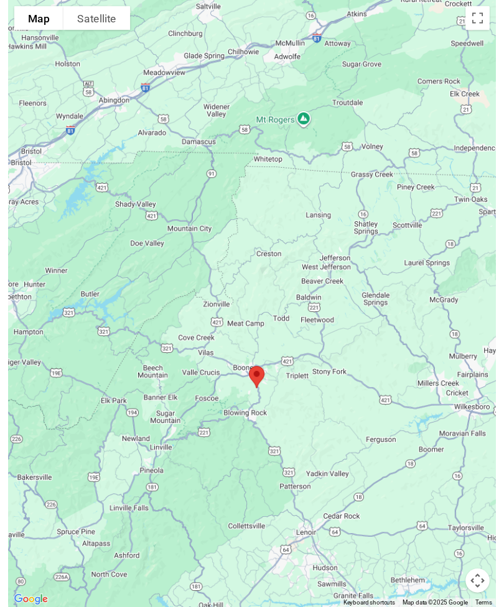
scroll to position [193, 0]
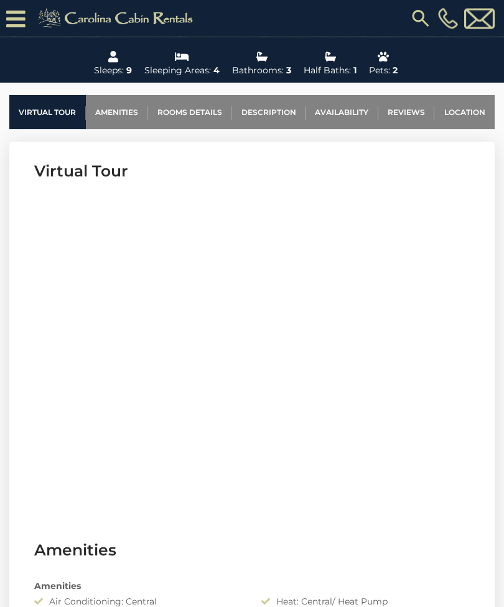
scroll to position [385, 0]
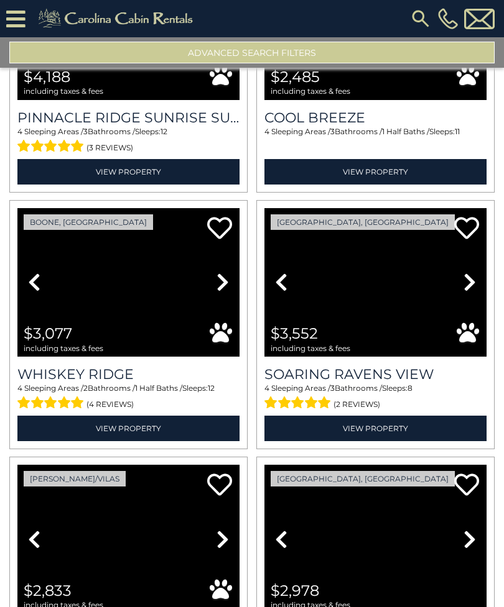
scroll to position [1494, 0]
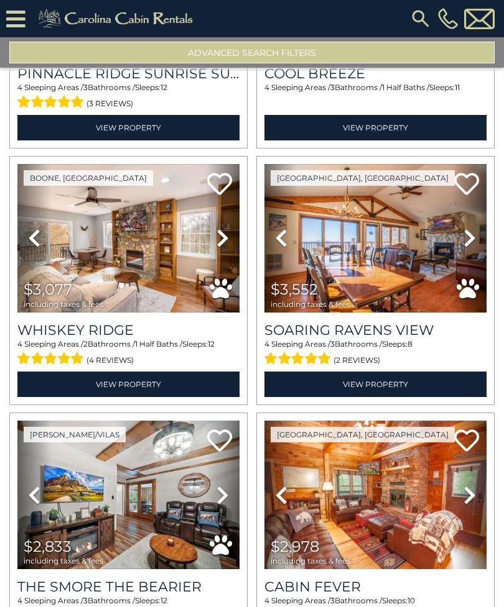
click at [172, 389] on link "View Property" at bounding box center [128, 384] width 222 height 25
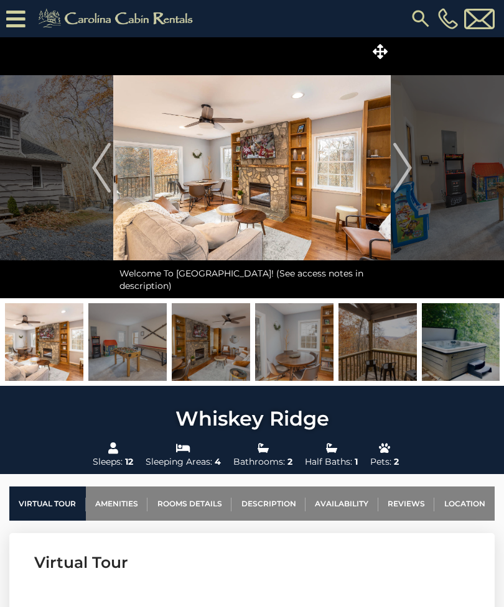
click at [399, 173] on img "Next" at bounding box center [402, 168] width 19 height 50
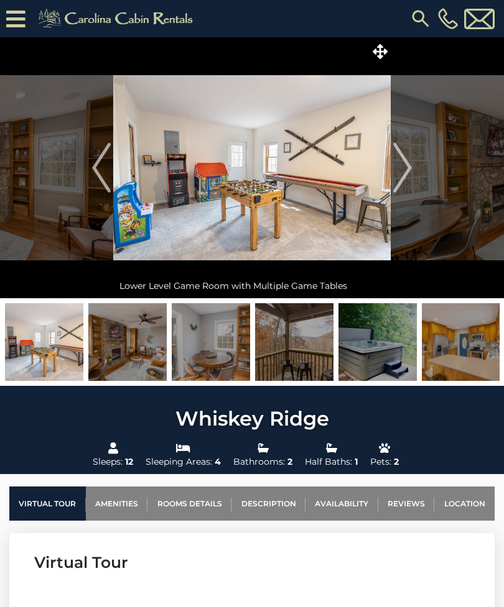
click at [402, 173] on img "Next" at bounding box center [402, 168] width 19 height 50
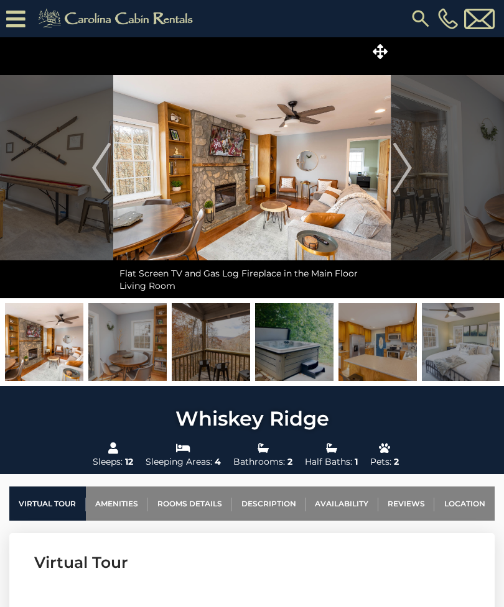
click at [112, 171] on button "Previous" at bounding box center [102, 167] width 24 height 261
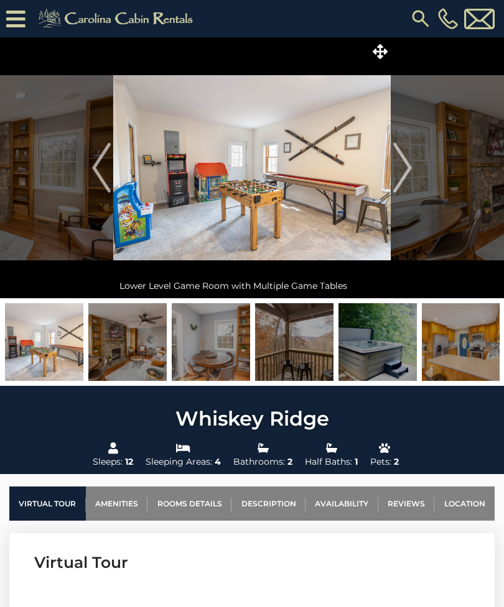
click at [402, 170] on img "Next" at bounding box center [402, 168] width 19 height 50
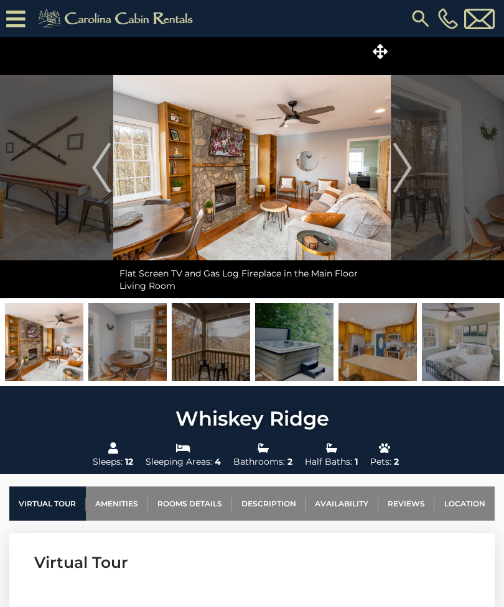
click at [407, 171] on img "Next" at bounding box center [402, 168] width 19 height 50
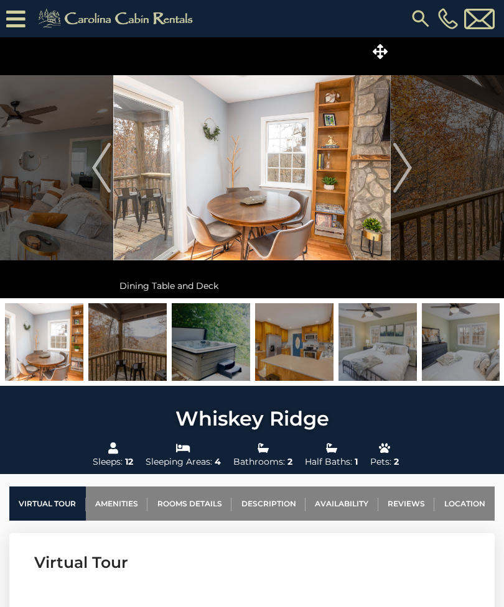
click at [402, 171] on img "Next" at bounding box center [402, 168] width 19 height 50
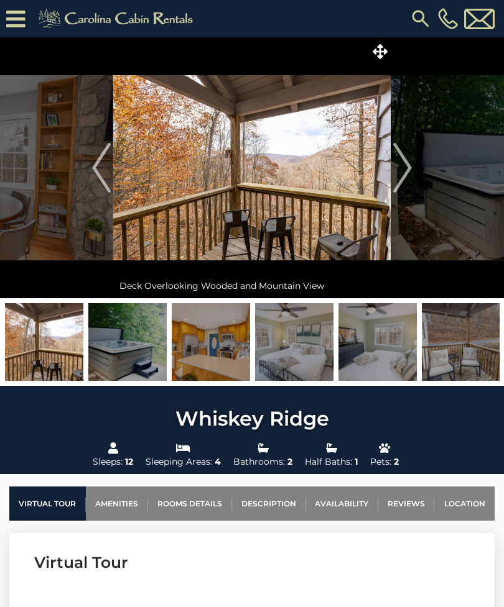
click at [403, 170] on img "Next" at bounding box center [402, 168] width 19 height 50
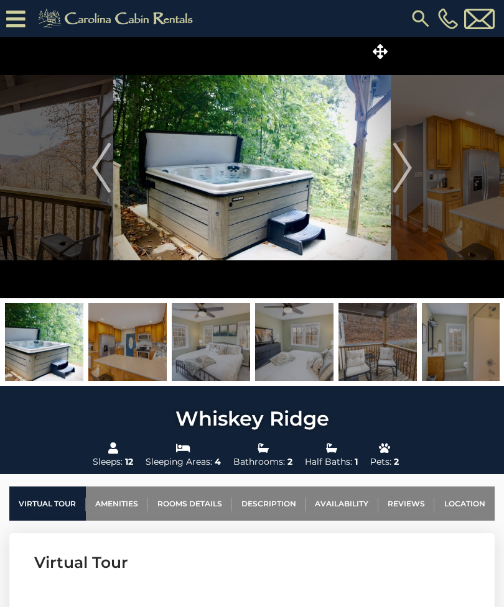
click at [402, 172] on img "Next" at bounding box center [402, 168] width 19 height 50
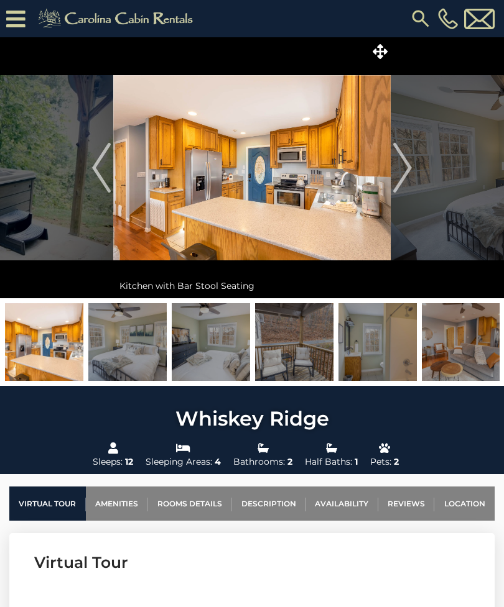
click at [399, 172] on img "Next" at bounding box center [402, 168] width 19 height 50
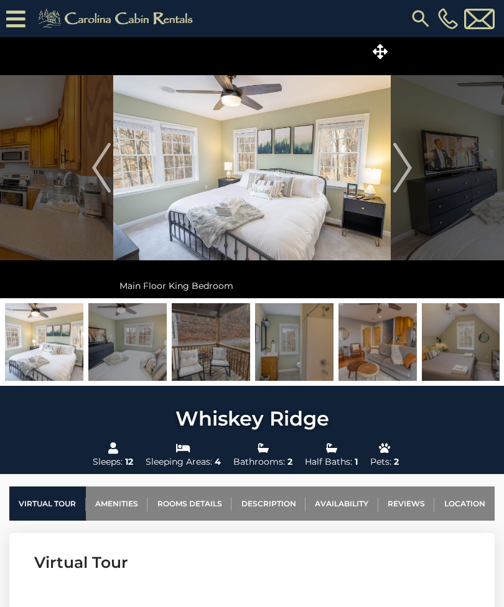
click at [400, 175] on img "Next" at bounding box center [402, 168] width 19 height 50
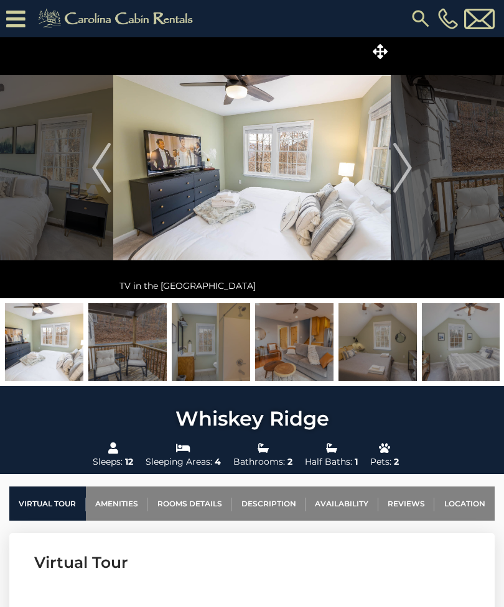
click at [403, 167] on img "Next" at bounding box center [402, 168] width 19 height 50
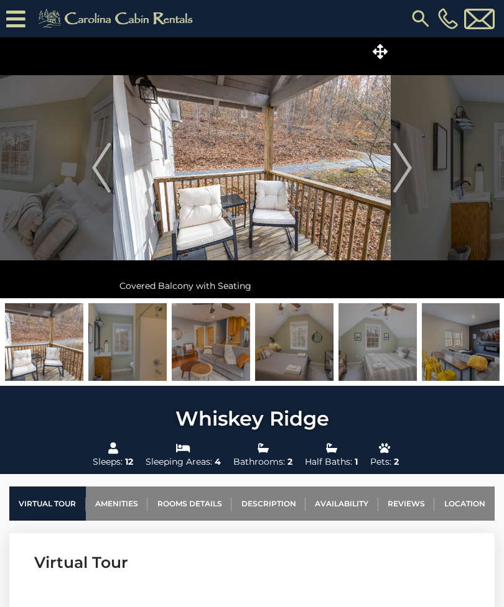
click at [400, 170] on img "Next" at bounding box center [402, 168] width 19 height 50
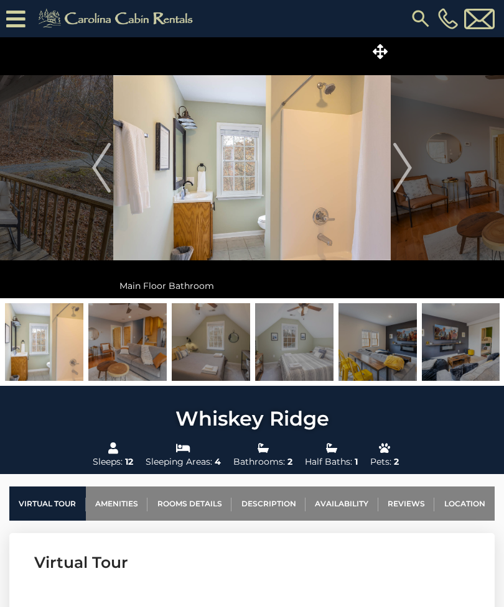
click at [402, 171] on img "Next" at bounding box center [402, 168] width 19 height 50
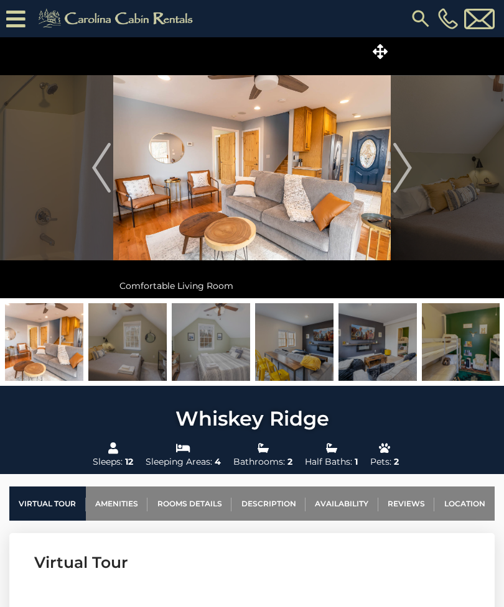
click at [402, 171] on img "Next" at bounding box center [402, 168] width 19 height 50
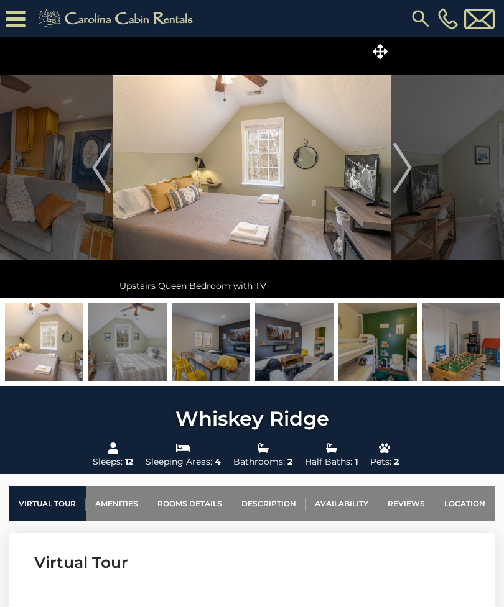
click at [402, 172] on img "Next" at bounding box center [402, 168] width 19 height 50
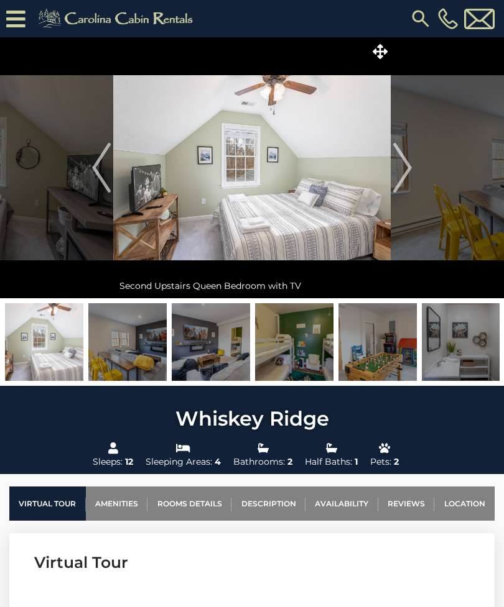
click at [401, 172] on img "Next" at bounding box center [402, 168] width 19 height 50
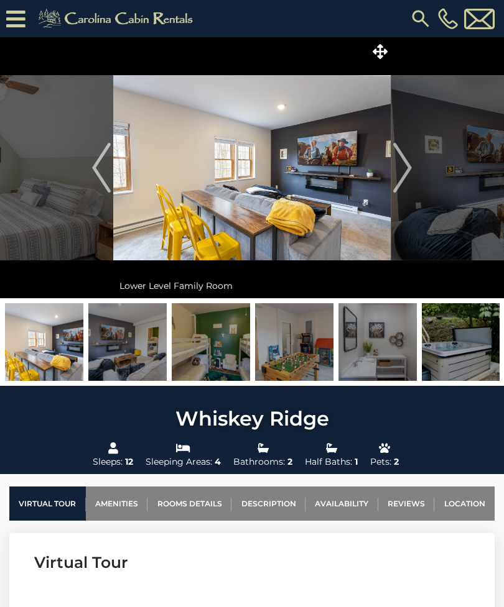
click at [399, 173] on img "Next" at bounding box center [402, 168] width 19 height 50
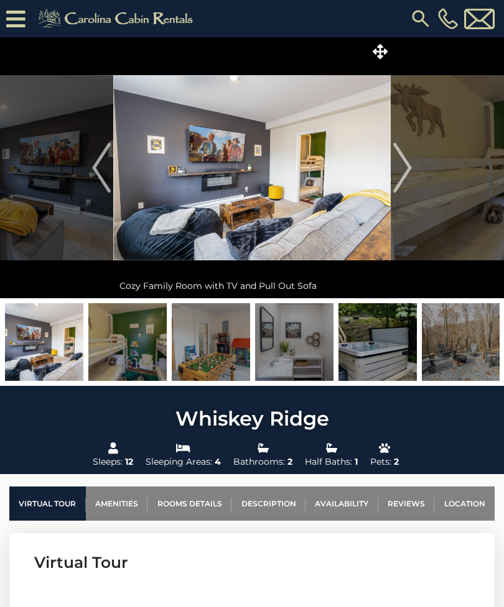
click at [402, 172] on img "Next" at bounding box center [402, 168] width 19 height 50
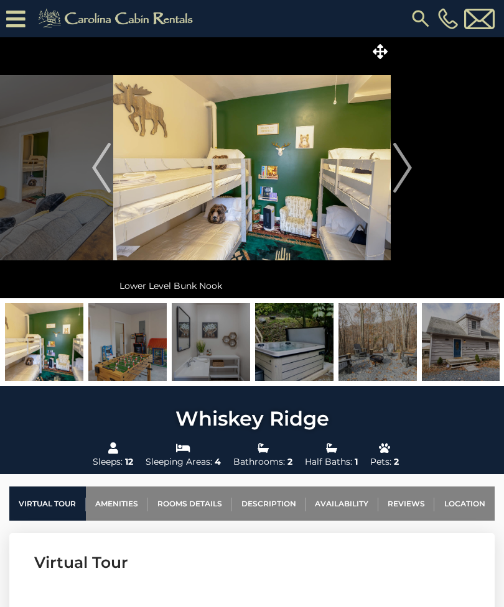
click at [404, 172] on img "Next" at bounding box center [402, 168] width 19 height 50
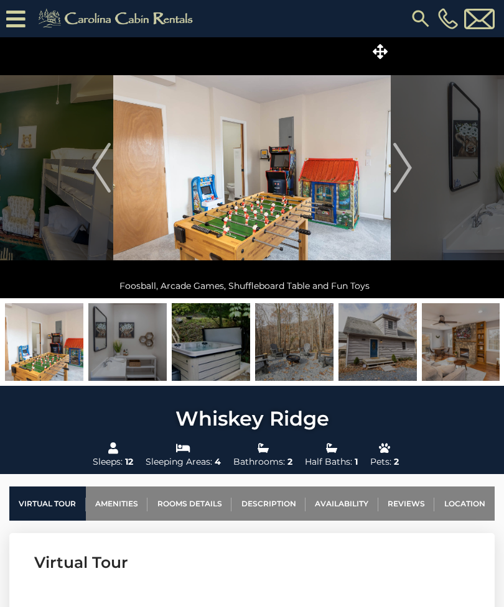
click at [400, 172] on img "Next" at bounding box center [402, 168] width 19 height 50
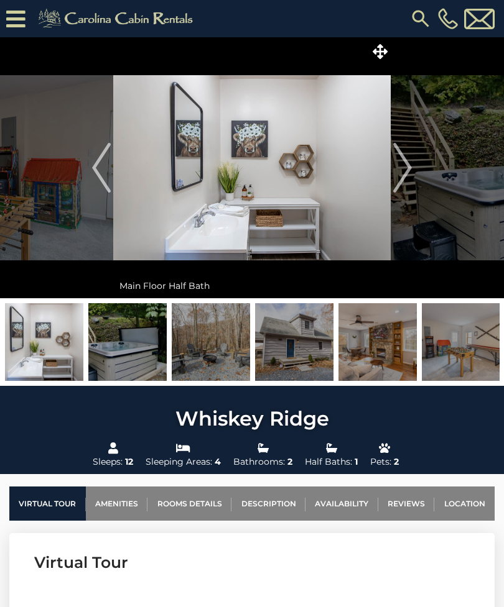
click at [400, 172] on img "Next" at bounding box center [402, 168] width 19 height 50
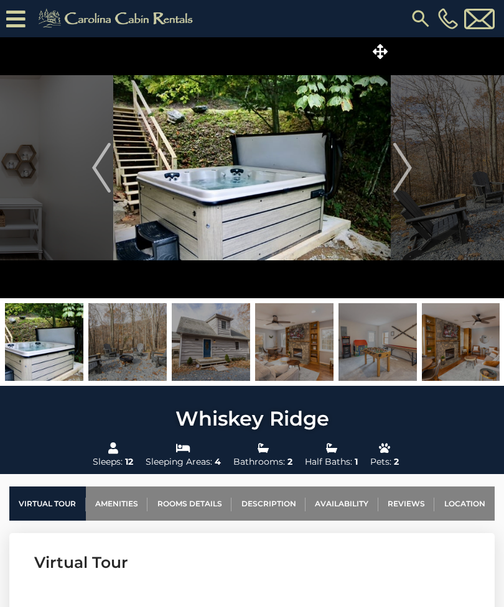
click at [401, 171] on img "Next" at bounding box center [402, 168] width 19 height 50
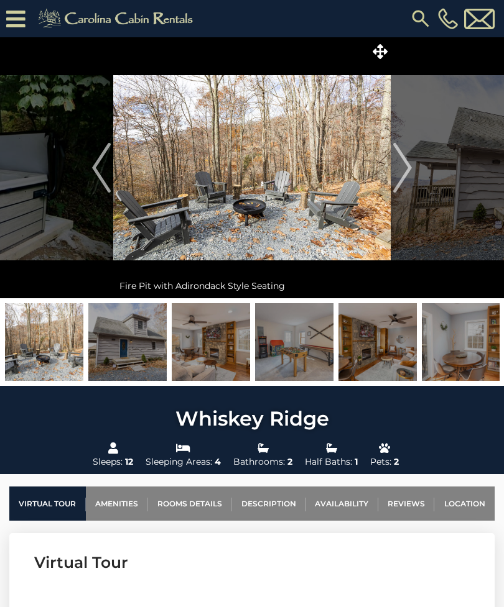
click at [401, 172] on img "Next" at bounding box center [402, 168] width 19 height 50
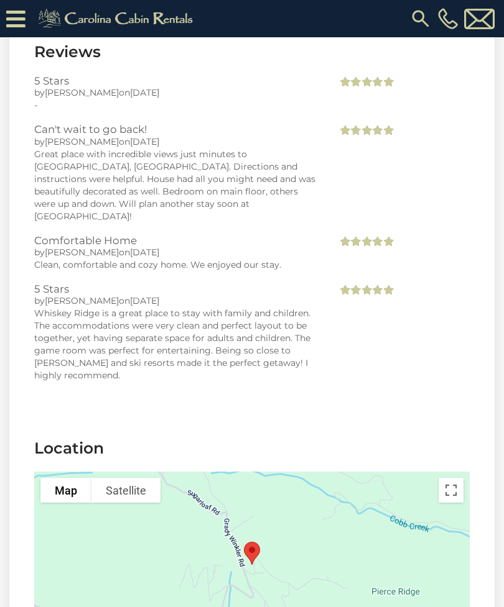
scroll to position [2824, 0]
